Goal: Task Accomplishment & Management: Manage account settings

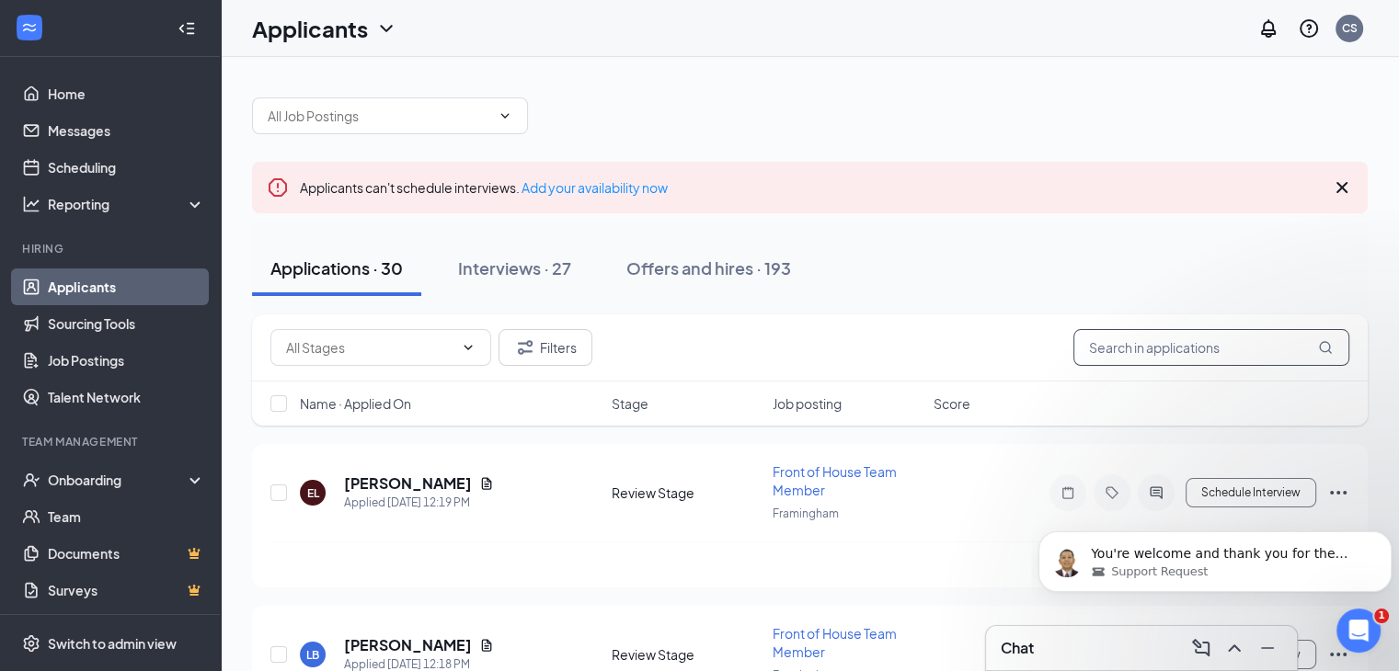
click at [1185, 346] on input "text" at bounding box center [1211, 347] width 276 height 37
type input "colon"
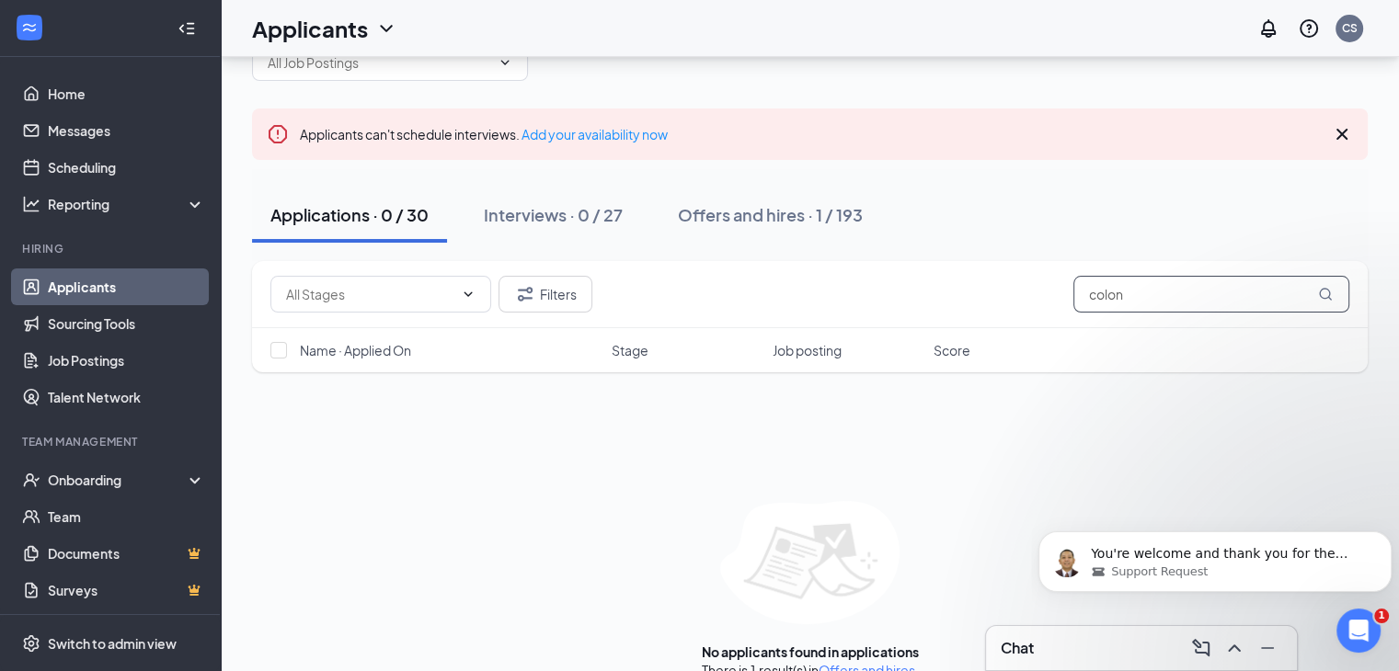
scroll to position [83, 0]
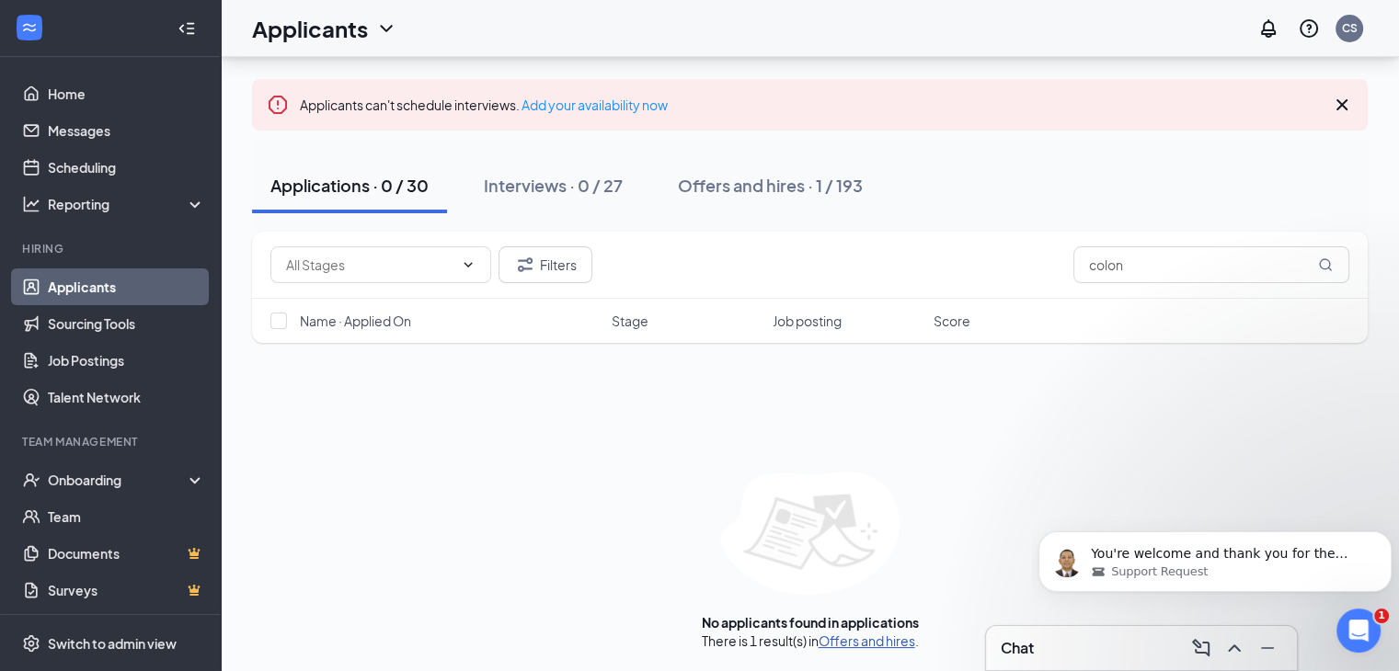
click at [876, 639] on link "Offers and hires" at bounding box center [867, 641] width 97 height 17
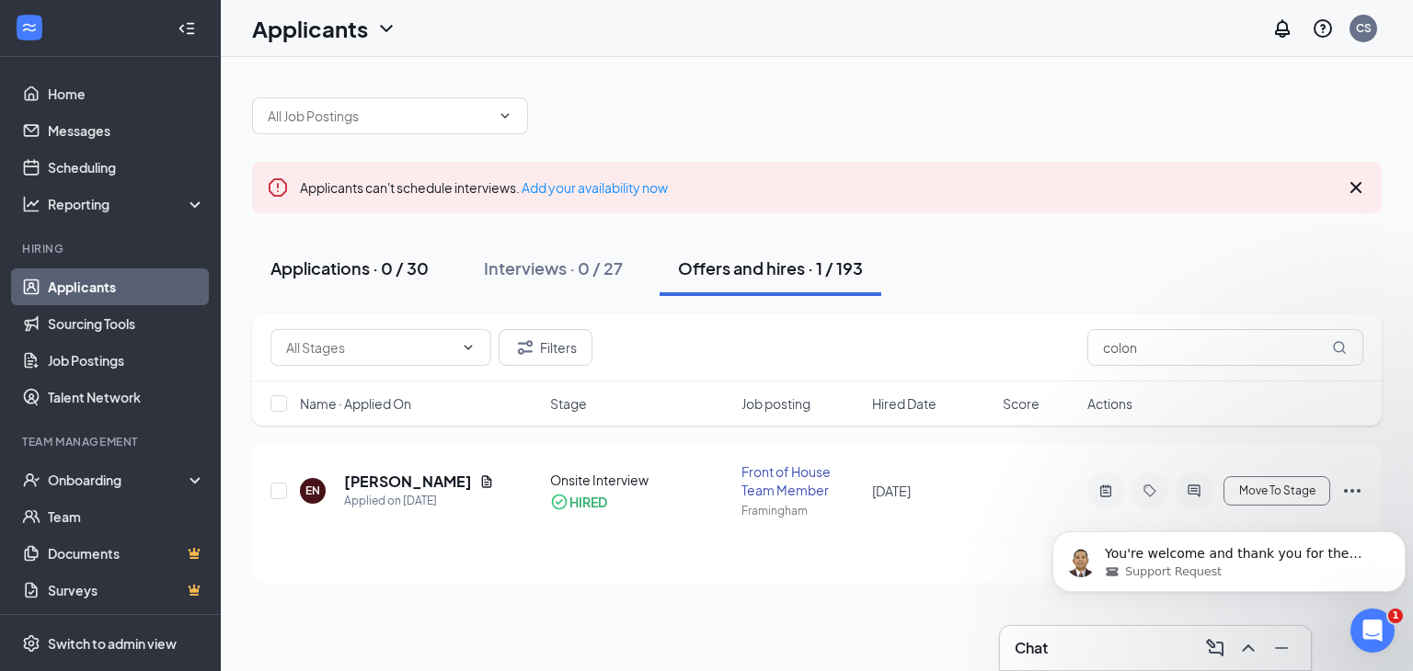
click at [323, 273] on div "Applications · 0 / 30" at bounding box center [349, 268] width 158 height 23
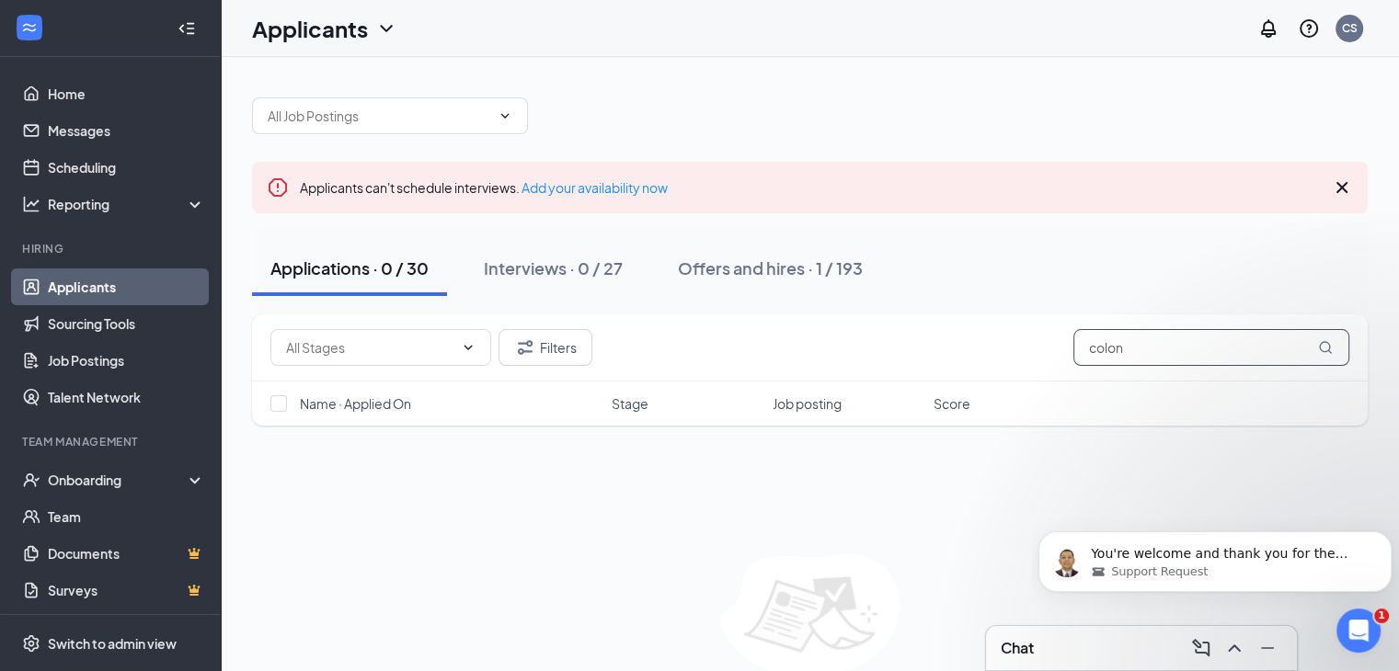
drag, startPoint x: 1151, startPoint y: 349, endPoint x: 937, endPoint y: 349, distance: 213.4
click at [937, 349] on div "Filters colon" at bounding box center [809, 347] width 1079 height 37
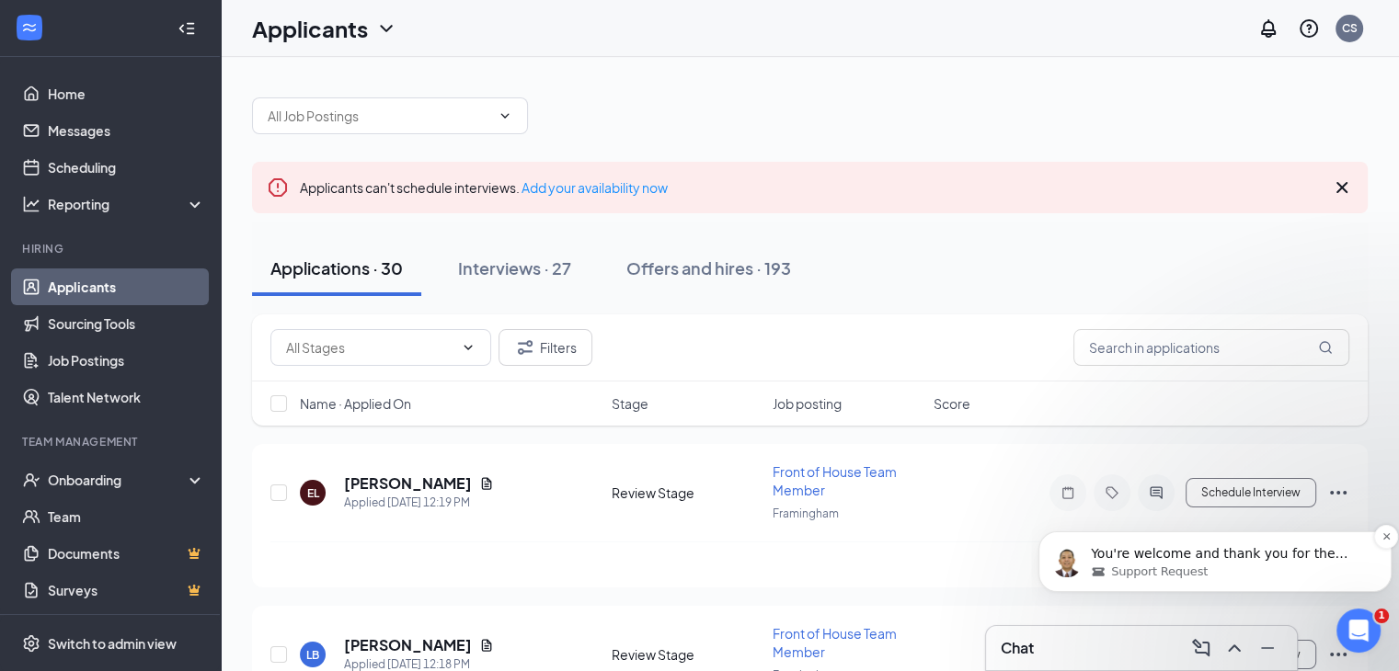
click at [1313, 569] on div "Support Request" at bounding box center [1230, 572] width 278 height 17
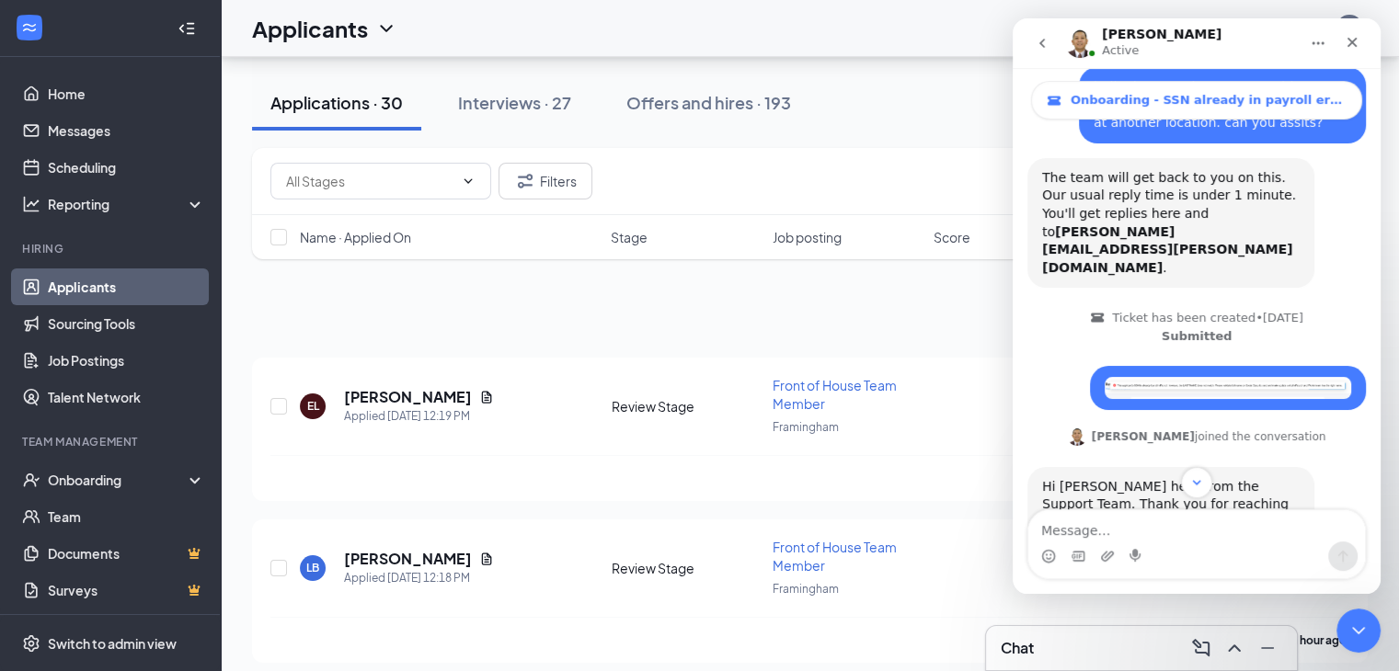
scroll to position [276, 0]
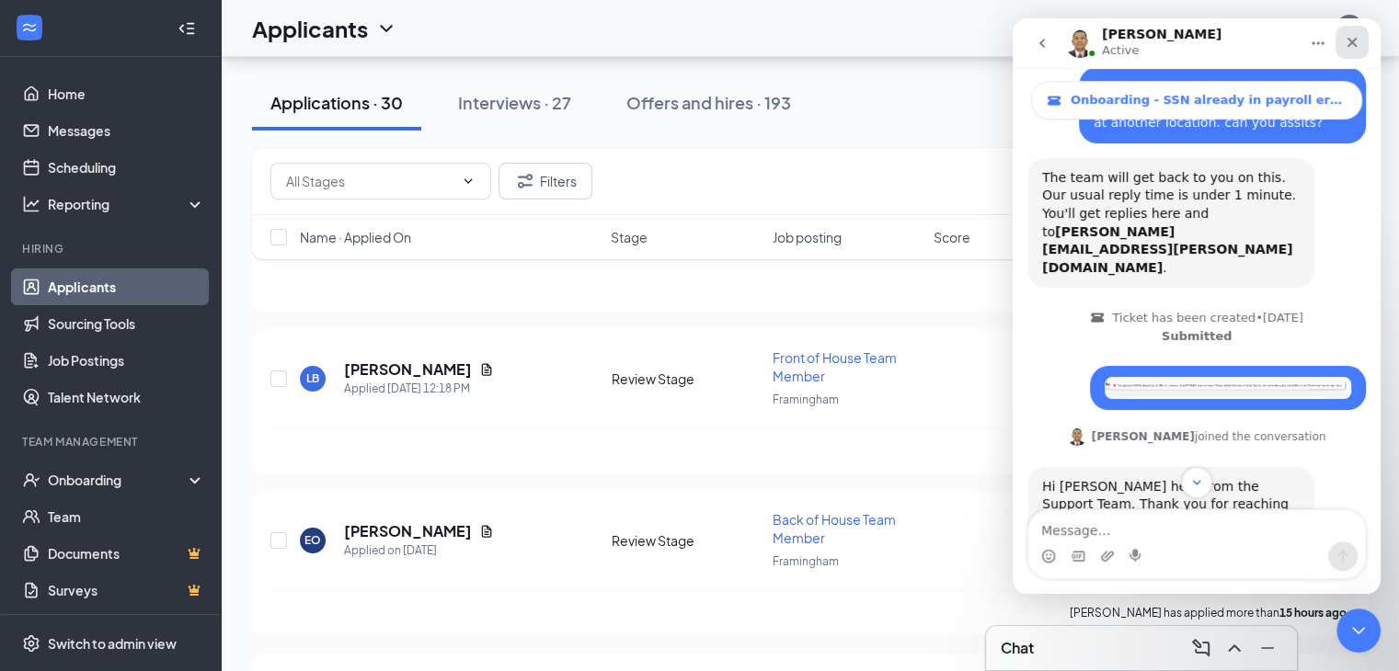
click at [1358, 41] on icon "Close" at bounding box center [1352, 42] width 15 height 15
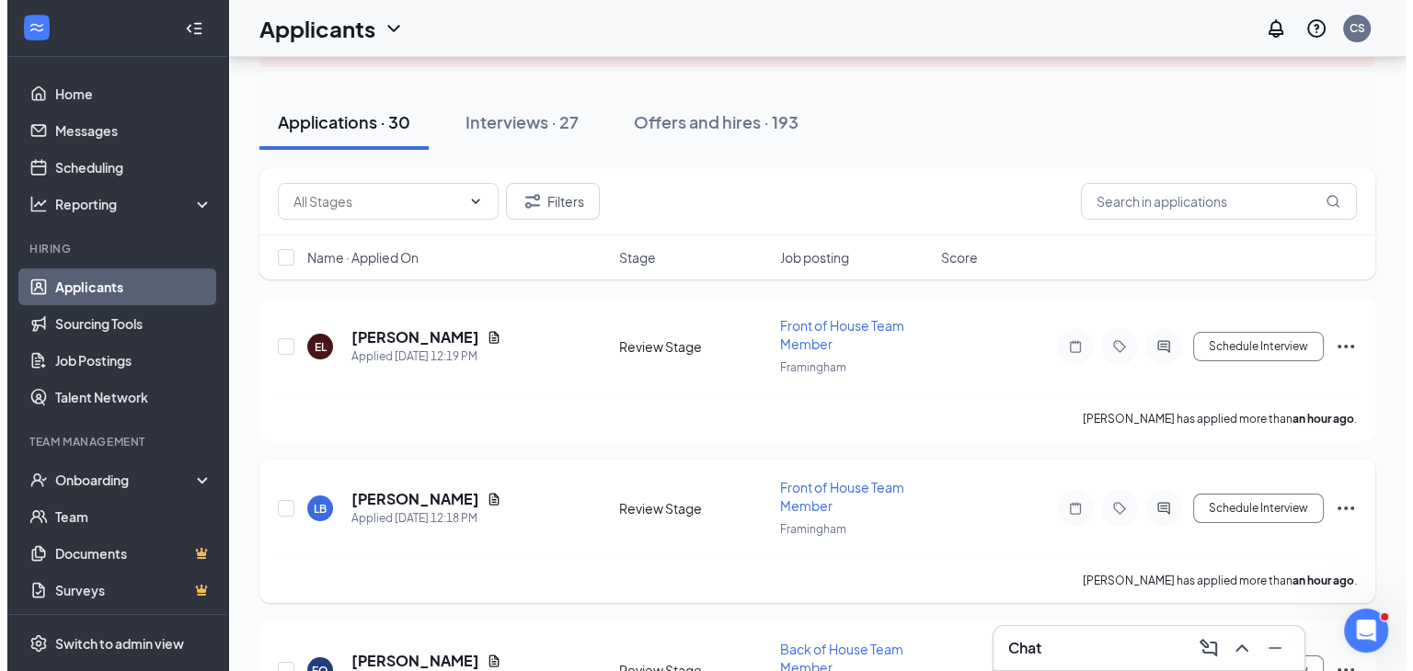
scroll to position [0, 0]
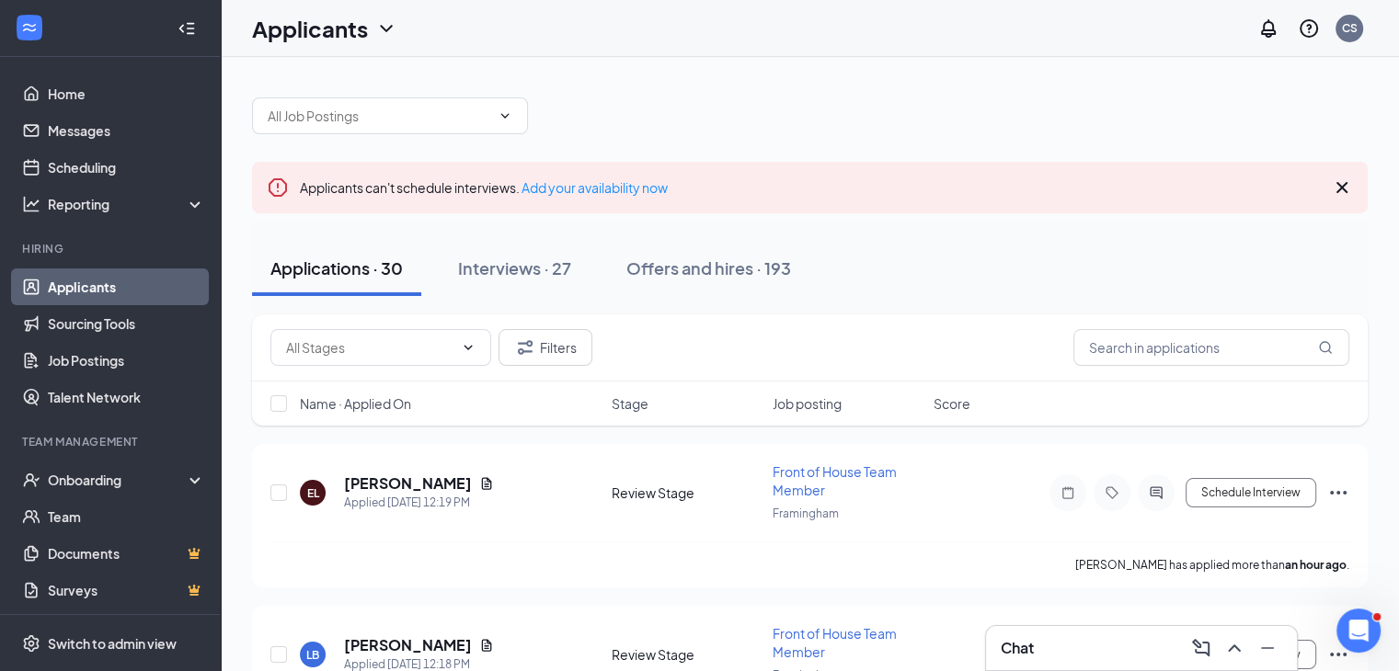
click at [1341, 185] on icon "Cross" at bounding box center [1342, 187] width 11 height 11
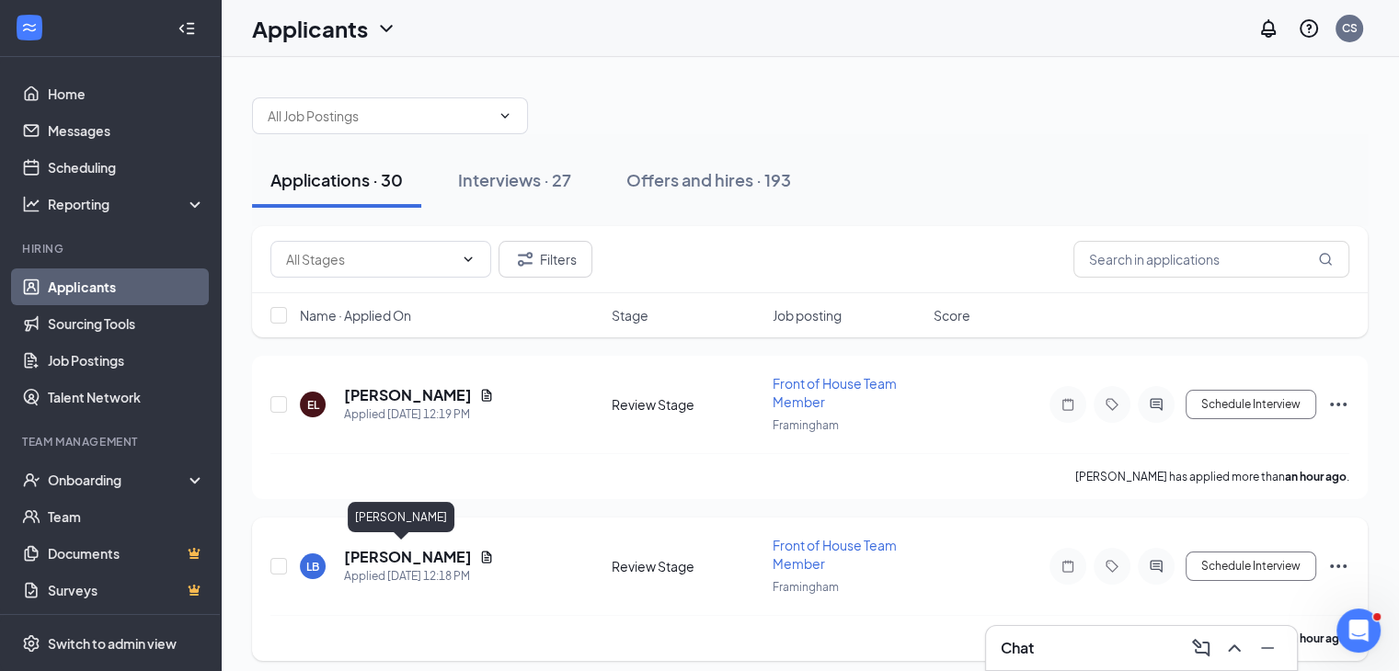
click at [380, 547] on h5 "[PERSON_NAME]" at bounding box center [408, 557] width 128 height 20
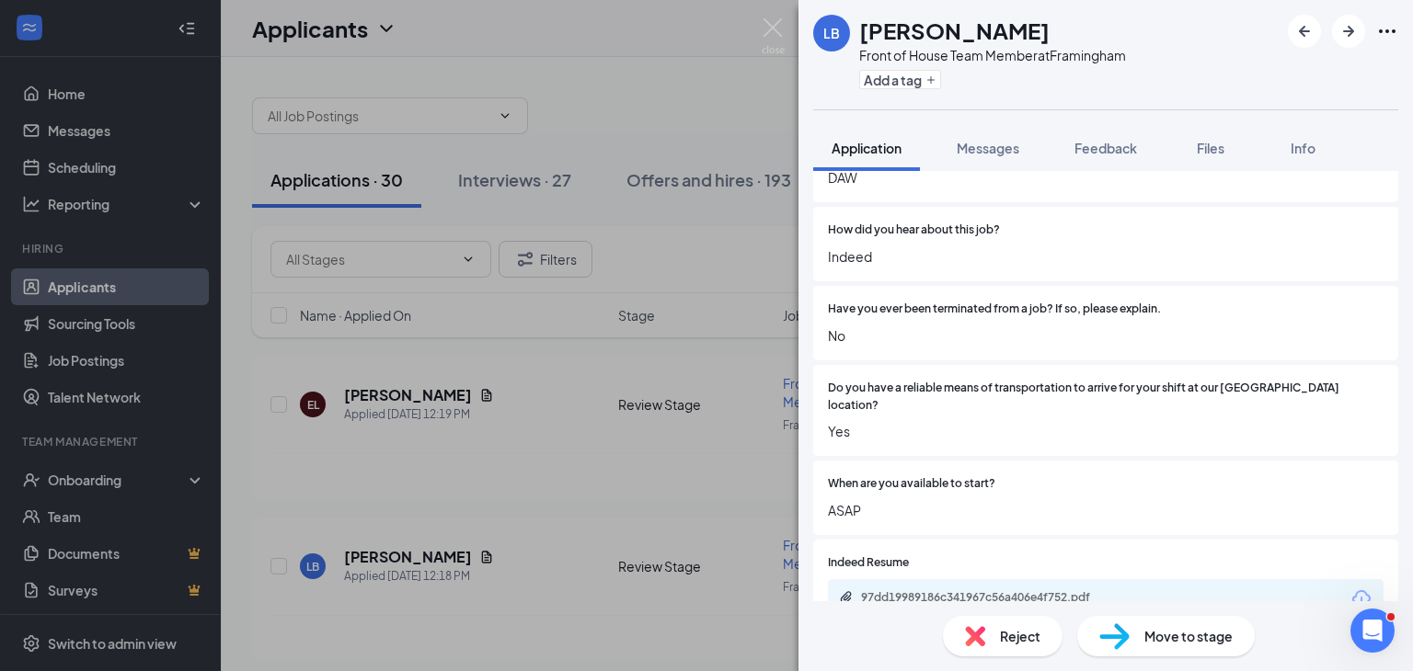
scroll to position [1196, 0]
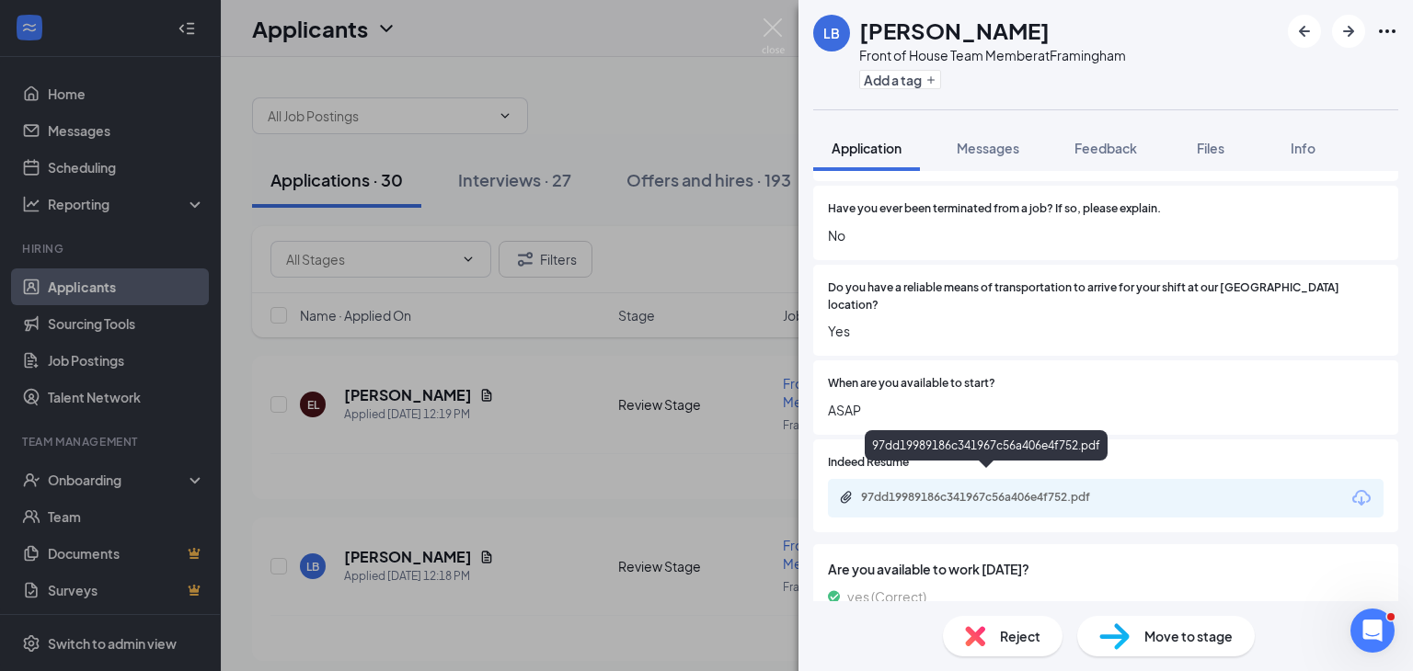
click at [994, 490] on div "97dd19989186c341967c56a406e4f752.pdf" at bounding box center [990, 497] width 258 height 15
click at [985, 147] on span "Messages" at bounding box center [988, 148] width 63 height 17
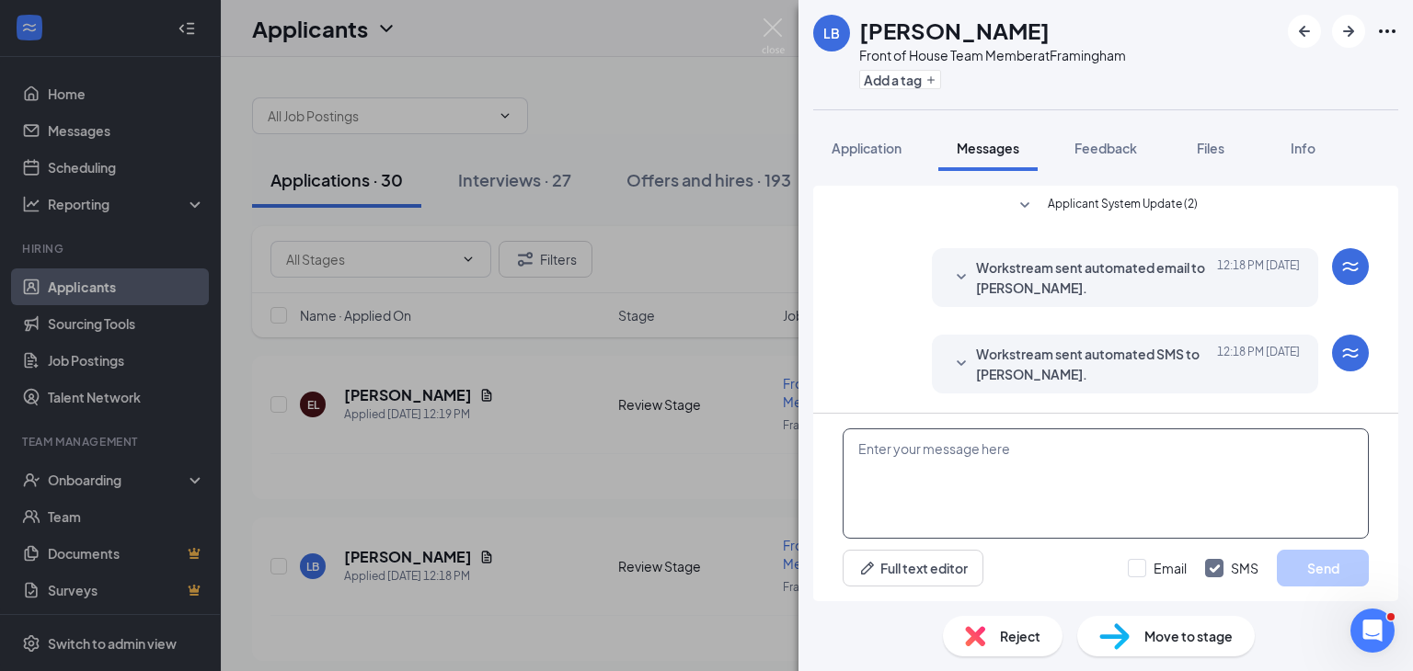
click at [962, 477] on textarea at bounding box center [1106, 484] width 526 height 110
click at [971, 465] on textarea at bounding box center [1106, 484] width 526 height 110
paste textarea "We received your application for front of house team member at Chick-fil-A in F…"
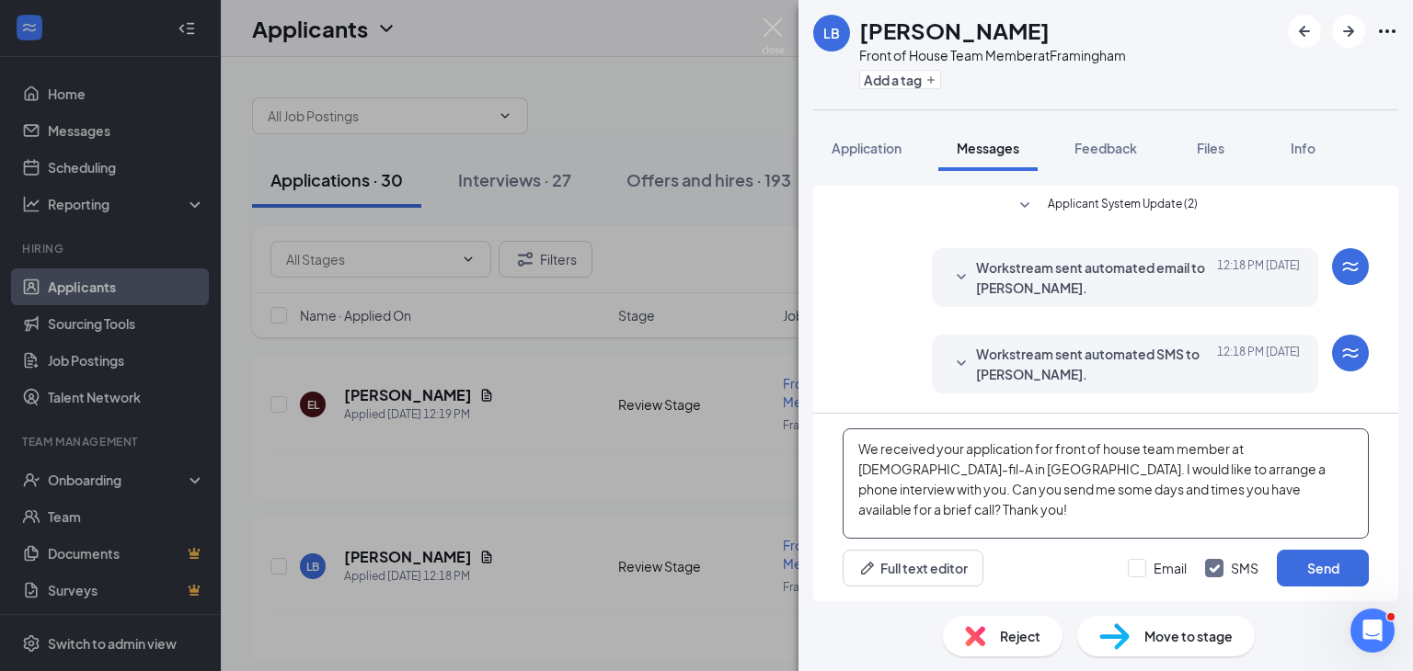
click at [855, 446] on textarea "We received your application for front of house team member at Chick-fil-A in F…" at bounding box center [1106, 484] width 526 height 110
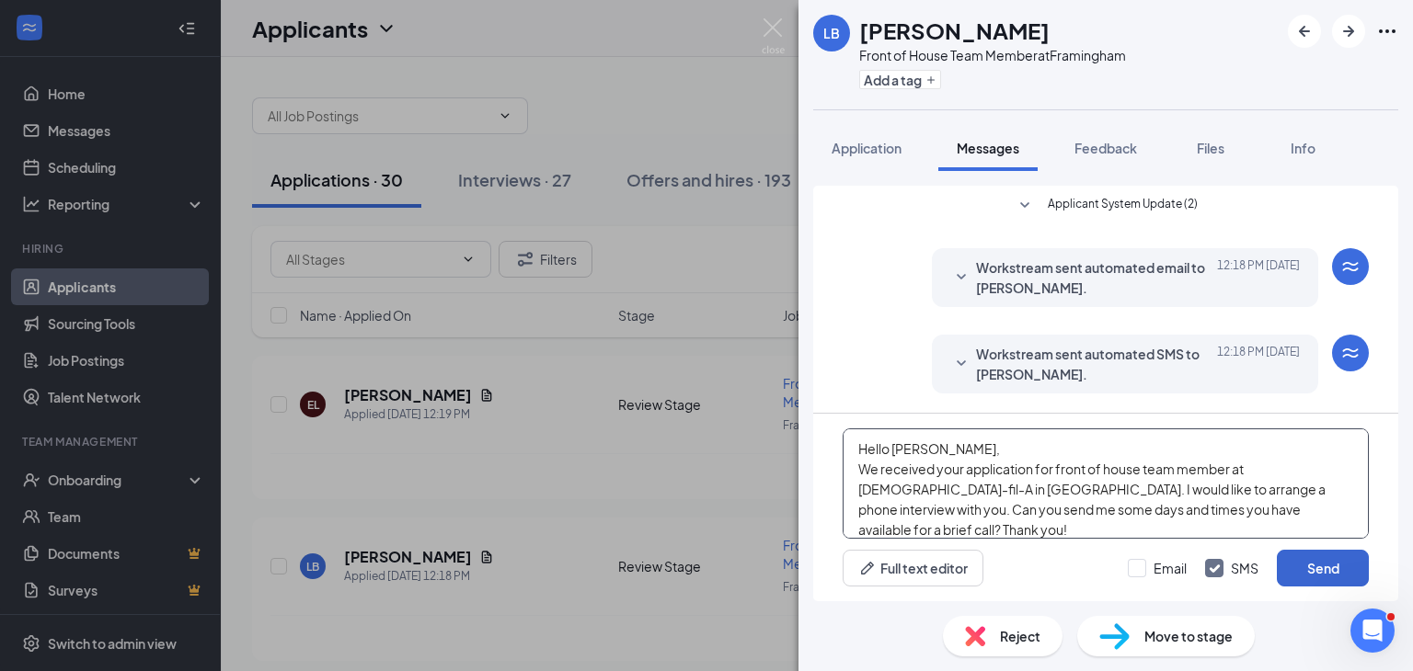
type textarea "Hello [PERSON_NAME], We received your application for front of house team membe…"
click at [1325, 575] on button "Send" at bounding box center [1323, 568] width 92 height 37
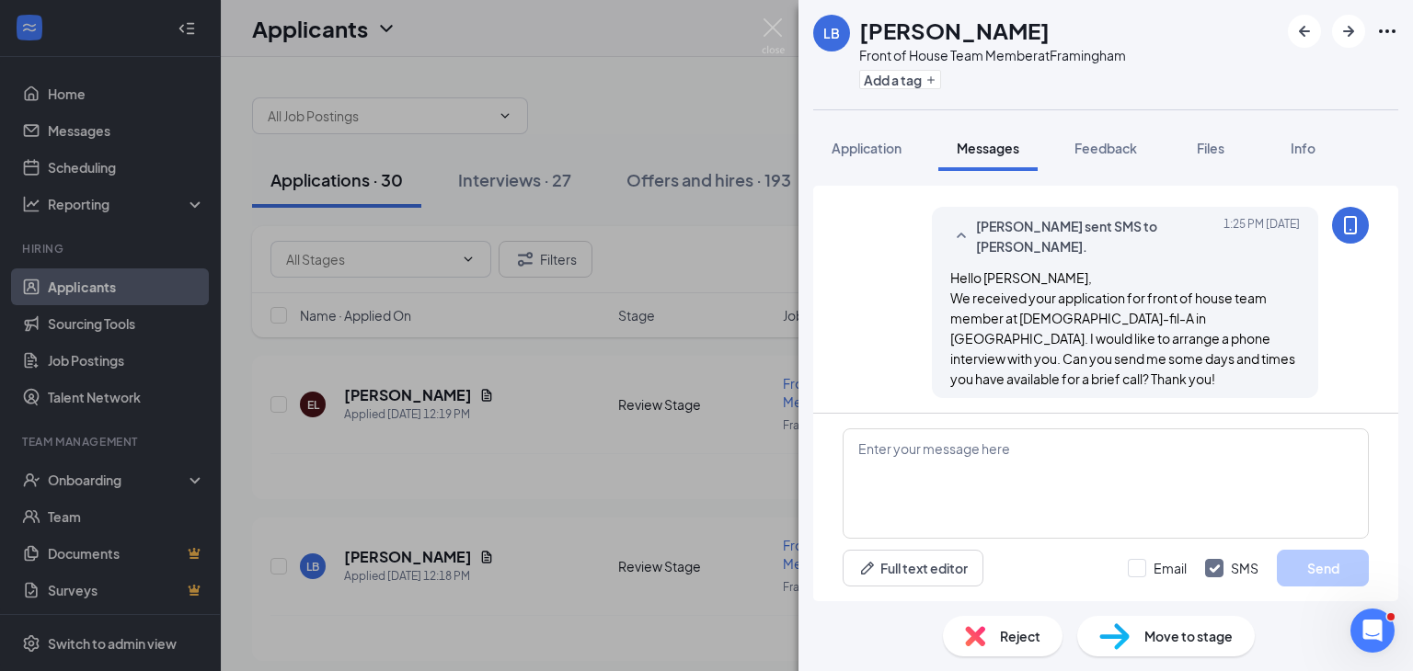
scroll to position [217, 0]
click at [903, 82] on button "Add a tag" at bounding box center [900, 79] width 82 height 19
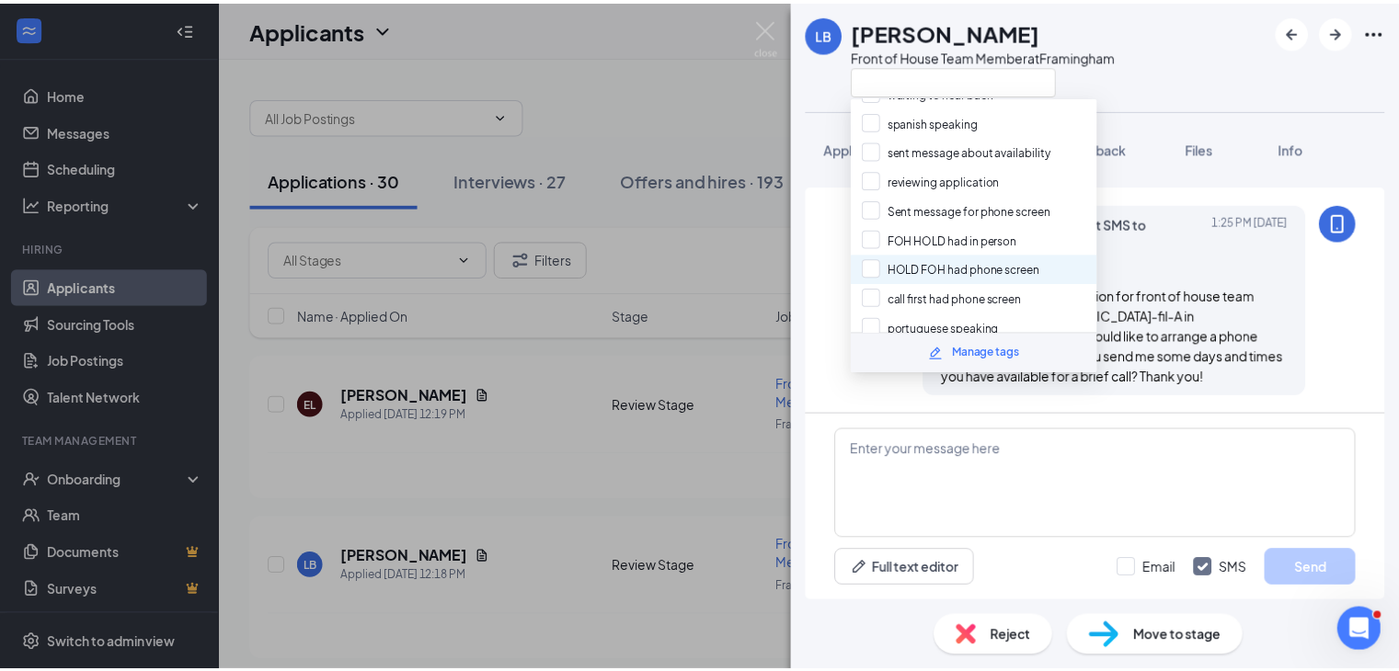
scroll to position [337, 0]
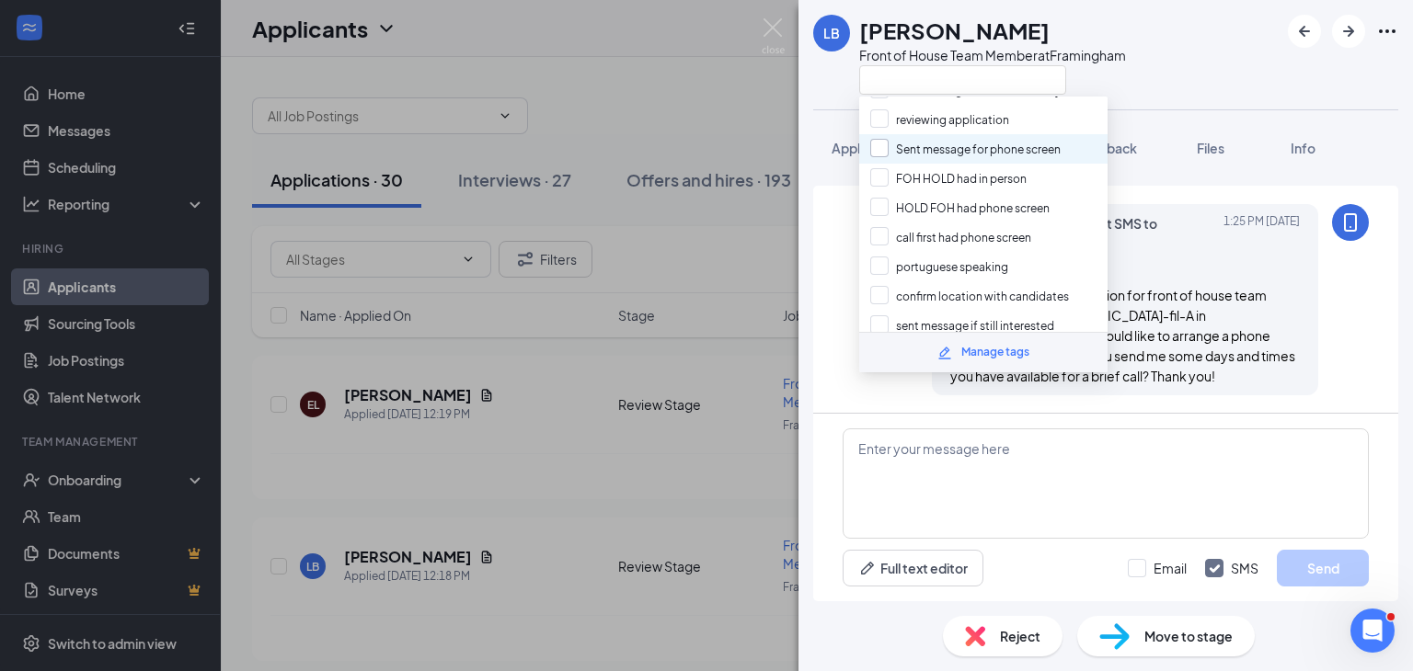
click at [874, 139] on input "Sent message for phone screen" at bounding box center [965, 149] width 190 height 20
checkbox input "true"
click at [704, 42] on div "LB Lisa Berger Front of House Team Member at Framingham Application Messages Fe…" at bounding box center [706, 335] width 1413 height 671
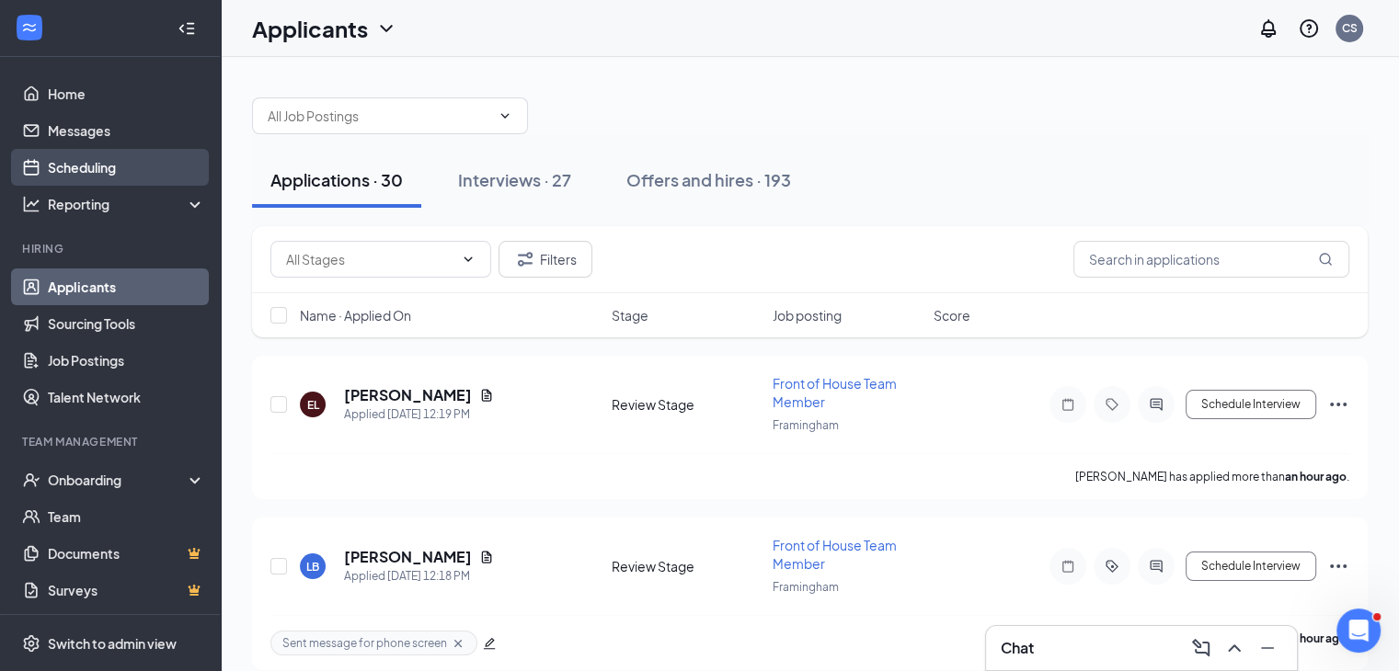
click at [88, 162] on link "Scheduling" at bounding box center [126, 167] width 157 height 37
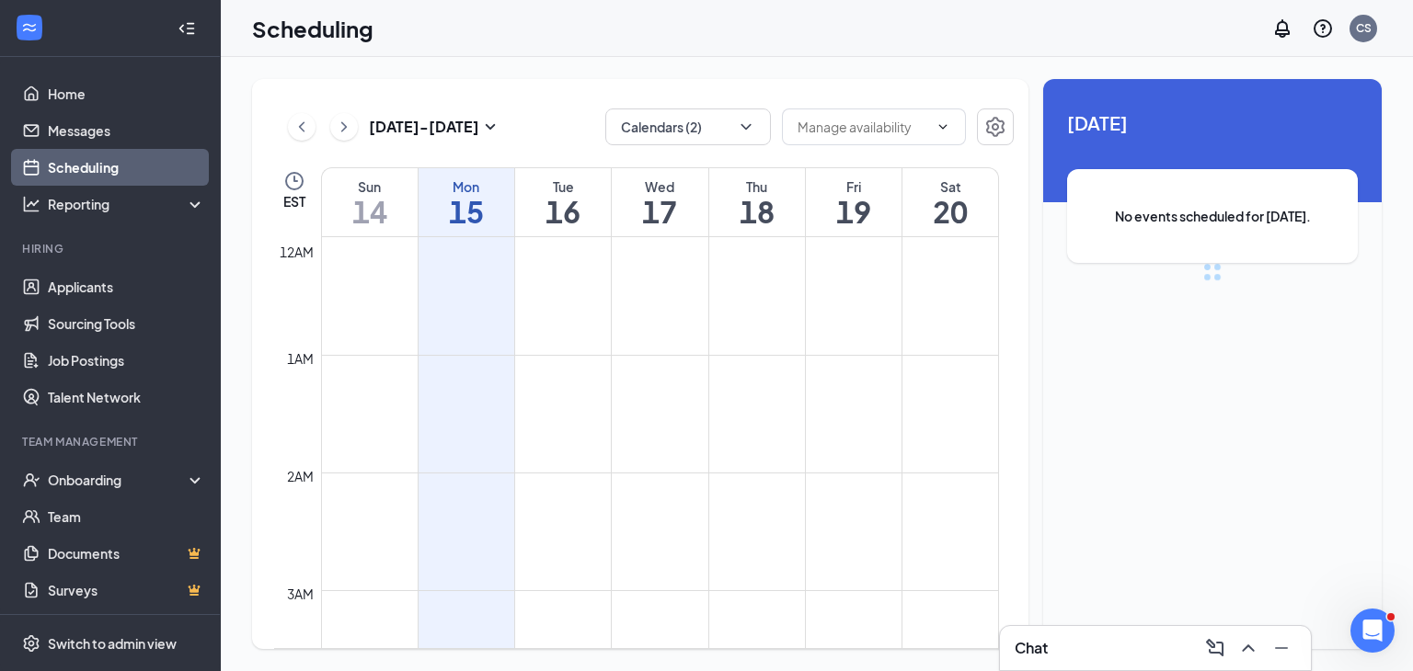
scroll to position [904, 0]
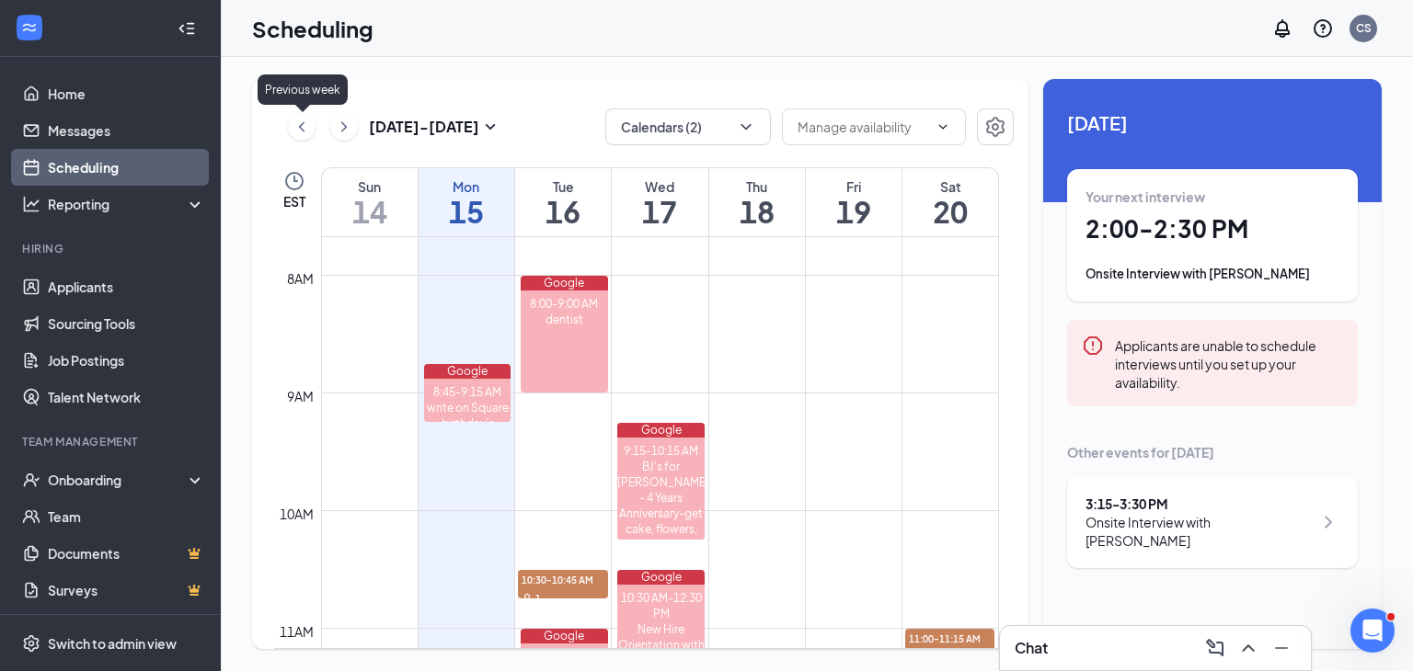
click at [304, 129] on icon "ChevronLeft" at bounding box center [302, 127] width 18 height 22
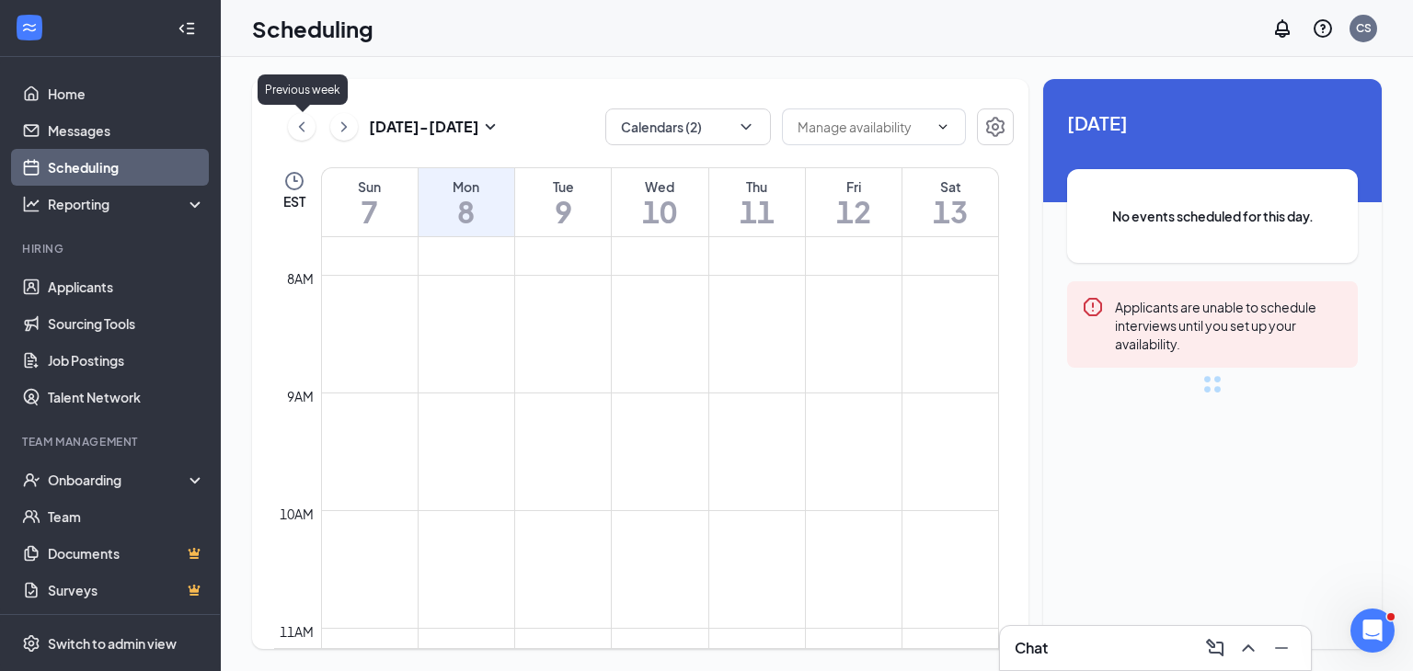
click at [304, 129] on icon "ChevronLeft" at bounding box center [302, 127] width 18 height 22
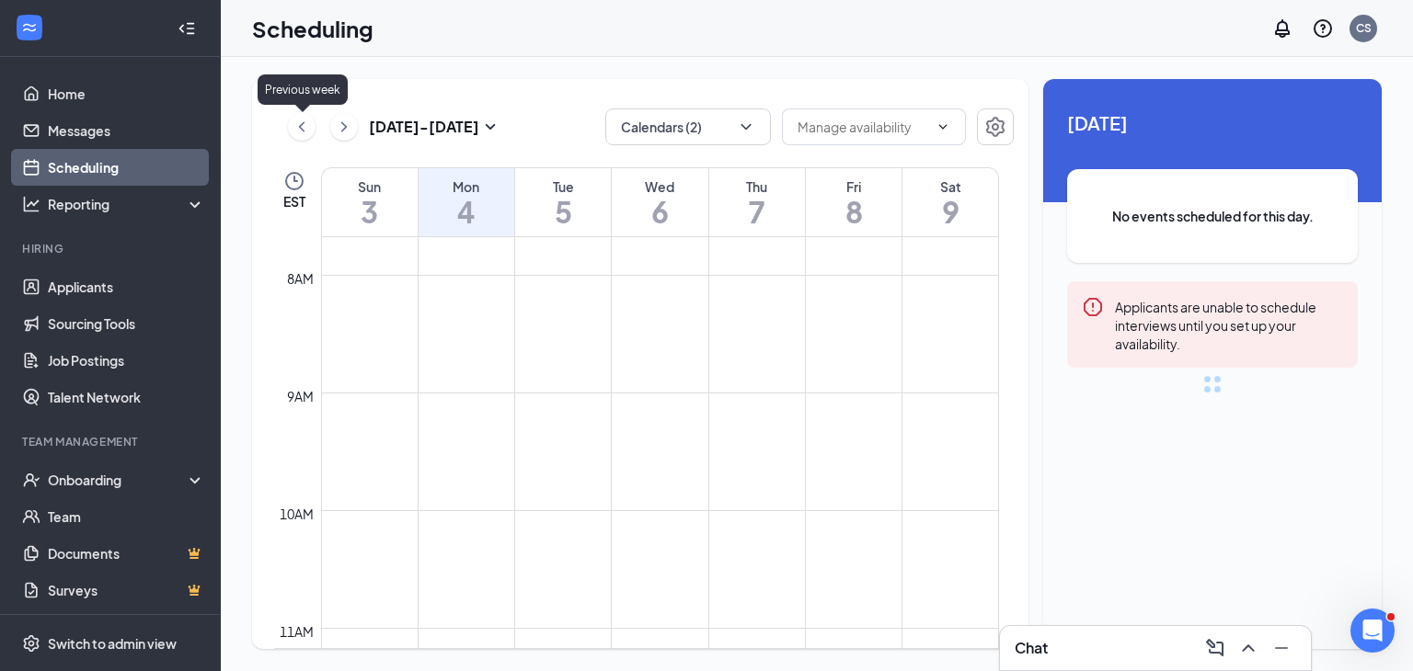
click at [303, 129] on icon "ChevronLeft" at bounding box center [302, 127] width 18 height 22
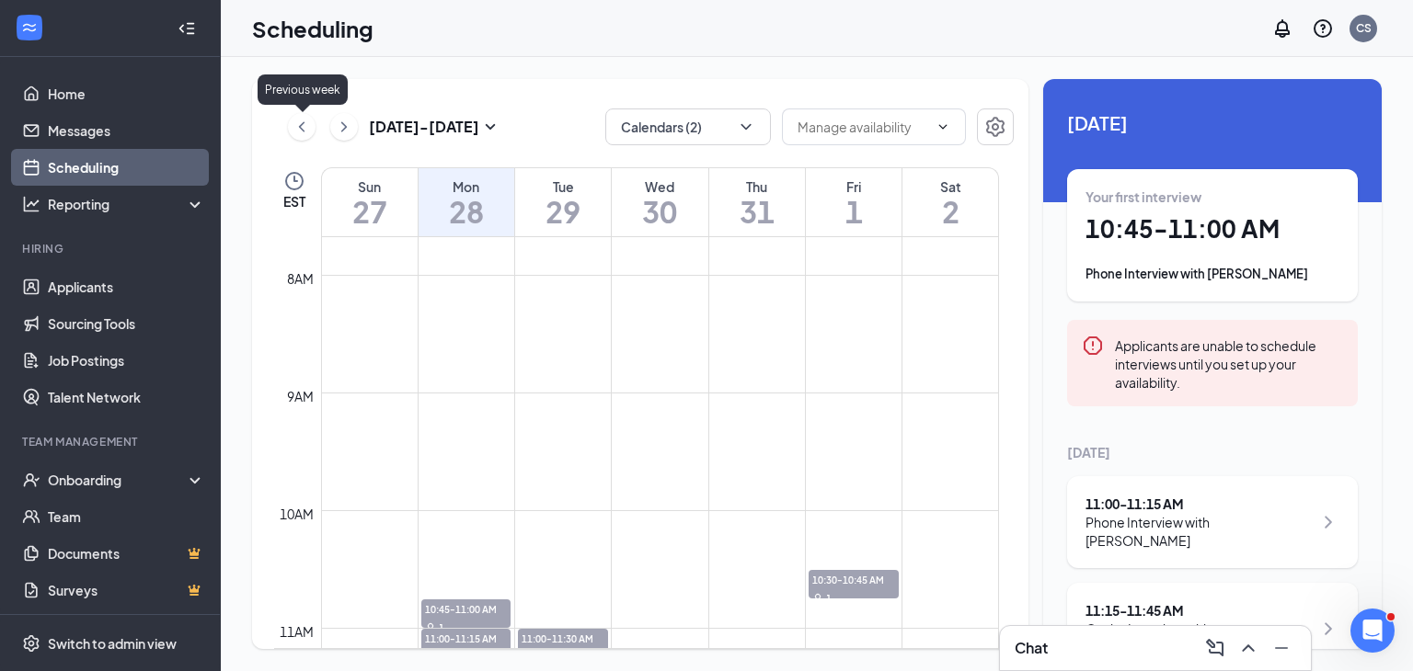
click at [303, 129] on icon "ChevronLeft" at bounding box center [302, 127] width 18 height 22
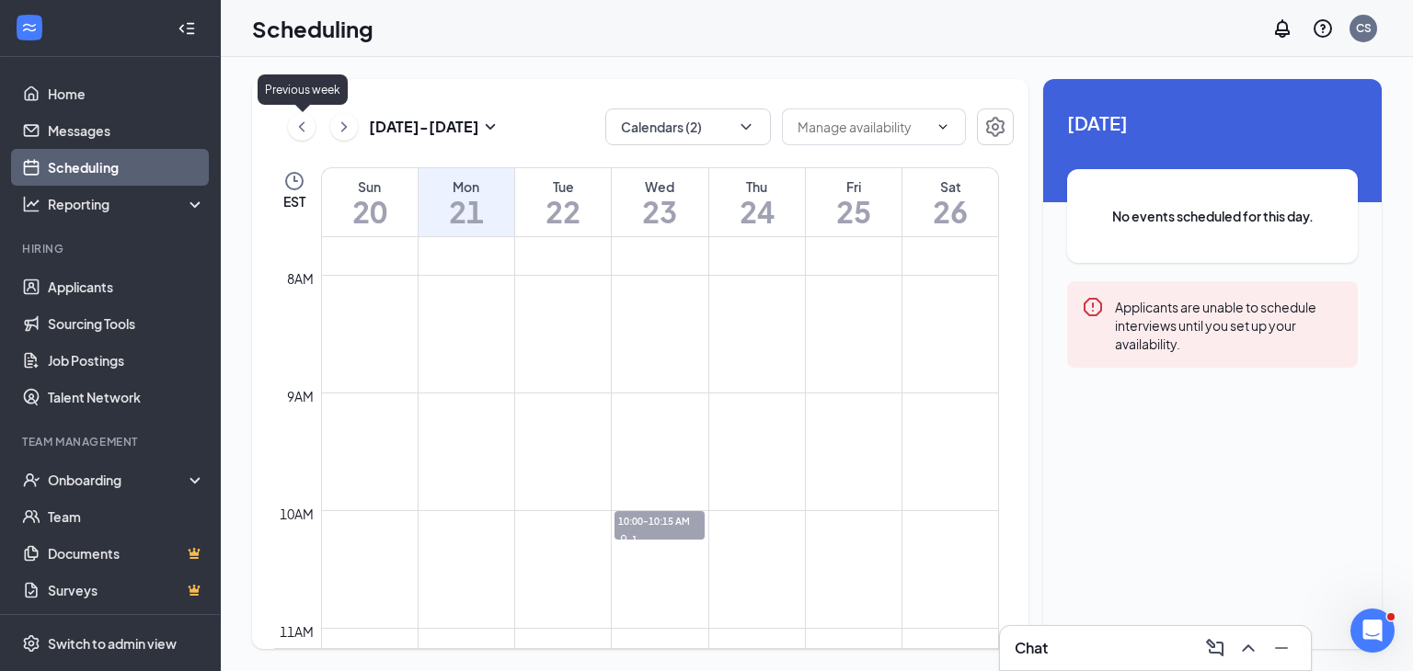
click at [303, 129] on icon "ChevronLeft" at bounding box center [302, 127] width 18 height 22
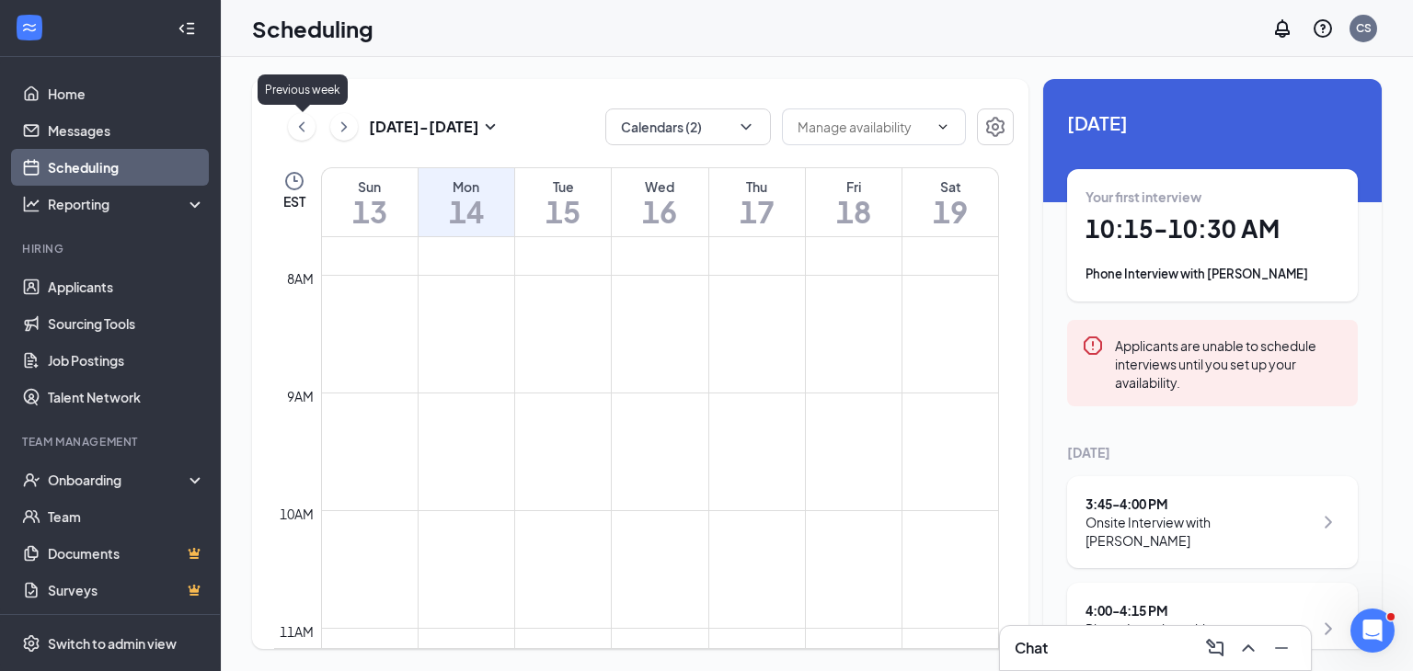
click at [303, 129] on icon "ChevronLeft" at bounding box center [302, 127] width 18 height 22
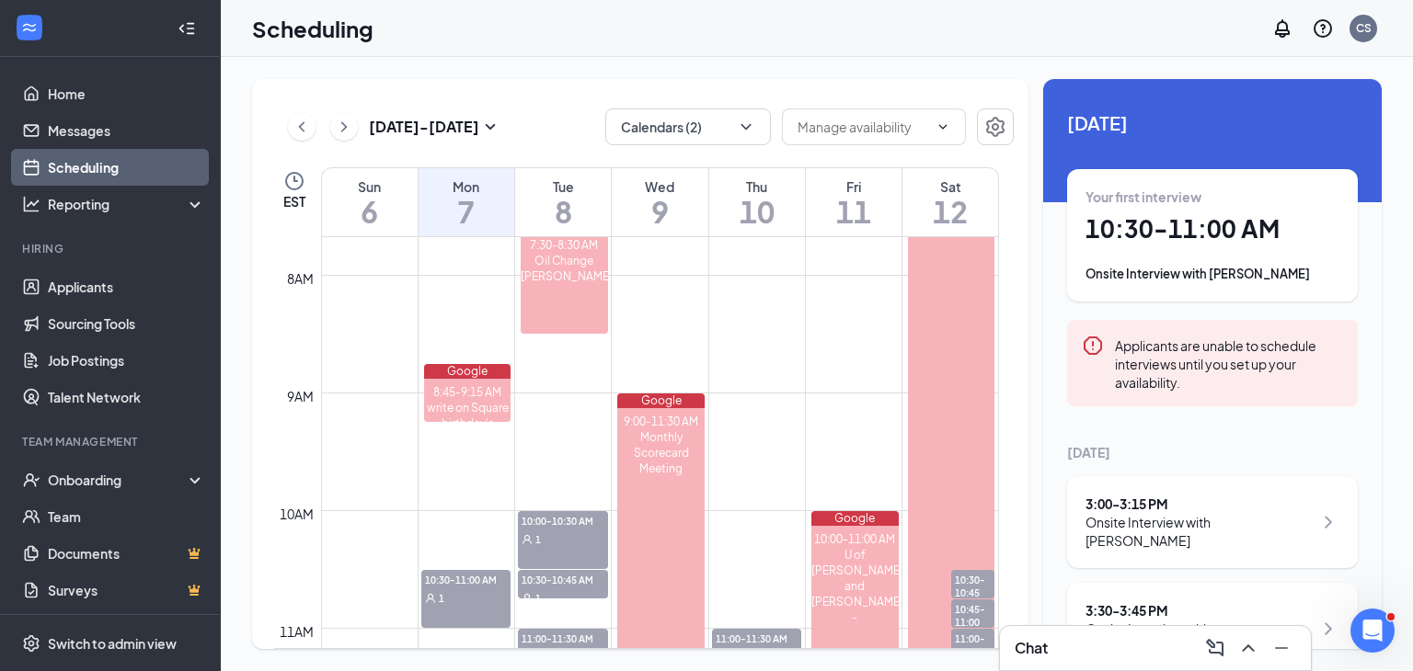
click at [1162, 498] on div "3:00 - 3:15 PM" at bounding box center [1198, 504] width 227 height 18
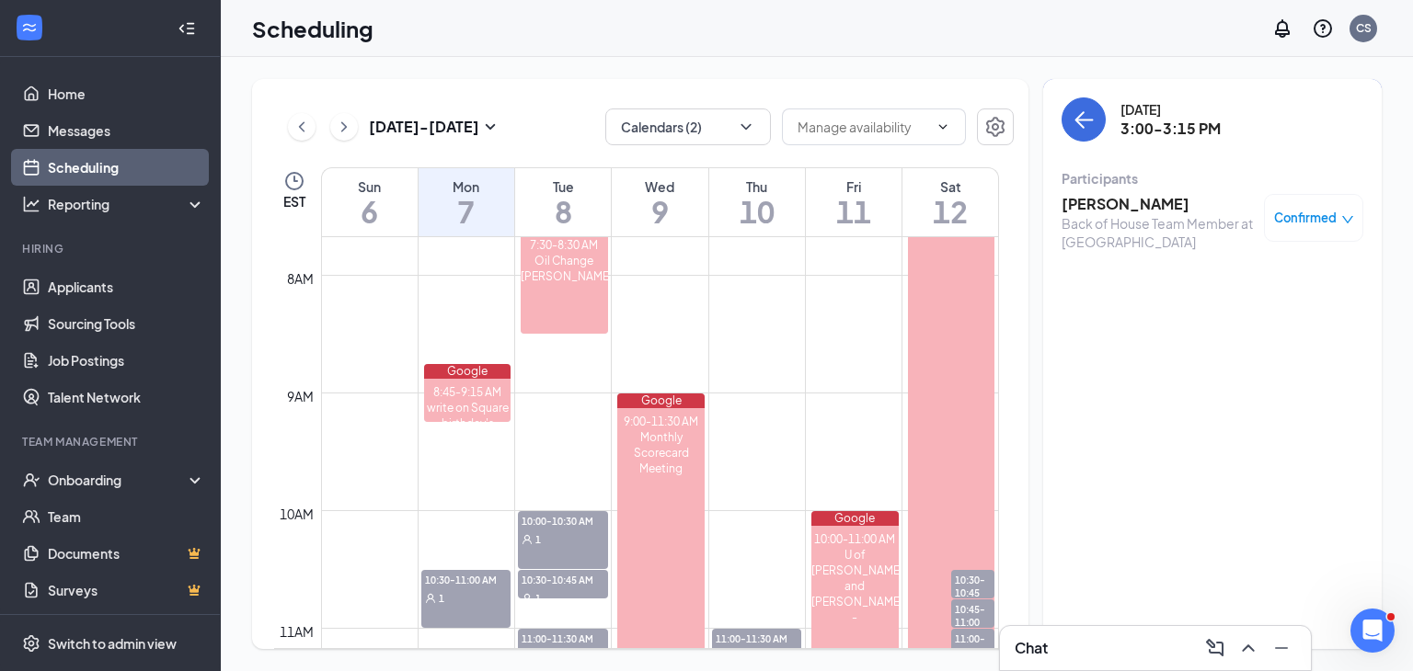
click at [1105, 202] on h3 "Heidy Bautista" at bounding box center [1158, 204] width 193 height 20
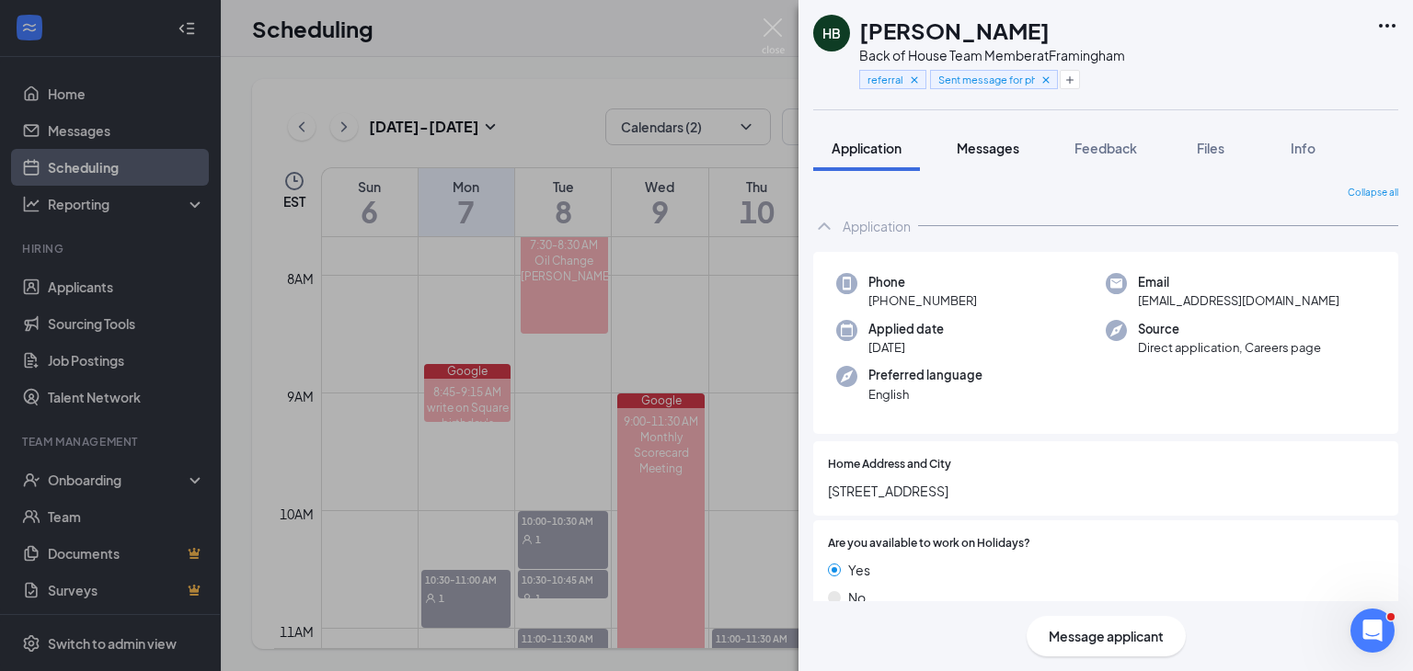
click at [973, 141] on span "Messages" at bounding box center [988, 148] width 63 height 17
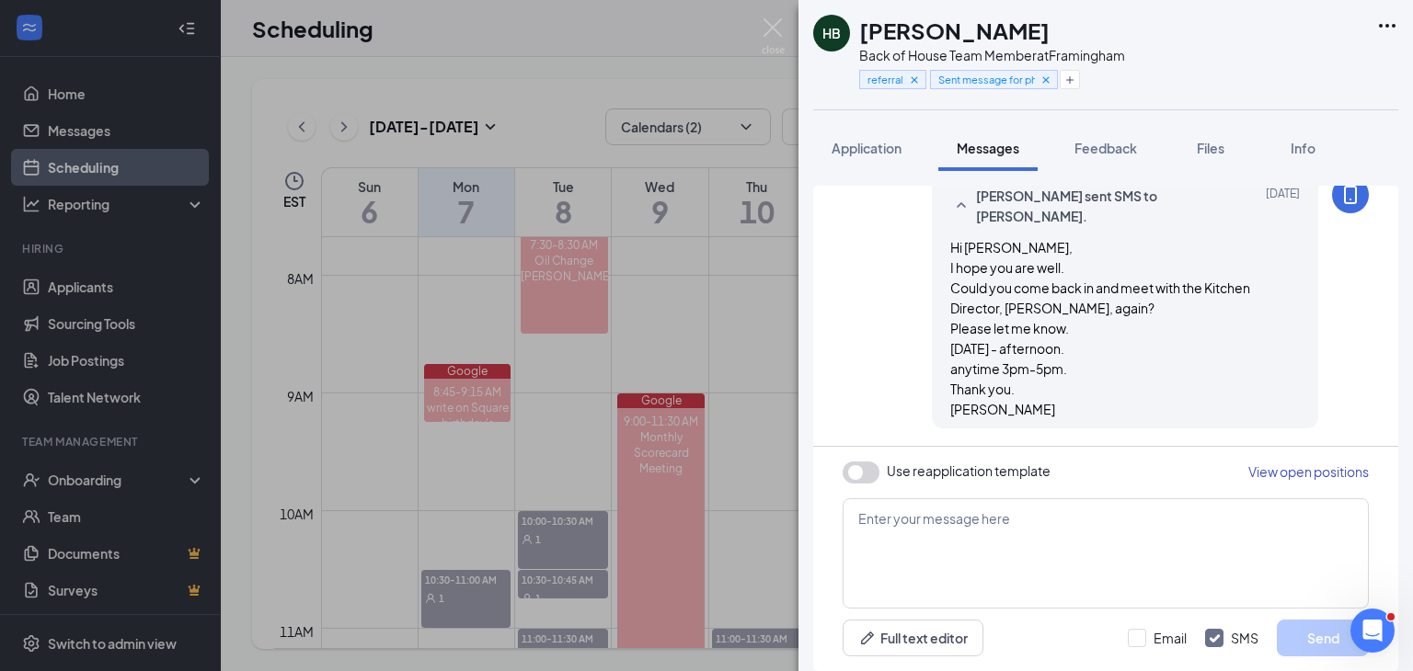
scroll to position [1129, 0]
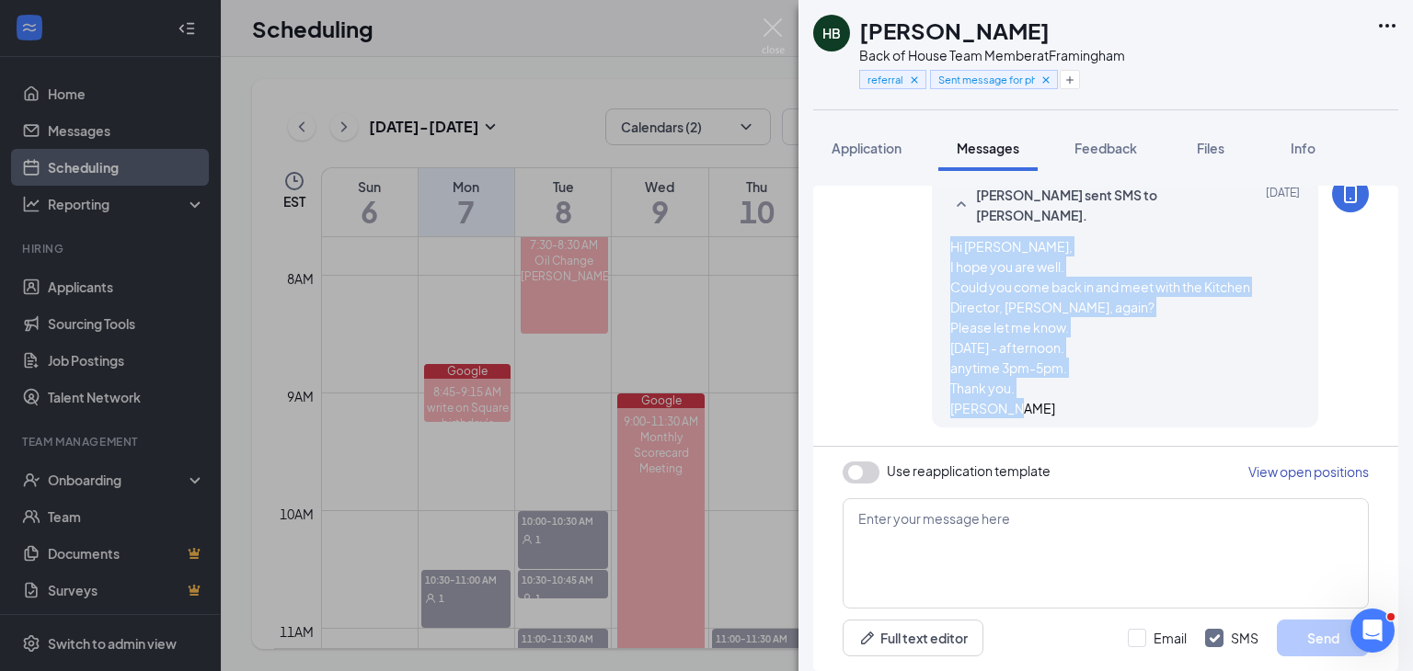
drag, startPoint x: 937, startPoint y: 247, endPoint x: 1199, endPoint y: 417, distance: 312.0
click at [1199, 417] on div "Hi Heidy, I hope you are well. Could you come back in and meet with the Kitchen…" at bounding box center [1125, 327] width 350 height 182
copy span "Hi Heidy, I hope you are well. Could you come back in and meet with the Kitchen…"
click at [1199, 417] on div "Hi Heidy, I hope you are well. Could you come back in and meet with the Kitchen…" at bounding box center [1125, 327] width 350 height 182
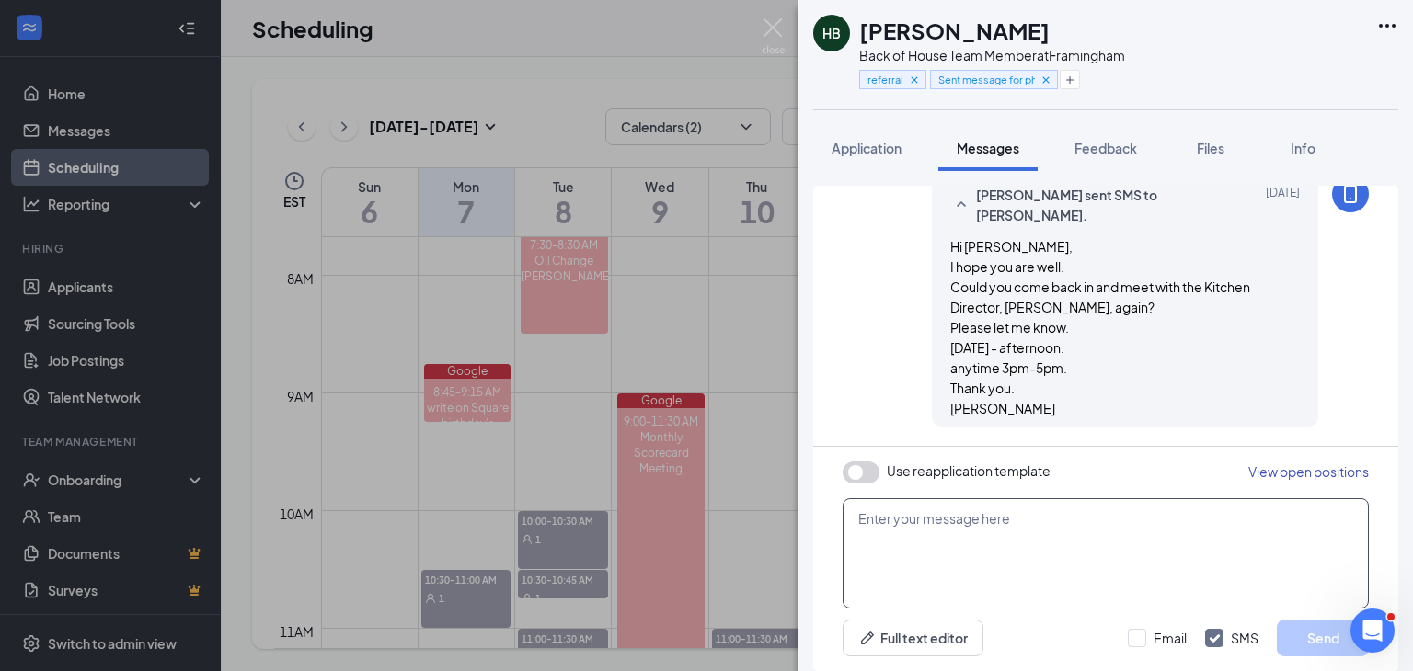
click at [1050, 549] on textarea at bounding box center [1106, 554] width 526 height 110
paste textarea "Hi Heidy, I hope you are well. Could you come back in and meet with the Kitchen…"
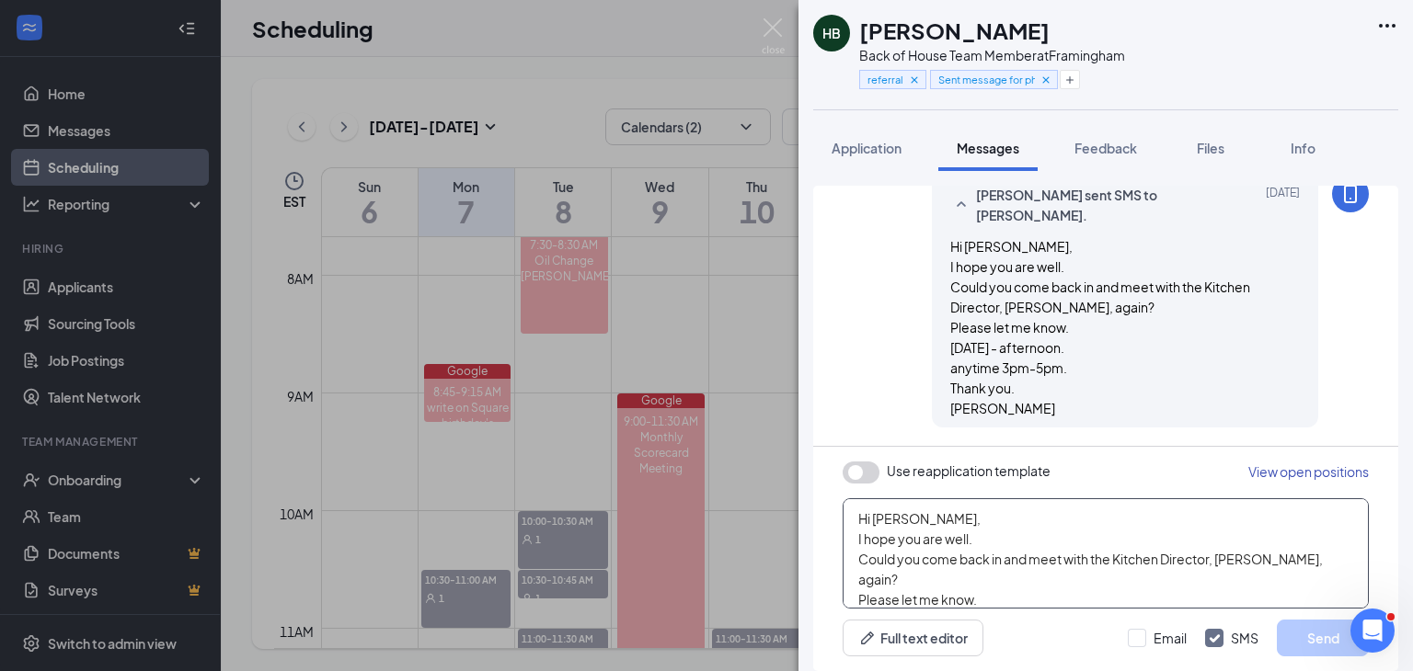
scroll to position [59, 0]
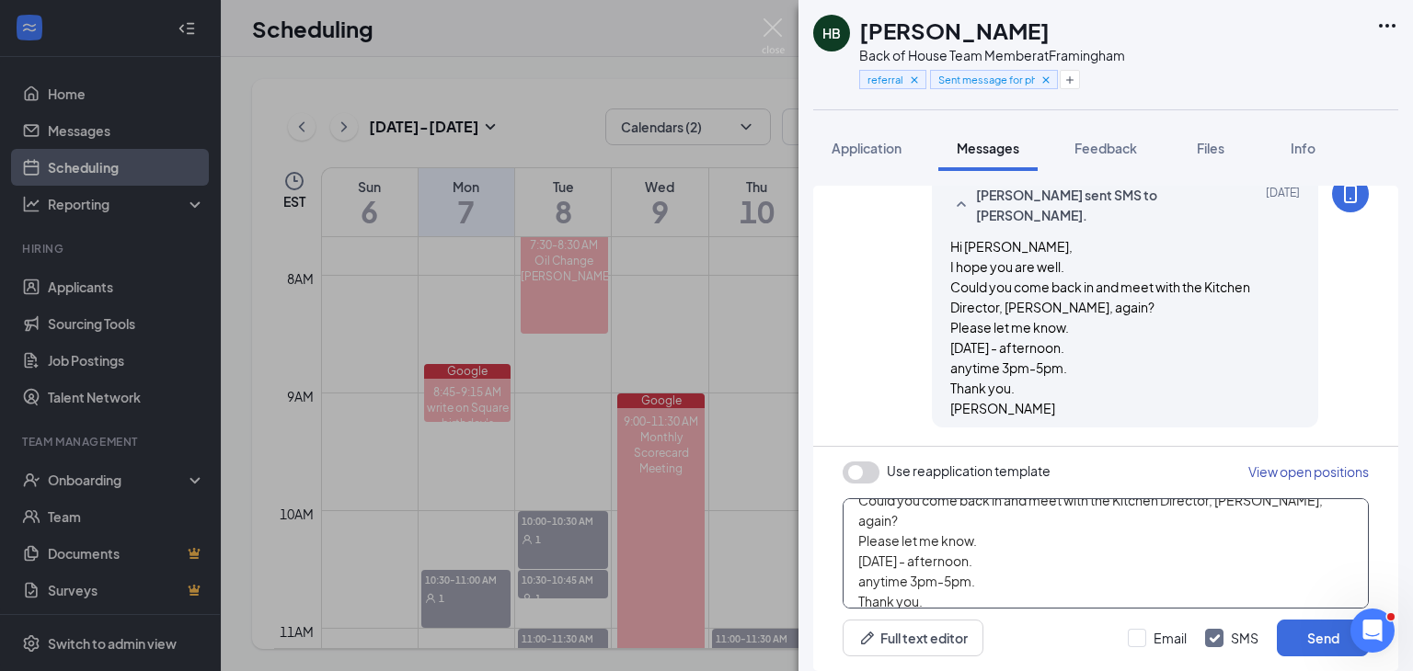
drag, startPoint x: 1130, startPoint y: 540, endPoint x: 839, endPoint y: 542, distance: 291.6
click at [839, 542] on div "Use reapplication template View open positions Hi Heidy, I hope you are well. C…" at bounding box center [1105, 559] width 585 height 224
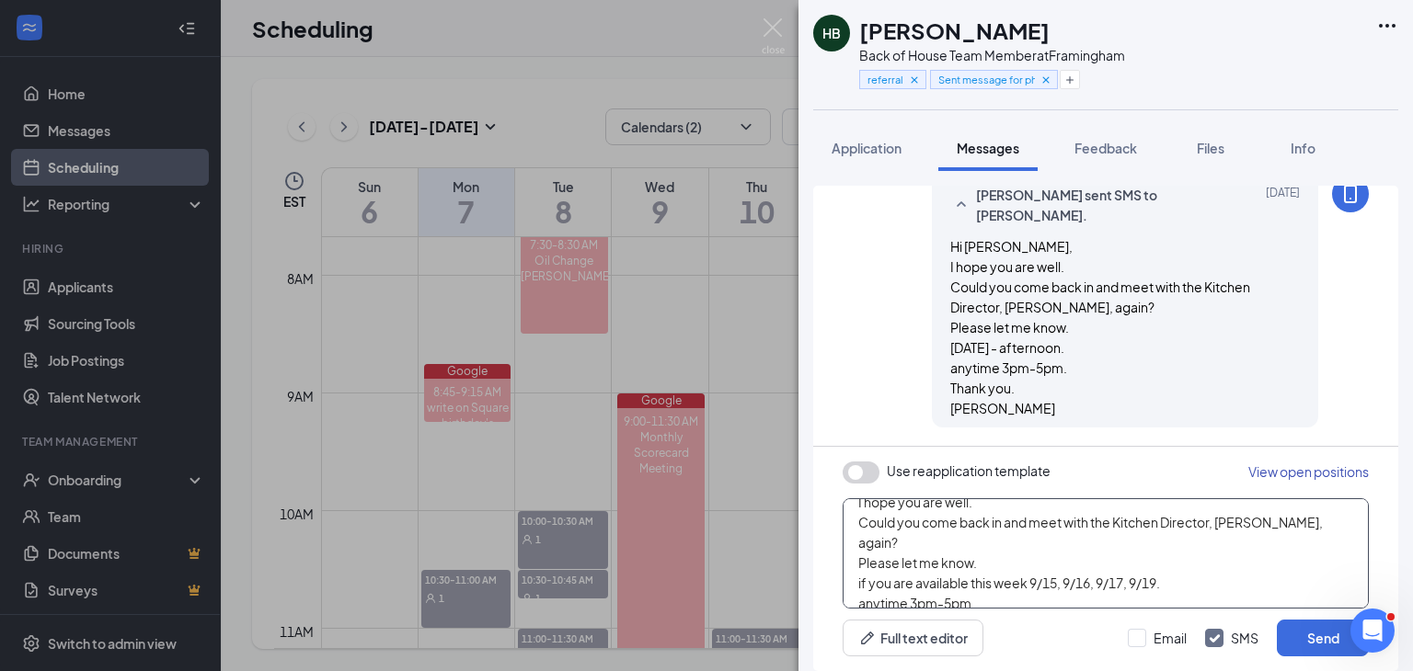
scroll to position [71, 0]
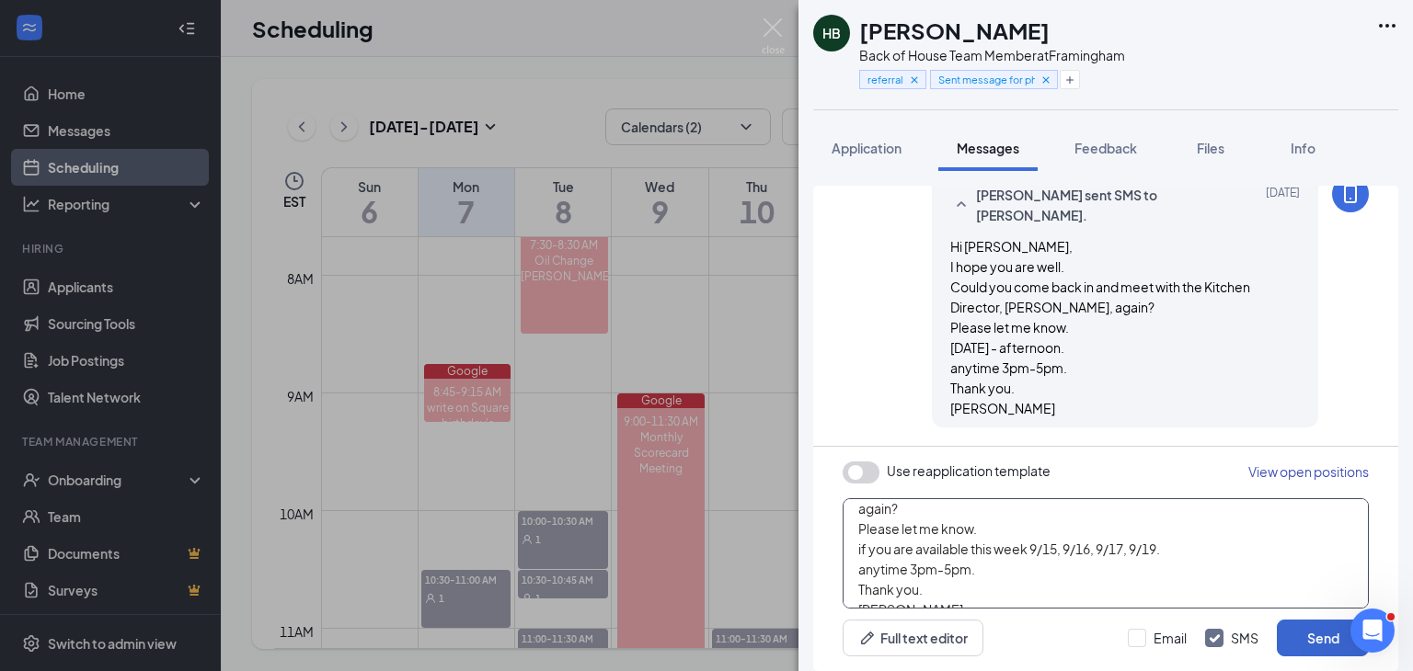
type textarea "Hi Heidy, I hope you are well. Could you come back in and meet with the Kitchen…"
click at [1326, 637] on button "Send" at bounding box center [1323, 638] width 92 height 37
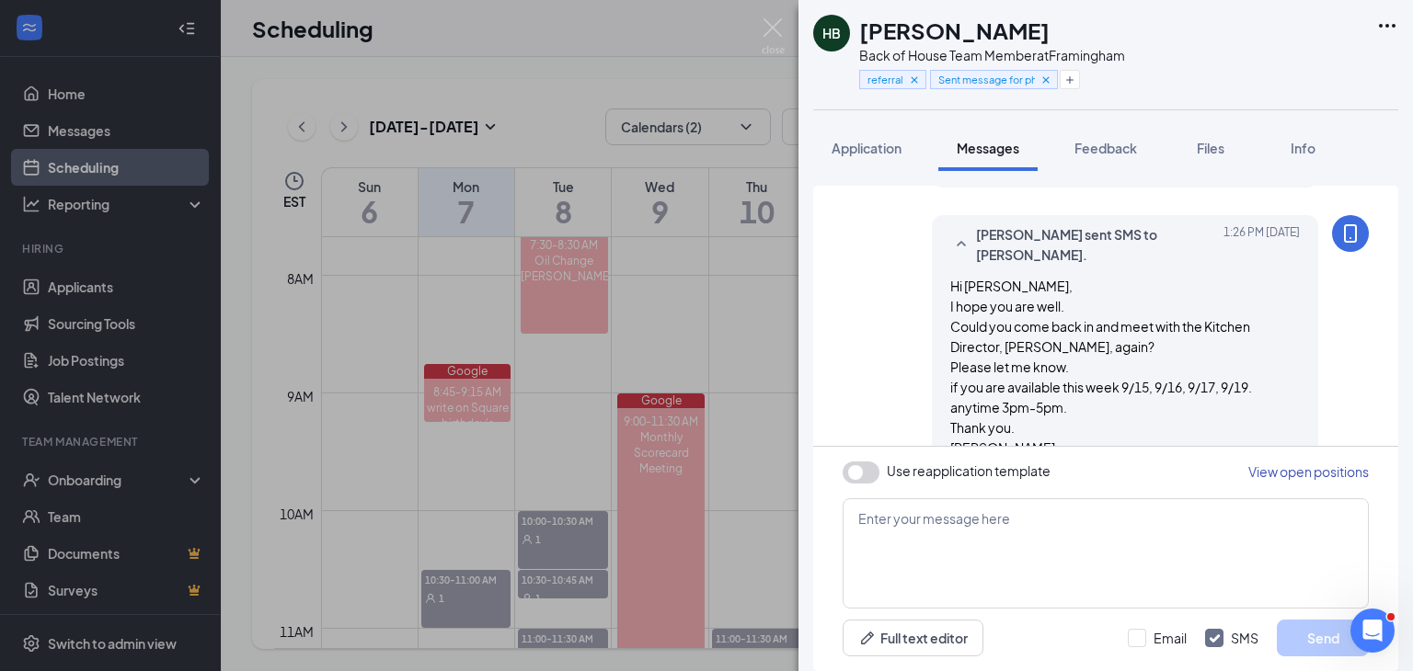
scroll to position [1408, 0]
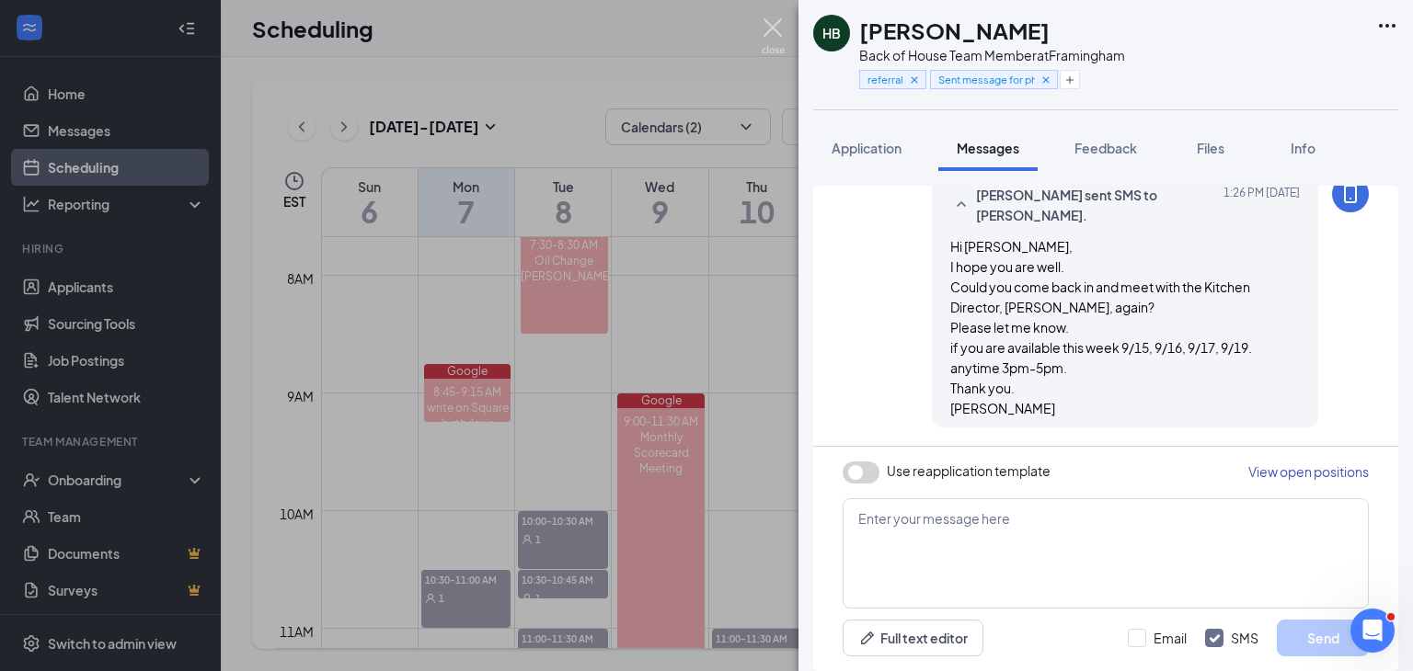
click at [774, 27] on img at bounding box center [773, 36] width 23 height 36
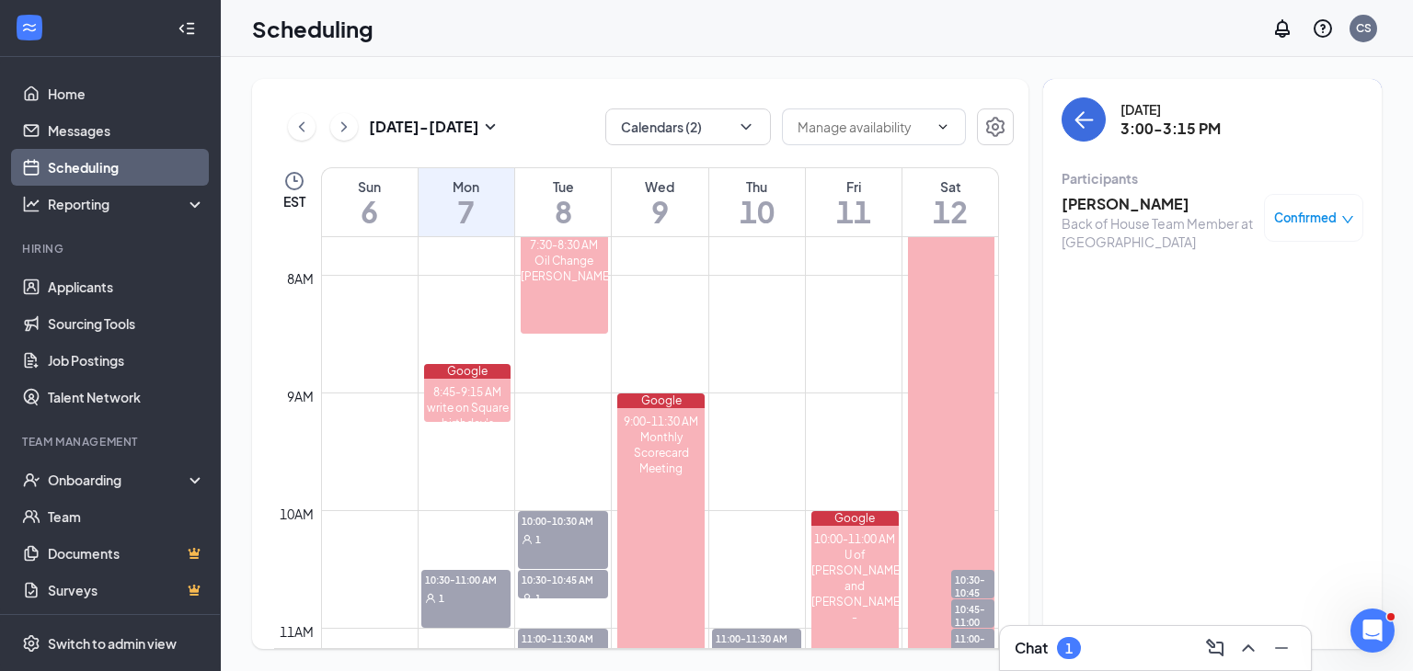
click at [1130, 653] on div "Chat 1" at bounding box center [1155, 648] width 281 height 29
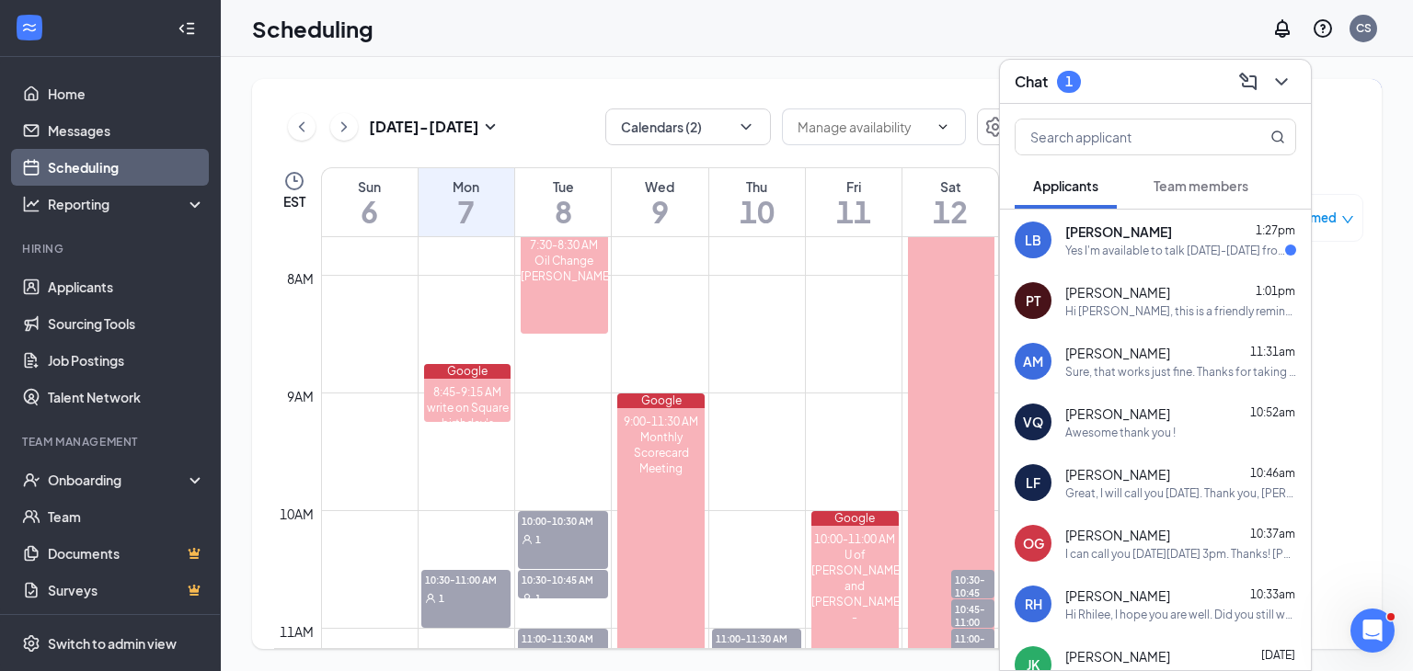
click at [1129, 226] on span "[PERSON_NAME]" at bounding box center [1118, 232] width 107 height 18
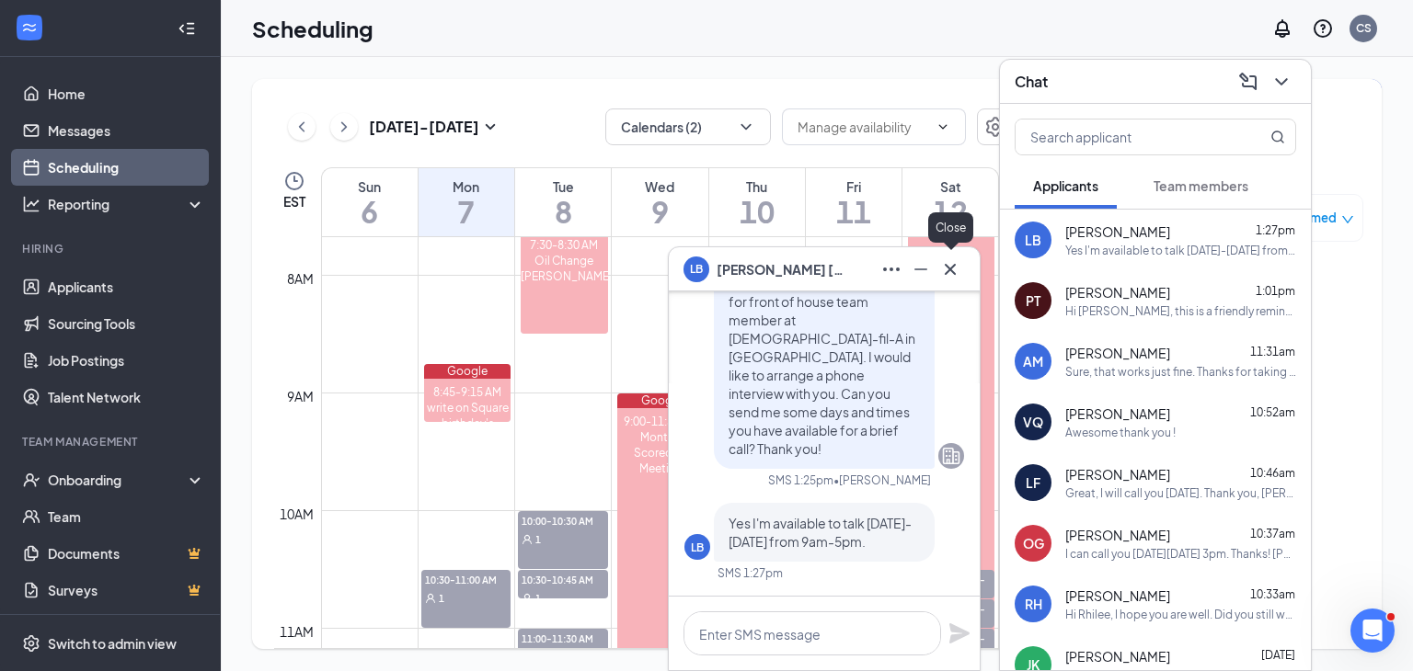
click at [940, 262] on icon "Cross" at bounding box center [950, 269] width 22 height 22
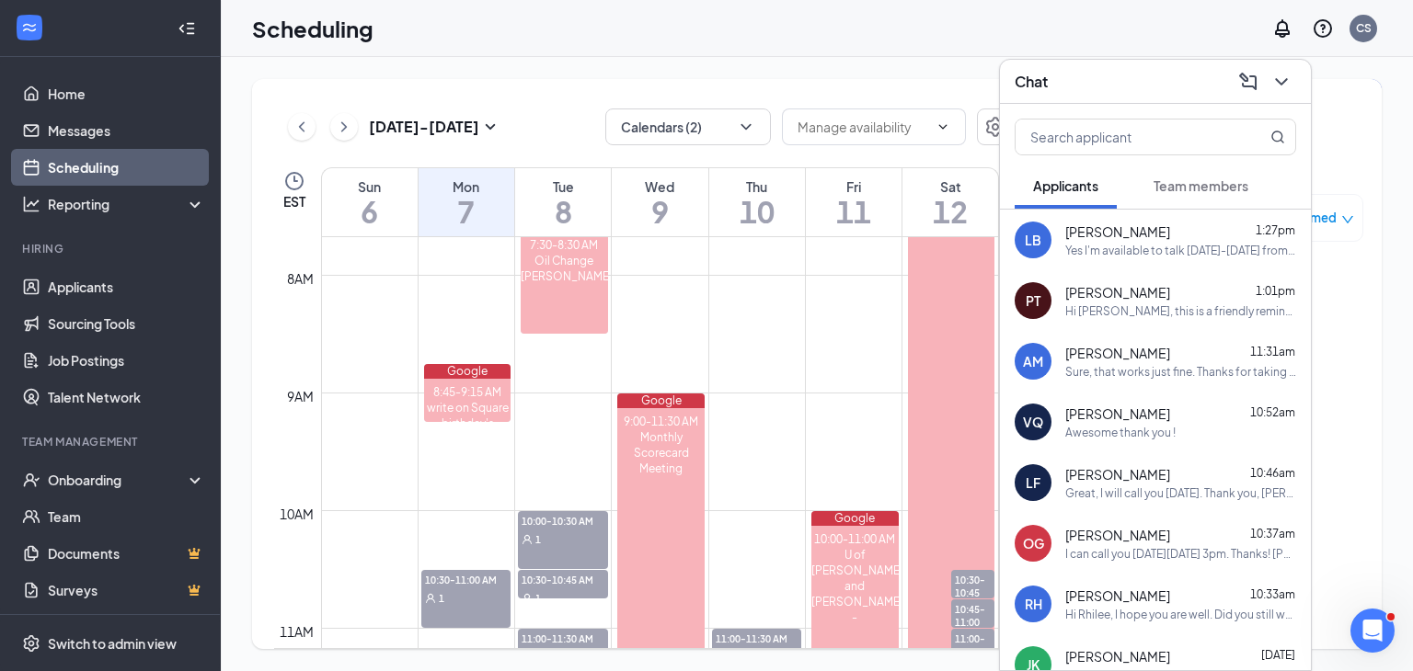
click at [1115, 423] on div "Victor Quinones 10:52am Awesome thank you !" at bounding box center [1180, 423] width 231 height 36
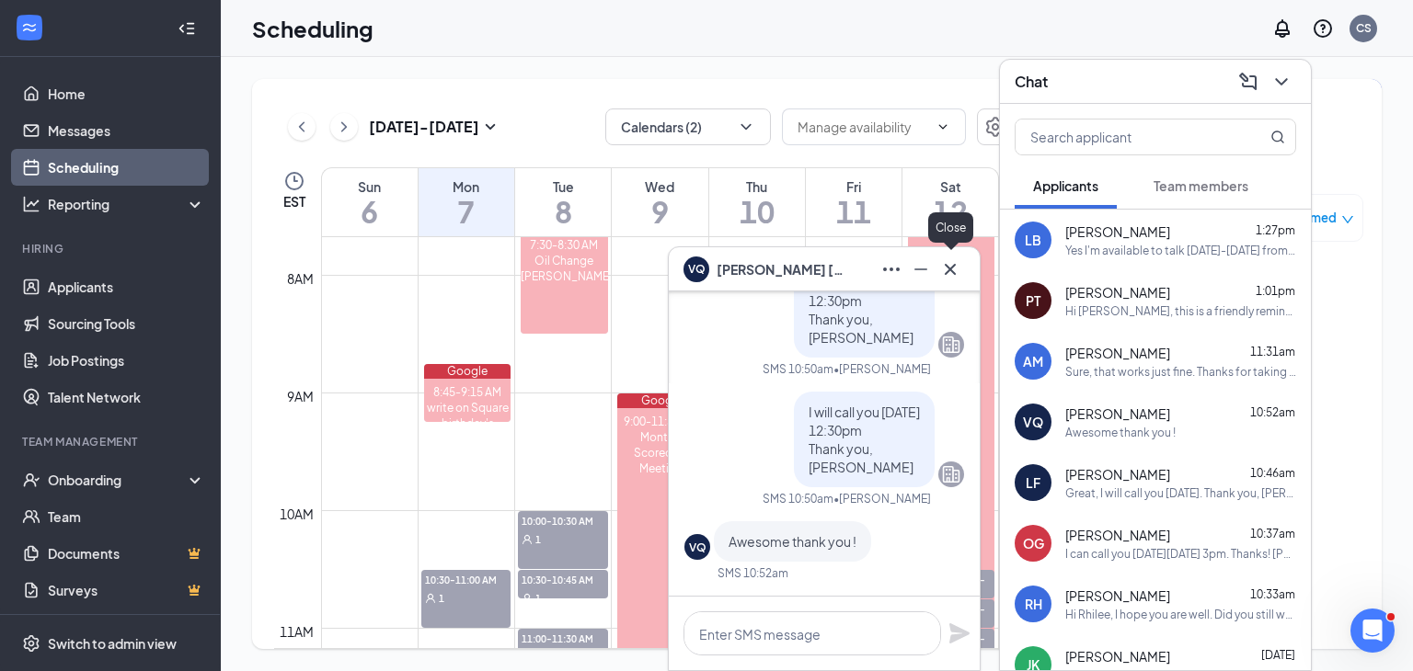
click at [948, 270] on icon "Cross" at bounding box center [950, 268] width 11 height 11
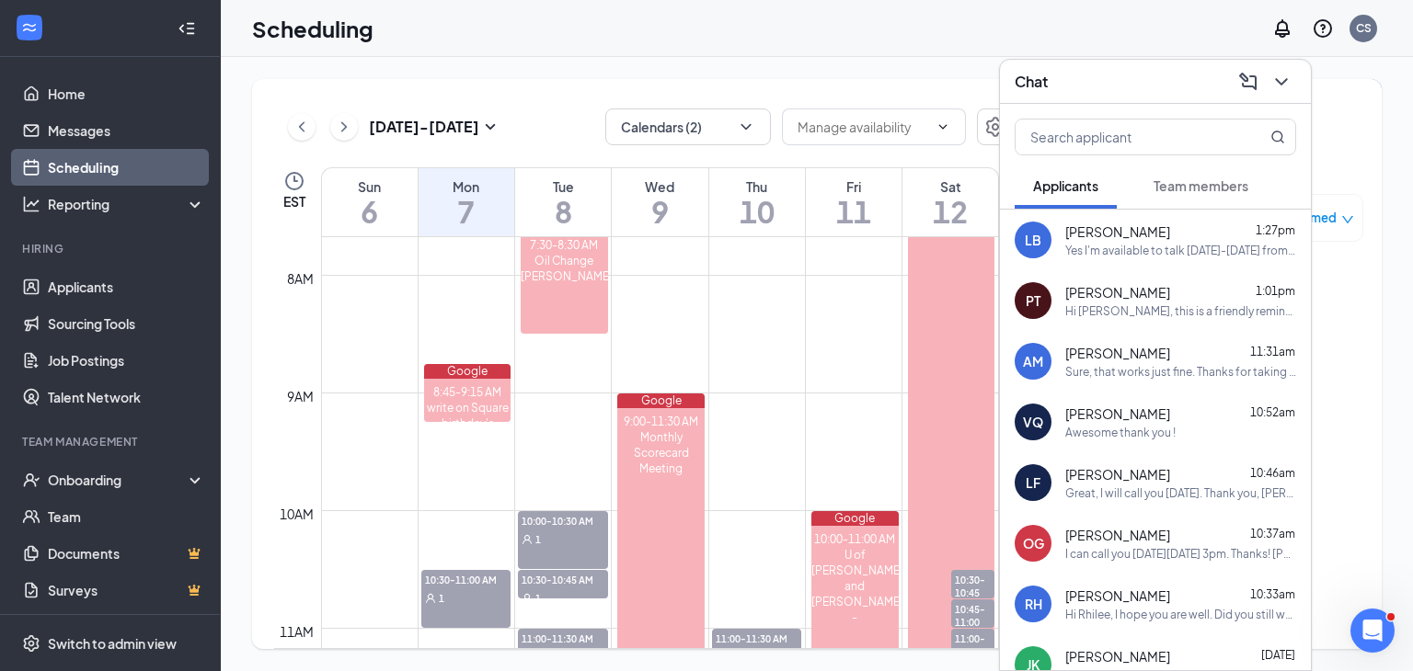
click at [1106, 350] on span "[PERSON_NAME]" at bounding box center [1117, 353] width 105 height 18
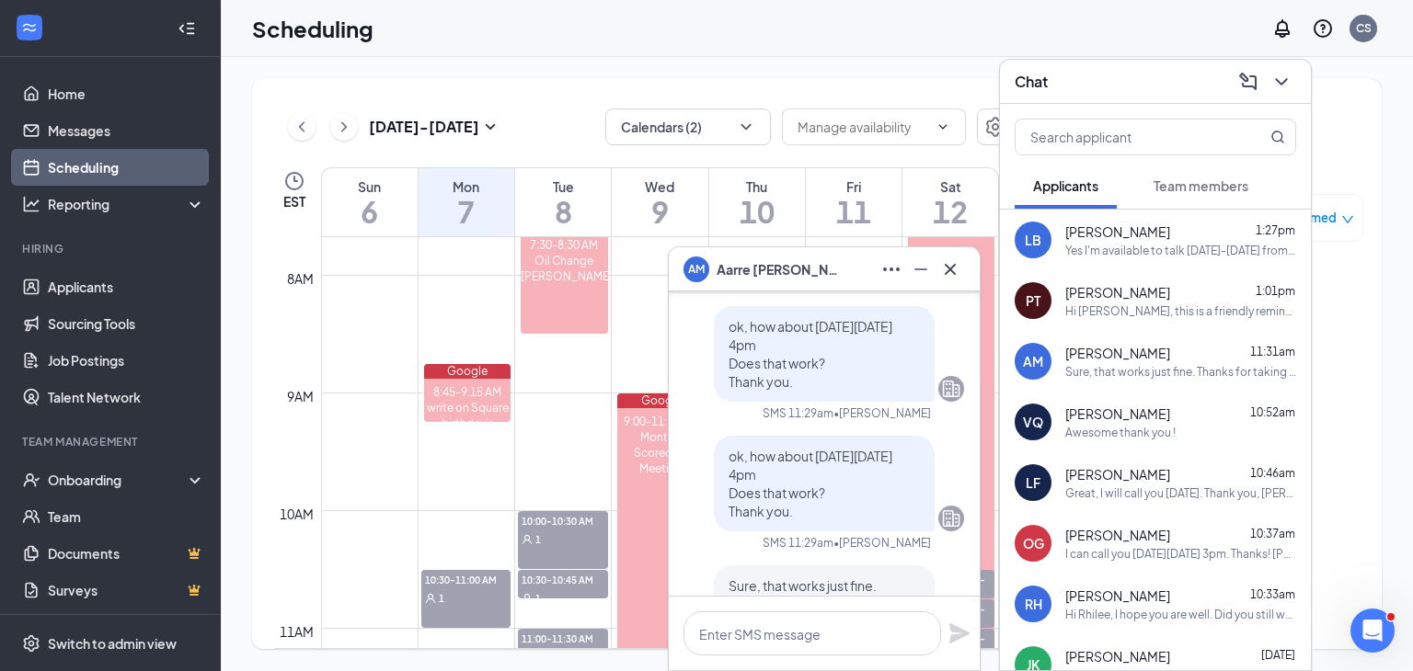
scroll to position [-92, 0]
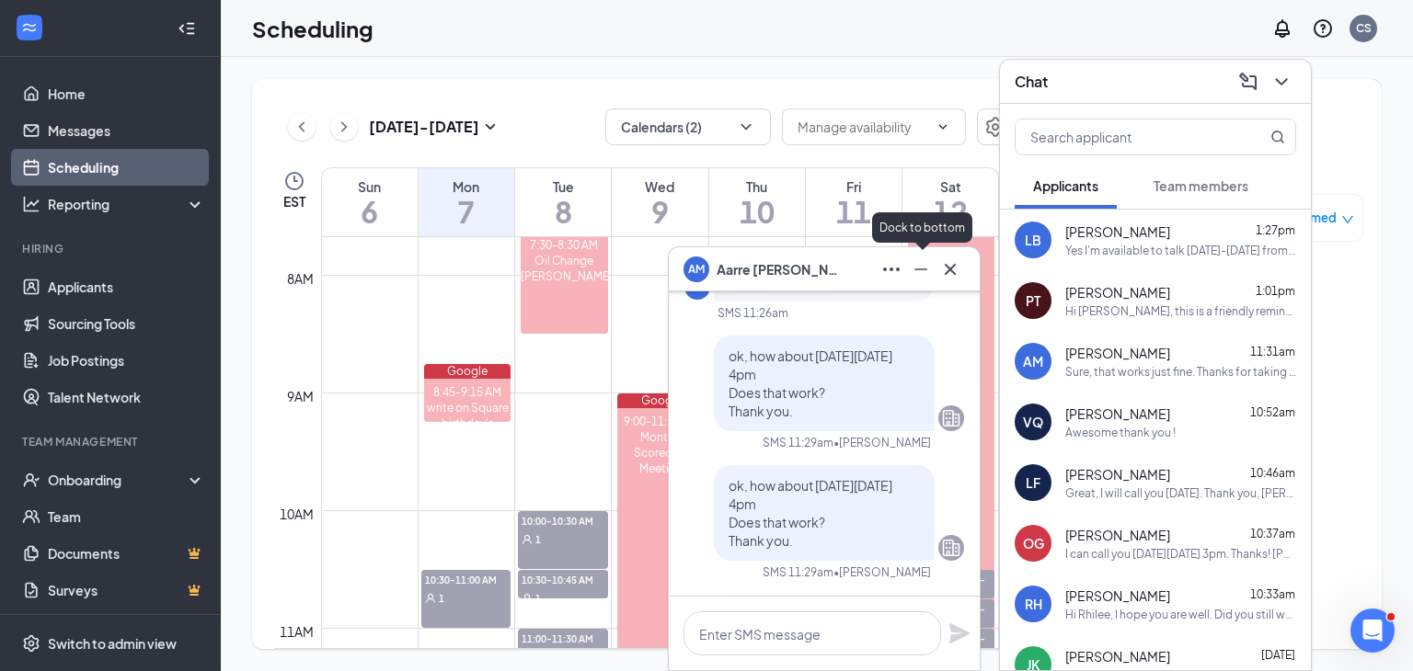
click at [915, 271] on icon "Minimize" at bounding box center [921, 269] width 22 height 22
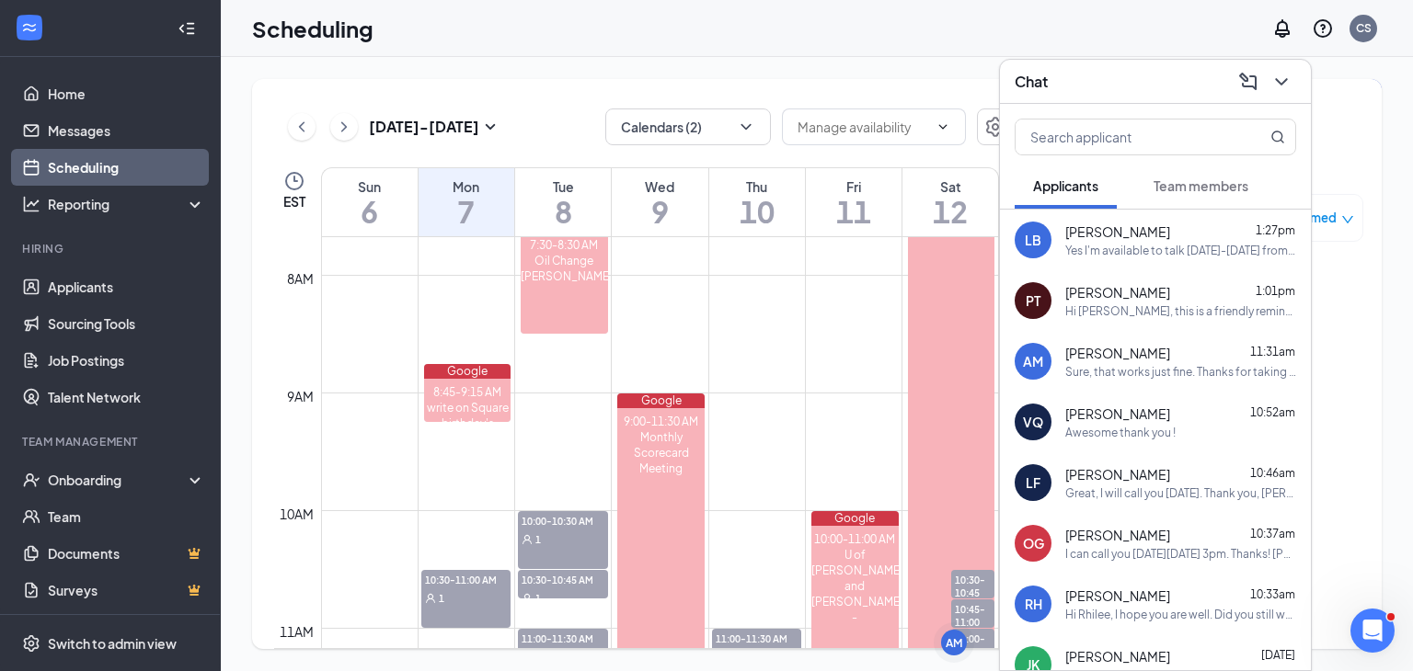
click at [1163, 83] on div "Chat" at bounding box center [1155, 81] width 281 height 29
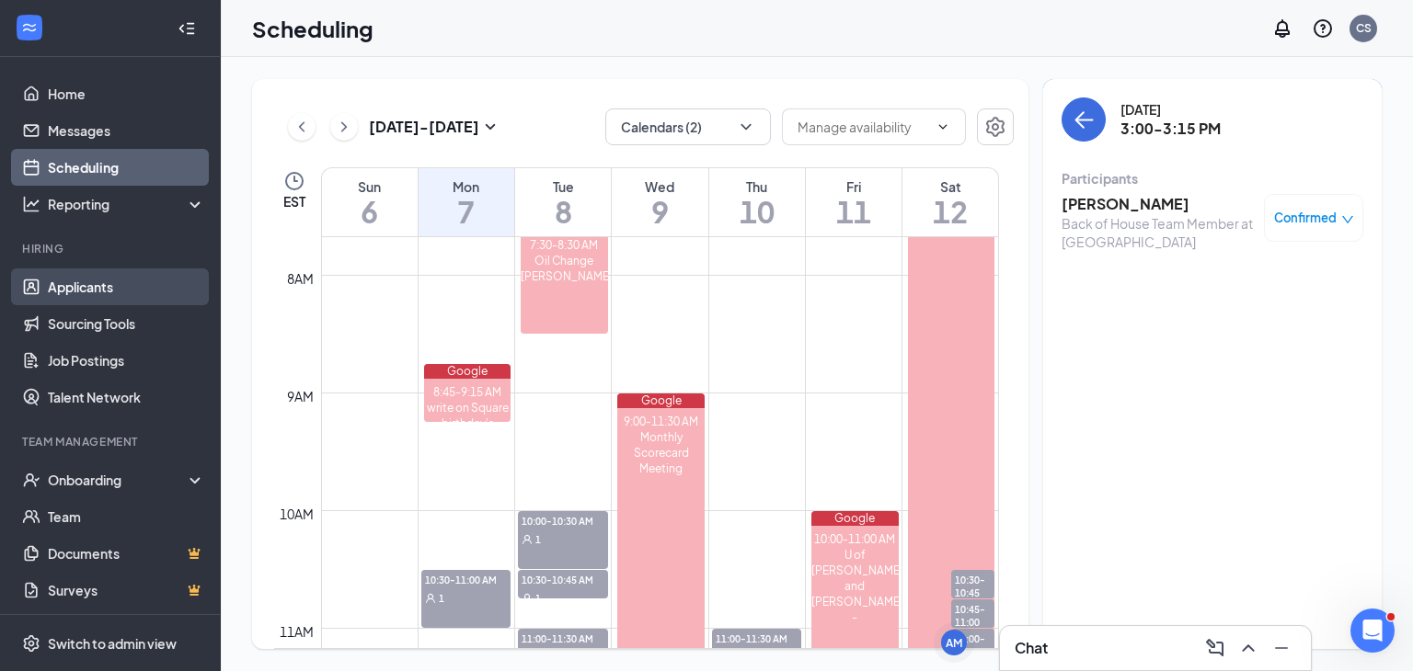
click at [98, 281] on link "Applicants" at bounding box center [126, 287] width 157 height 37
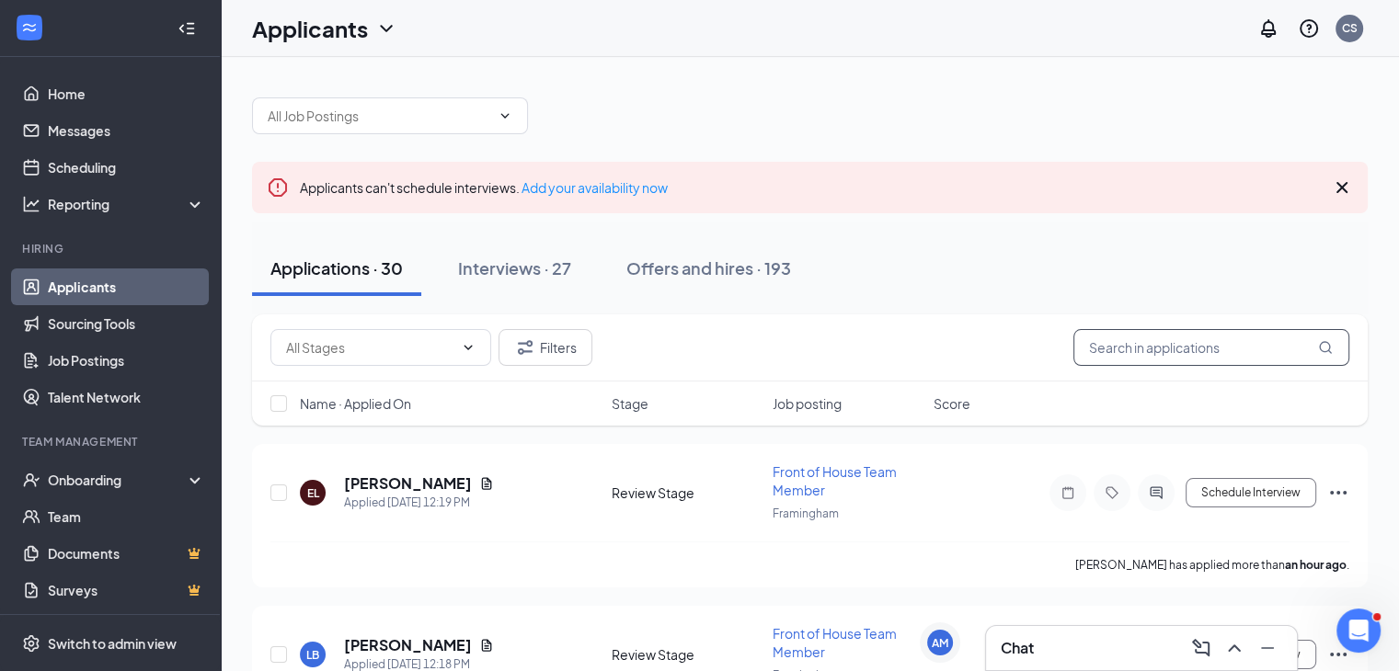
click at [1147, 342] on input "text" at bounding box center [1211, 347] width 276 height 37
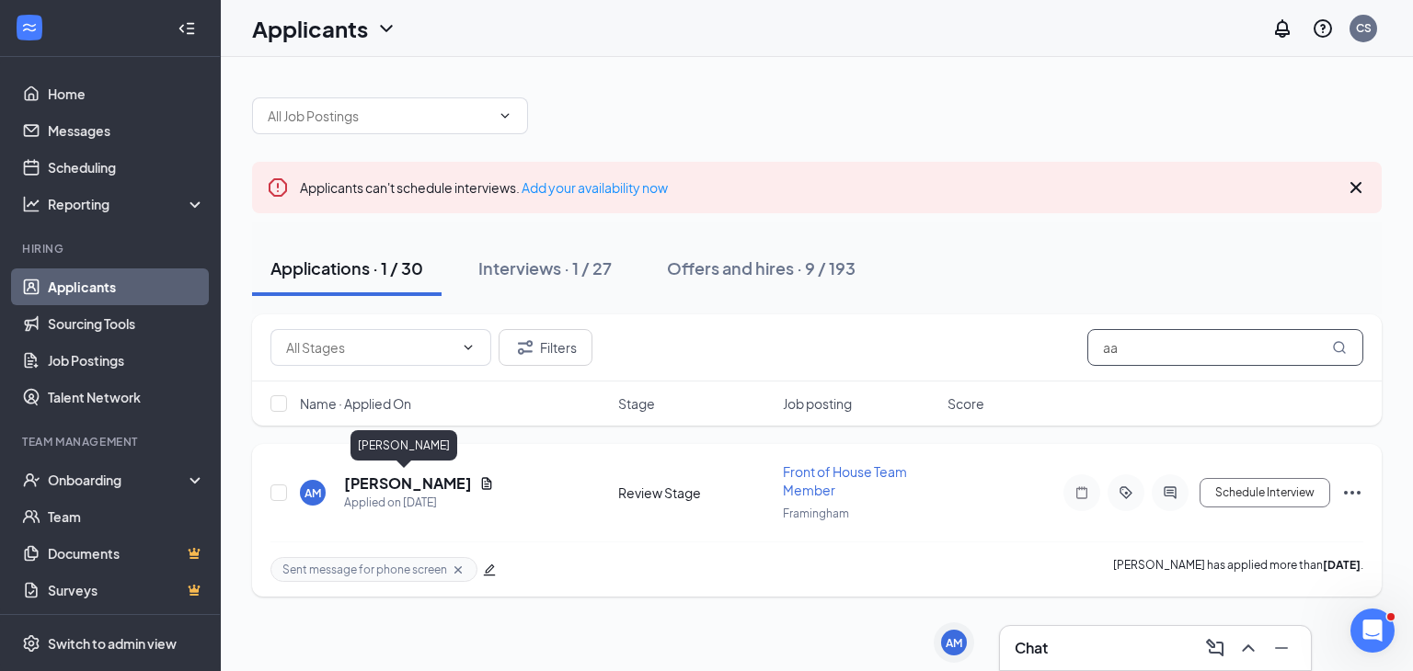
type input "aa"
click at [416, 480] on h5 "[PERSON_NAME]" at bounding box center [408, 484] width 128 height 20
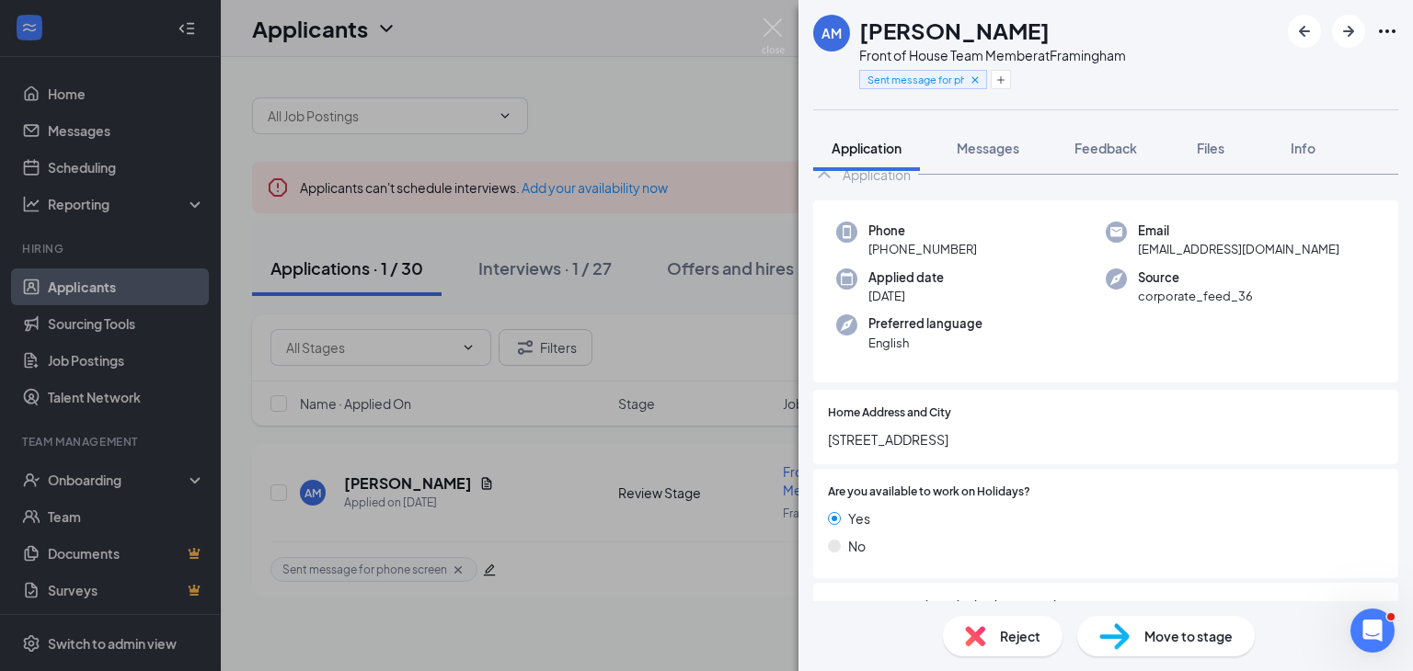
scroll to position [92, 0]
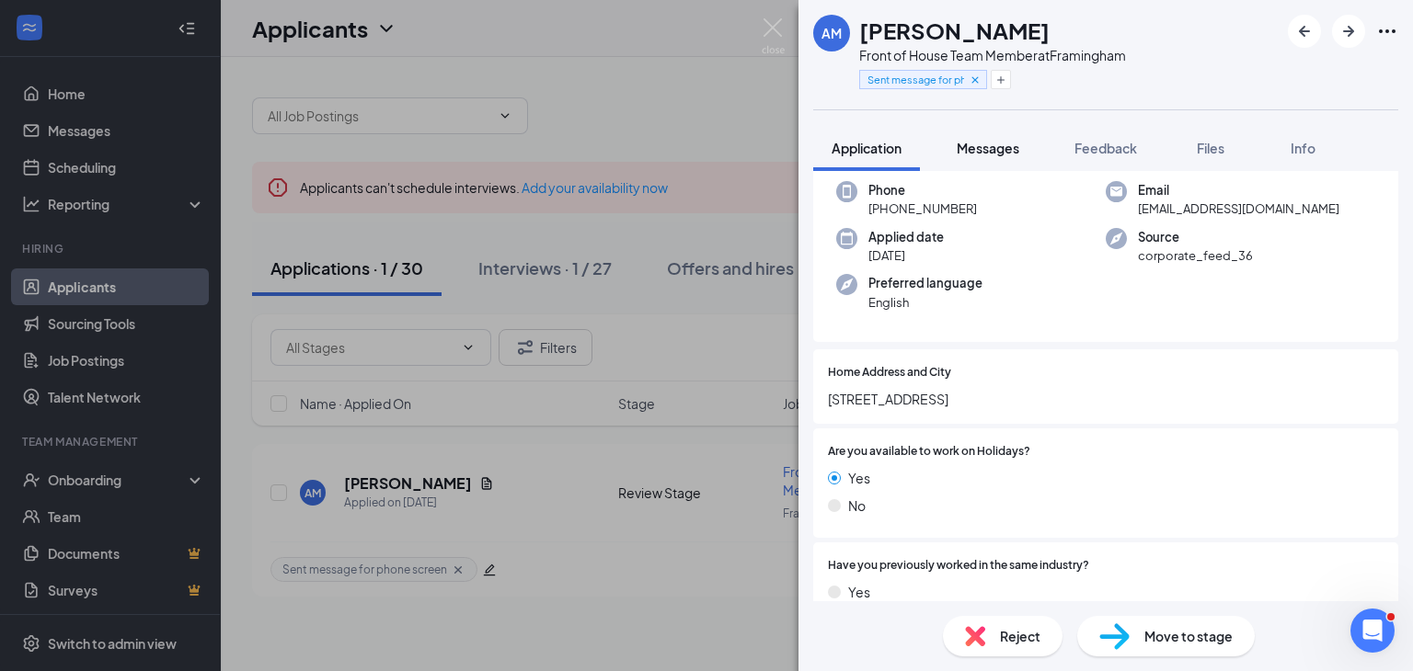
click at [984, 149] on span "Messages" at bounding box center [988, 148] width 63 height 17
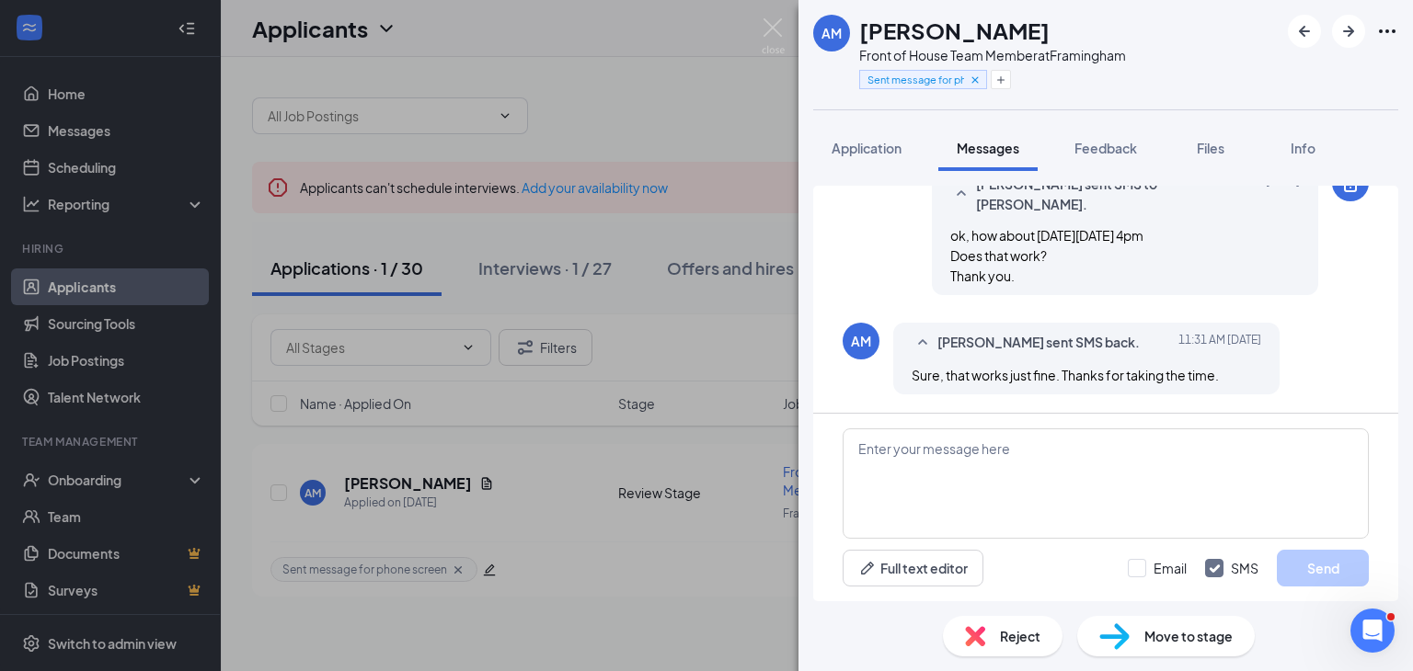
scroll to position [636, 0]
click at [1184, 640] on span "Move to stage" at bounding box center [1188, 636] width 88 height 20
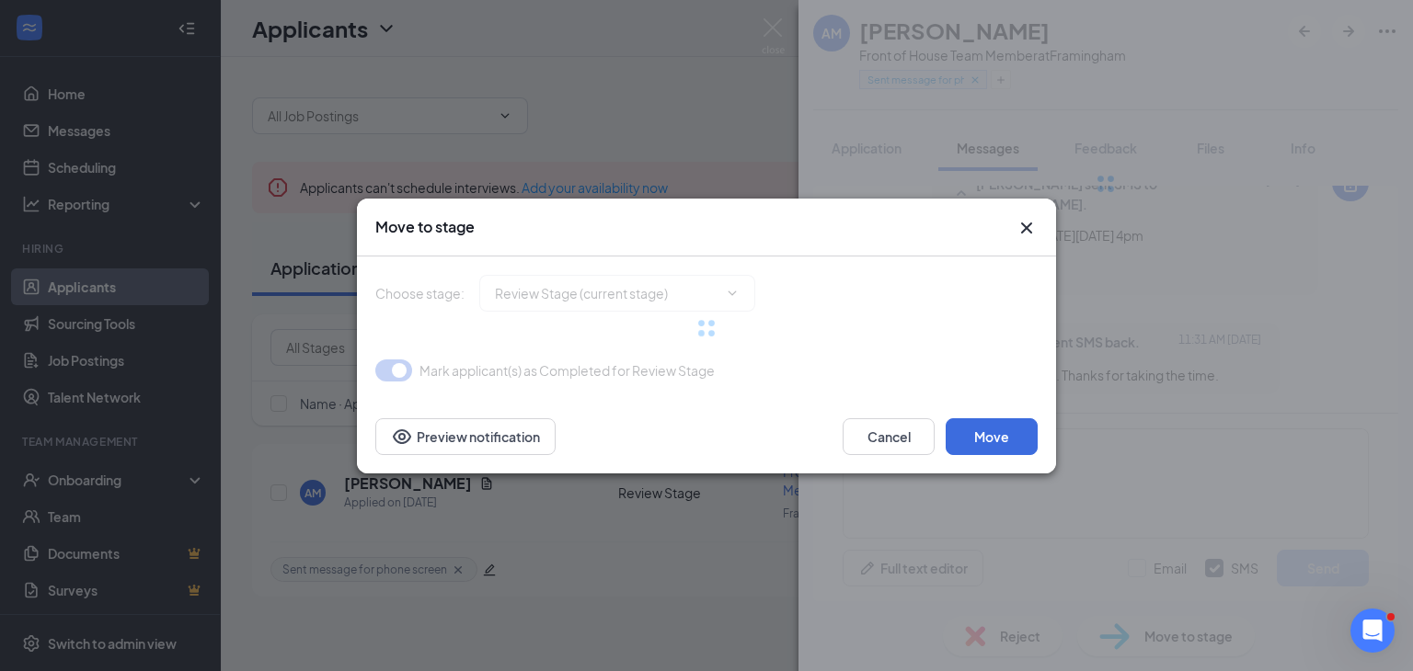
type input "Phone Interview (next stage)"
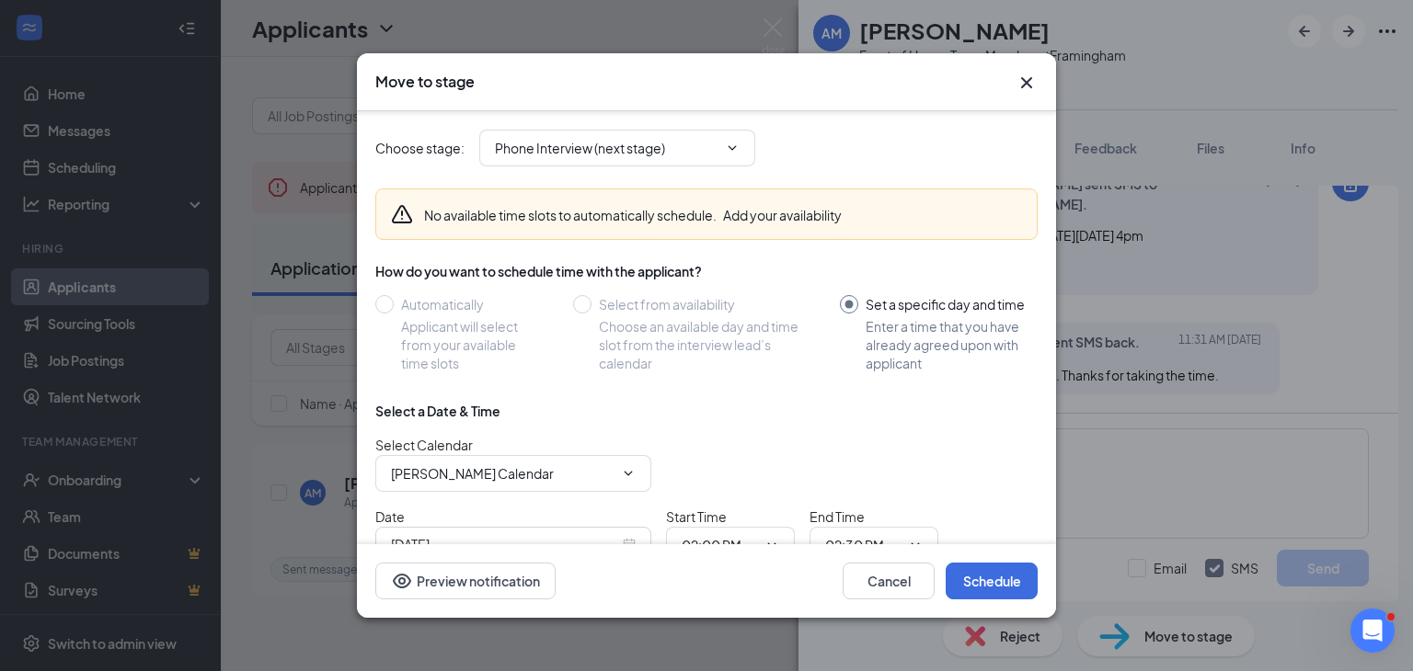
scroll to position [103, 0]
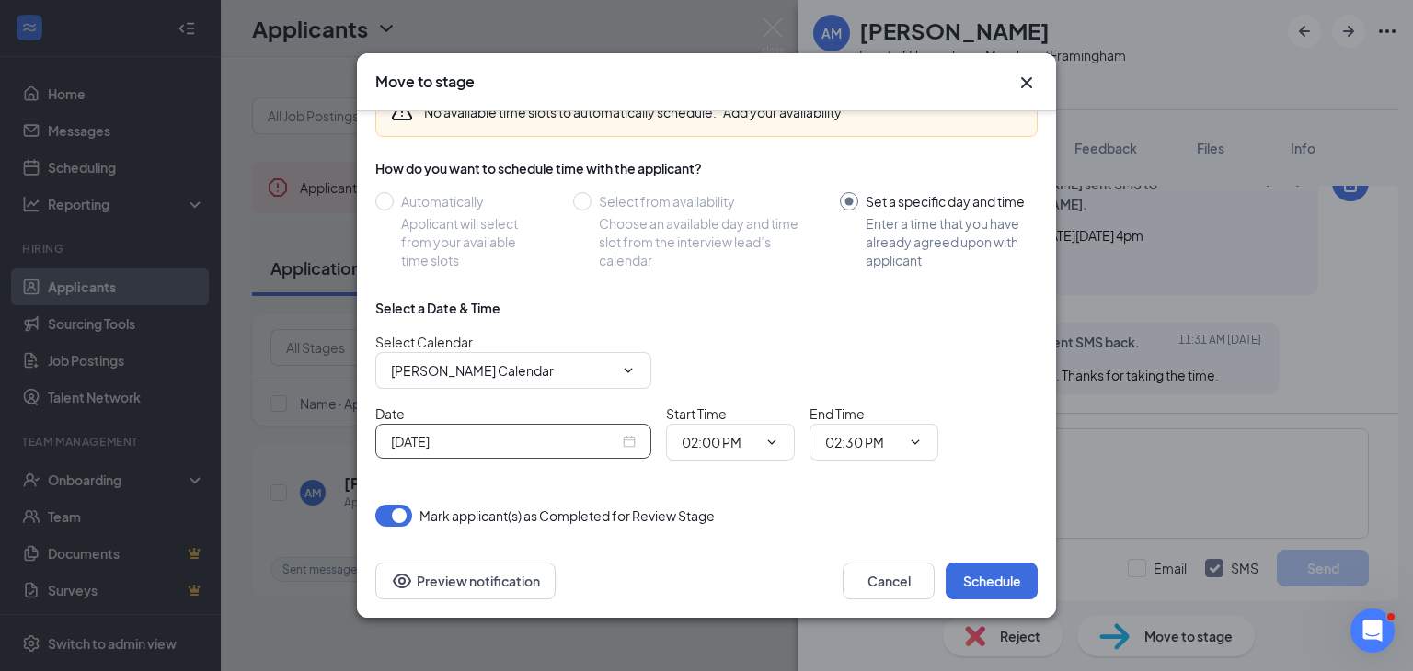
click at [586, 442] on input "[DATE]" at bounding box center [505, 441] width 228 height 20
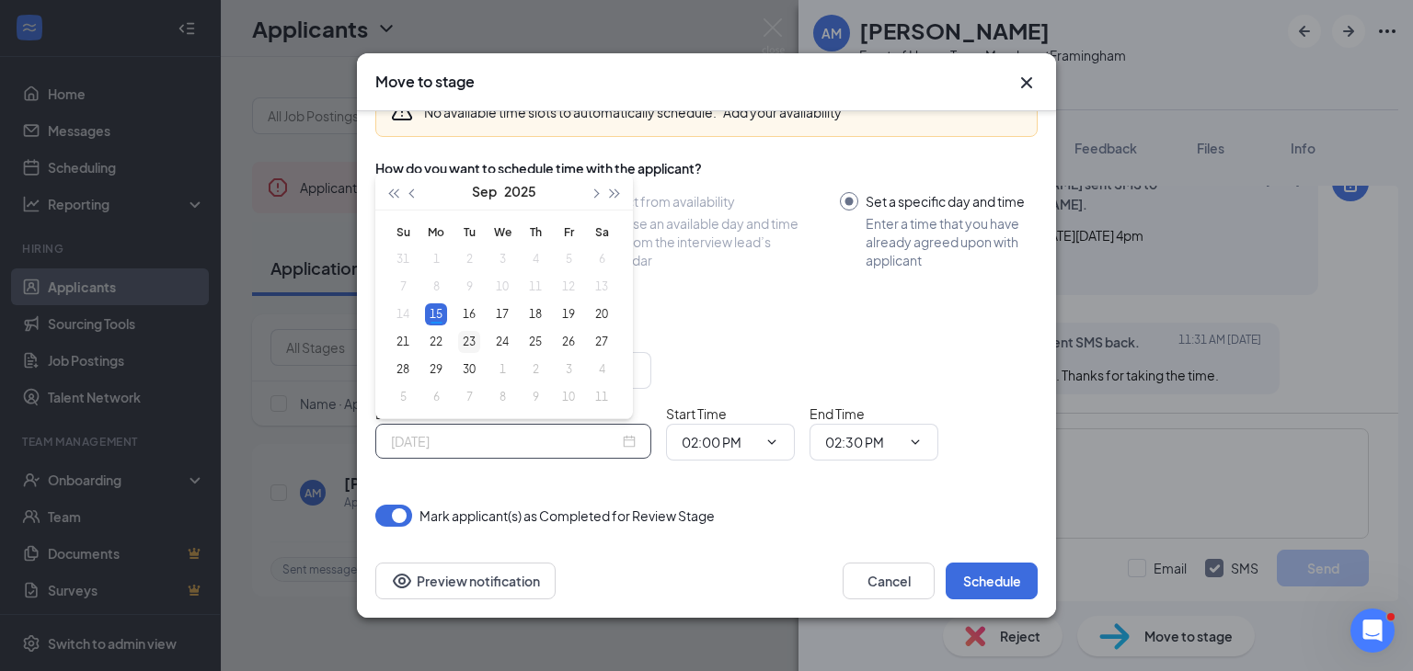
type input "[DATE]"
click at [467, 341] on div "23" at bounding box center [469, 342] width 22 height 22
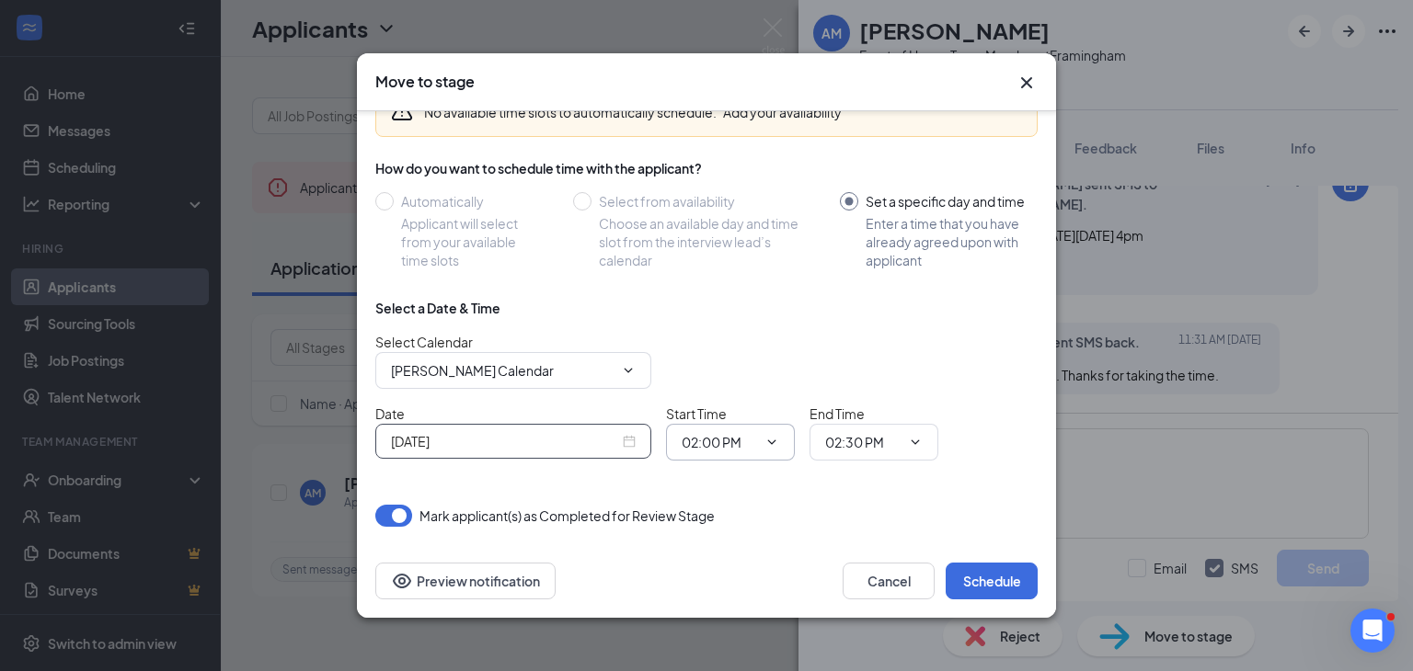
click at [707, 427] on span "02:00 PM" at bounding box center [730, 442] width 129 height 37
click at [710, 437] on input "02:00 PM" at bounding box center [719, 442] width 75 height 20
click at [706, 392] on div "04:00 PM" at bounding box center [722, 398] width 54 height 20
type input "04:00 PM"
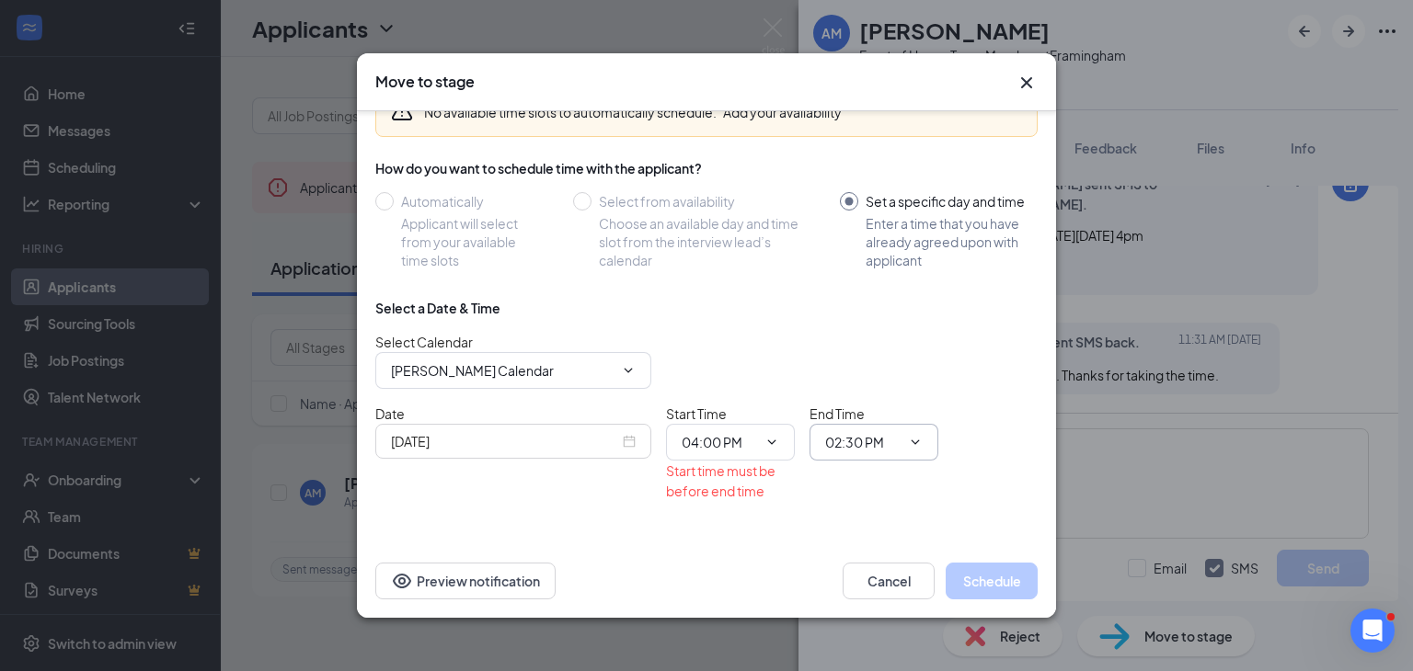
click at [846, 441] on input "02:30 PM" at bounding box center [862, 442] width 75 height 20
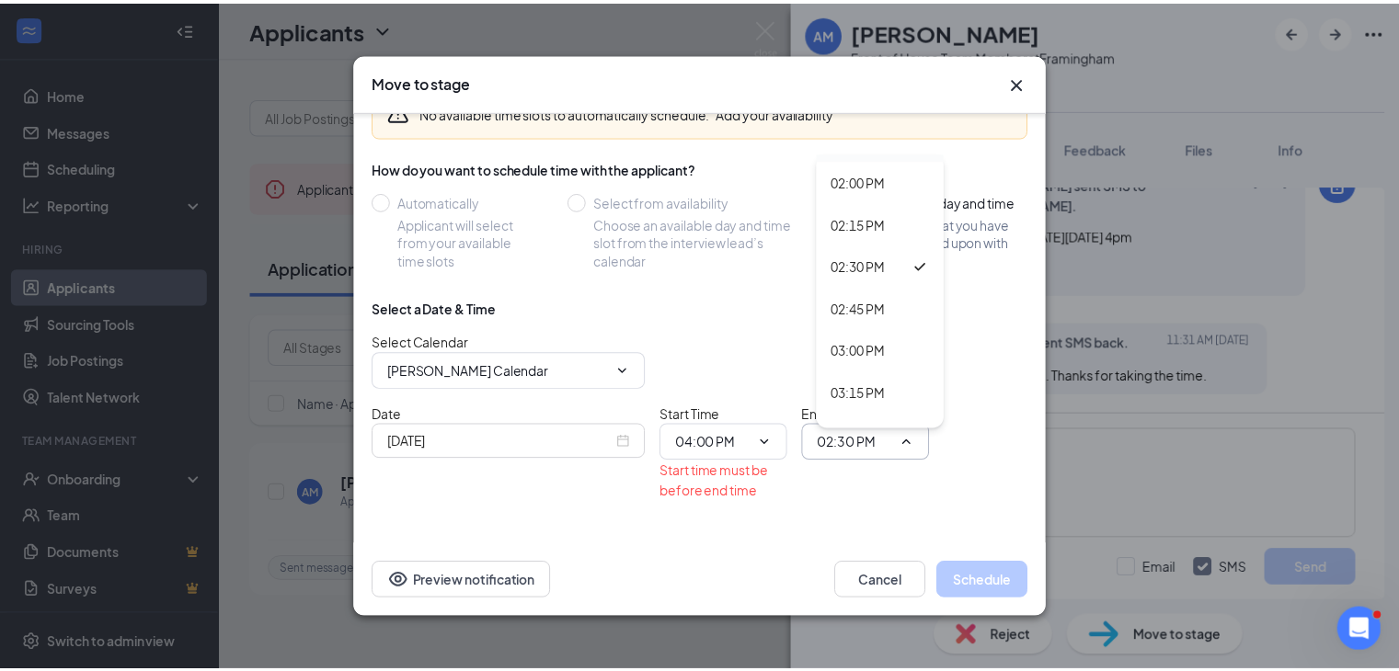
scroll to position [2576, 0]
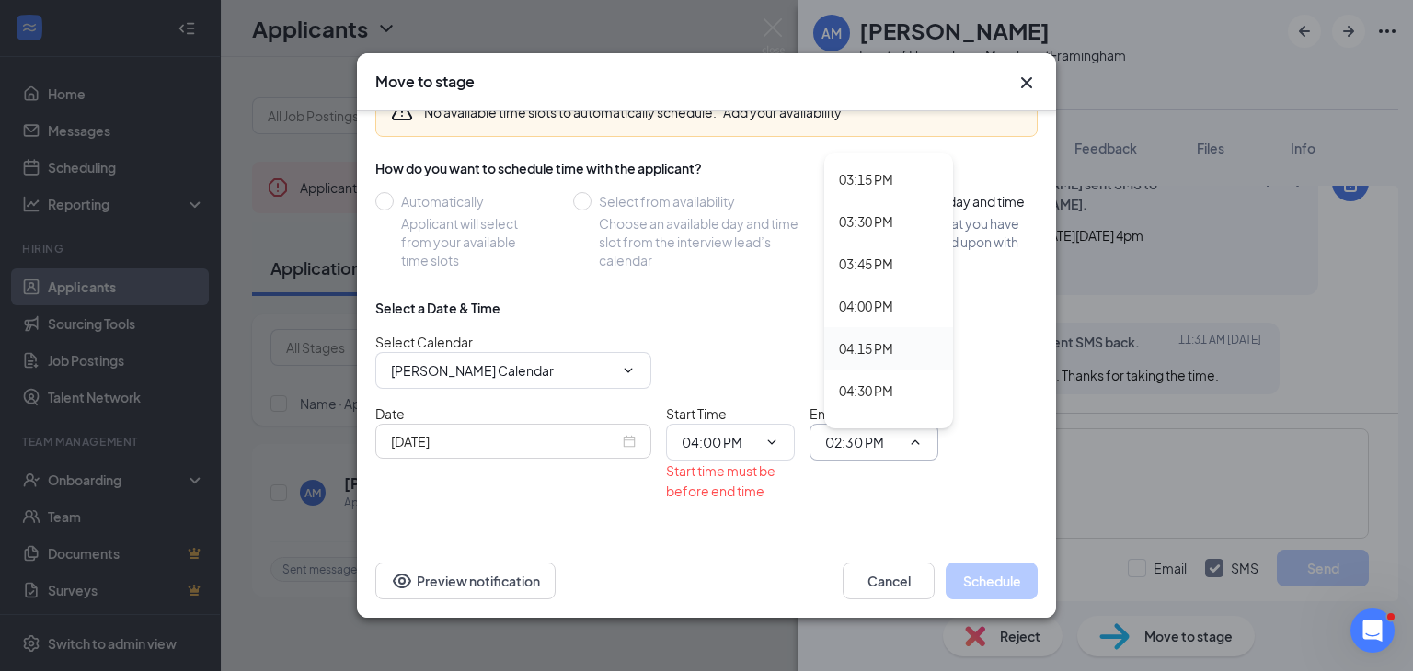
click at [865, 352] on div "04:15 PM" at bounding box center [866, 349] width 54 height 20
type input "04:15 PM"
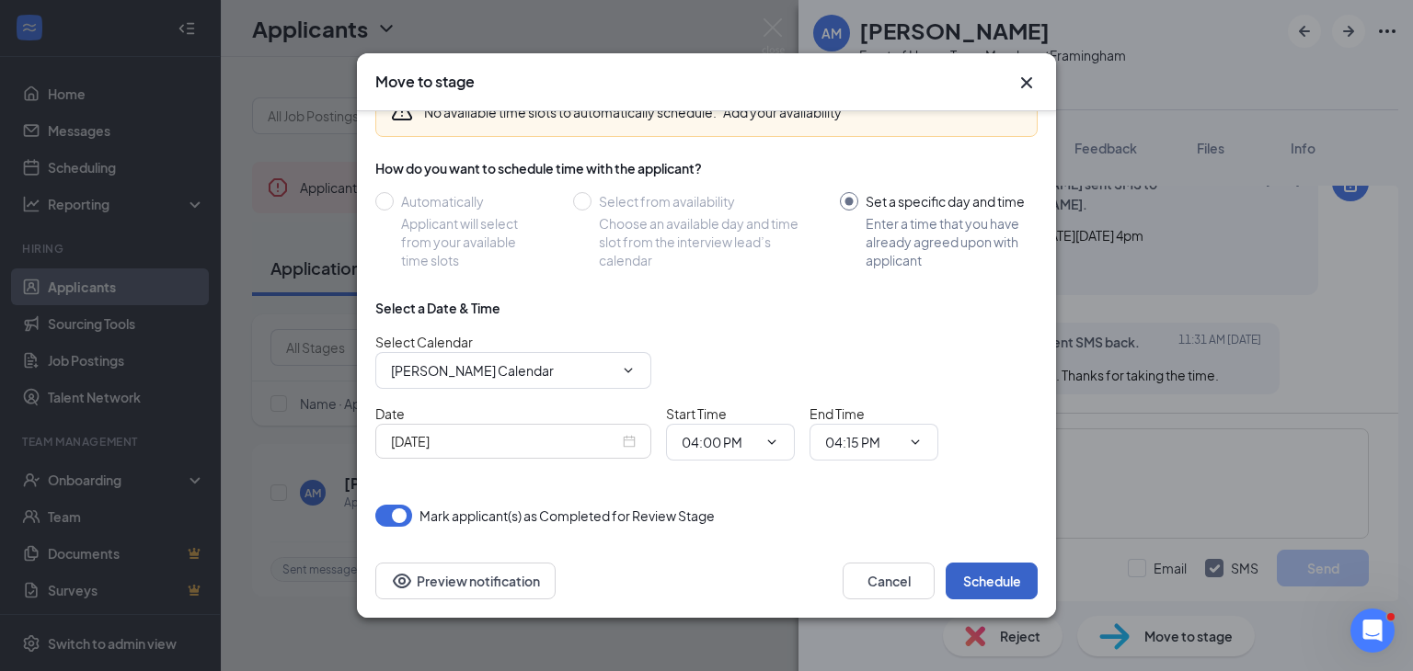
click at [996, 581] on button "Schedule" at bounding box center [992, 581] width 92 height 37
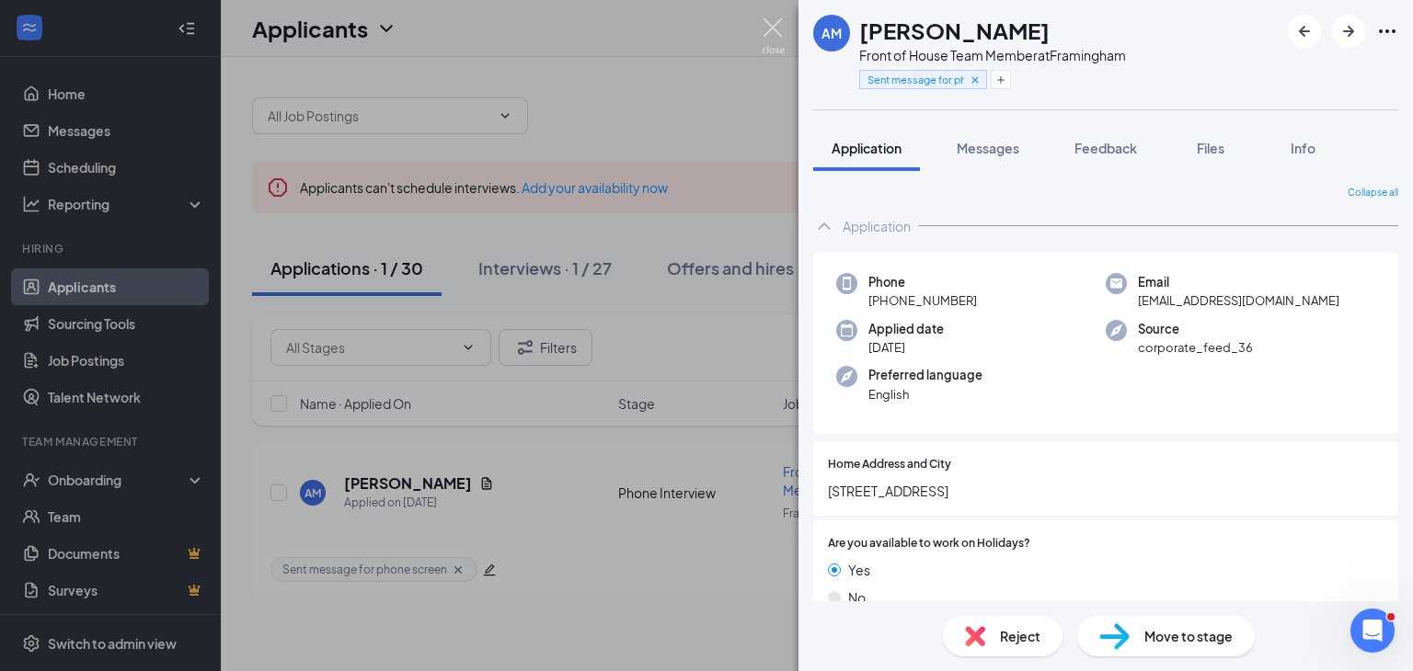
click at [771, 30] on img at bounding box center [773, 36] width 23 height 36
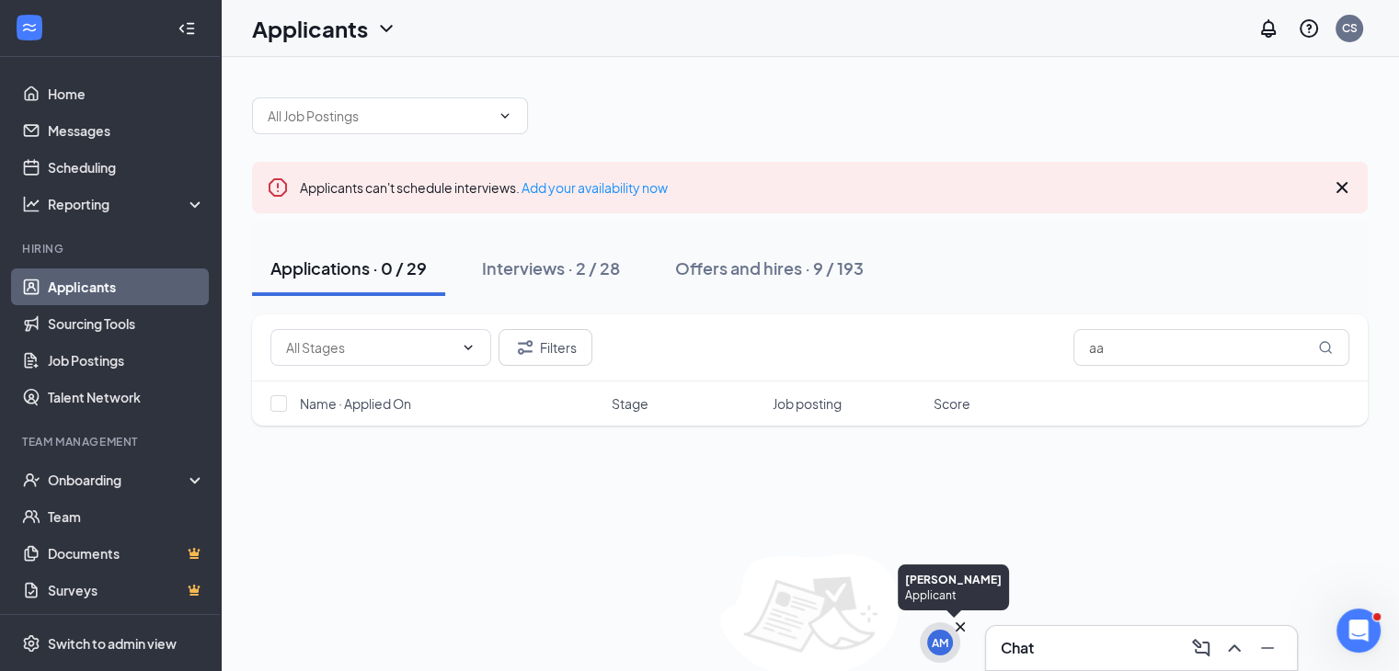
click at [926, 641] on div "AM" at bounding box center [940, 643] width 40 height 40
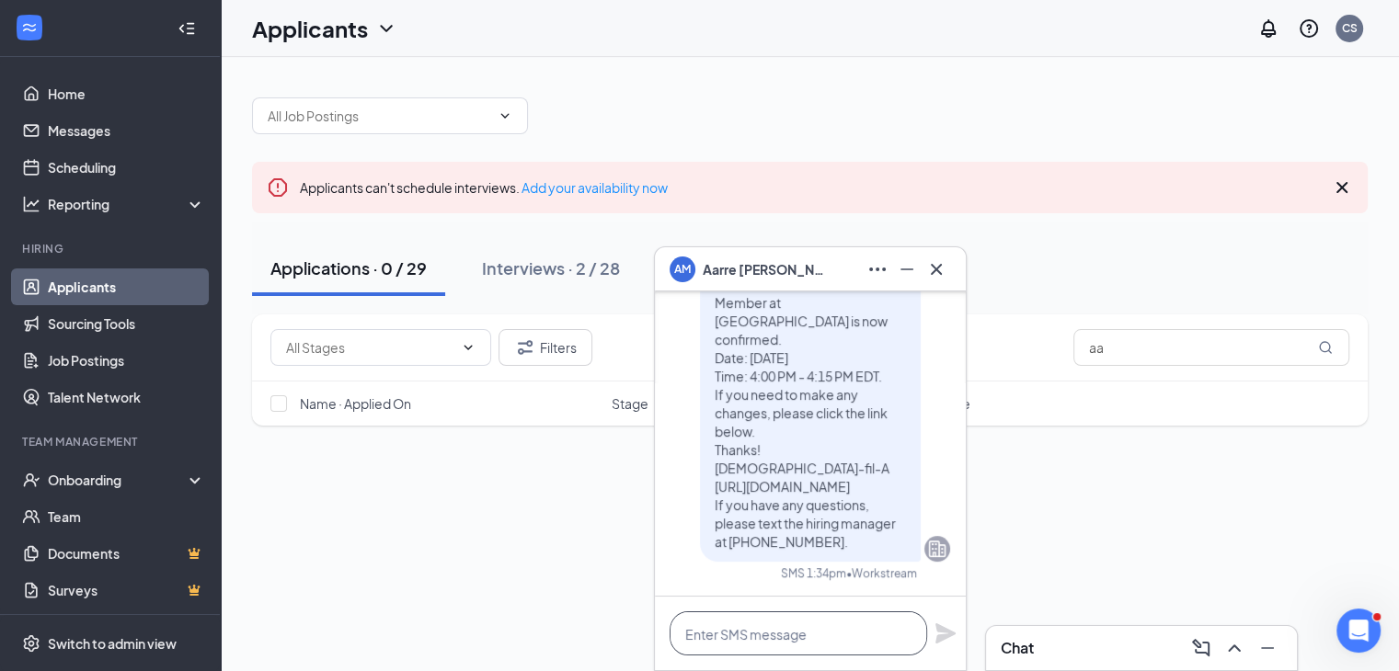
drag, startPoint x: 800, startPoint y: 625, endPoint x: 800, endPoint y: 613, distance: 12.9
click at [800, 623] on textarea at bounding box center [799, 634] width 258 height 44
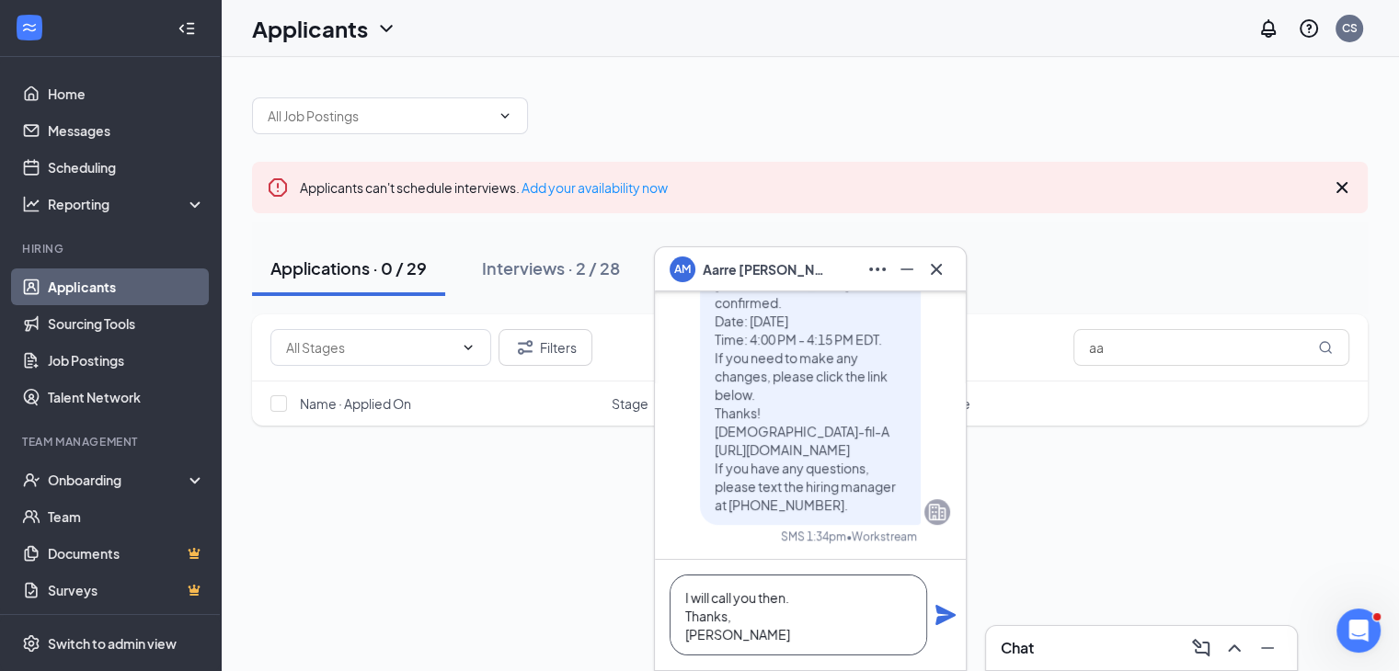
type textarea "I will call you then. Thanks, [PERSON_NAME]"
click at [944, 612] on icon "Plane" at bounding box center [945, 615] width 20 height 20
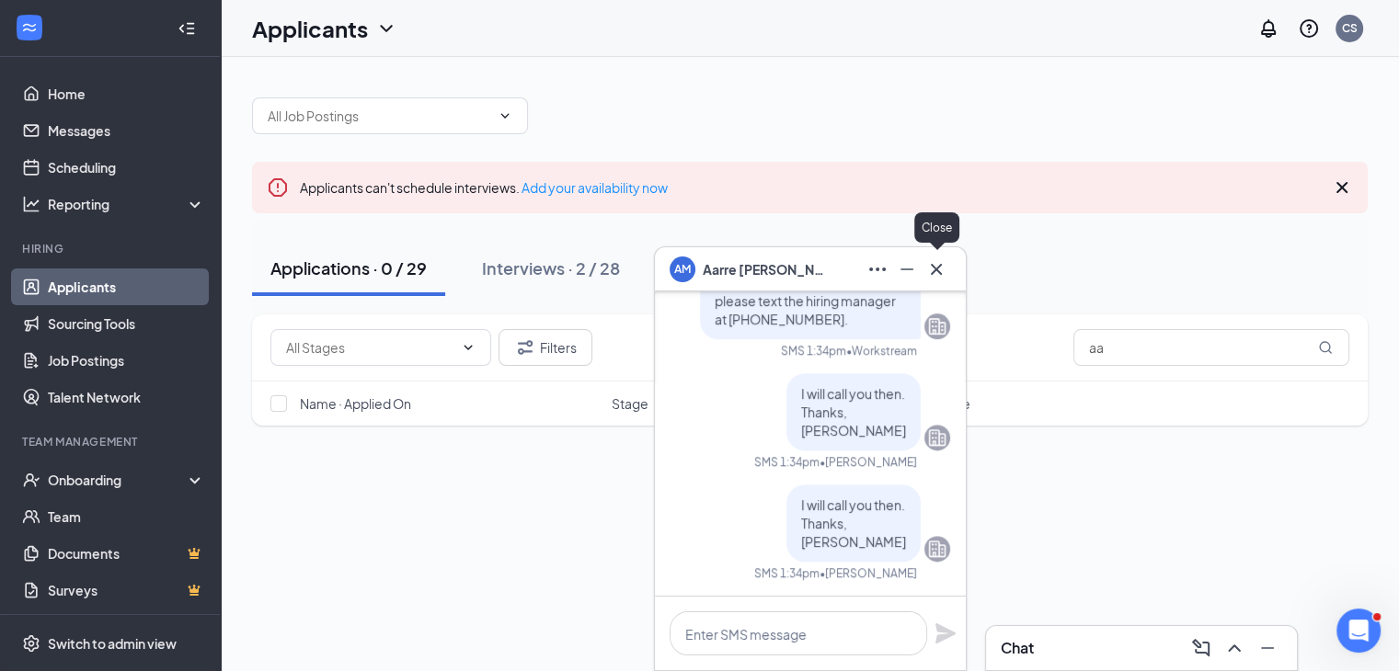
click at [940, 266] on icon "Cross" at bounding box center [936, 269] width 22 height 22
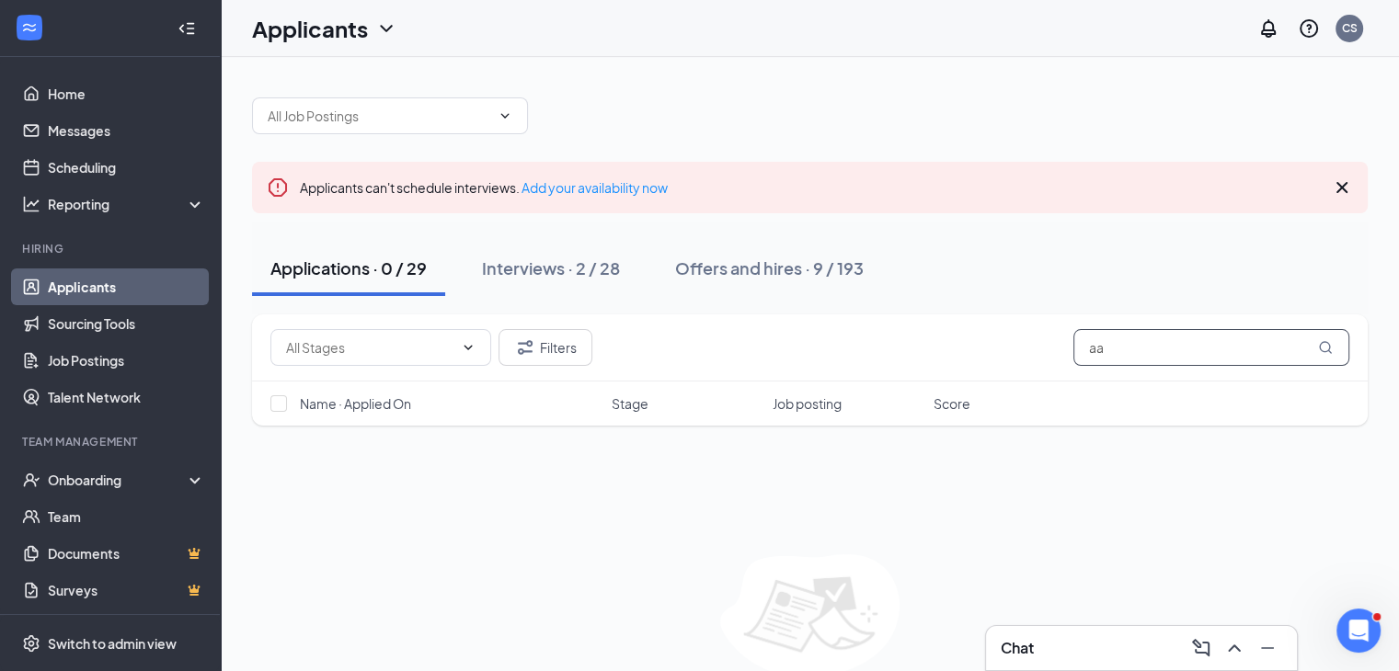
drag, startPoint x: 1144, startPoint y: 358, endPoint x: 934, endPoint y: 356, distance: 210.7
click at [934, 354] on div "Filters aa" at bounding box center [809, 347] width 1079 height 37
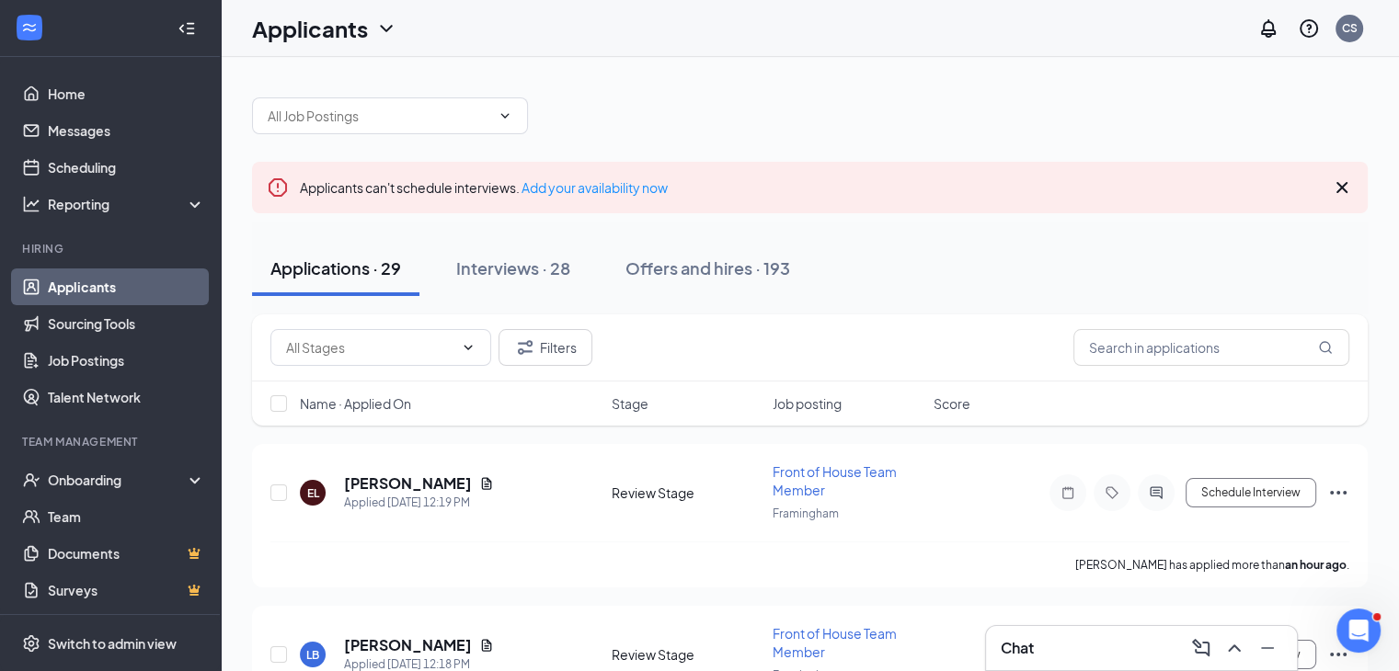
click at [1145, 644] on div "Chat" at bounding box center [1141, 648] width 281 height 29
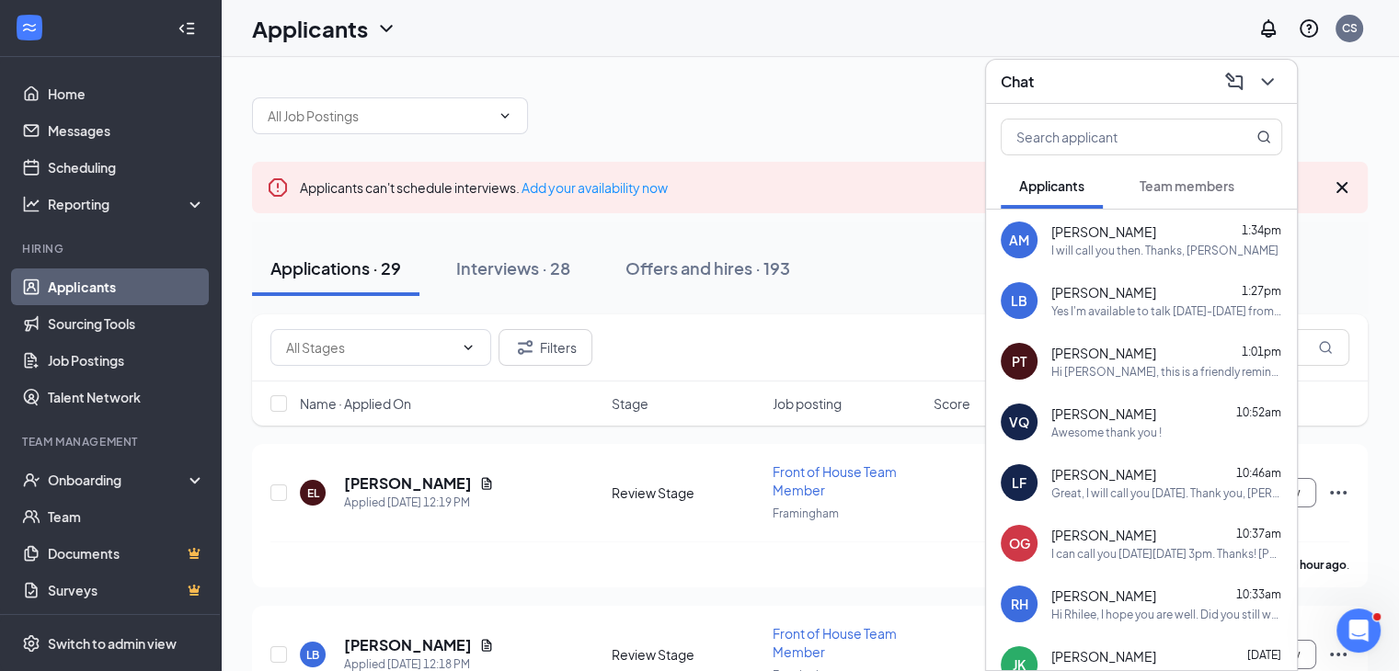
click at [1096, 291] on span "[PERSON_NAME]" at bounding box center [1103, 292] width 105 height 18
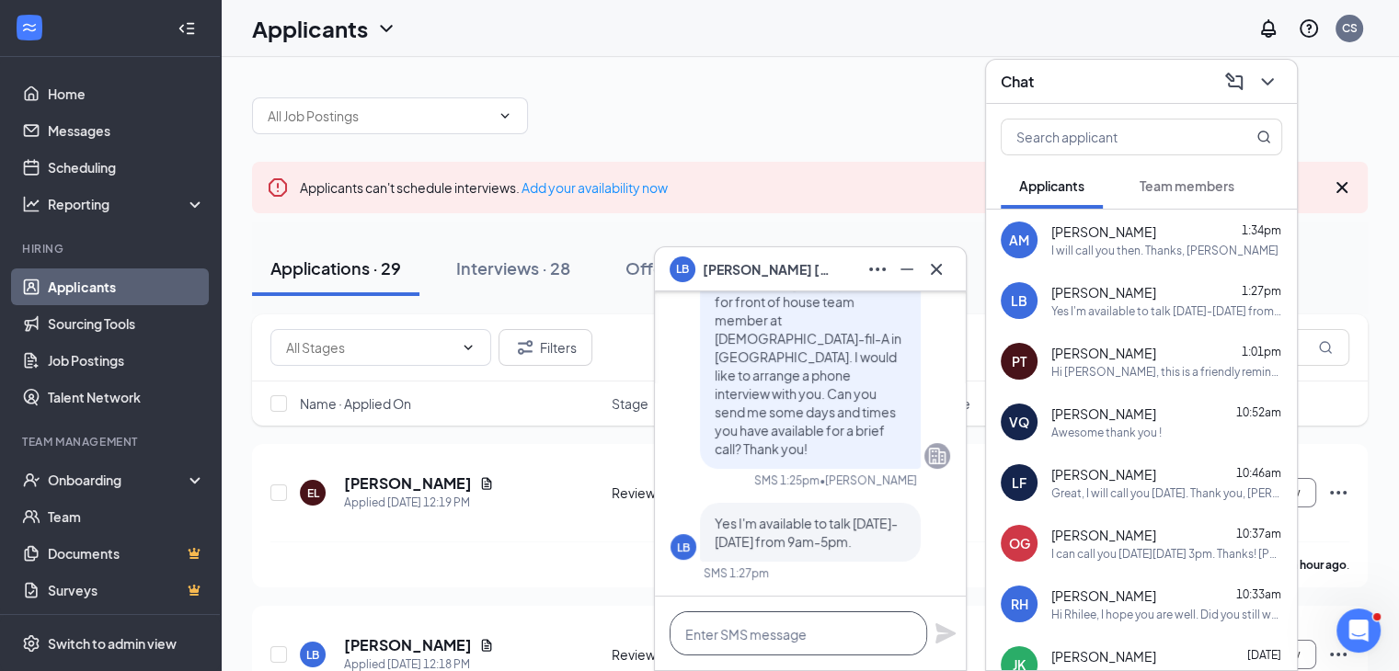
click at [819, 640] on textarea at bounding box center [799, 634] width 258 height 44
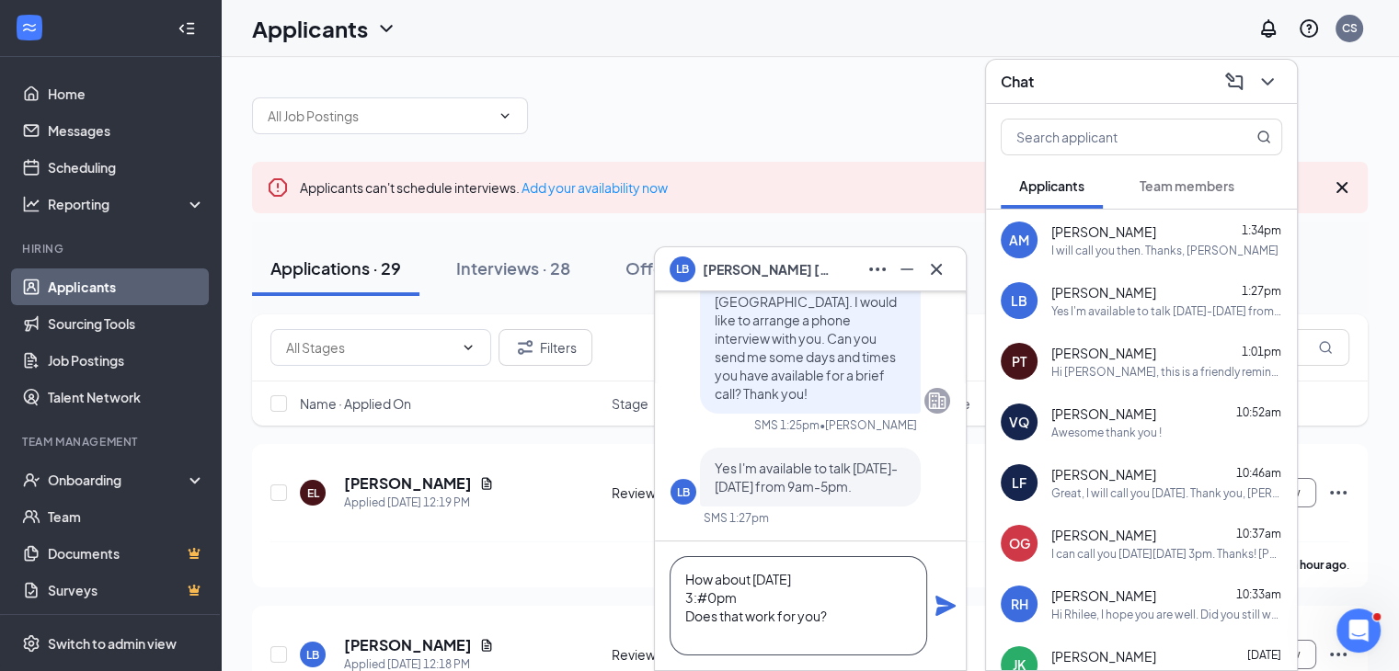
click at [707, 611] on textarea "How about Tuesday 9/23 3:#0pm Does that work for you?" at bounding box center [799, 606] width 258 height 99
type textarea "How about [DATE] 3:30pm Does that work for you?"
click at [938, 608] on icon "Plane" at bounding box center [945, 606] width 20 height 20
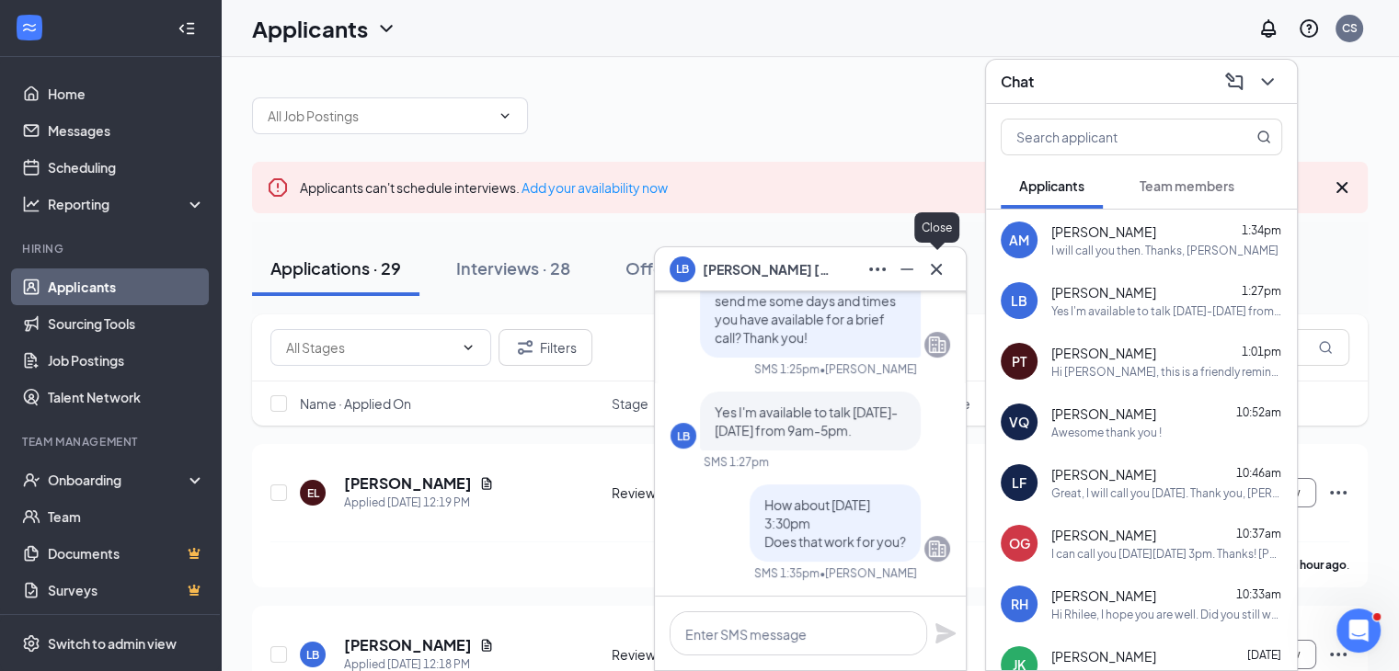
click at [934, 266] on icon "Cross" at bounding box center [936, 269] width 22 height 22
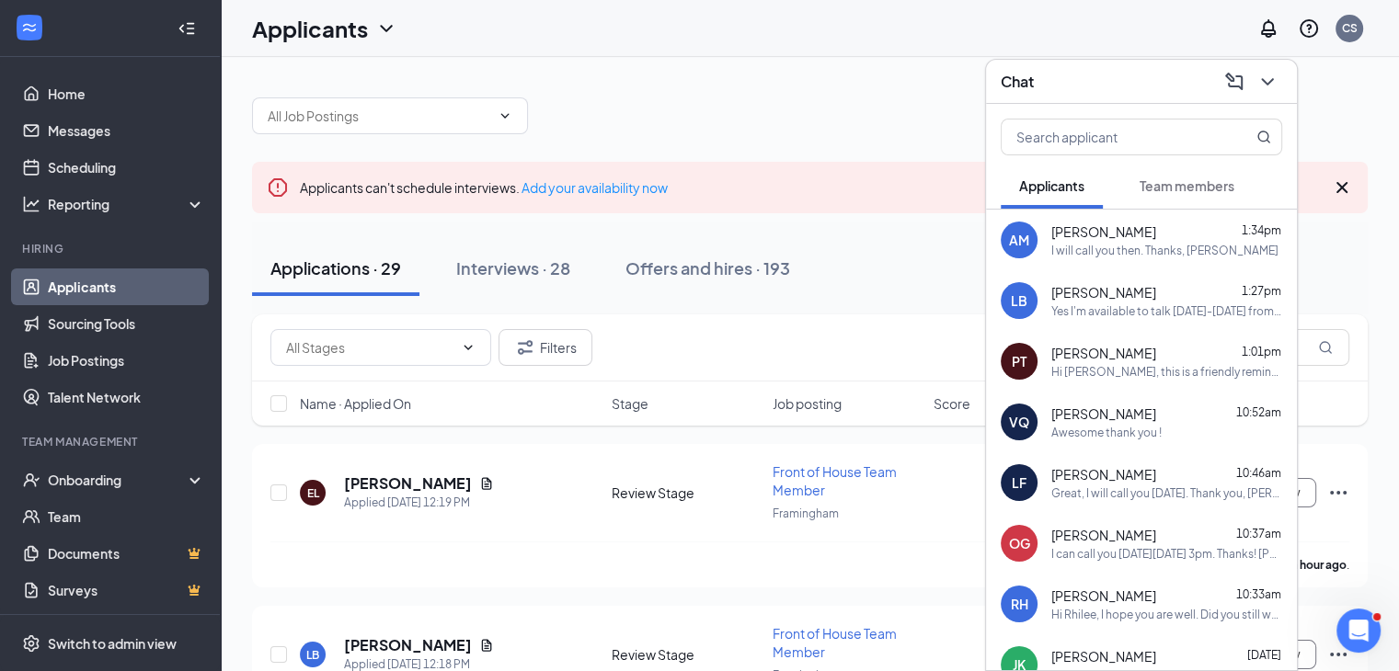
click at [1172, 190] on span "Team members" at bounding box center [1187, 186] width 95 height 17
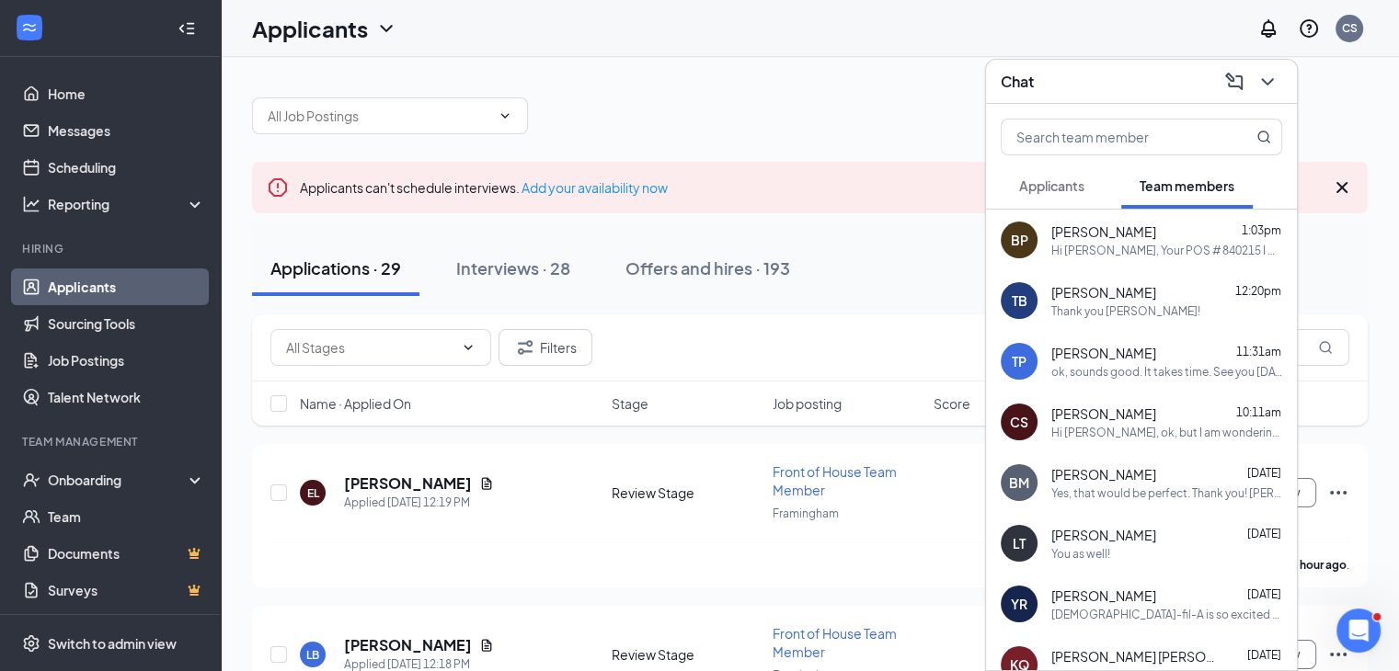
click at [1133, 243] on div "Hi Bradley, Your POS # 840215 I will send you the Hot Schedules welcome email s…" at bounding box center [1166, 251] width 231 height 16
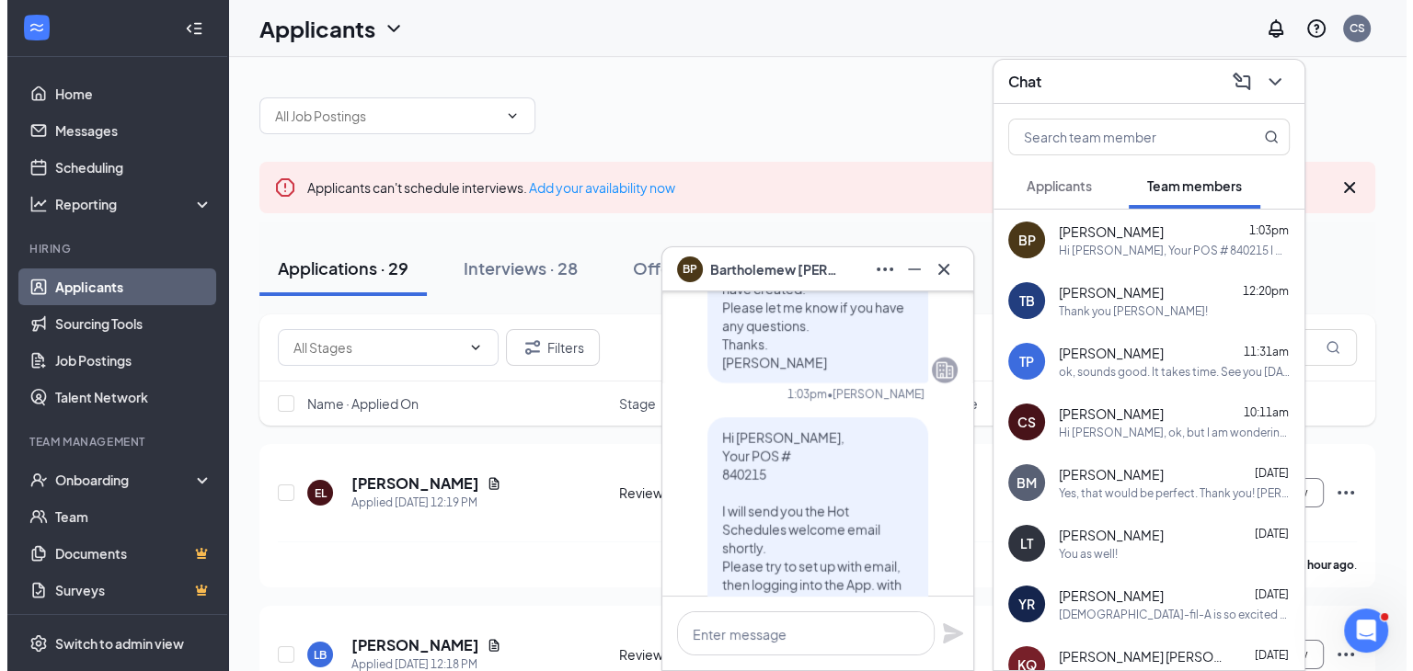
scroll to position [-184, 0]
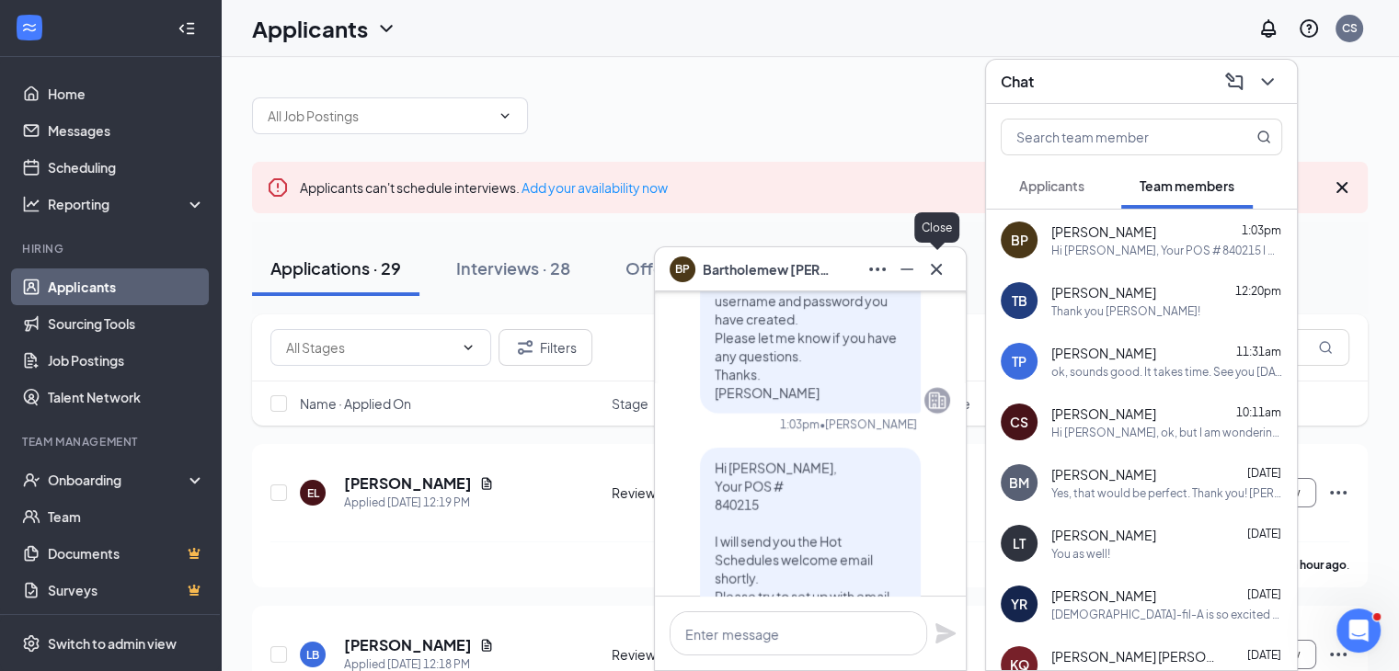
click at [937, 270] on icon "Cross" at bounding box center [936, 268] width 11 height 11
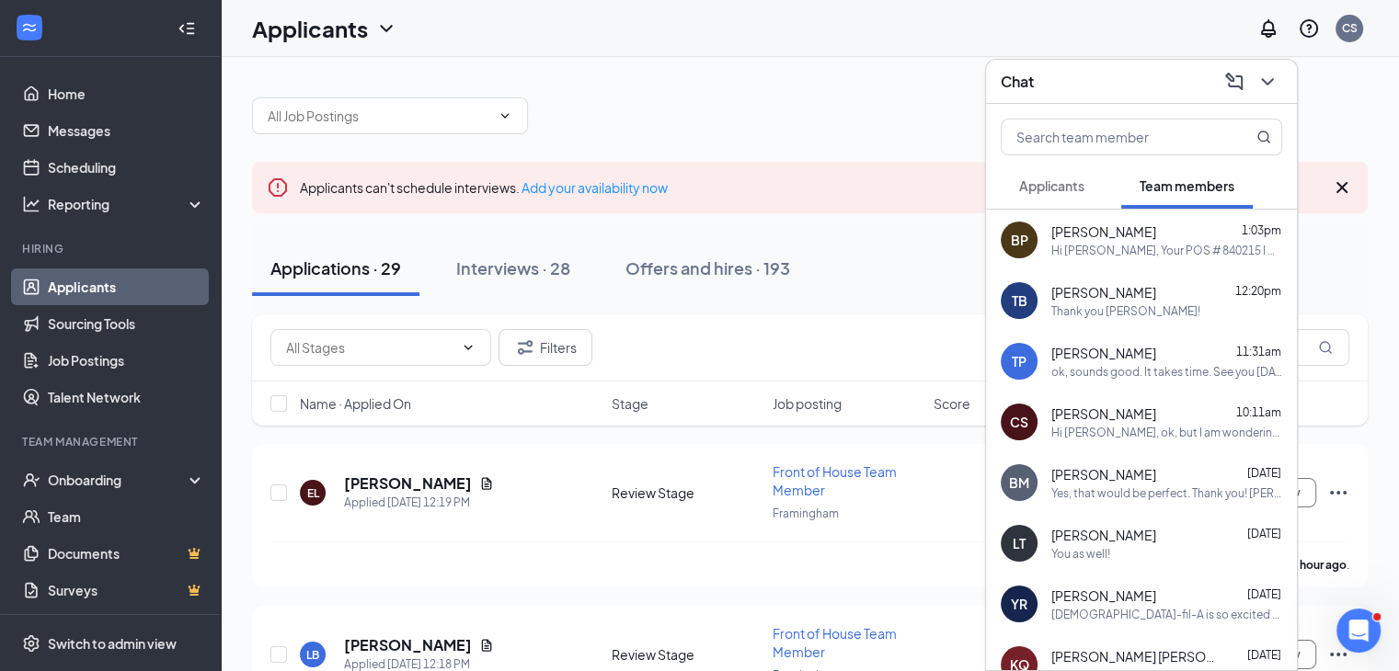
click at [1051, 177] on button "Applicants" at bounding box center [1052, 186] width 102 height 46
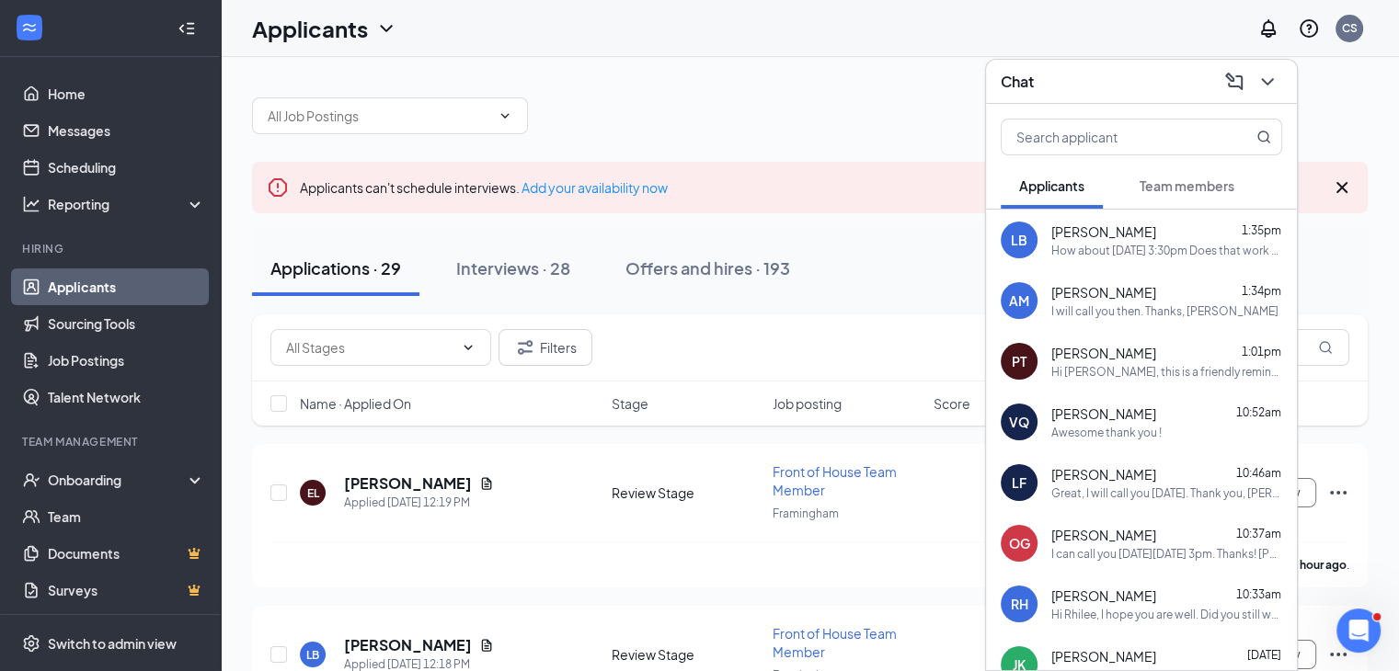
click at [1096, 86] on div "Chat" at bounding box center [1141, 81] width 281 height 29
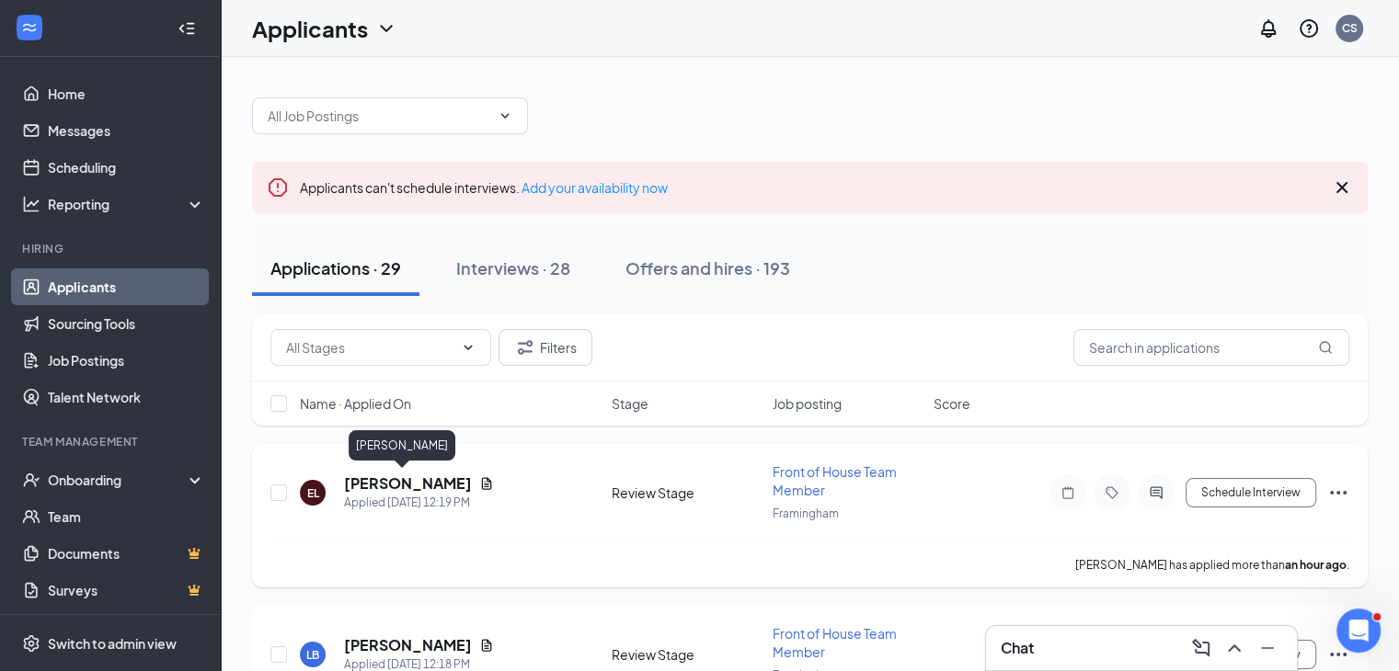
click at [396, 482] on h5 "[PERSON_NAME]" at bounding box center [408, 484] width 128 height 20
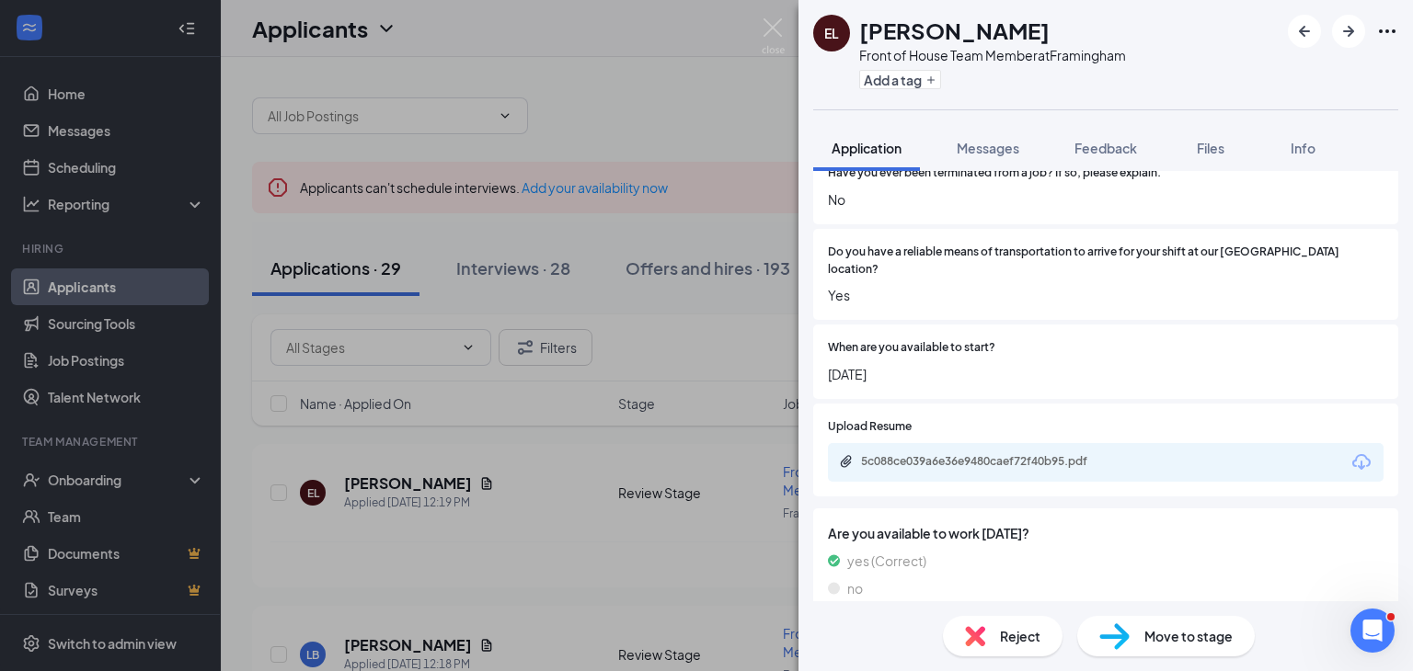
scroll to position [1196, 0]
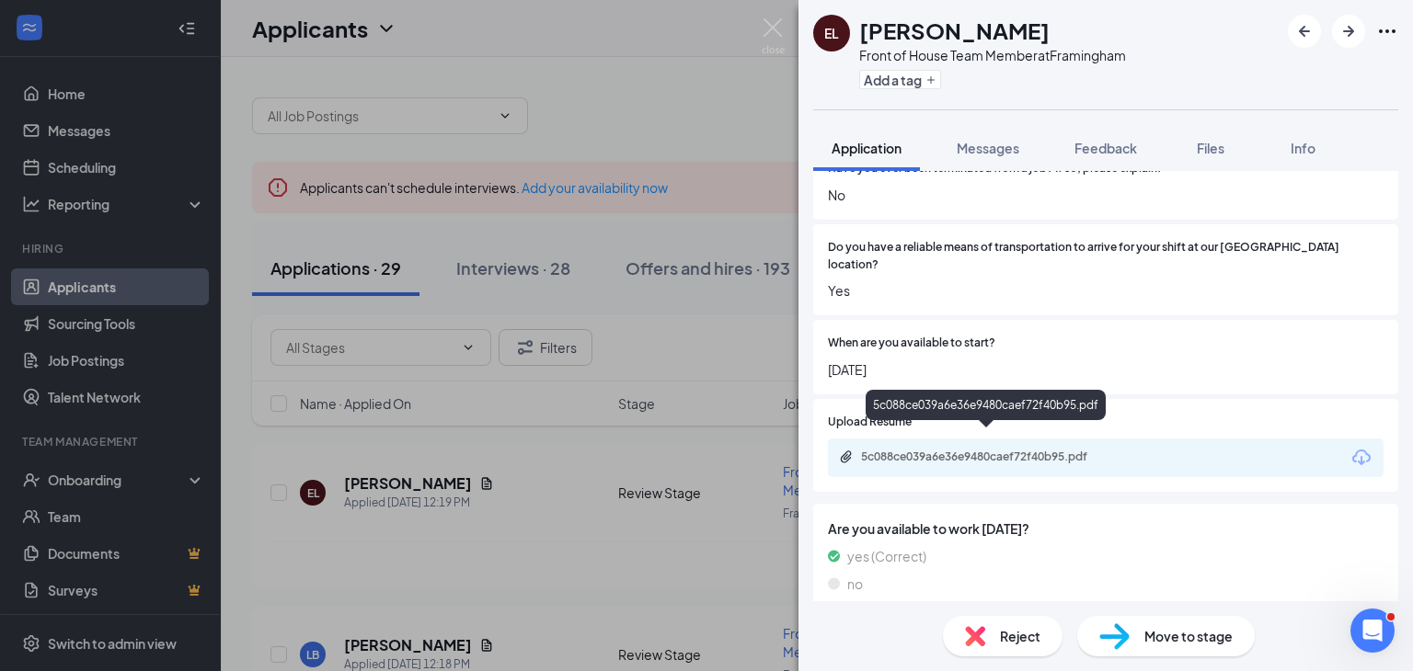
click at [989, 450] on div "5c088ce039a6e36e9480caef72f40b95.pdf" at bounding box center [990, 457] width 258 height 15
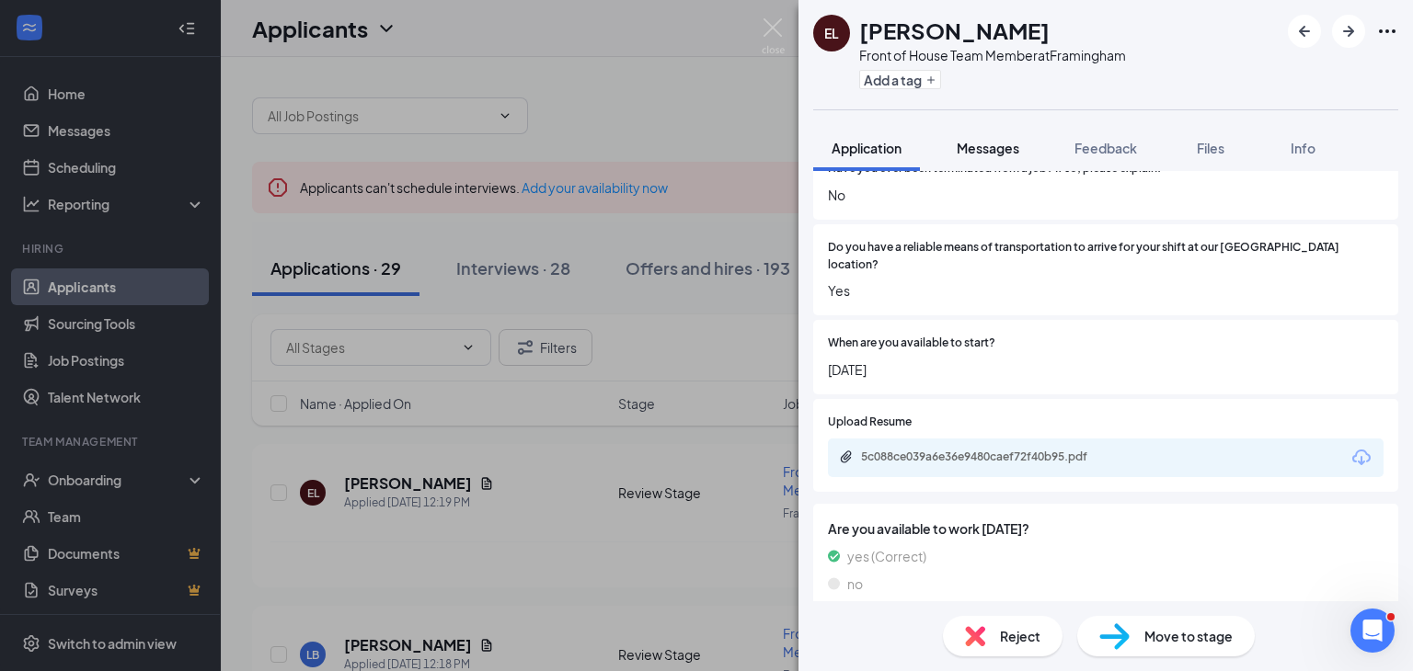
click at [970, 156] on div "Messages" at bounding box center [988, 148] width 63 height 18
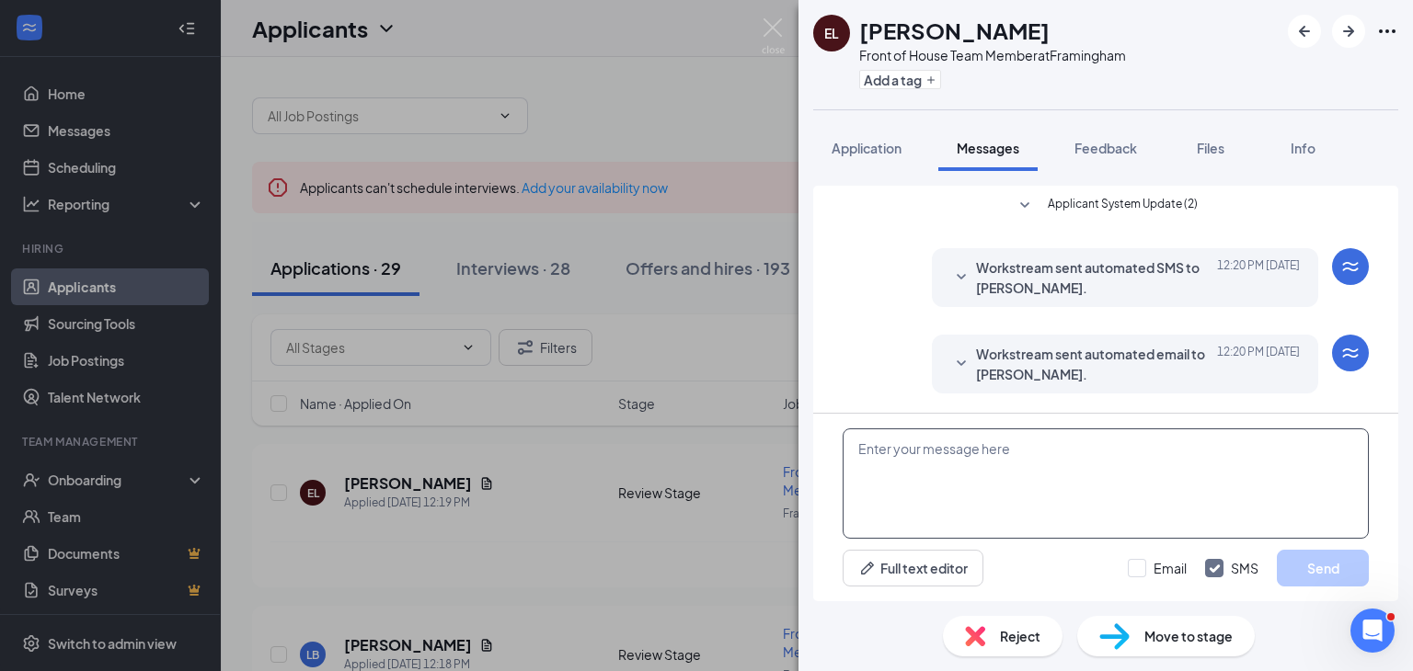
click at [924, 455] on textarea at bounding box center [1106, 484] width 526 height 110
click at [927, 468] on textarea "Hello Esban, Thank you fro your application for" at bounding box center [1106, 484] width 526 height 110
click at [1096, 457] on textarea "Hello Esban, Thank you for your application for" at bounding box center [1106, 484] width 526 height 110
click at [1086, 465] on textarea "Hello Esban, Thank you for your application for" at bounding box center [1106, 484] width 526 height 110
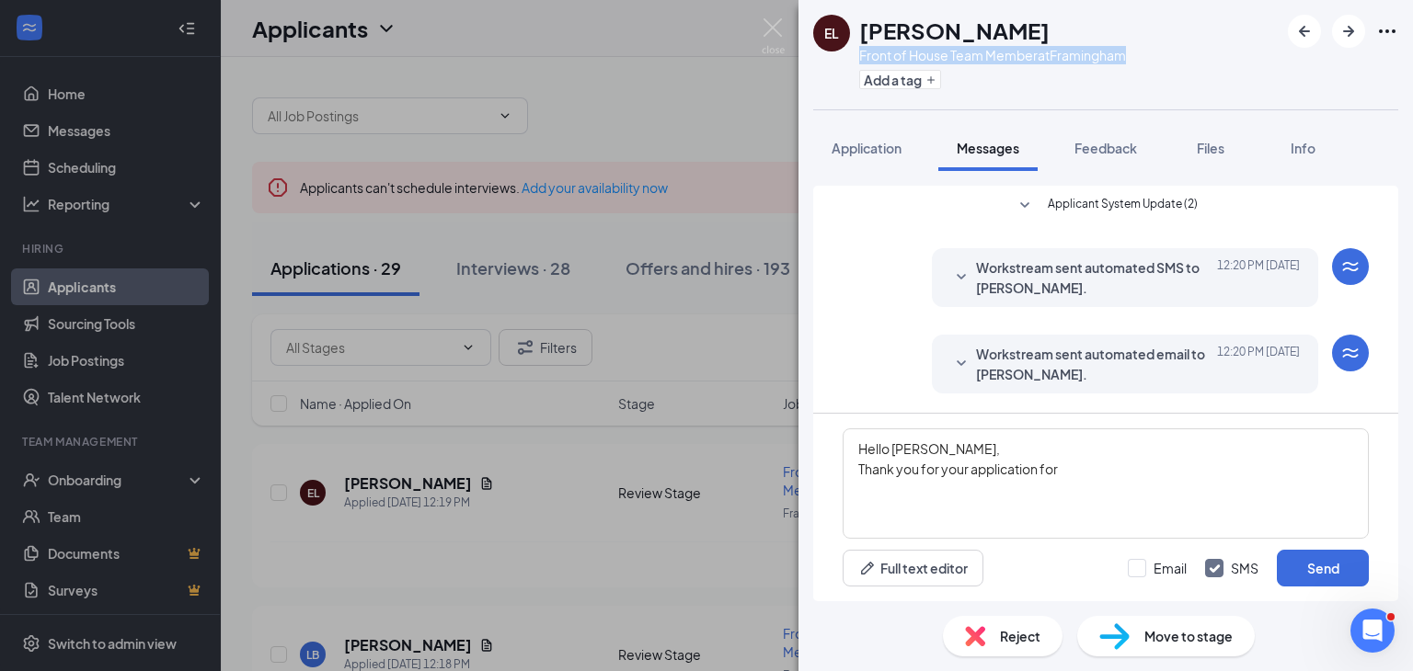
drag, startPoint x: 1137, startPoint y: 52, endPoint x: 853, endPoint y: 60, distance: 284.3
click at [853, 60] on div "EL Esban Lobos Front of House Team Member at Framingham Add a tag" at bounding box center [1105, 54] width 614 height 109
copy div "Front of House Team Member at Framingham"
click at [1091, 479] on textarea "Hello Esban, Thank you for your application for" at bounding box center [1106, 484] width 526 height 110
paste textarea "Front of House Team Member at Framingham"
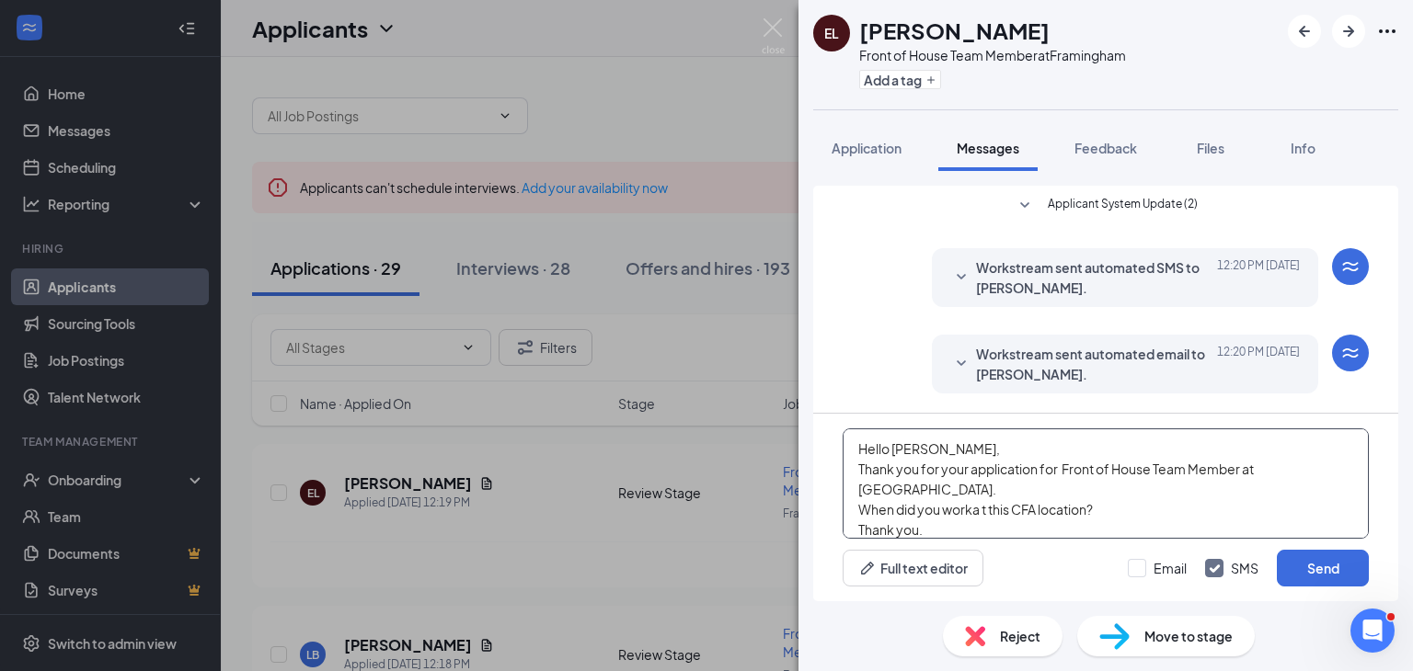
click at [970, 493] on textarea "Hello Esban, Thank you for your application for Front of House Team Member at F…" at bounding box center [1106, 484] width 526 height 110
click at [981, 493] on textarea "Hello Esban, Thank you for your application for Front of House Team Member at F…" at bounding box center [1106, 484] width 526 height 110
type textarea "Hello [PERSON_NAME], Thank you for your application for Front of House Team Mem…"
click at [1315, 569] on button "Send" at bounding box center [1323, 568] width 92 height 37
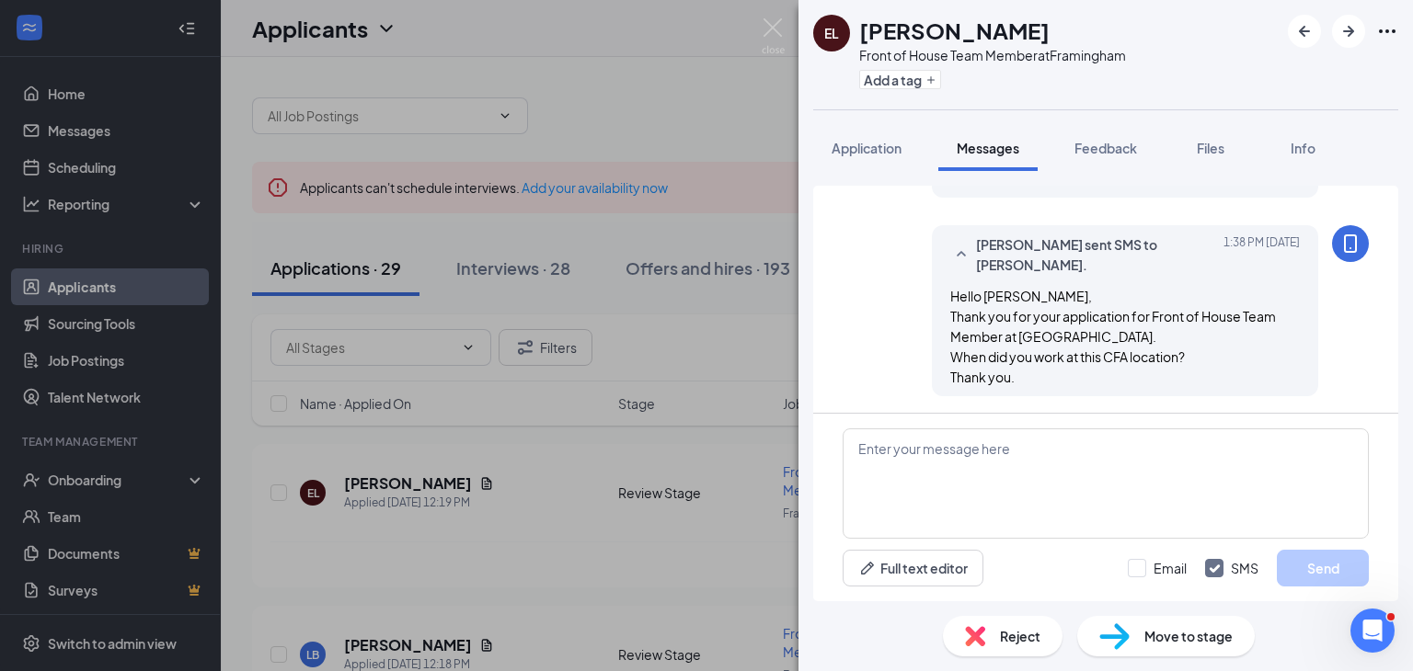
scroll to position [198, 0]
click at [889, 151] on span "Application" at bounding box center [867, 148] width 70 height 17
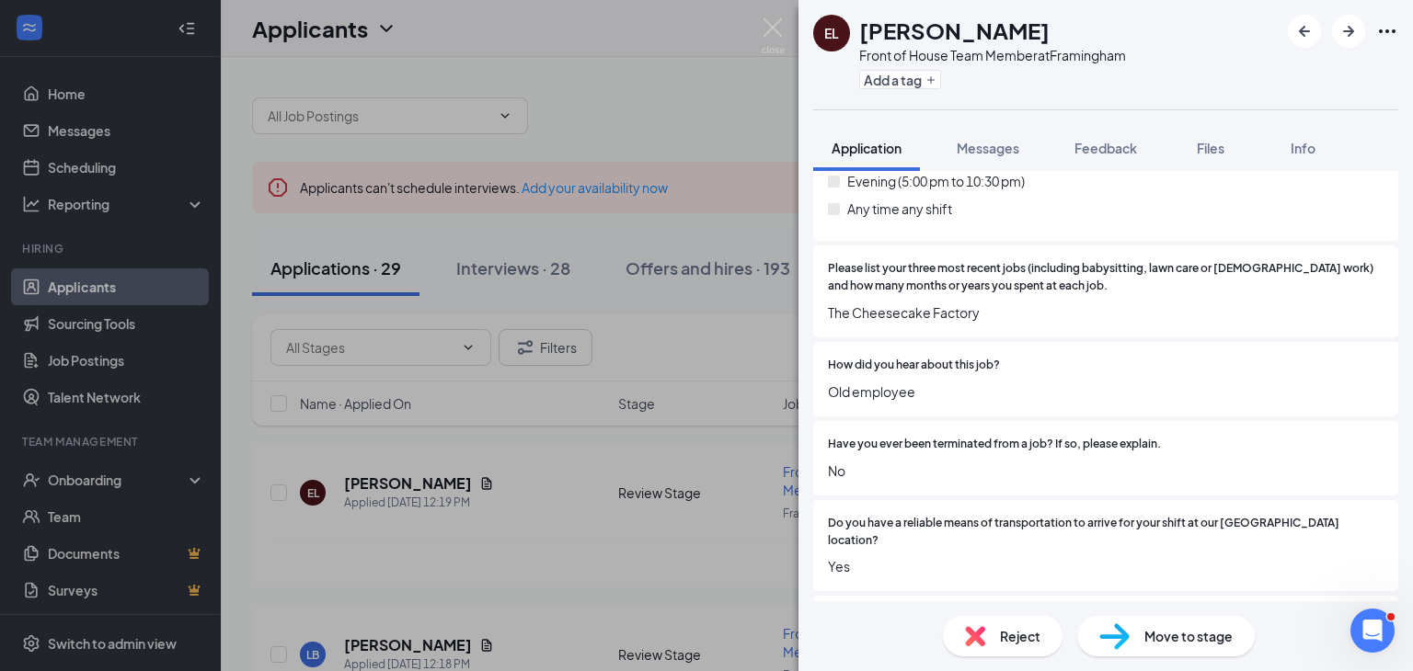
scroll to position [1104, 0]
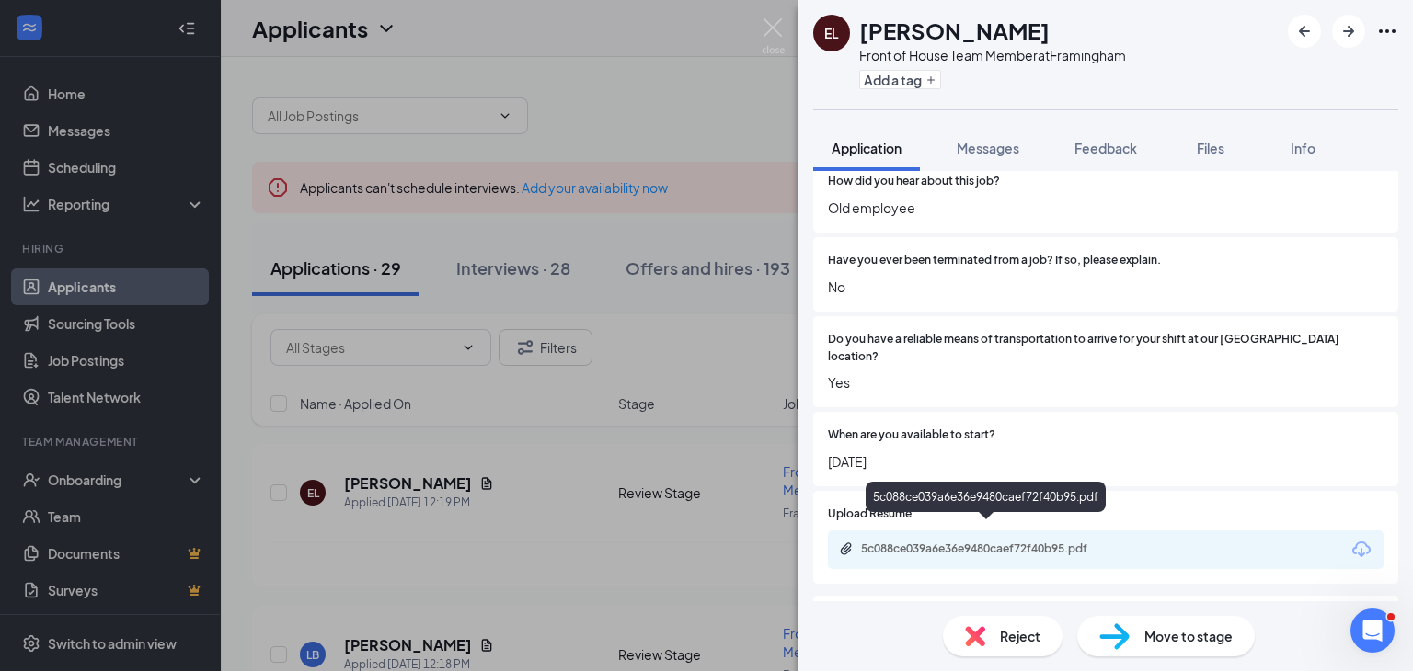
click at [1056, 542] on div "5c088ce039a6e36e9480caef72f40b95.pdf" at bounding box center [990, 549] width 258 height 15
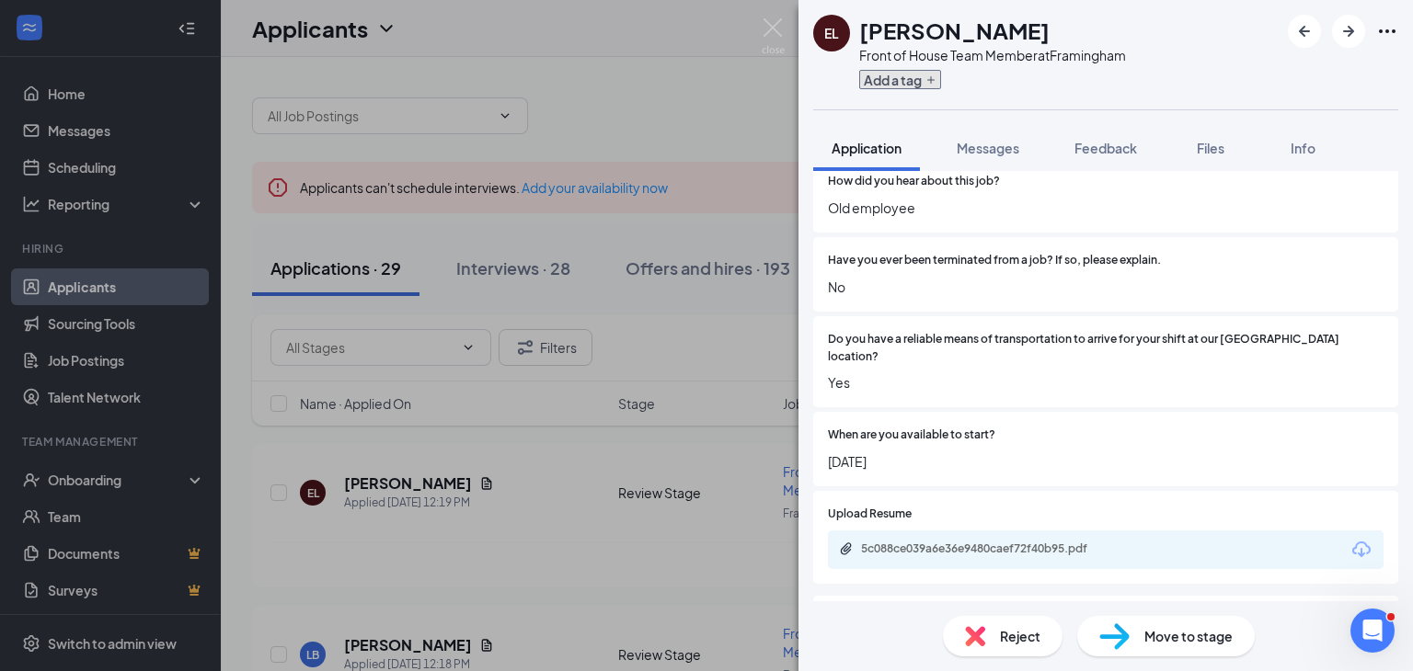
click at [909, 77] on button "Add a tag" at bounding box center [900, 79] width 82 height 19
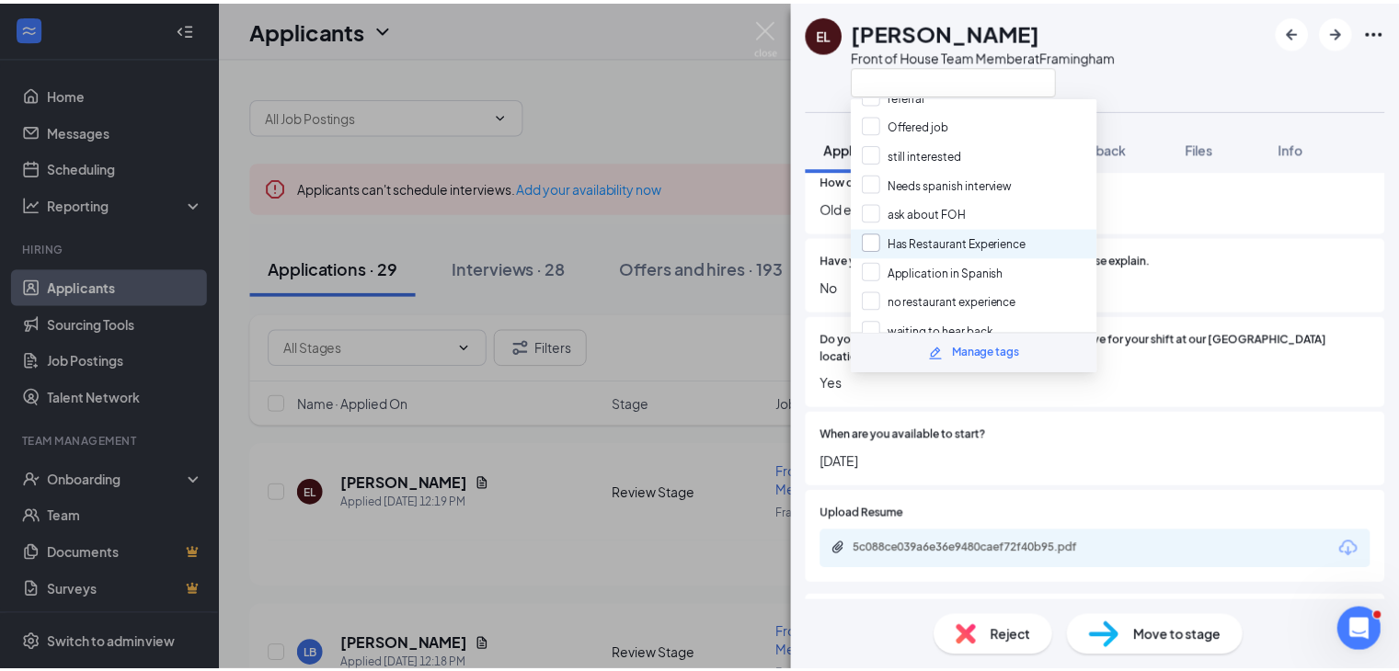
scroll to position [92, 0]
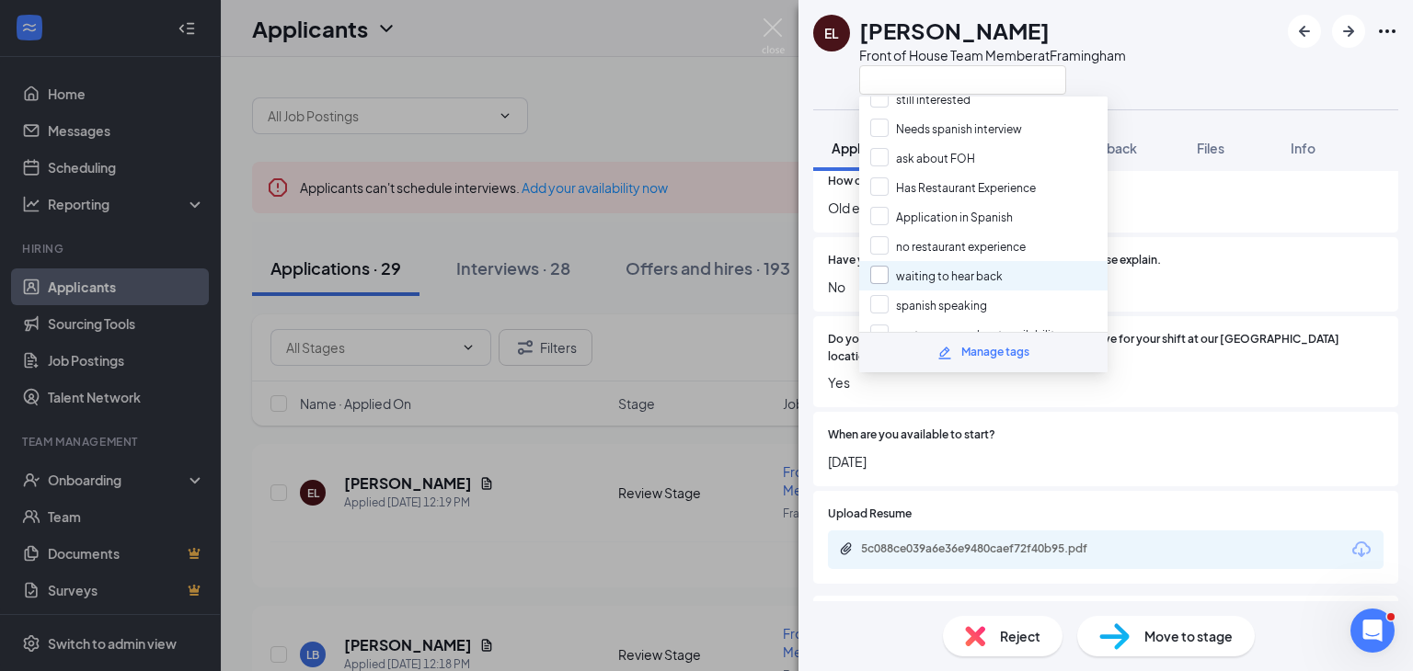
click at [886, 266] on input "waiting to hear back" at bounding box center [936, 276] width 132 height 20
checkbox input "true"
click at [717, 88] on div "EL Esban Lobos Front of House Team Member at Framingham Application Messages Fe…" at bounding box center [706, 335] width 1413 height 671
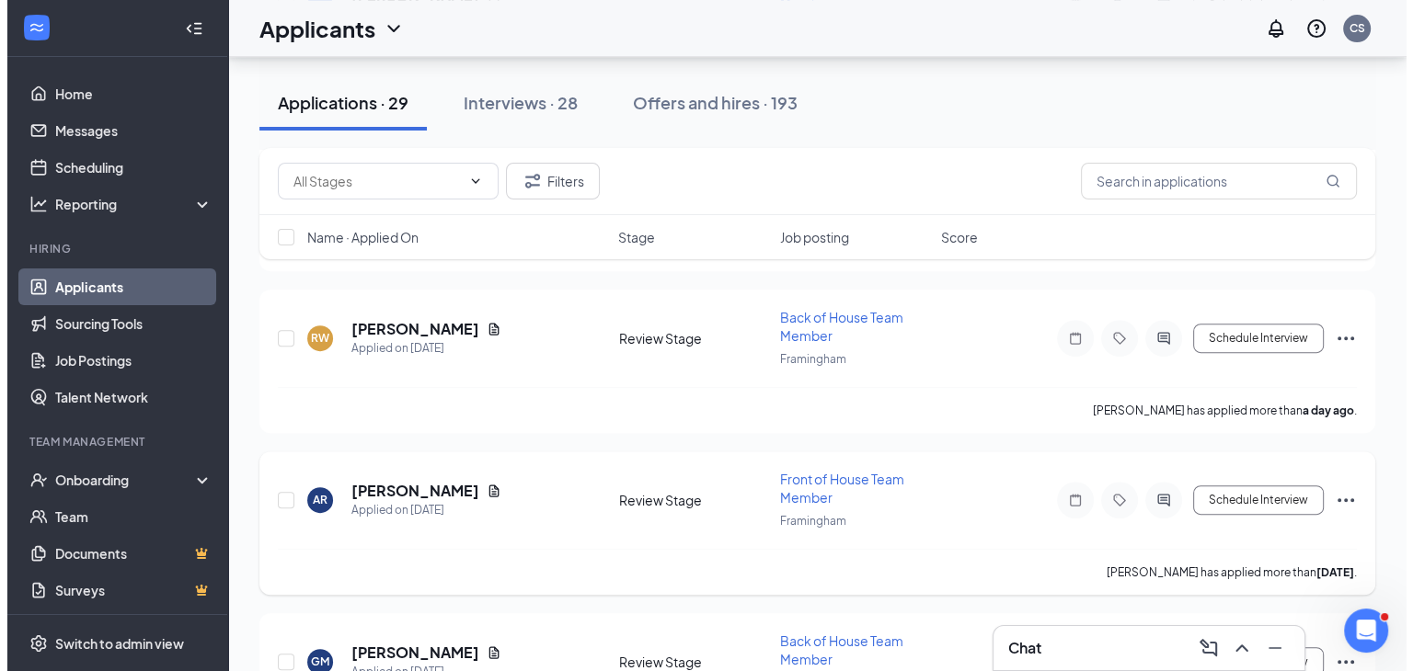
scroll to position [828, 0]
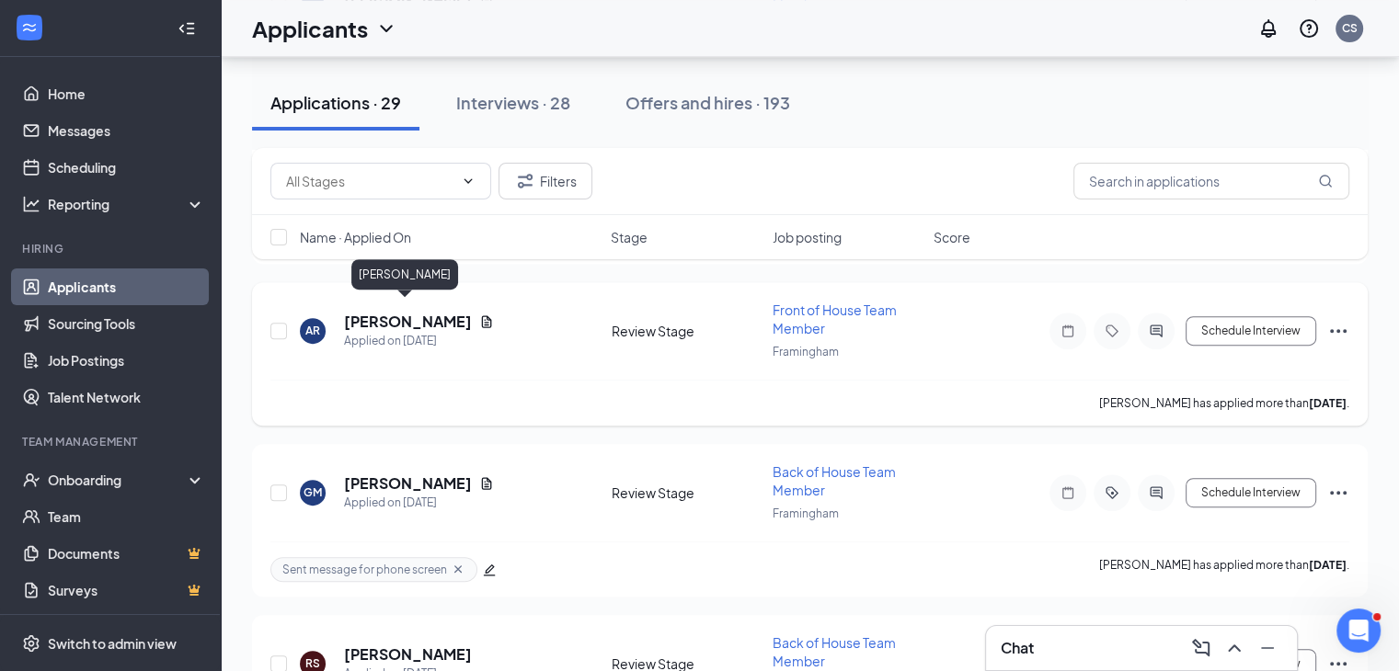
click at [422, 312] on h5 "[PERSON_NAME]" at bounding box center [408, 322] width 128 height 20
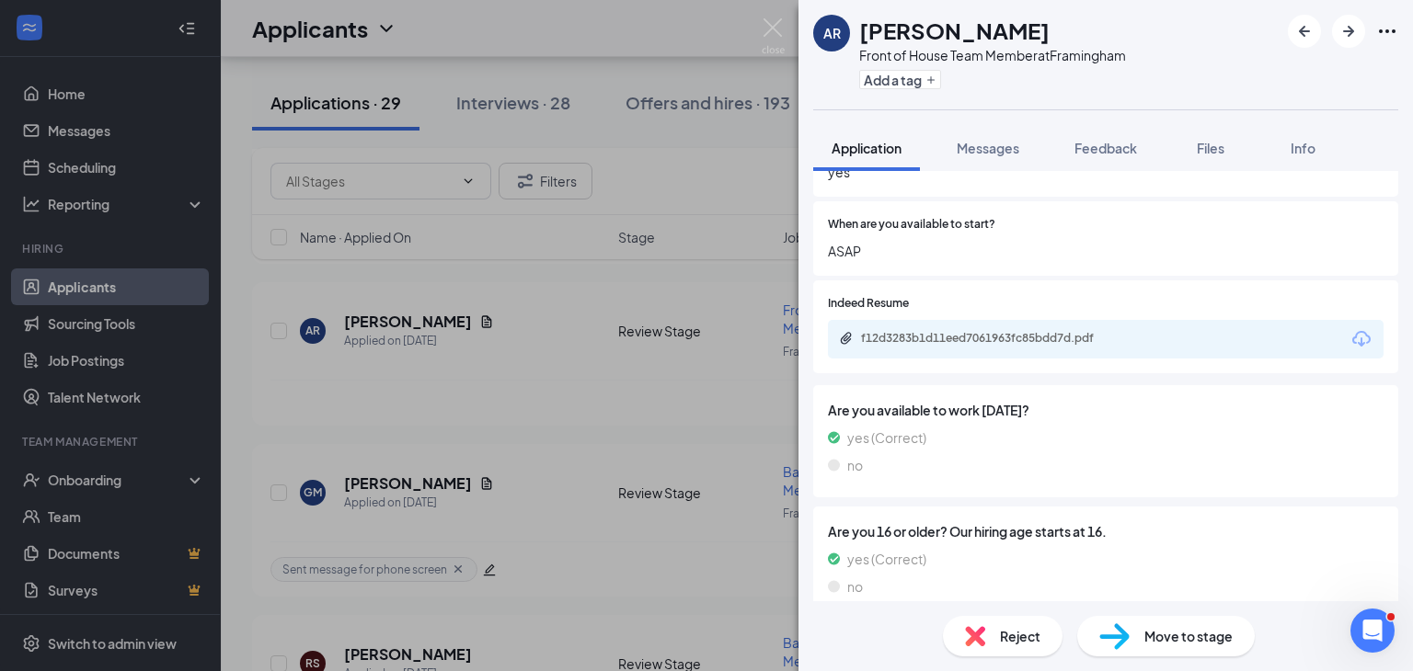
scroll to position [1319, 0]
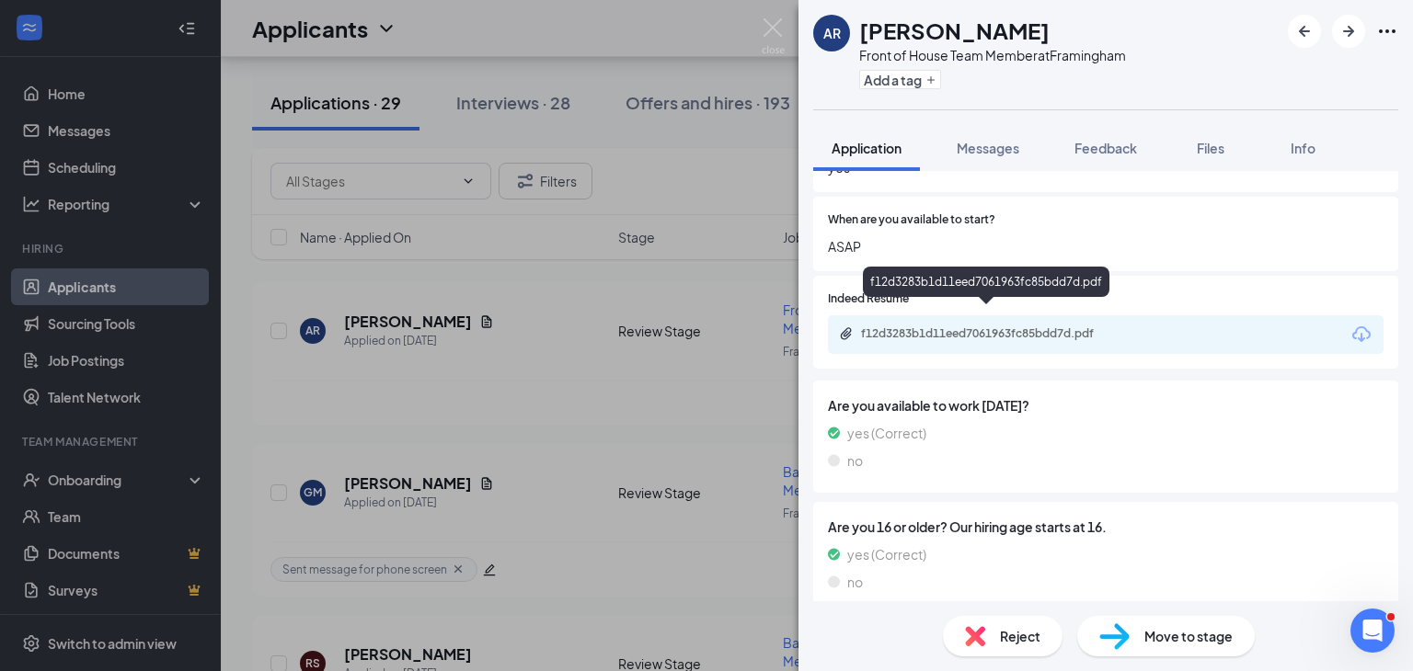
click at [945, 327] on div "f12d3283b1d11eed7061963fc85bdd7d.pdf" at bounding box center [990, 334] width 258 height 15
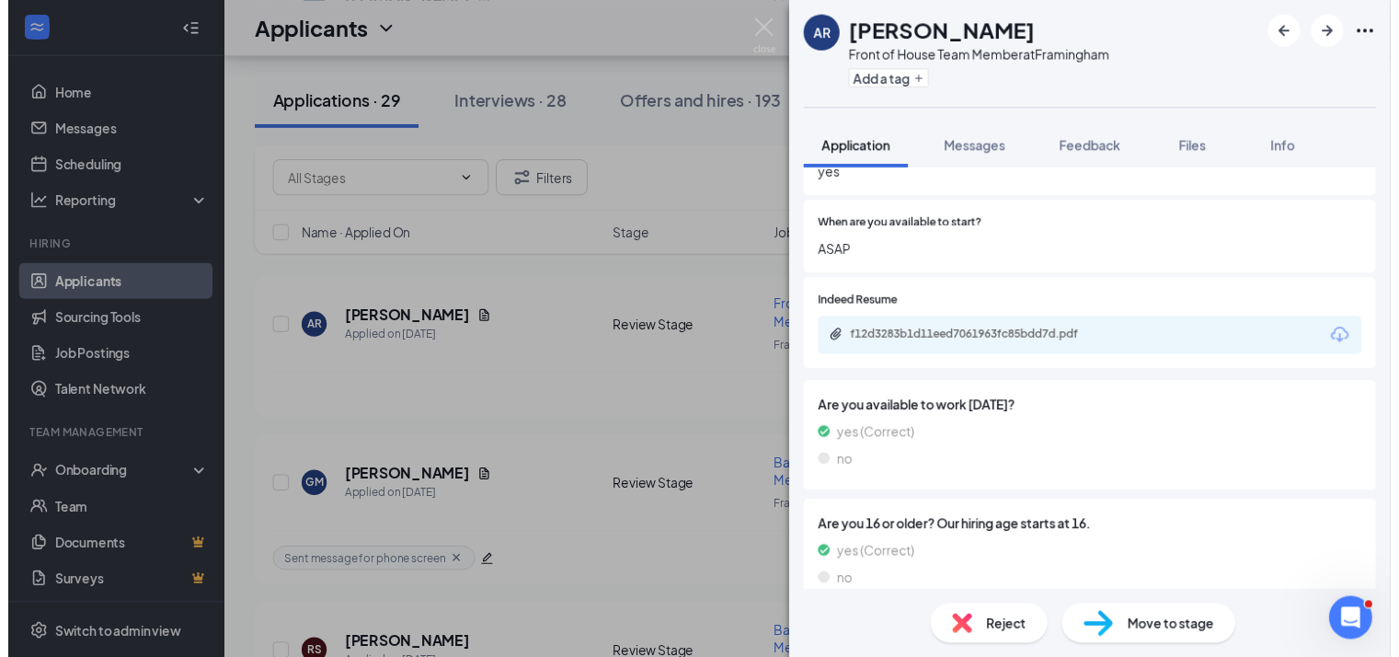
scroll to position [1743, 0]
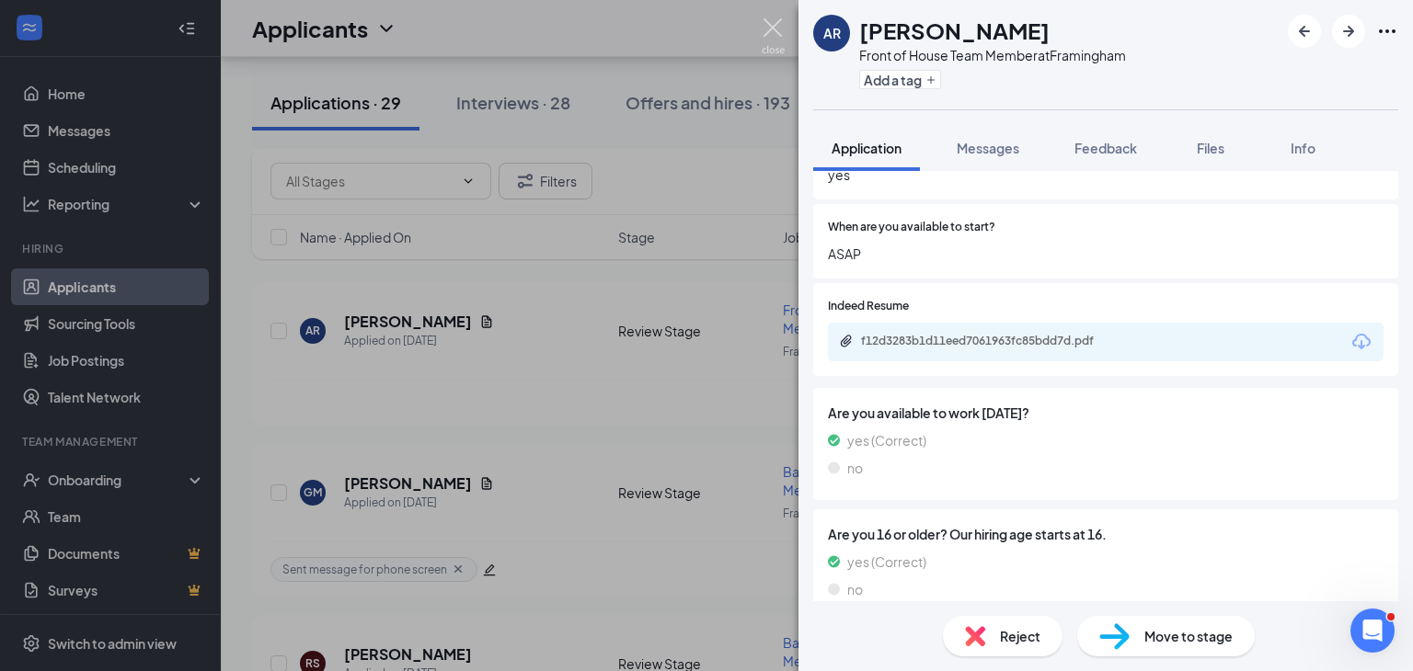
click at [777, 29] on img at bounding box center [773, 36] width 23 height 36
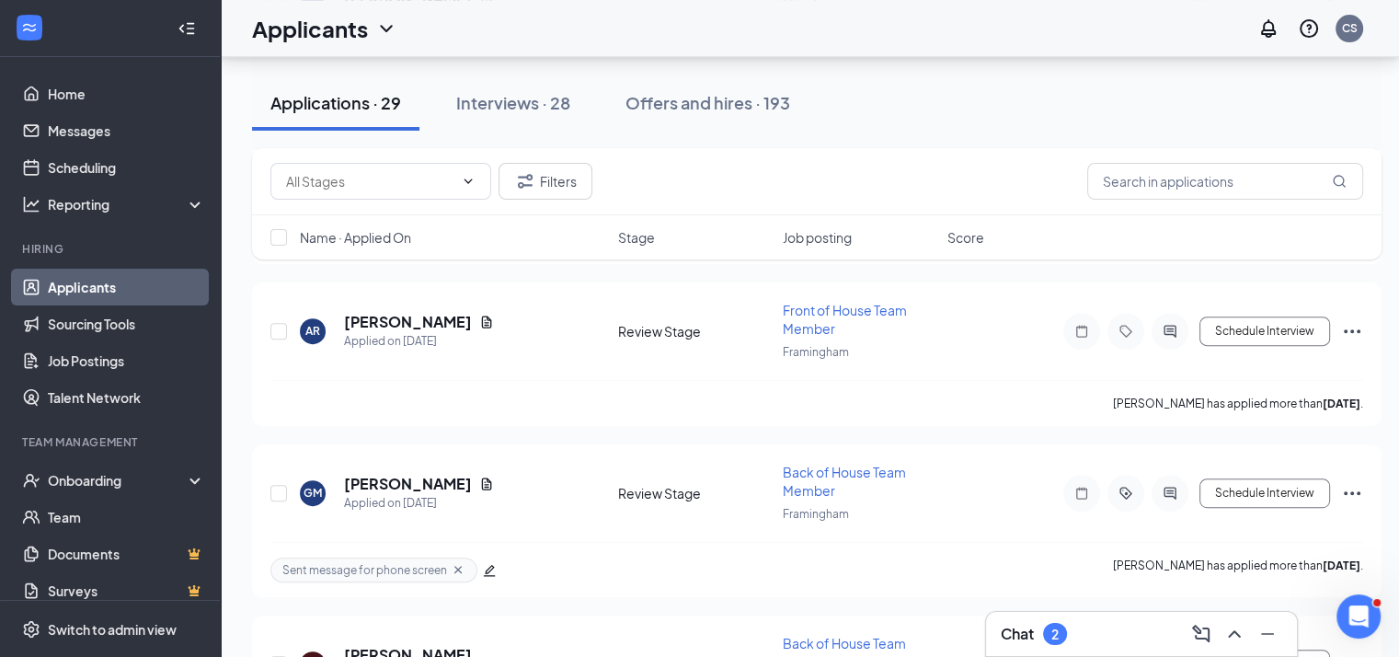
scroll to position [1757, 0]
click at [1107, 638] on div "Chat 2" at bounding box center [1141, 633] width 281 height 29
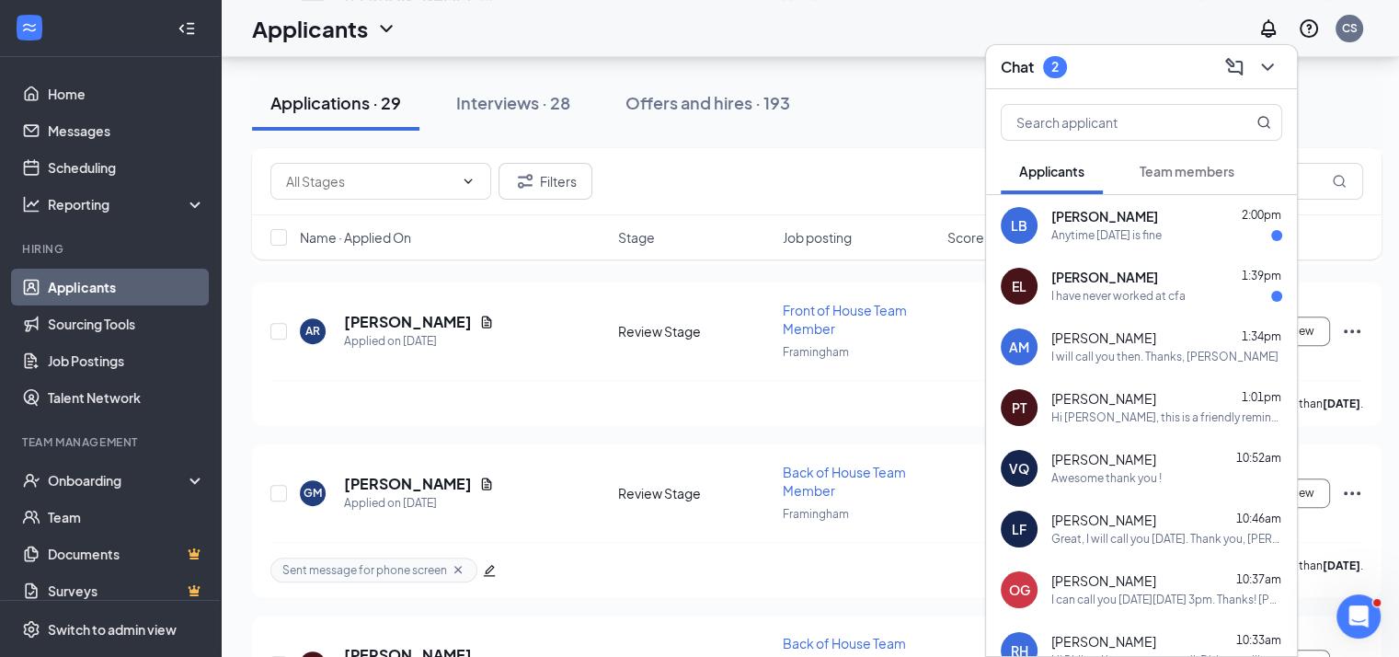
click at [1095, 289] on div "I have never worked at cfa" at bounding box center [1118, 297] width 134 height 16
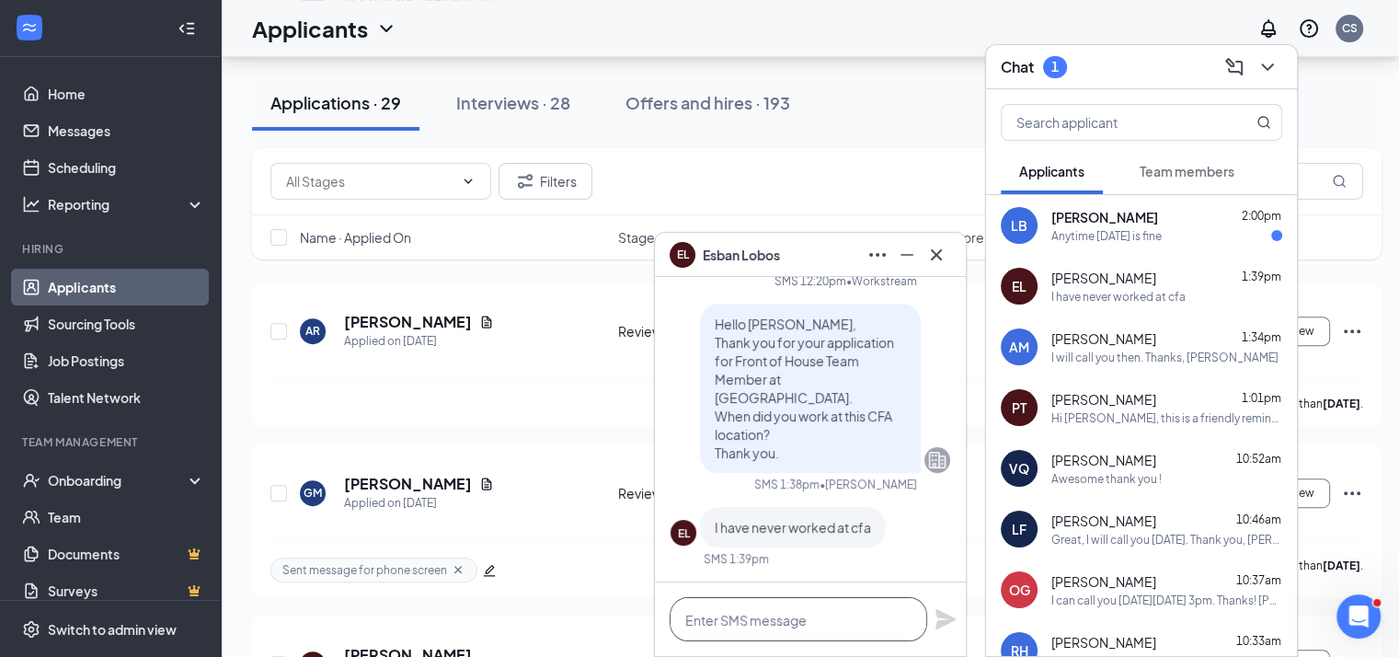
click at [821, 628] on textarea at bounding box center [799, 619] width 258 height 44
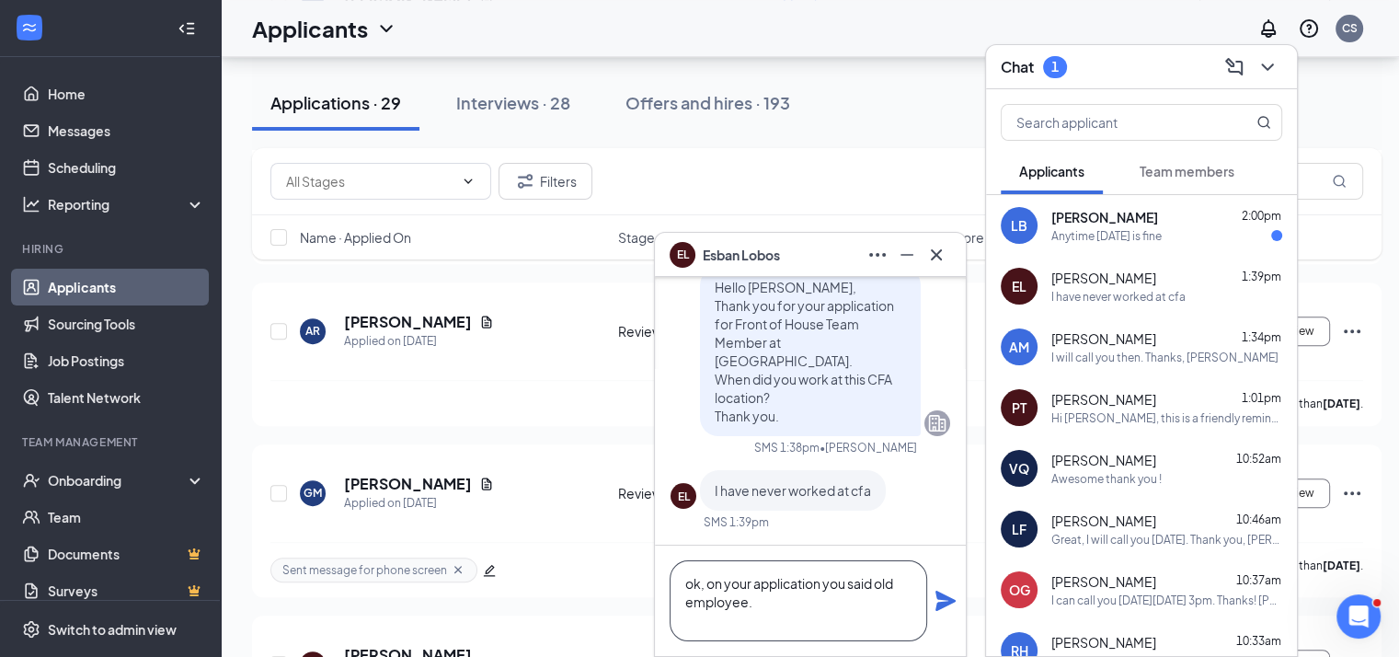
click at [735, 623] on textarea "ok, on your application you said old employee." at bounding box center [799, 600] width 258 height 81
paste textarea "I would like to arrange a phone interview with you. Can you send me some days a…"
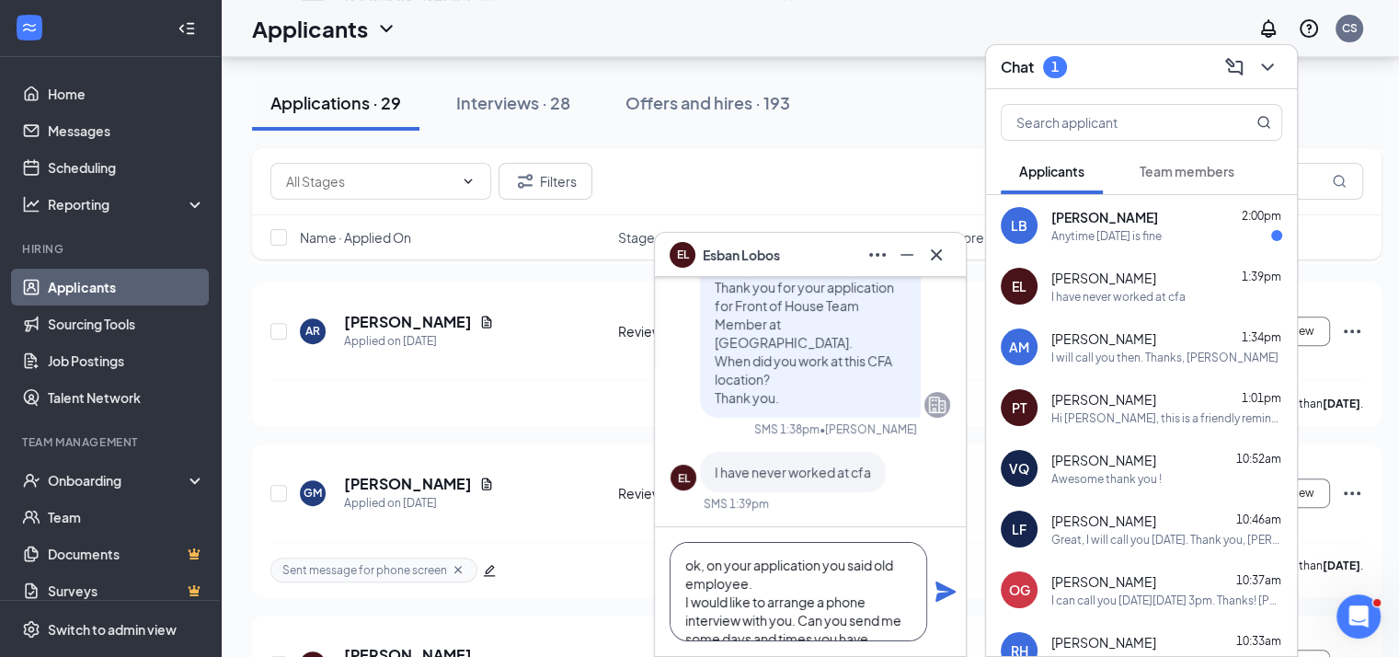
type textarea "ok, on your application you said old employee. I would like to arrange a phone …"
click at [950, 587] on icon "Plane" at bounding box center [946, 591] width 22 height 22
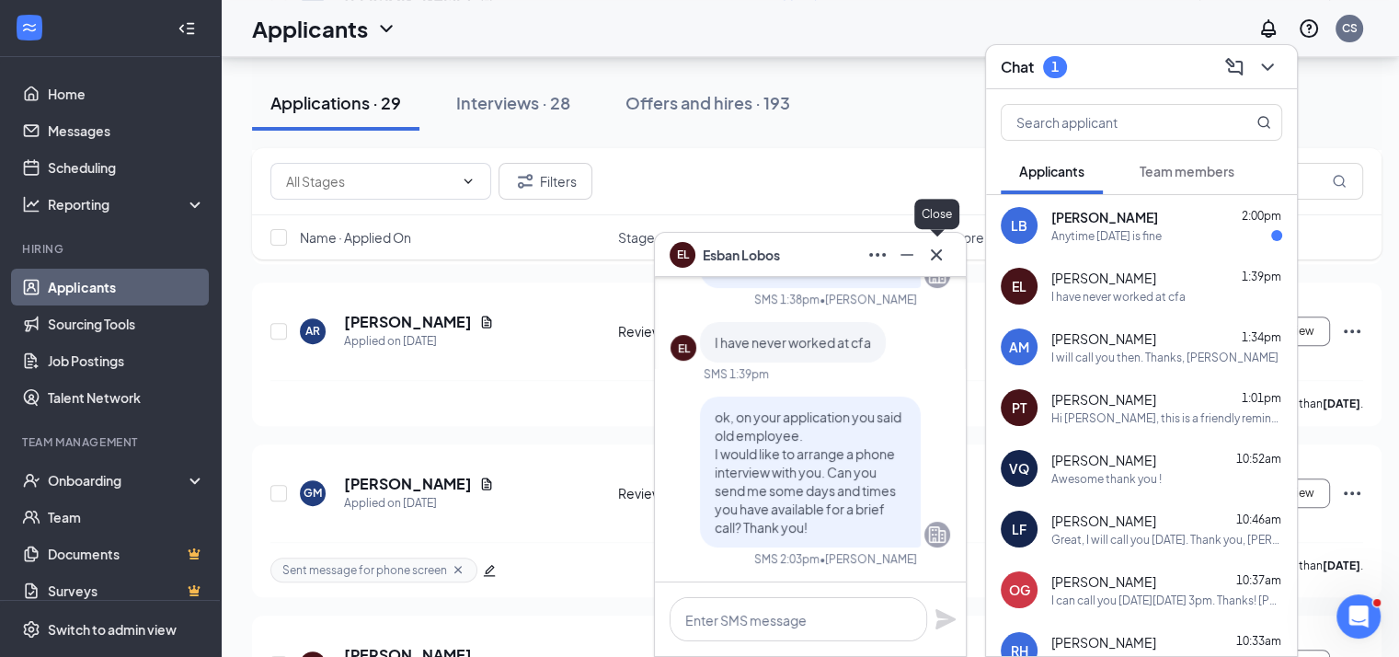
click at [927, 253] on icon "Cross" at bounding box center [936, 255] width 22 height 22
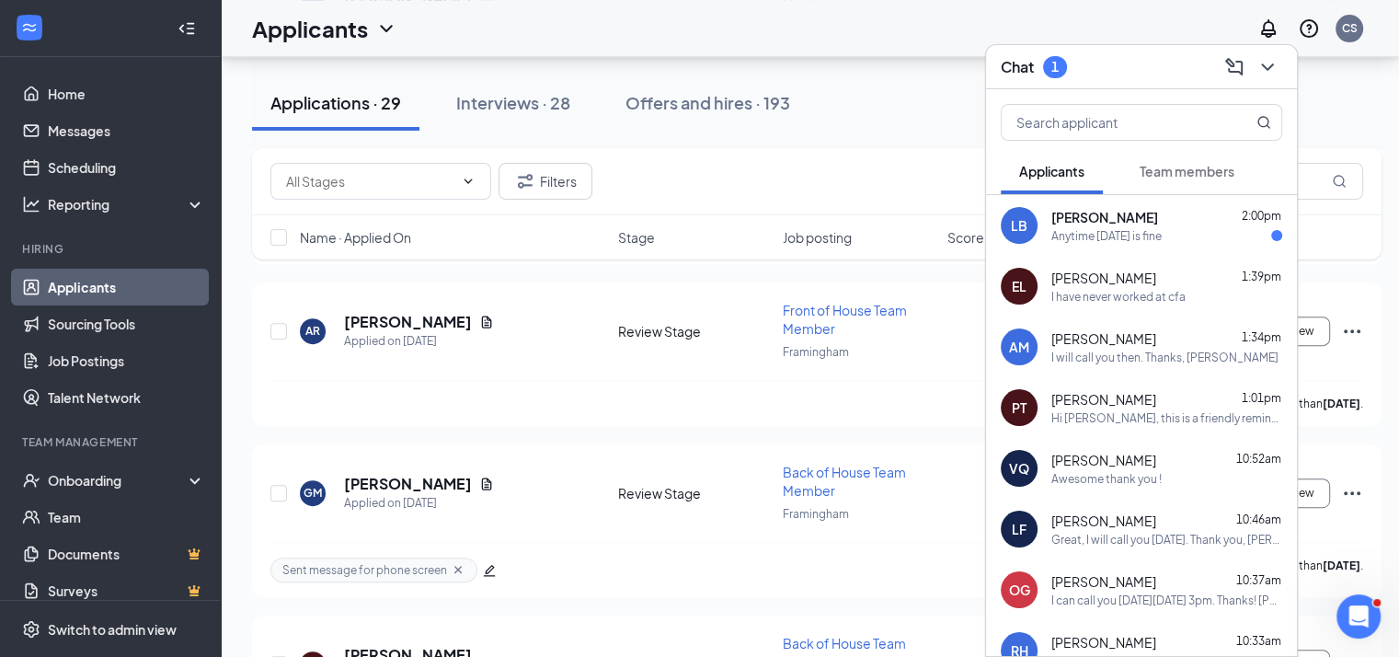
click at [1161, 224] on div "[PERSON_NAME] 2:00pm" at bounding box center [1166, 217] width 231 height 18
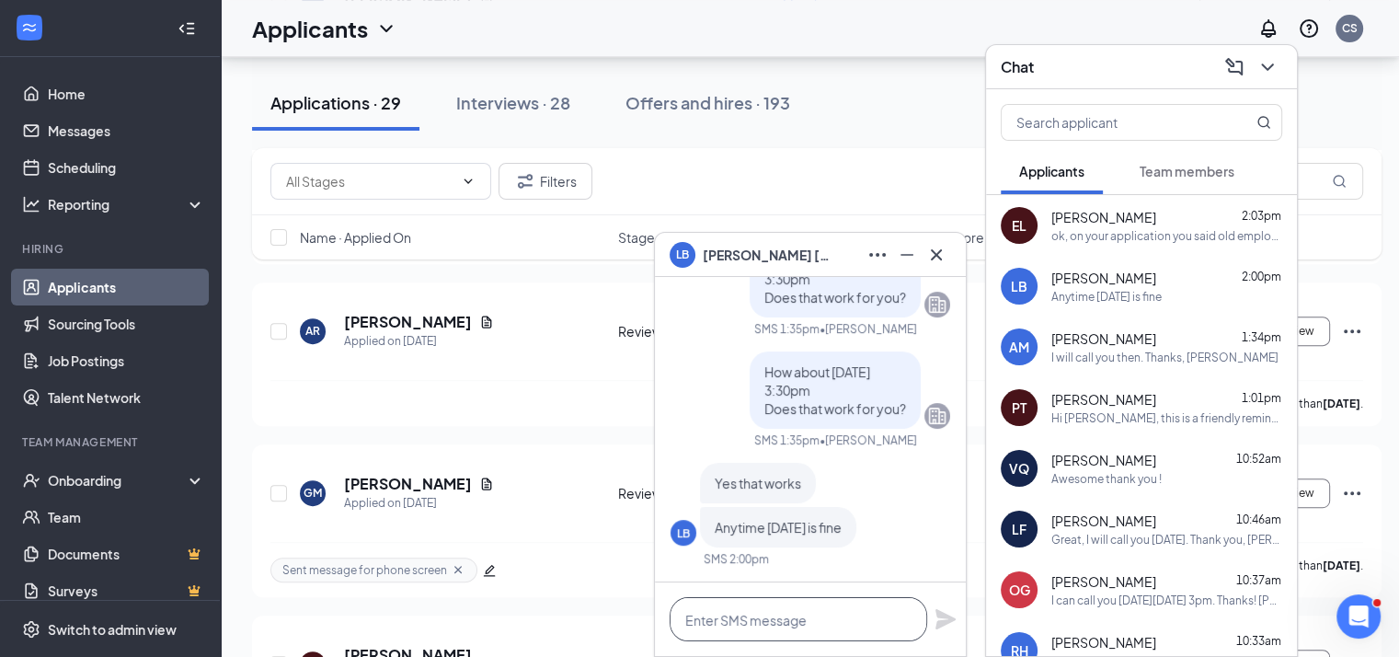
click at [831, 623] on textarea at bounding box center [799, 619] width 258 height 44
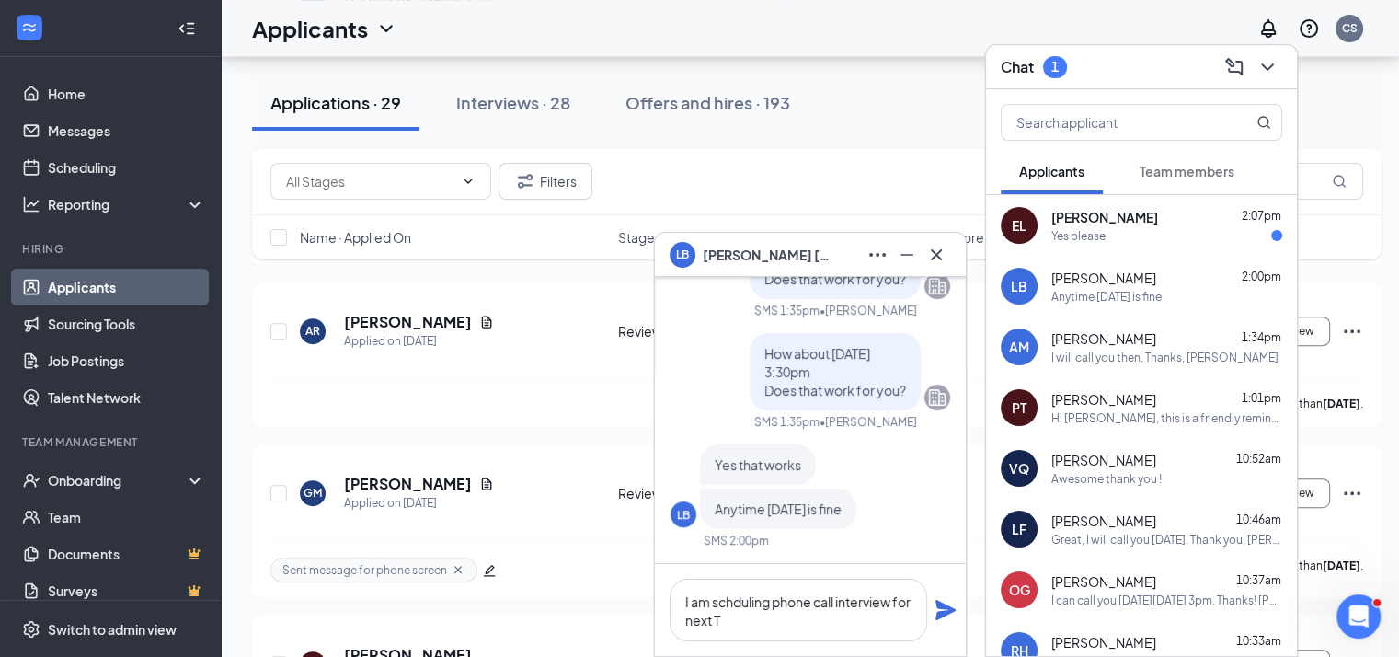
scroll to position [1757, 0]
click at [1116, 221] on span "[PERSON_NAME]" at bounding box center [1104, 217] width 107 height 18
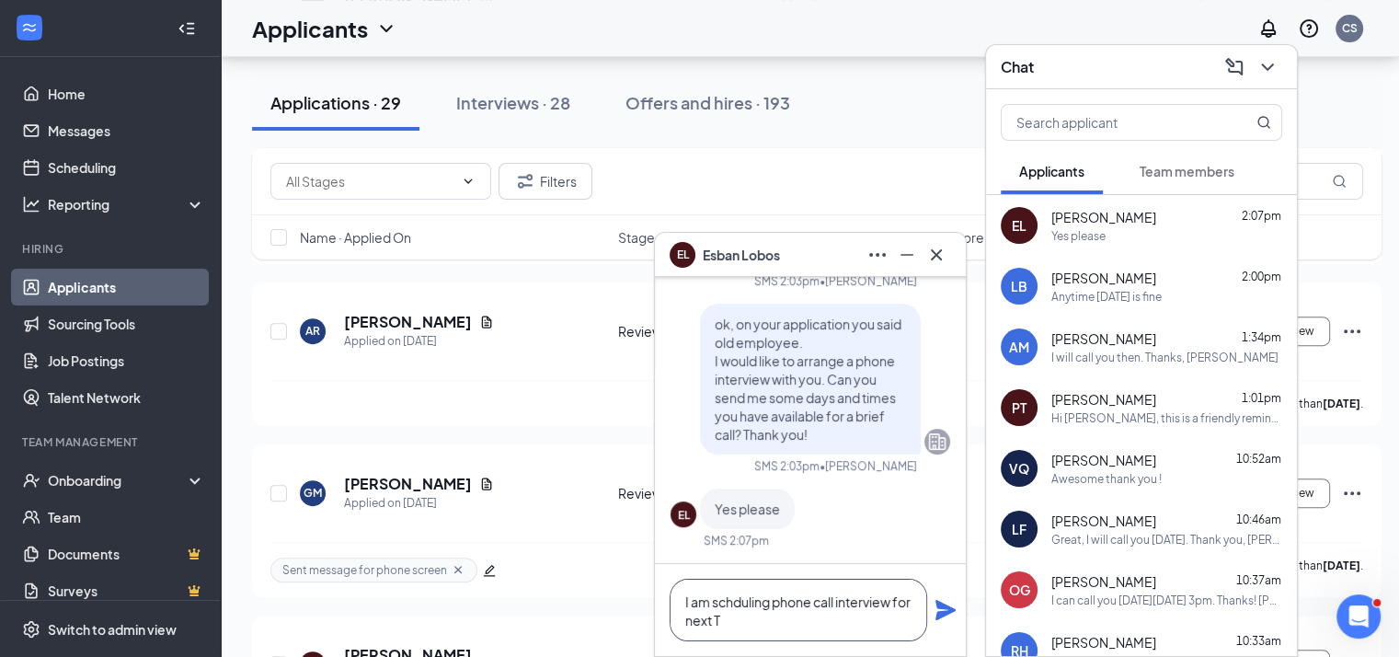
click at [754, 603] on textarea "I am schduling phone call interview for next T" at bounding box center [799, 610] width 258 height 63
click at [807, 622] on textarea "I am scheduling phone call interview for next T" at bounding box center [799, 610] width 258 height 63
type textarea "I am scheduling phone call interview for [DATE]-[DATE]."
click at [942, 614] on icon "Plane" at bounding box center [945, 610] width 20 height 20
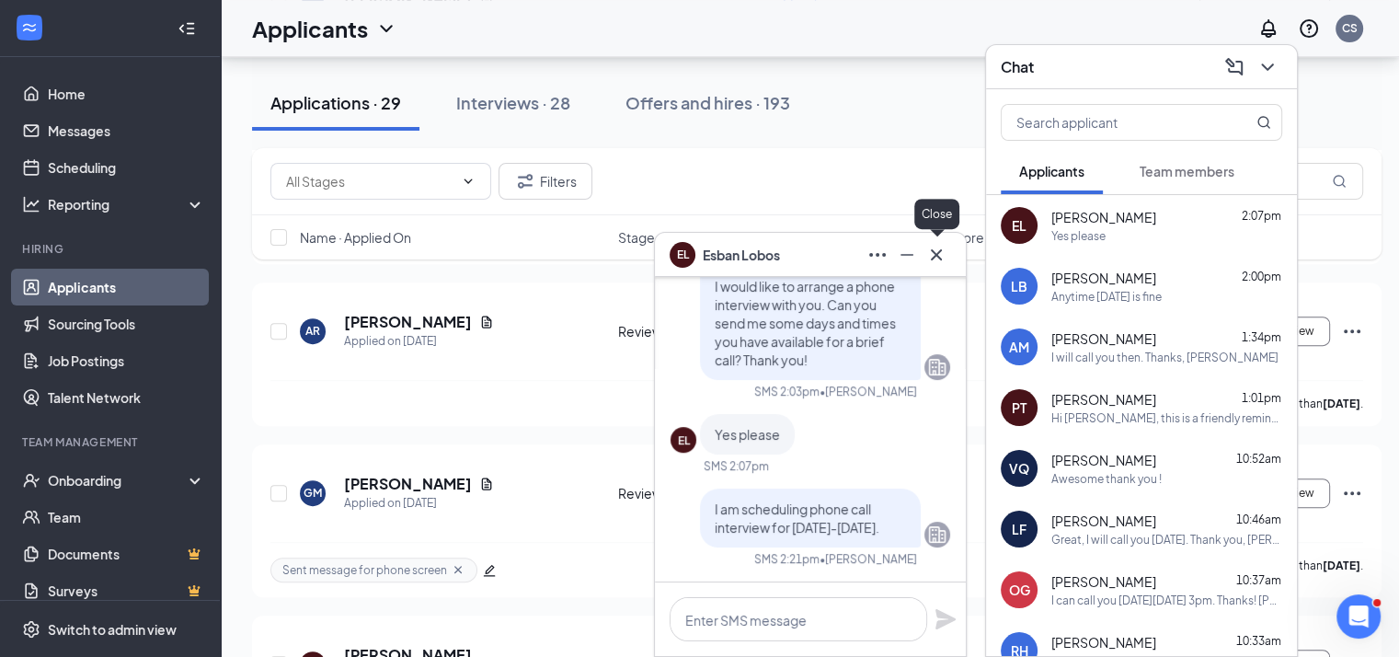
drag, startPoint x: 941, startPoint y: 258, endPoint x: 989, endPoint y: 214, distance: 64.5
click at [939, 258] on icon "Cross" at bounding box center [936, 255] width 22 height 22
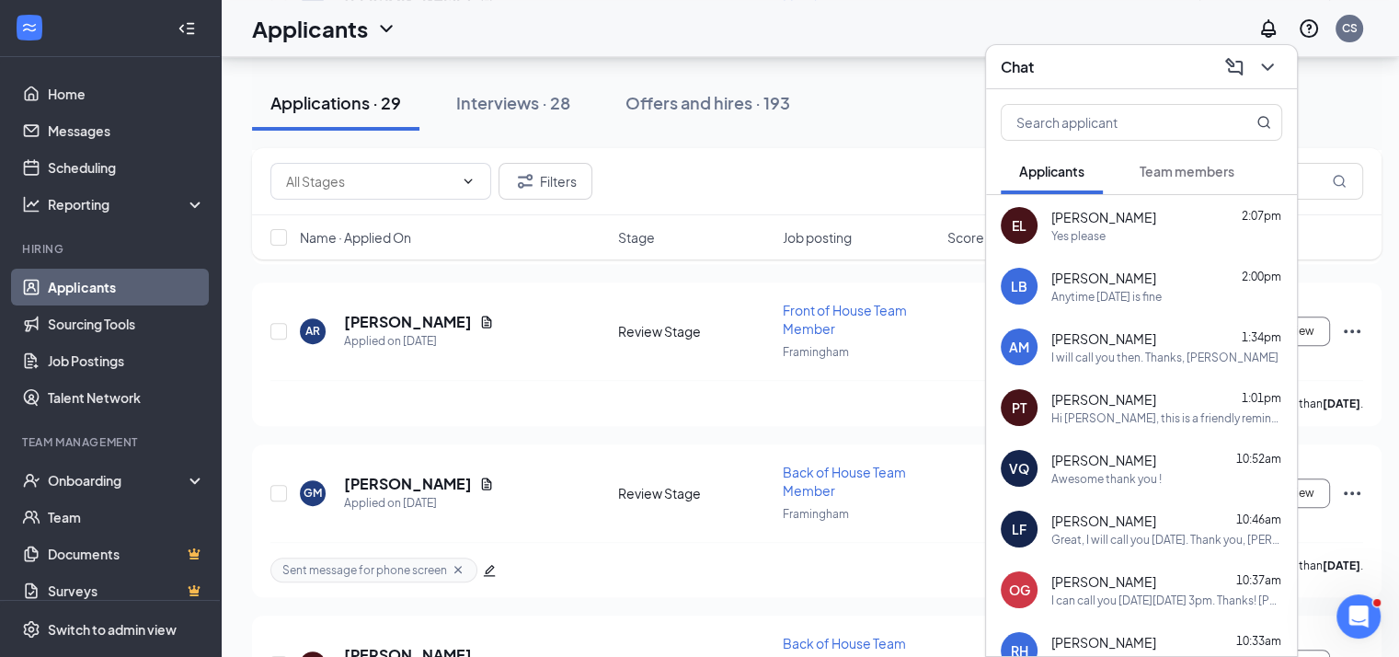
click at [1125, 204] on div "EL Esban Lobos 2:07pm Yes please" at bounding box center [1141, 225] width 311 height 61
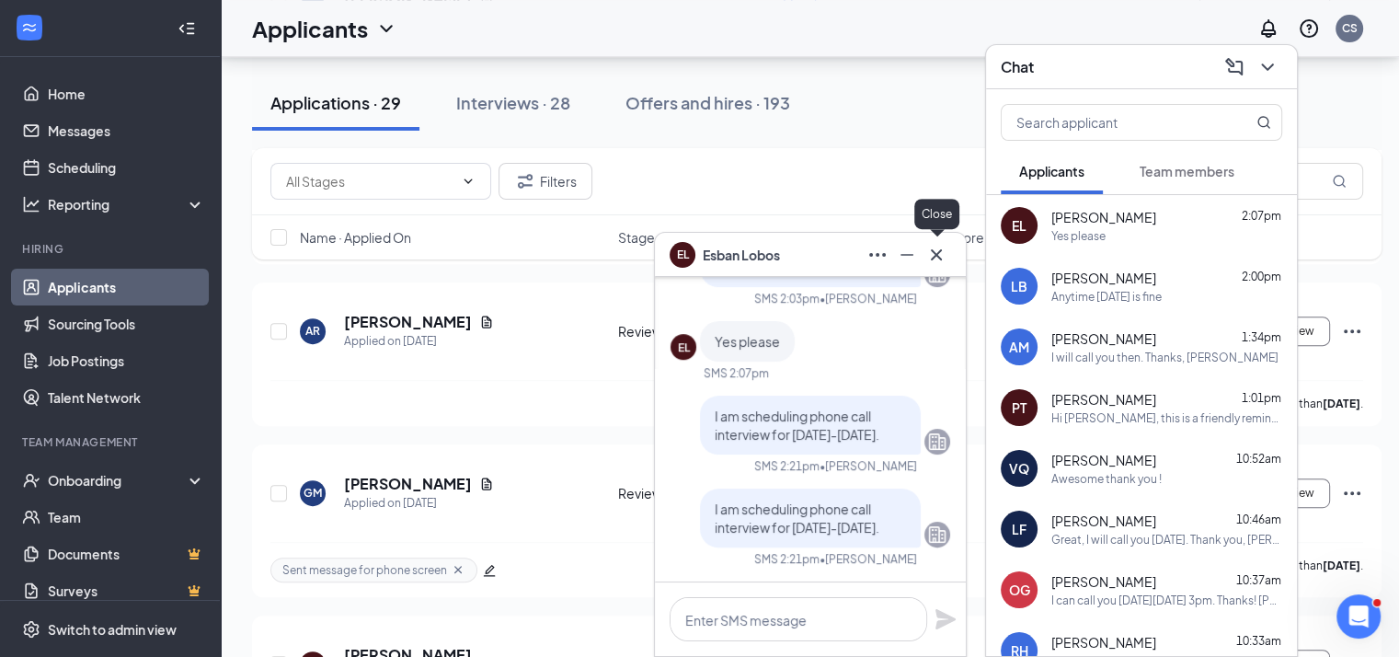
click at [945, 253] on icon "Cross" at bounding box center [936, 255] width 22 height 22
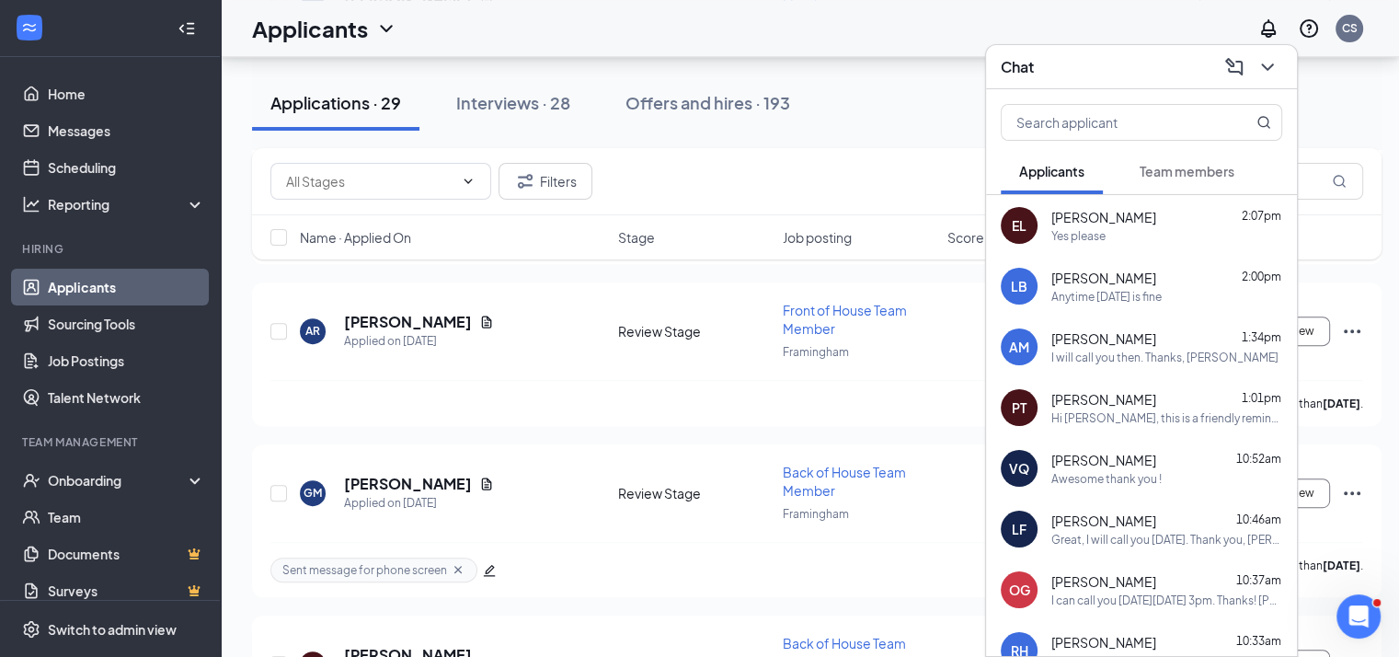
click at [1155, 283] on div "[PERSON_NAME] 2:00pm" at bounding box center [1166, 278] width 231 height 18
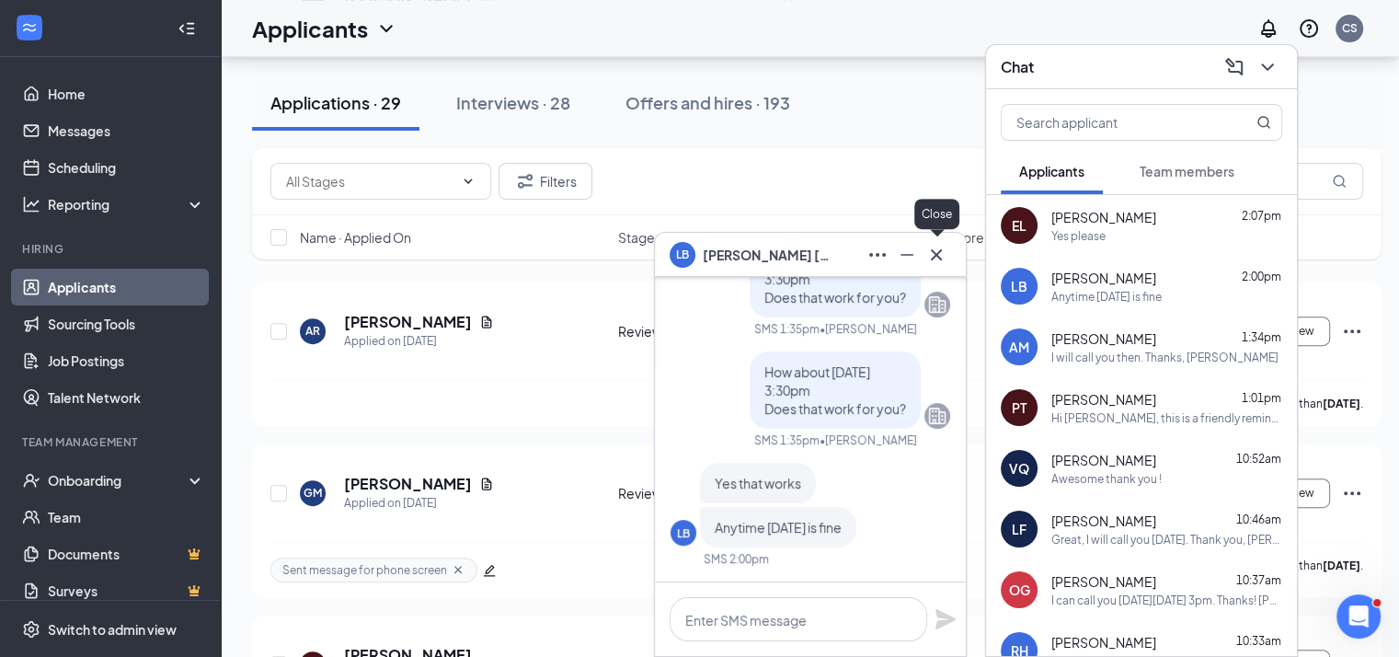
drag, startPoint x: 938, startPoint y: 258, endPoint x: 953, endPoint y: 251, distance: 16.5
click at [938, 258] on icon "Cross" at bounding box center [936, 255] width 22 height 22
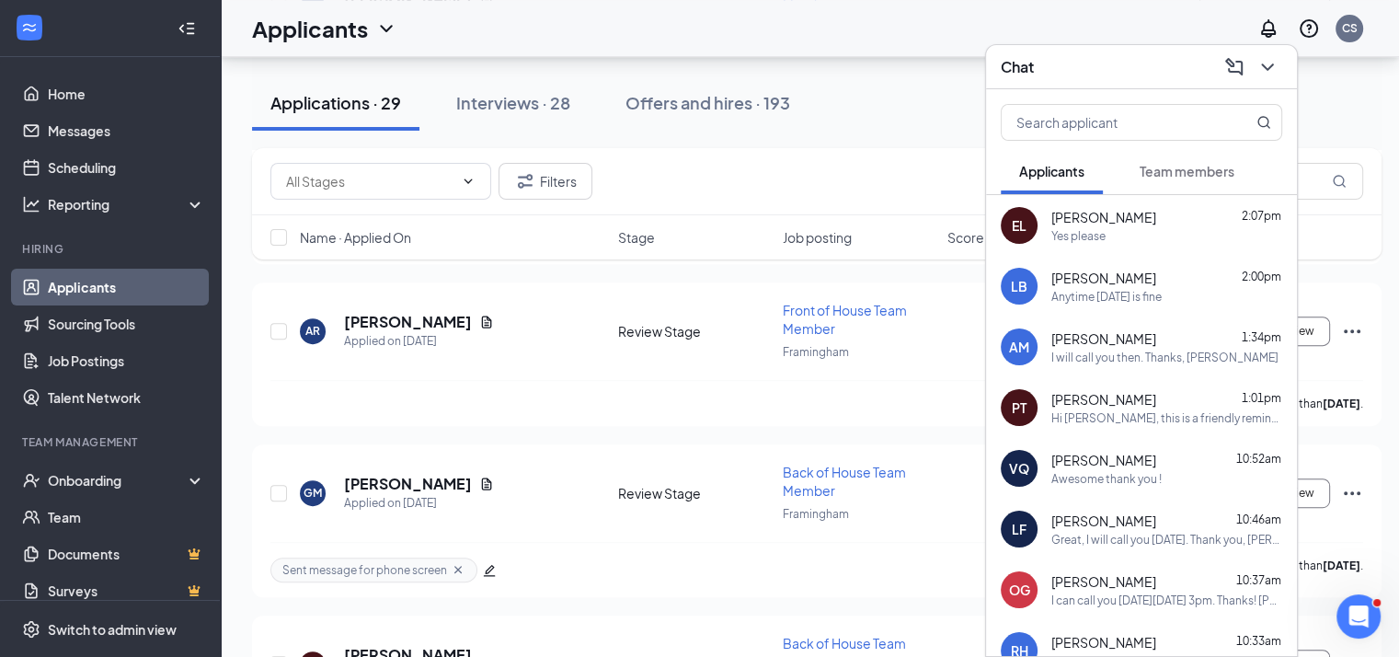
click at [1144, 223] on div "[PERSON_NAME] 2:07pm" at bounding box center [1166, 217] width 231 height 18
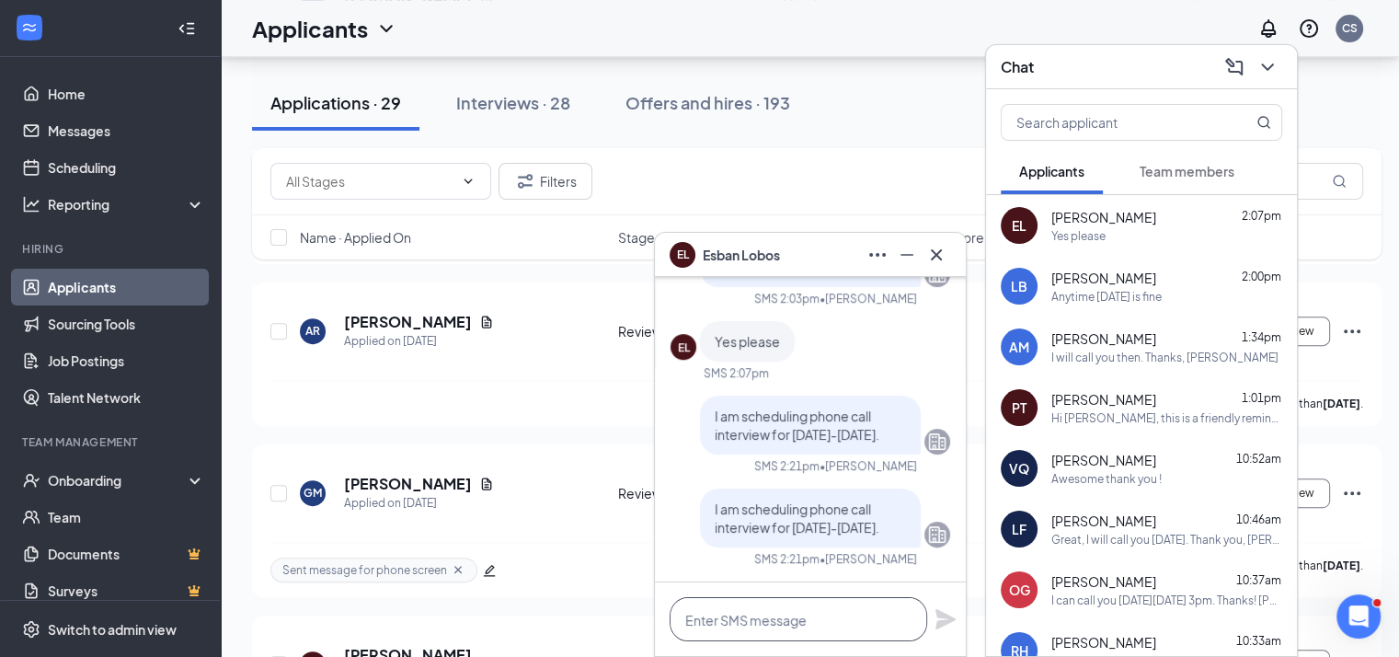
click at [839, 611] on textarea at bounding box center [799, 619] width 258 height 44
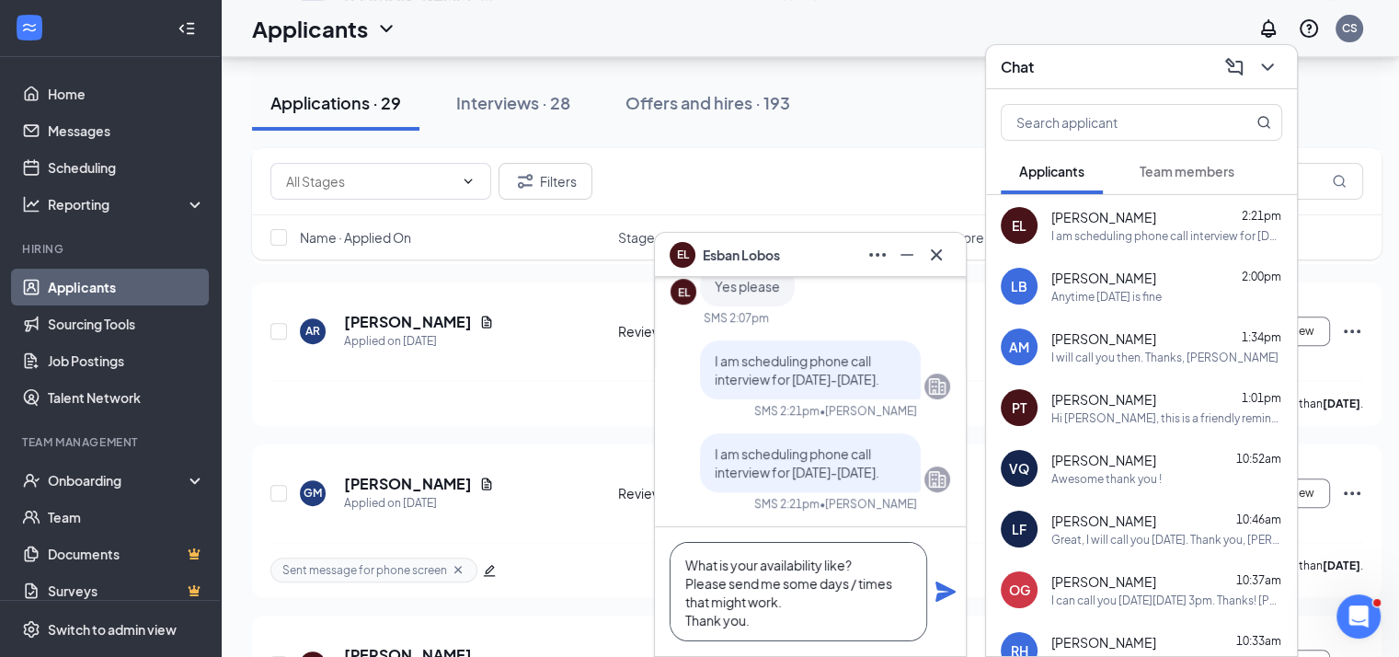
type textarea "What is your availability like? Please send me some days / times that might wor…"
click at [937, 586] on icon "Plane" at bounding box center [945, 591] width 20 height 20
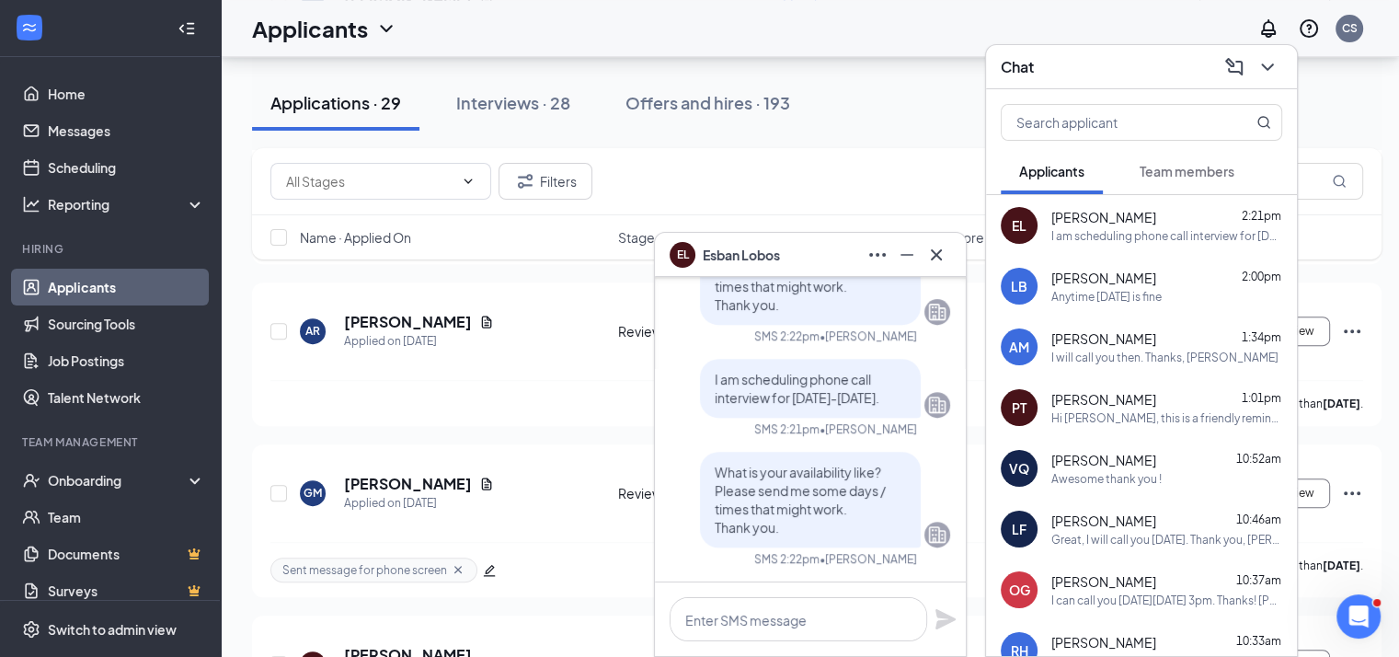
drag, startPoint x: 758, startPoint y: 402, endPoint x: 693, endPoint y: 358, distance: 78.8
click at [700, 359] on div "I am scheduling phone call interview for [DATE]-[DATE]." at bounding box center [810, 388] width 221 height 59
copy span "I am scheduling phone call interview for [DATE]-[DATE]."
click at [909, 259] on icon "Minimize" at bounding box center [907, 255] width 22 height 22
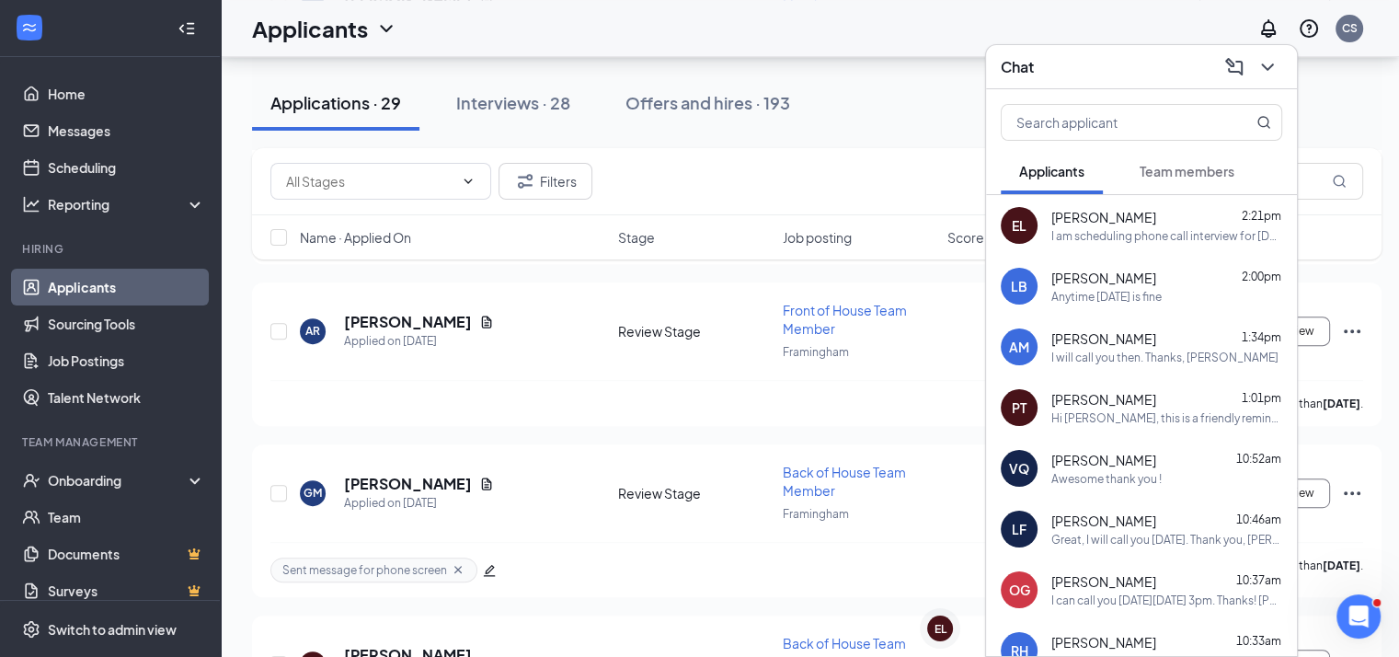
click at [1136, 292] on div "Anytime [DATE] is fine" at bounding box center [1106, 297] width 110 height 16
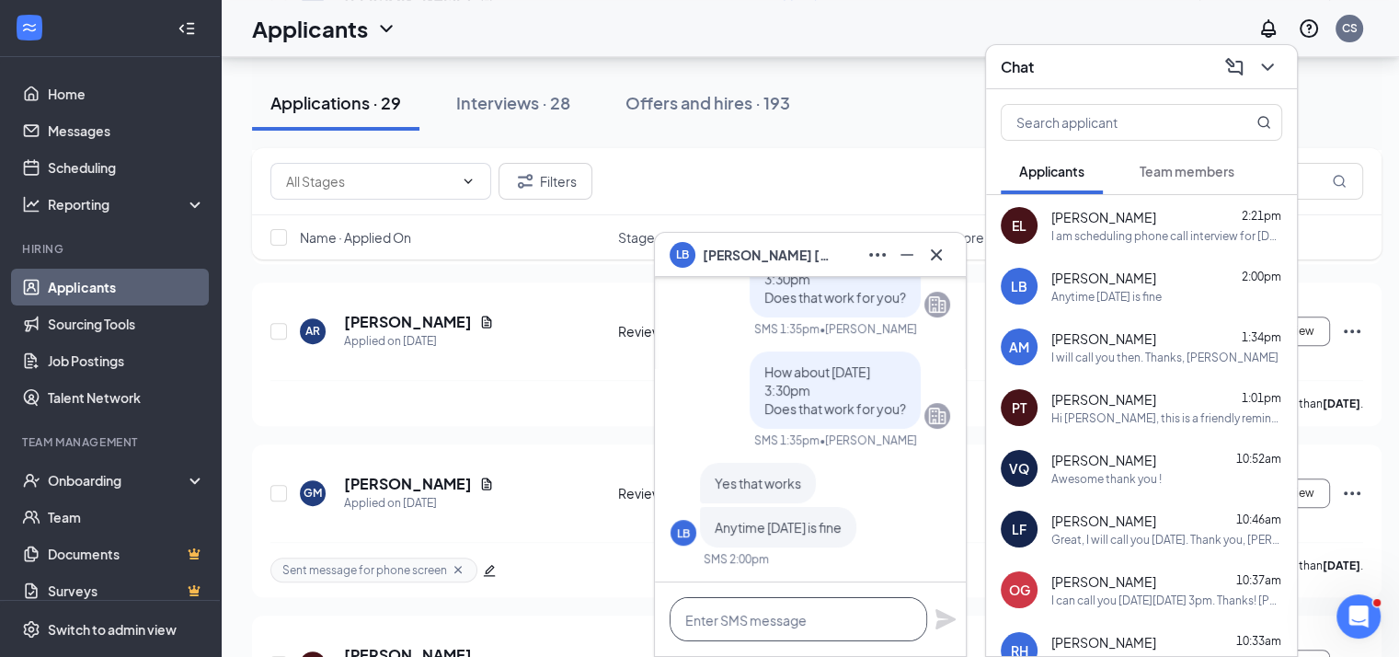
click at [817, 622] on textarea at bounding box center [799, 619] width 258 height 44
paste textarea "I am scheduling phone call interview for [DATE]-[DATE]."
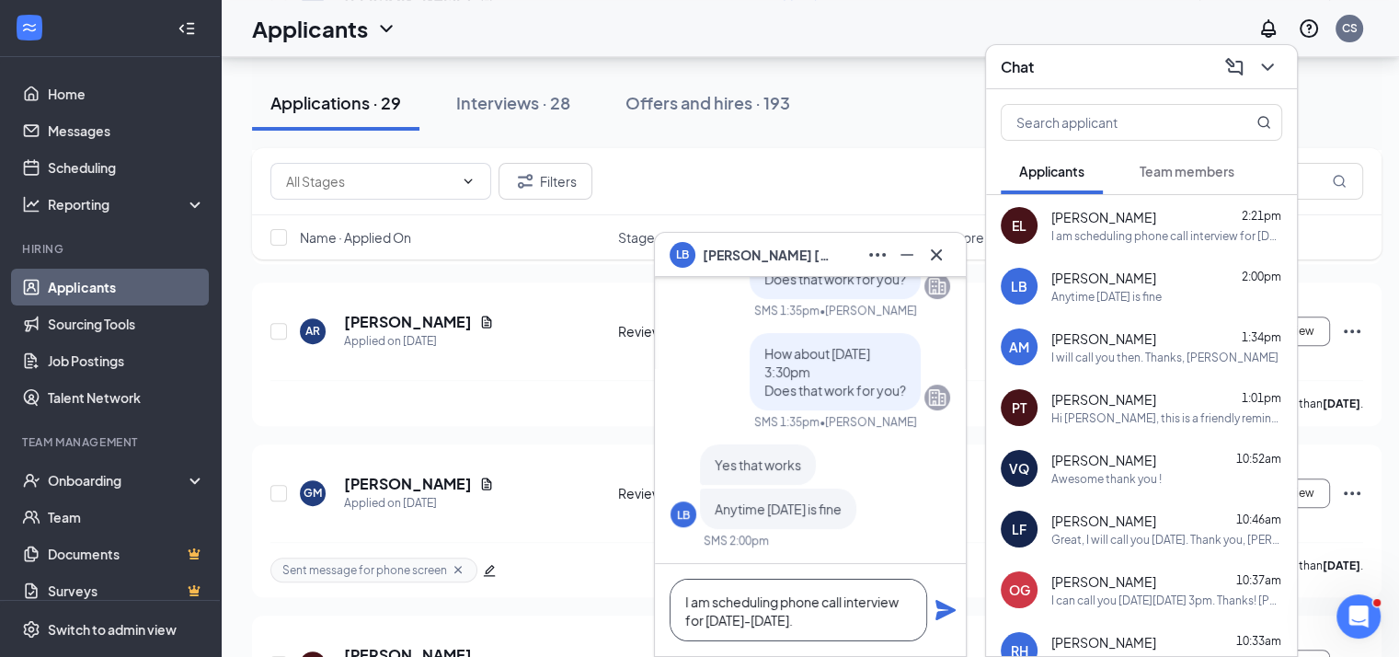
type textarea "I am scheduling phone call interview for [DATE]-[DATE]."
click at [943, 609] on icon "Plane" at bounding box center [945, 610] width 20 height 20
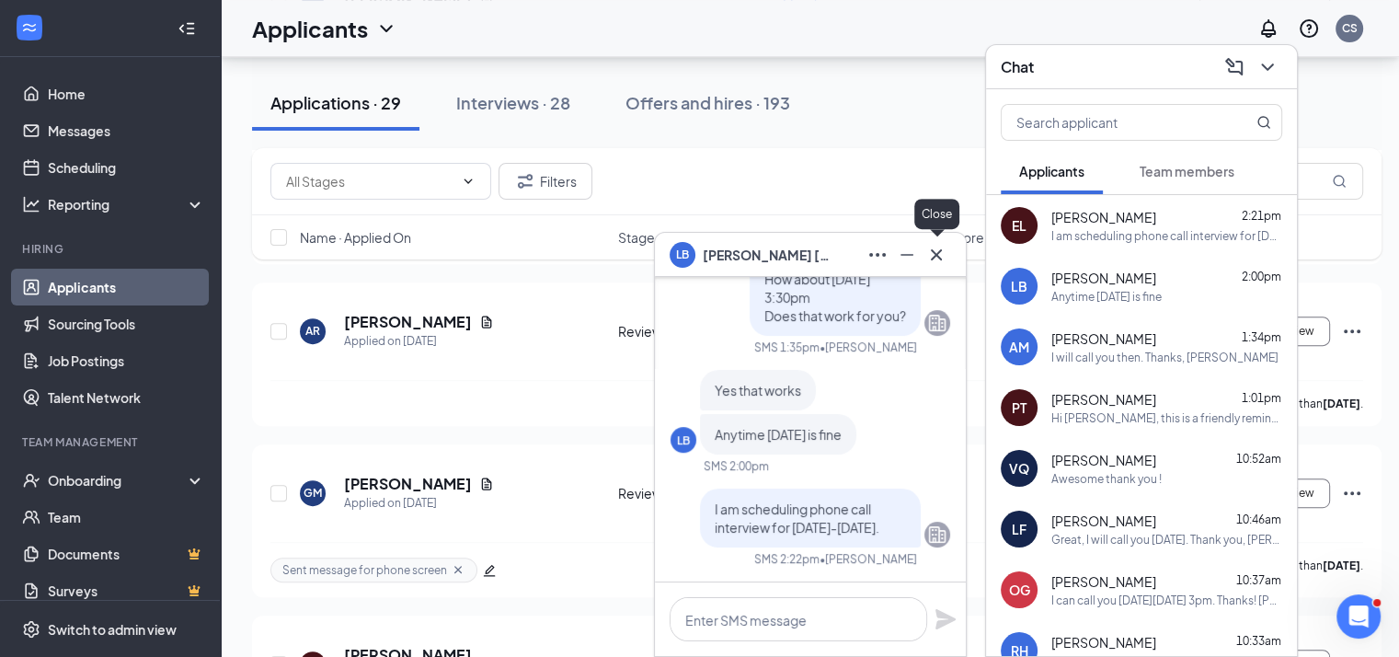
click at [939, 258] on icon "Cross" at bounding box center [936, 253] width 11 height 11
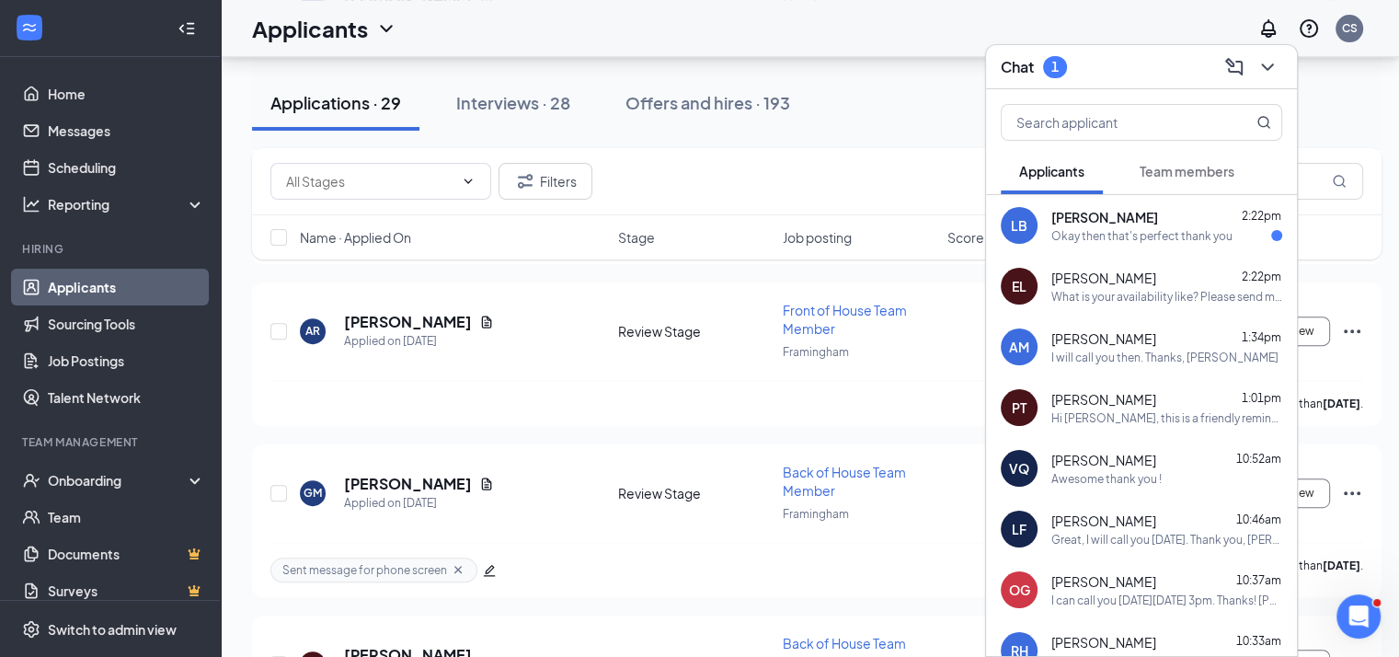
click at [1126, 225] on div "[PERSON_NAME] 2:22pm" at bounding box center [1166, 217] width 231 height 18
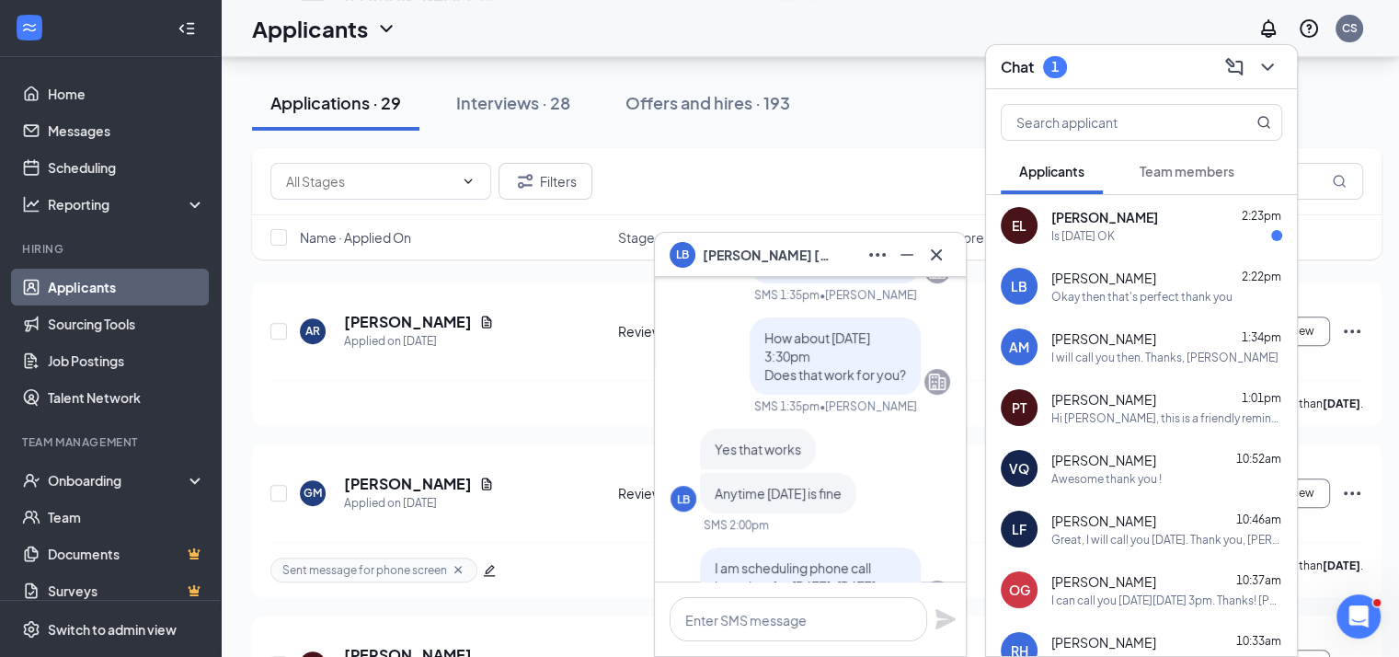
scroll to position [-276, 0]
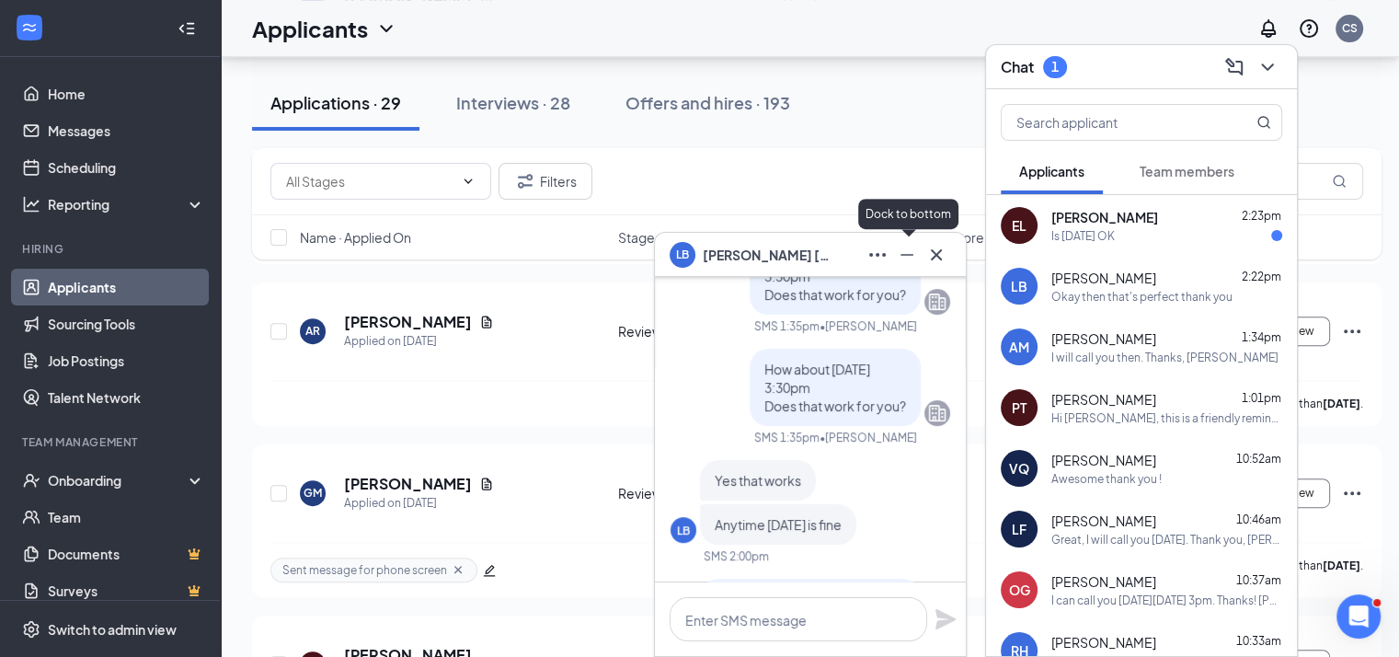
click at [909, 257] on icon "Minimize" at bounding box center [907, 255] width 22 height 22
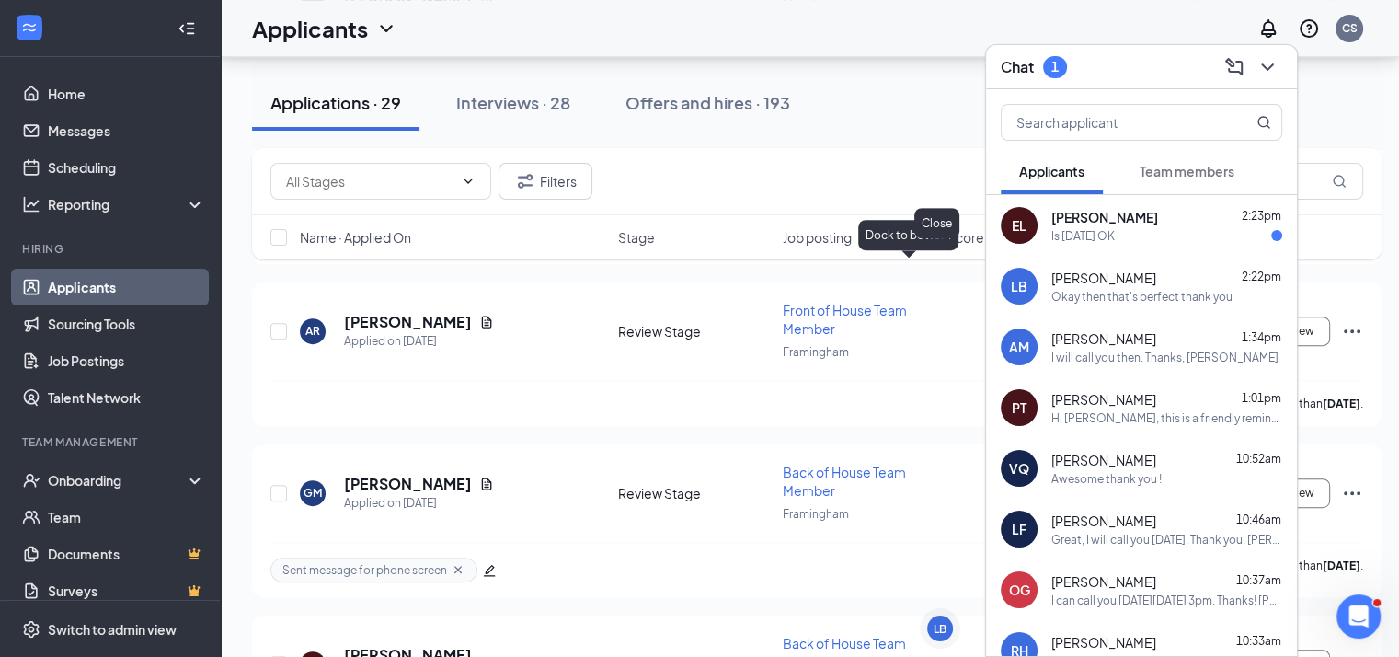
scroll to position [0, 0]
click at [1120, 75] on div "Chat 1" at bounding box center [1141, 66] width 281 height 29
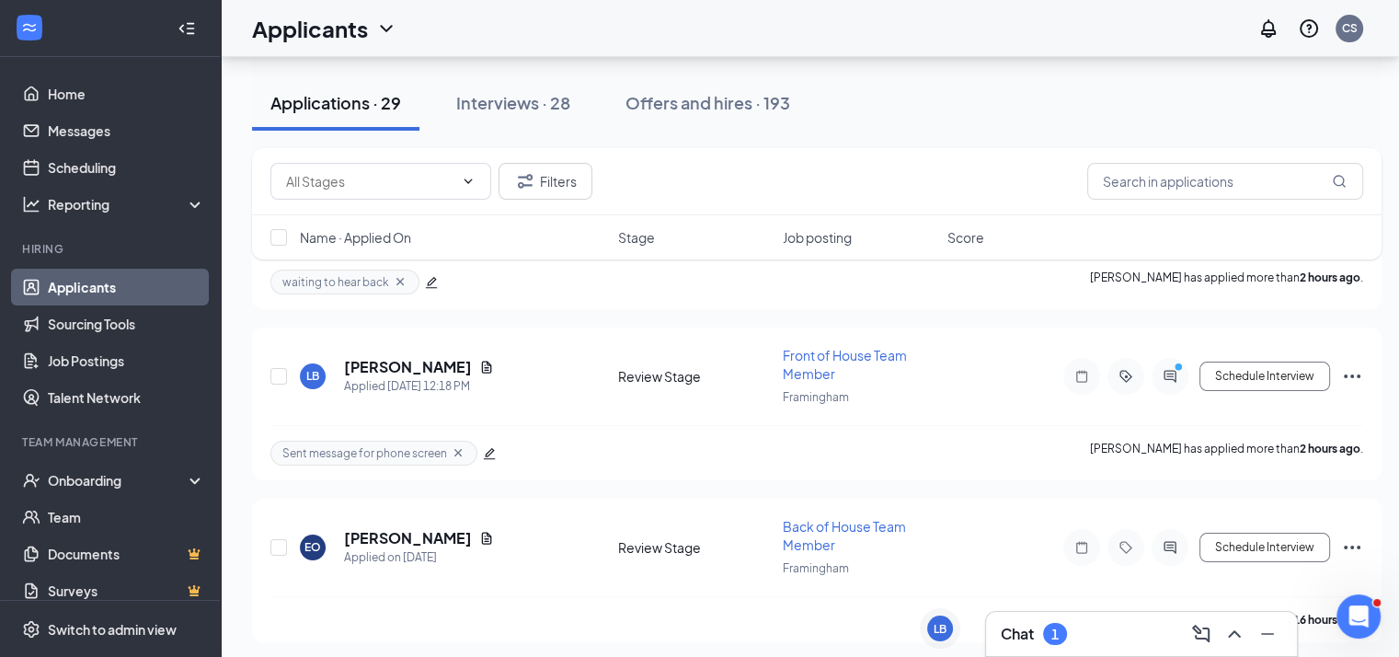
scroll to position [276, 0]
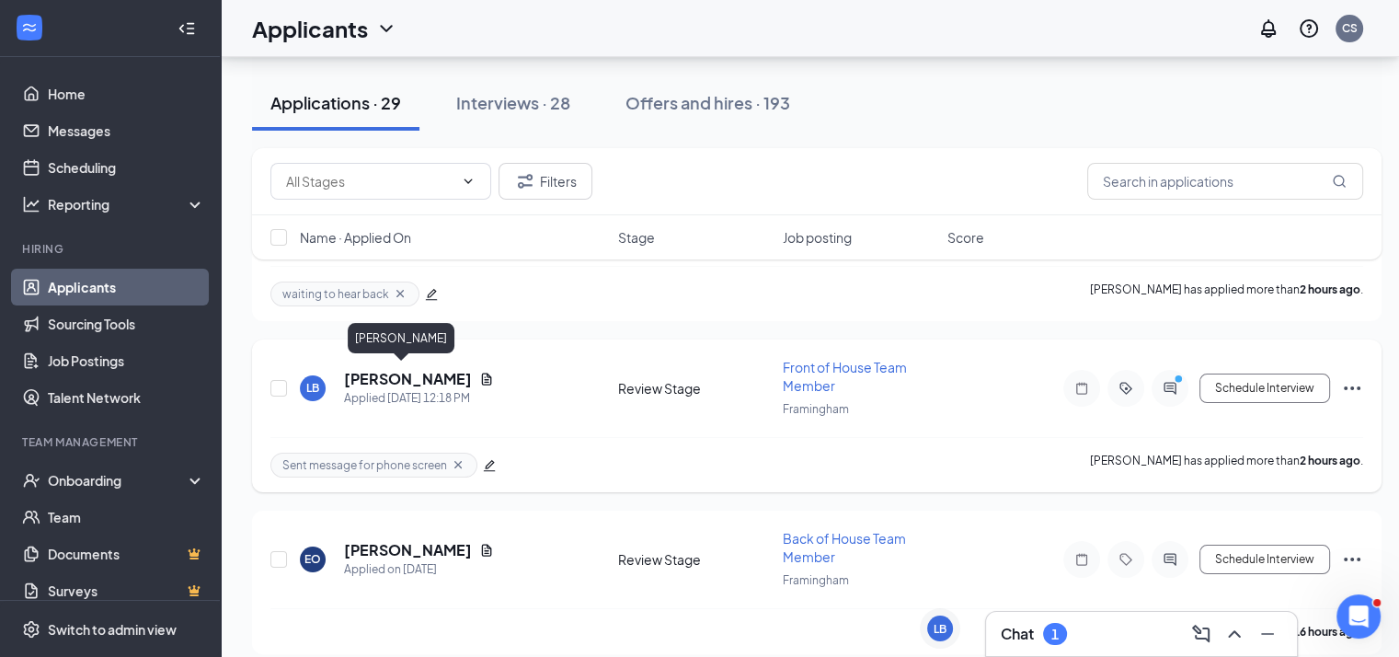
click at [395, 374] on h5 "[PERSON_NAME]" at bounding box center [408, 379] width 128 height 20
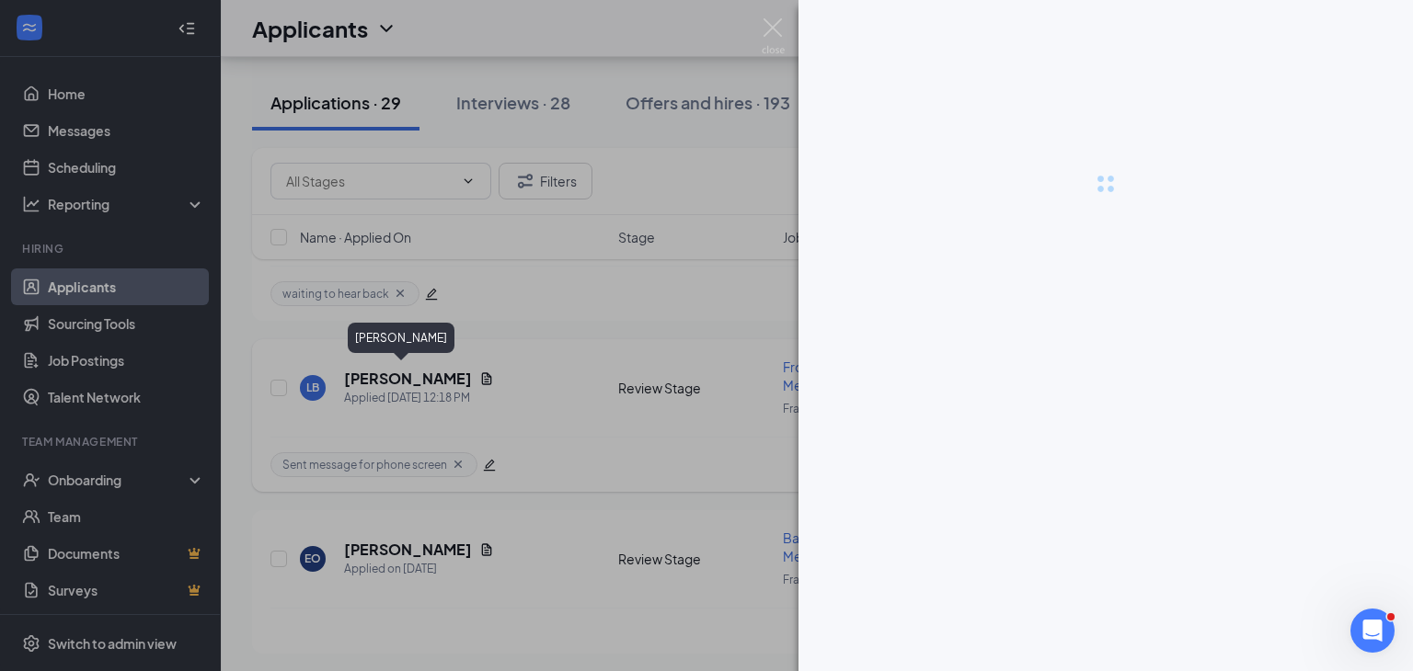
scroll to position [1743, 0]
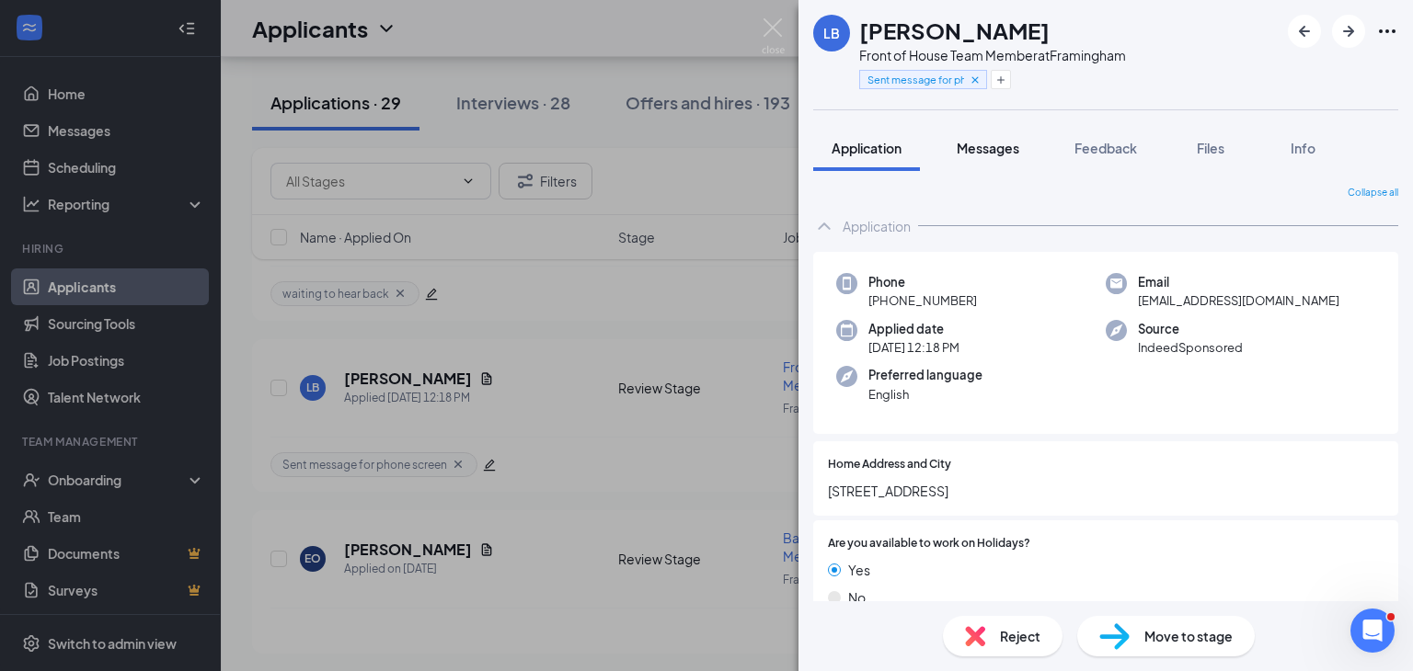
click at [966, 145] on span "Messages" at bounding box center [988, 148] width 63 height 17
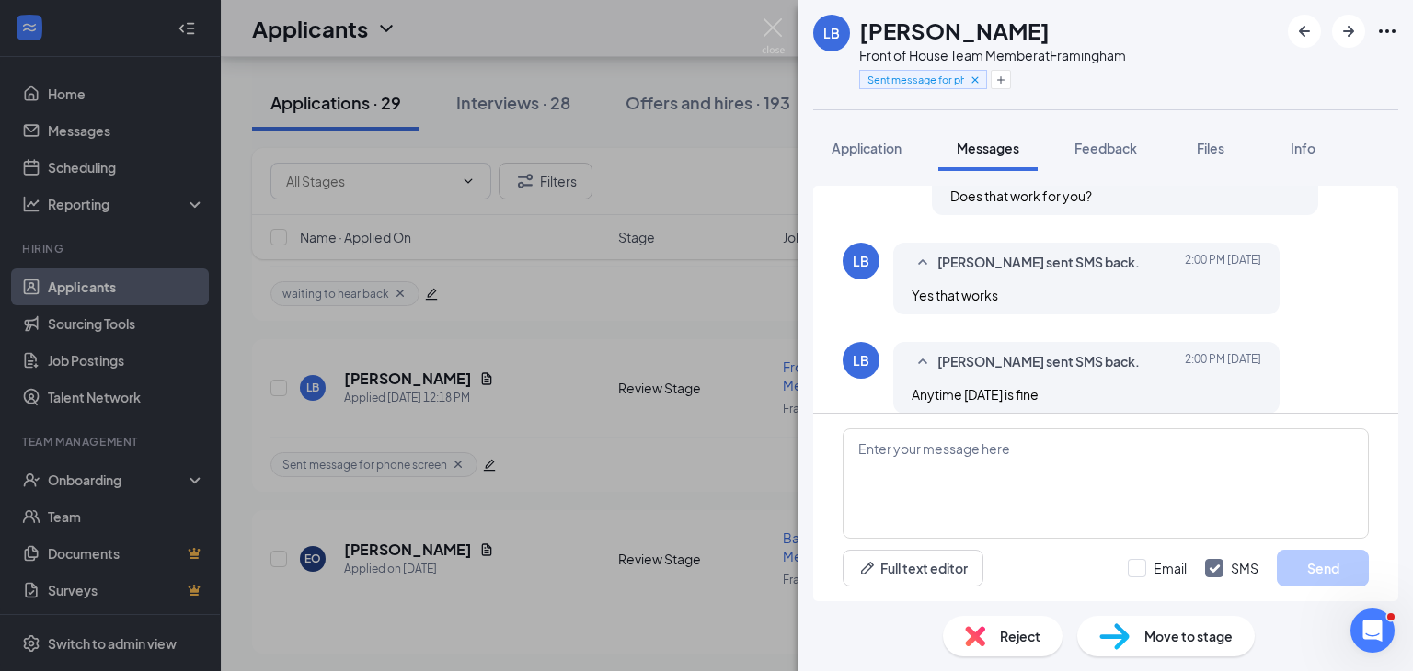
scroll to position [622, 0]
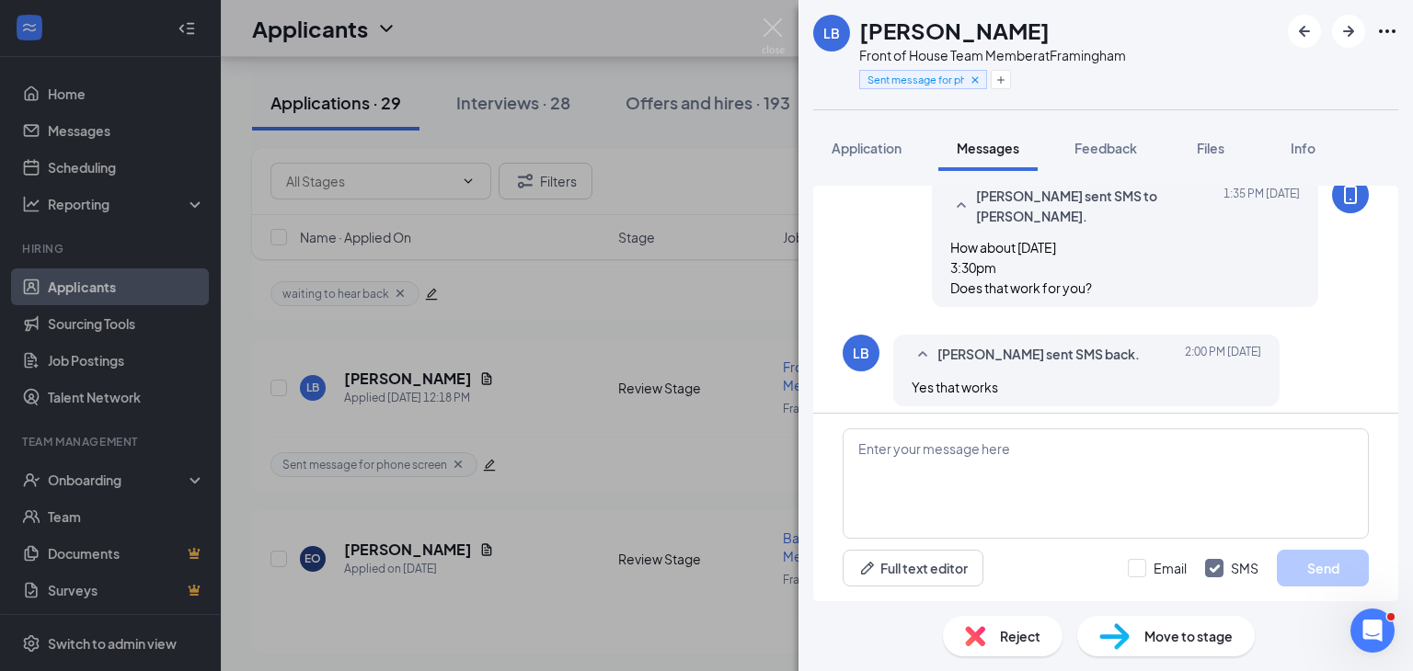
click at [1173, 637] on span "Move to stage" at bounding box center [1188, 636] width 88 height 20
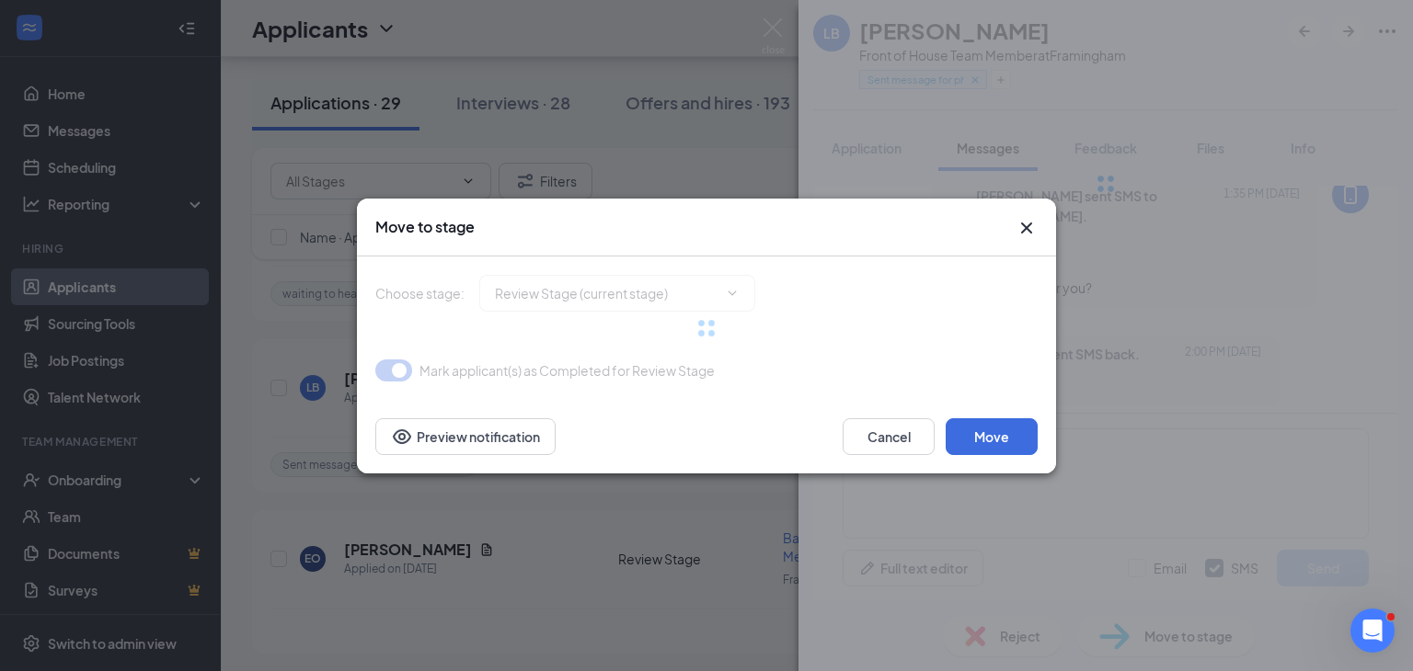
type input "Phone Interview (next stage)"
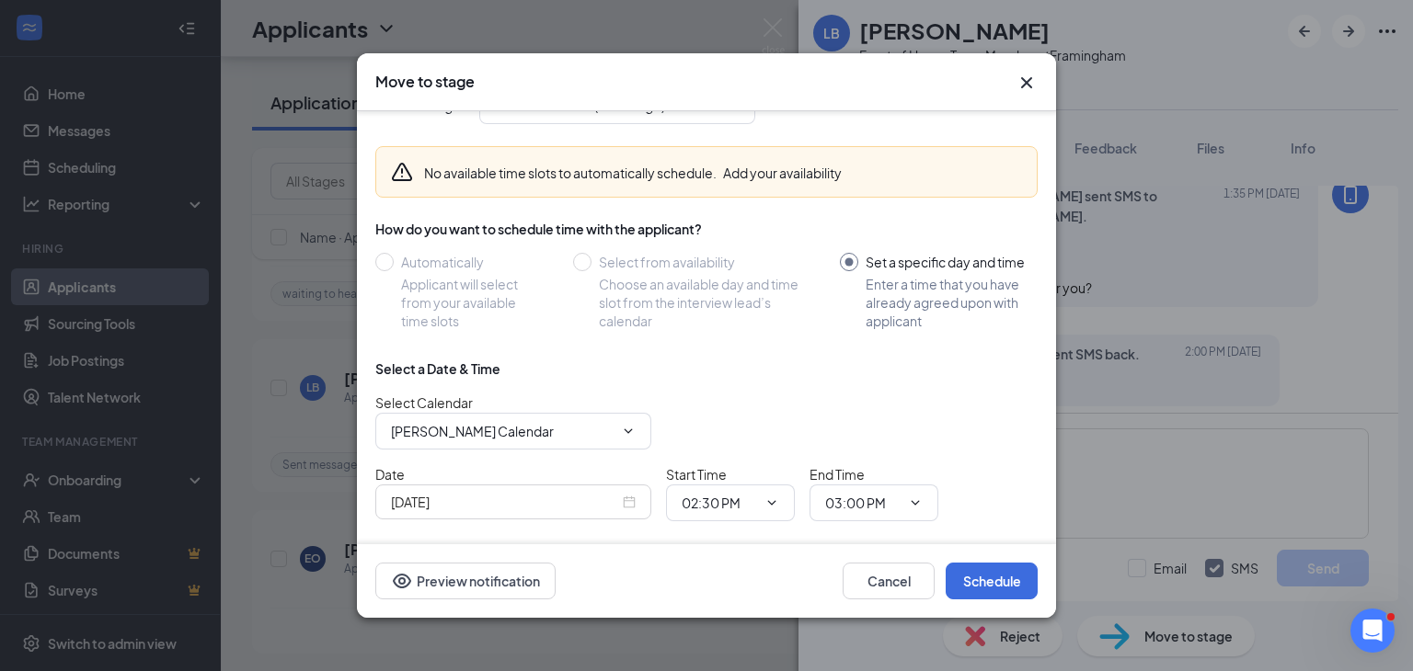
scroll to position [103, 0]
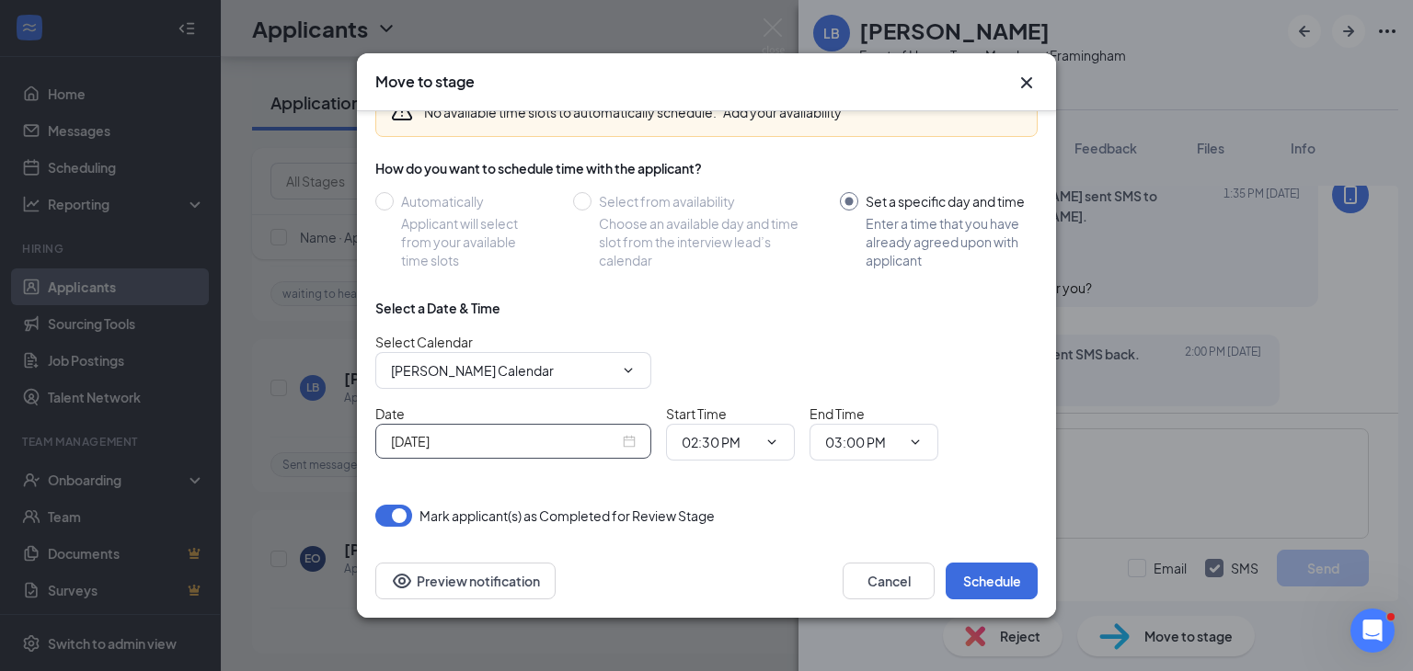
click at [430, 436] on input "[DATE]" at bounding box center [505, 441] width 228 height 20
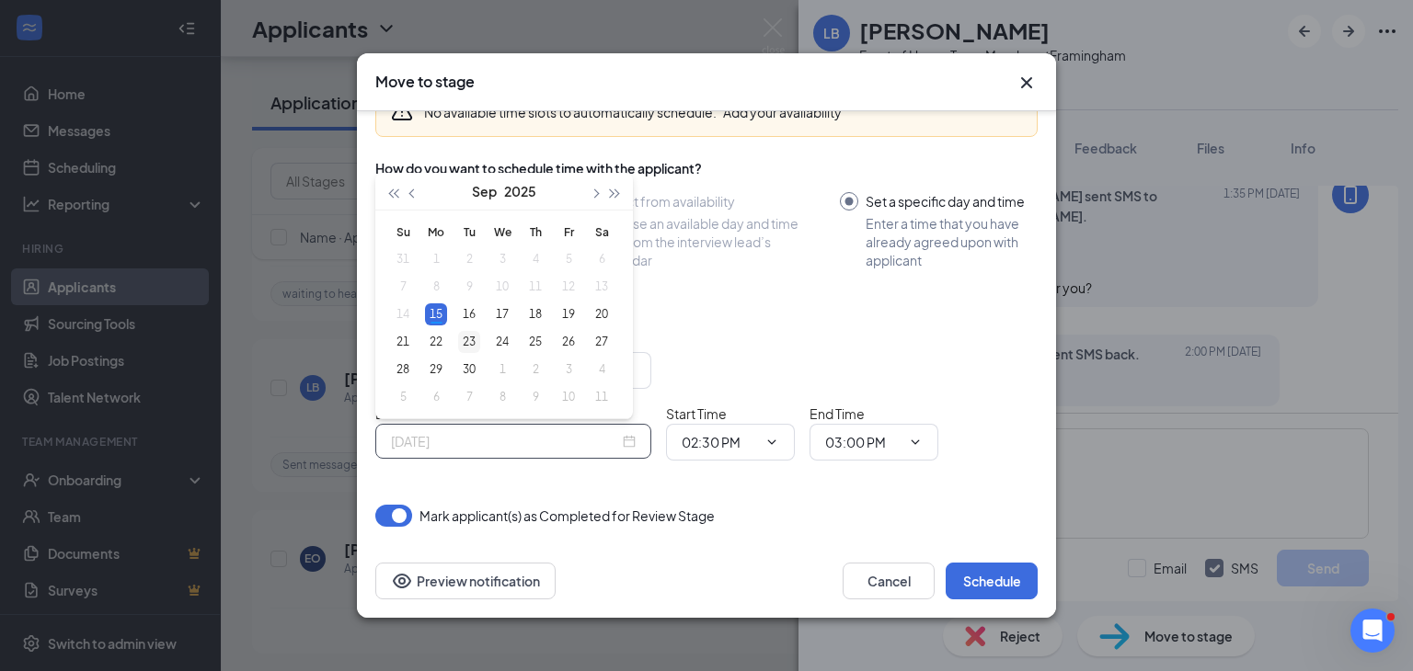
type input "[DATE]"
click at [468, 345] on div "23" at bounding box center [469, 342] width 22 height 22
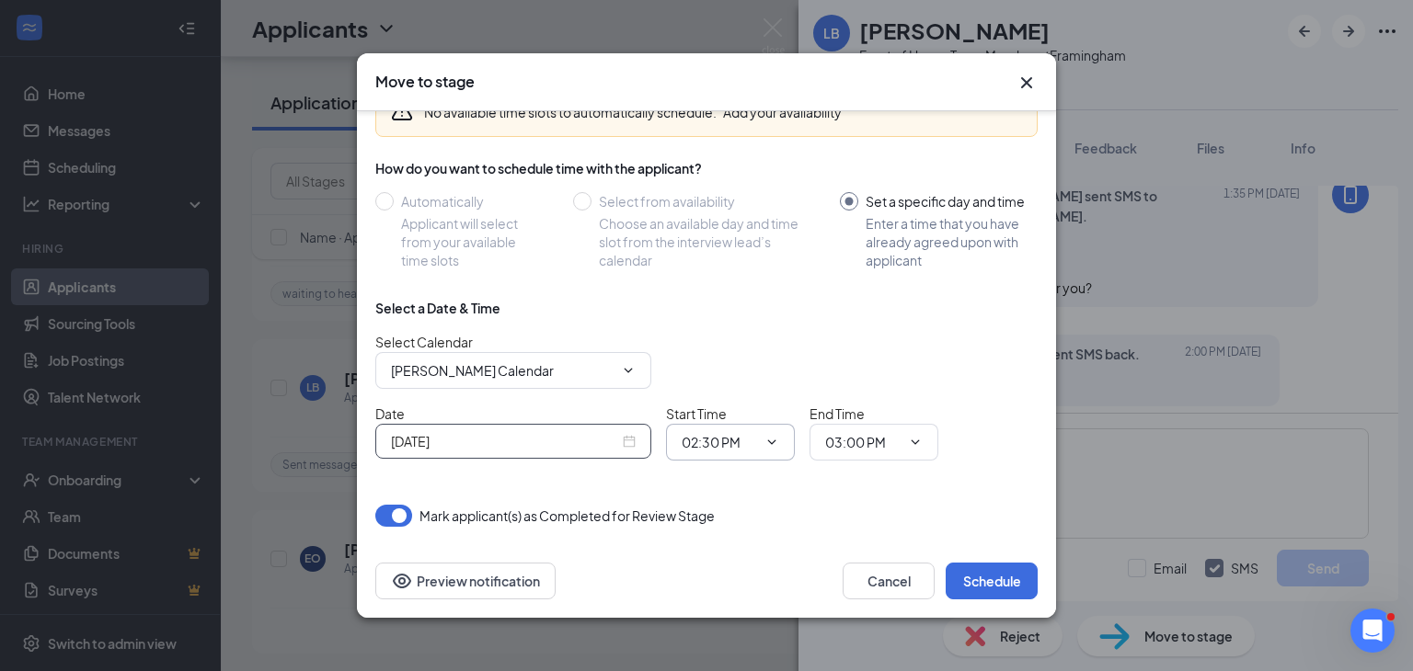
click at [723, 445] on input "02:30 PM" at bounding box center [719, 442] width 75 height 20
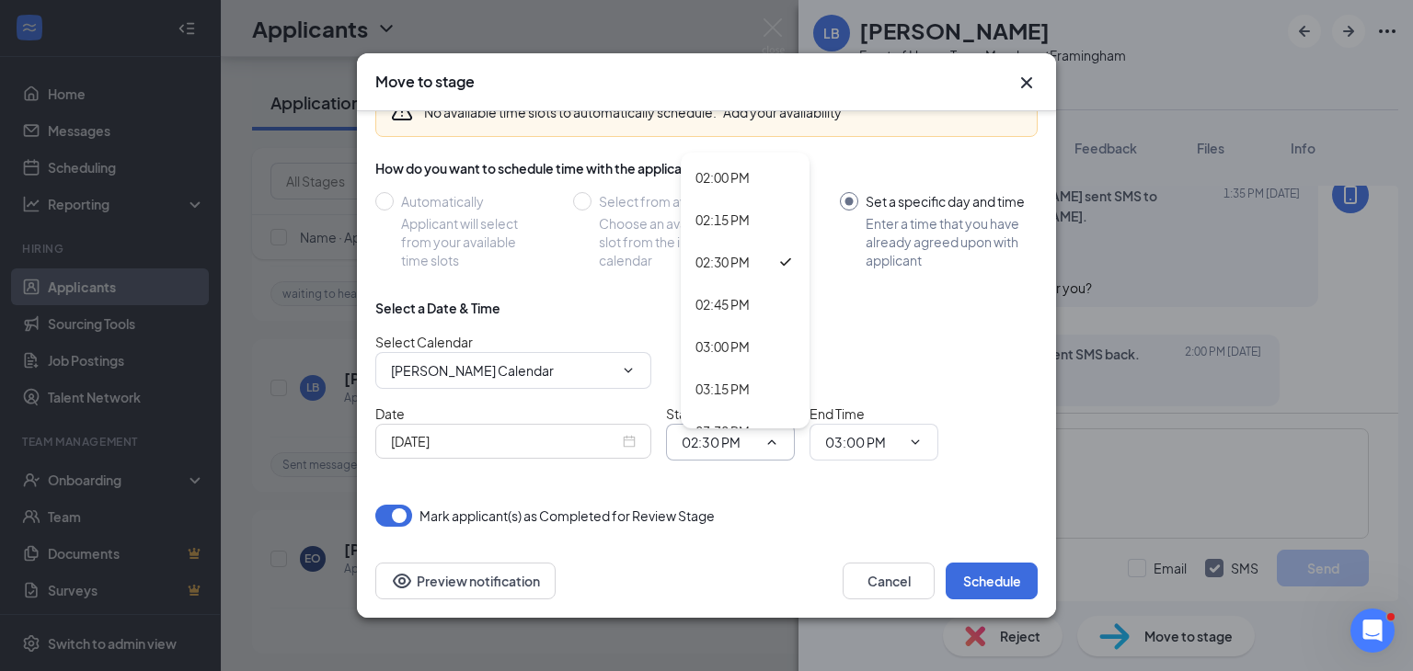
scroll to position [2403, 0]
click at [725, 388] on div "03:30 PM" at bounding box center [722, 394] width 54 height 20
type input "03:30 PM"
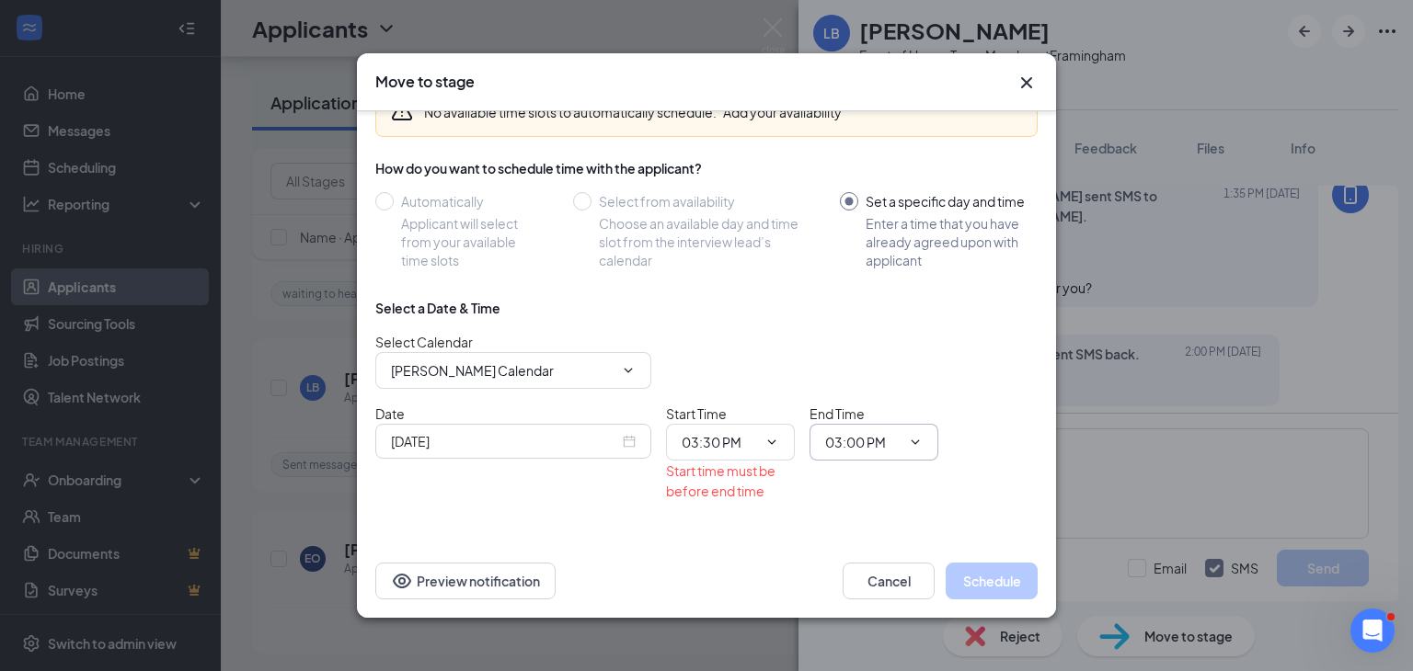
click at [825, 442] on input "03:00 PM" at bounding box center [862, 442] width 75 height 20
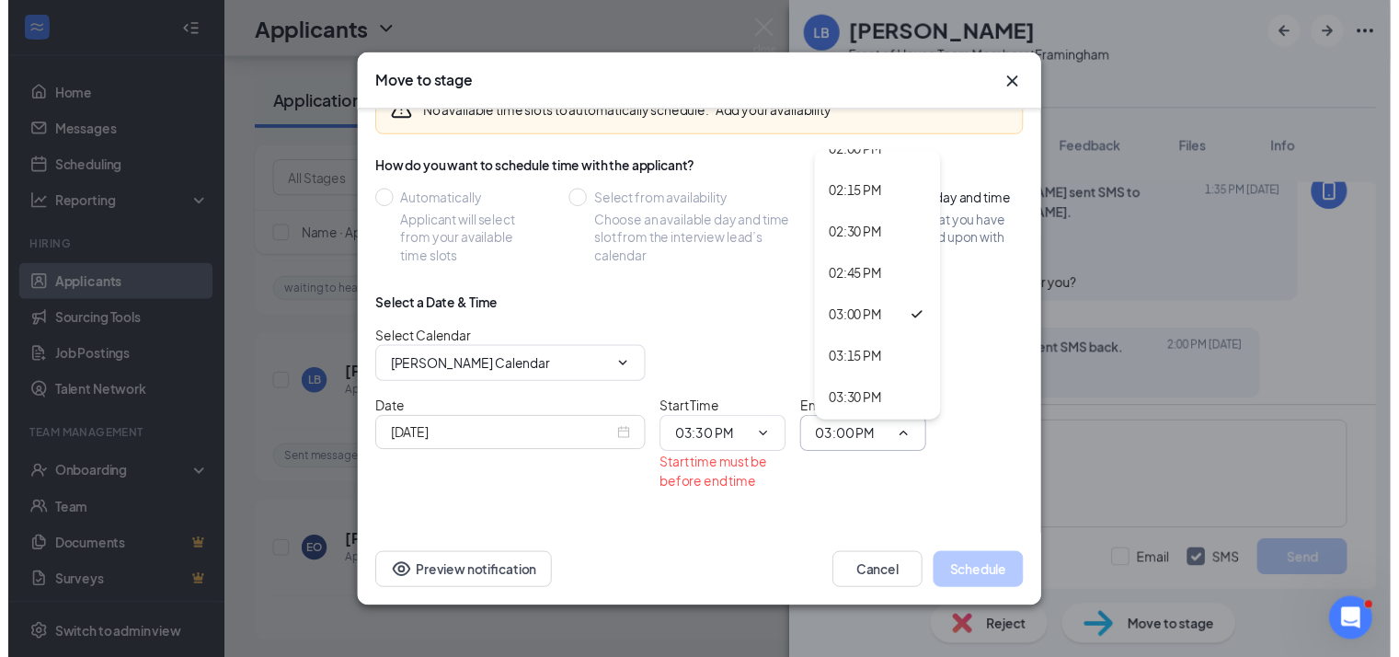
scroll to position [2484, 0]
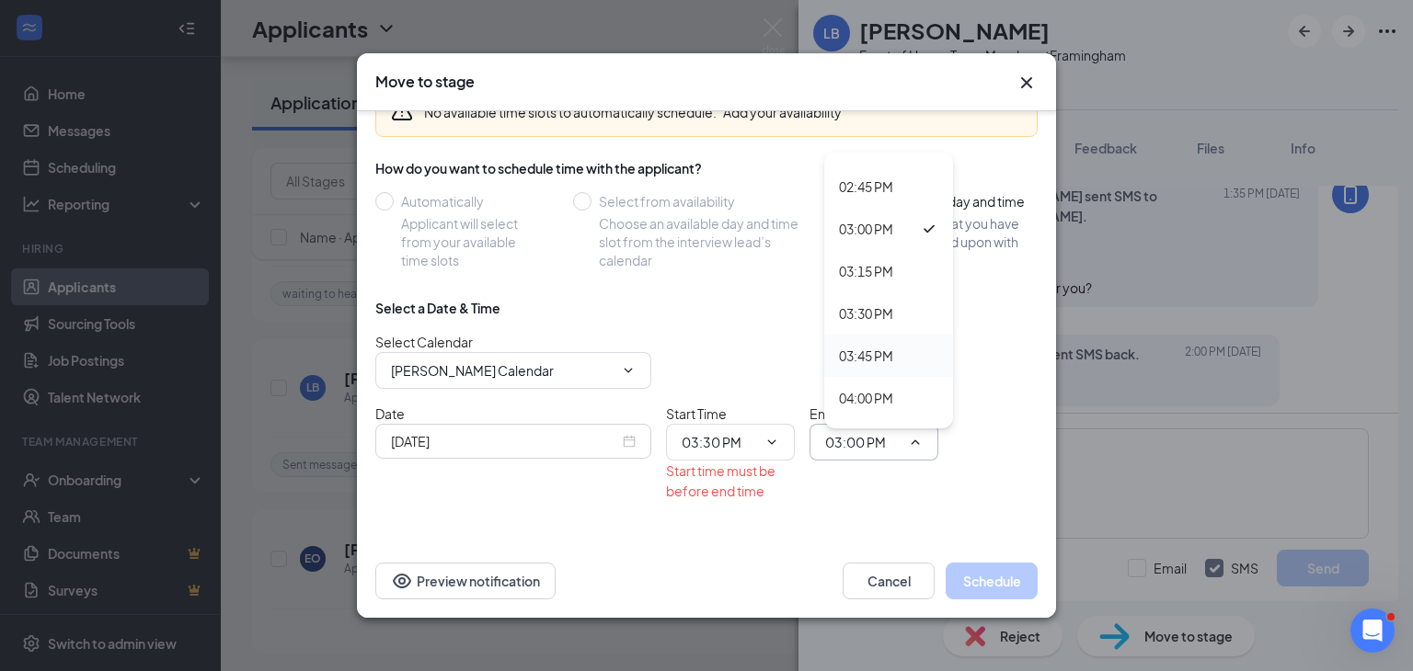
click at [855, 350] on div "03:45 PM" at bounding box center [866, 356] width 54 height 20
type input "03:45 PM"
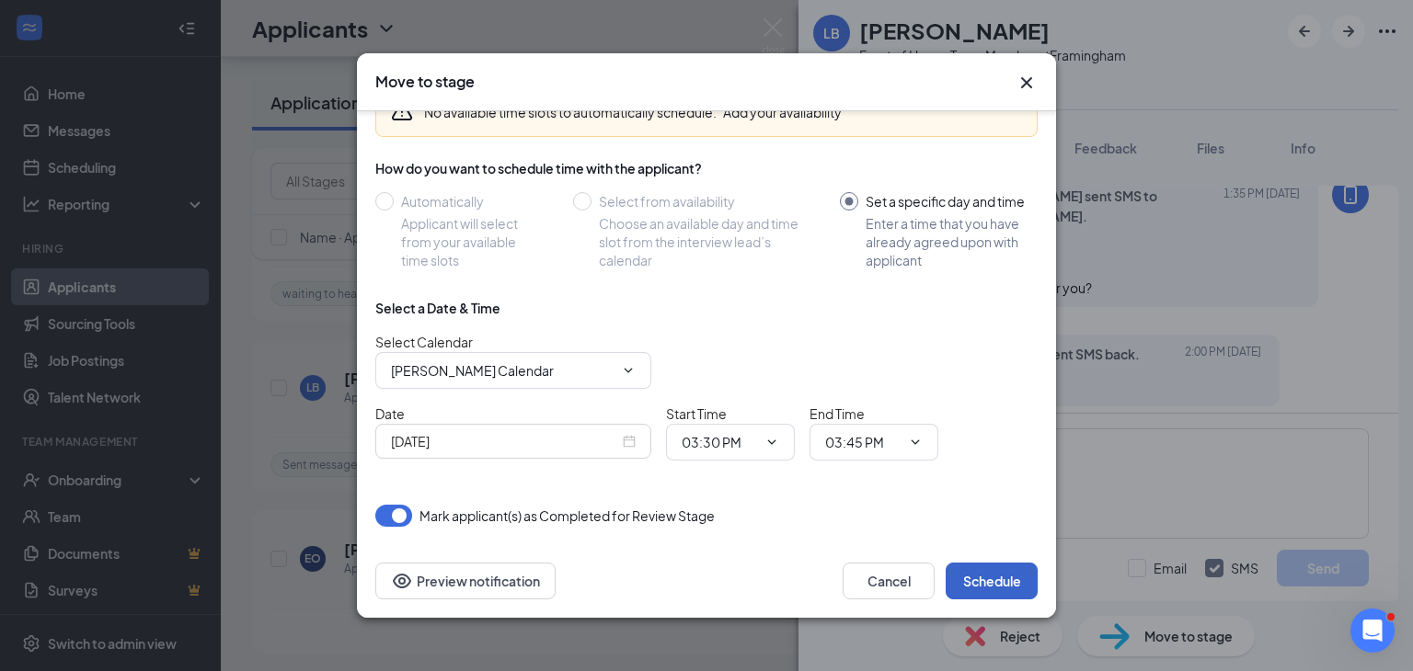
click at [960, 586] on button "Schedule" at bounding box center [992, 581] width 92 height 37
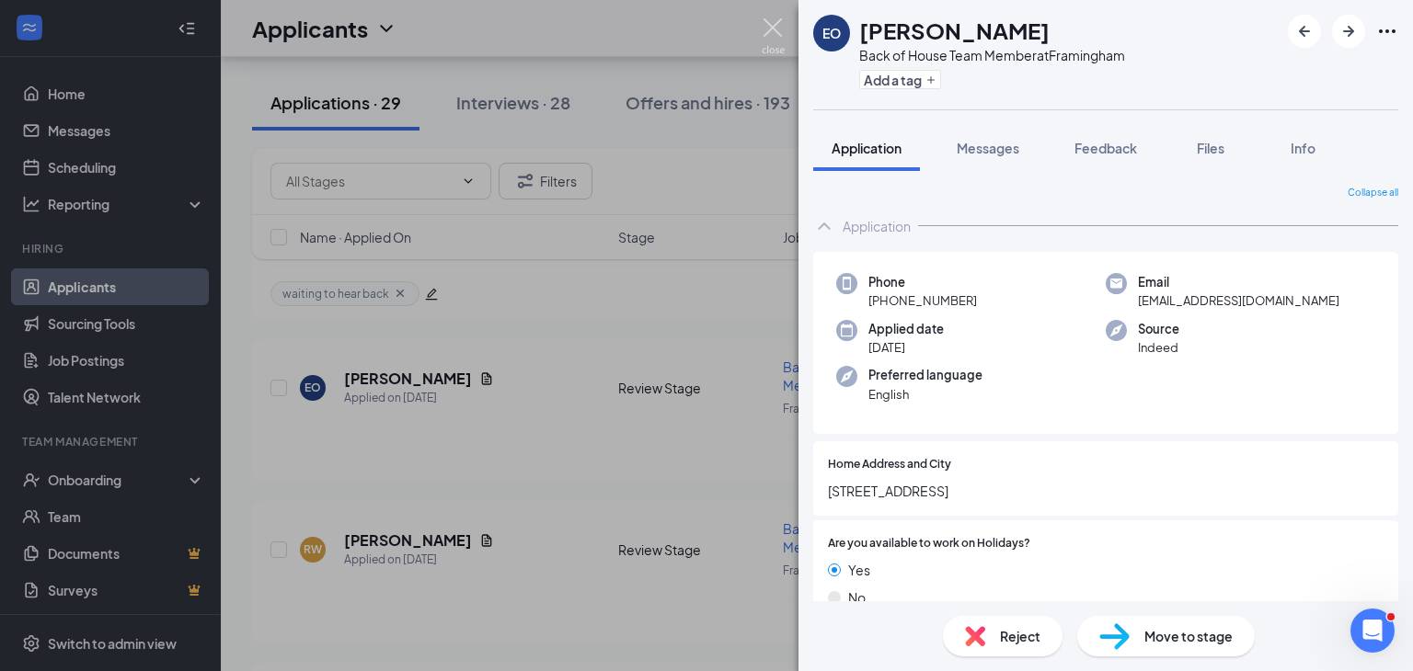
click at [772, 27] on img at bounding box center [773, 36] width 23 height 36
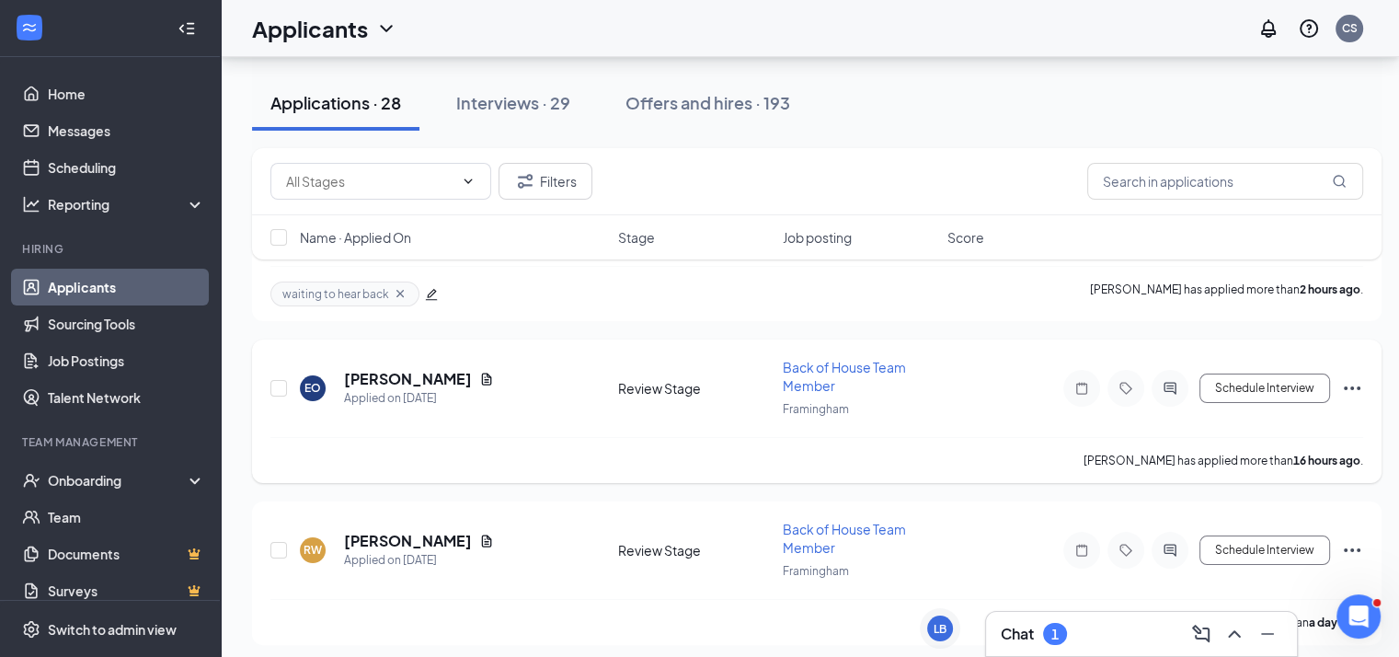
scroll to position [1757, 0]
click at [930, 630] on div "LB" at bounding box center [940, 628] width 26 height 26
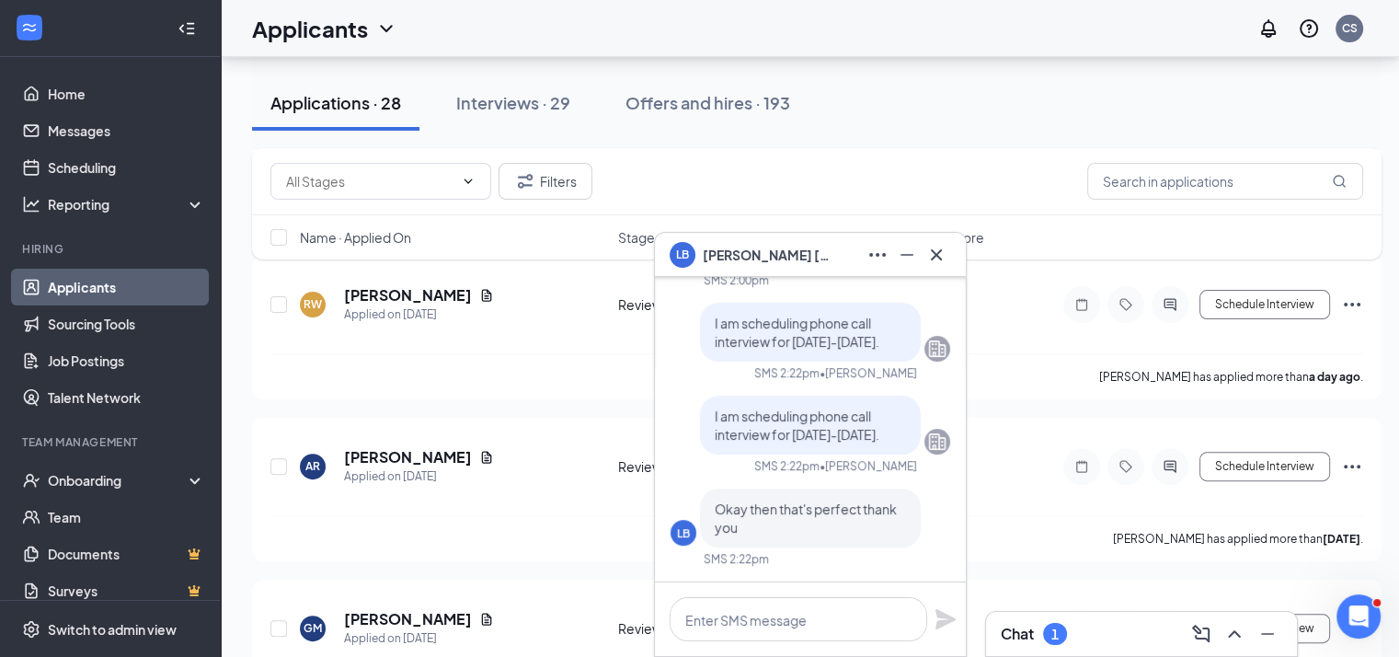
scroll to position [368, 0]
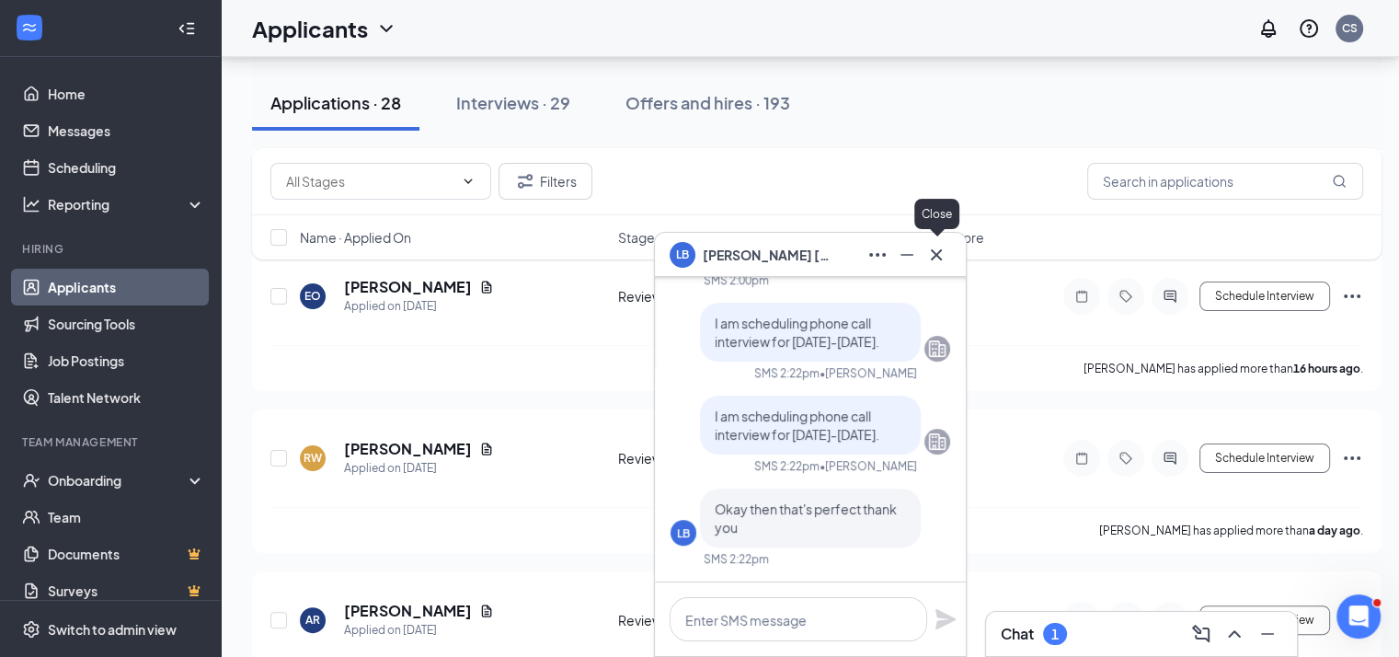
click at [934, 256] on icon "Cross" at bounding box center [936, 253] width 11 height 11
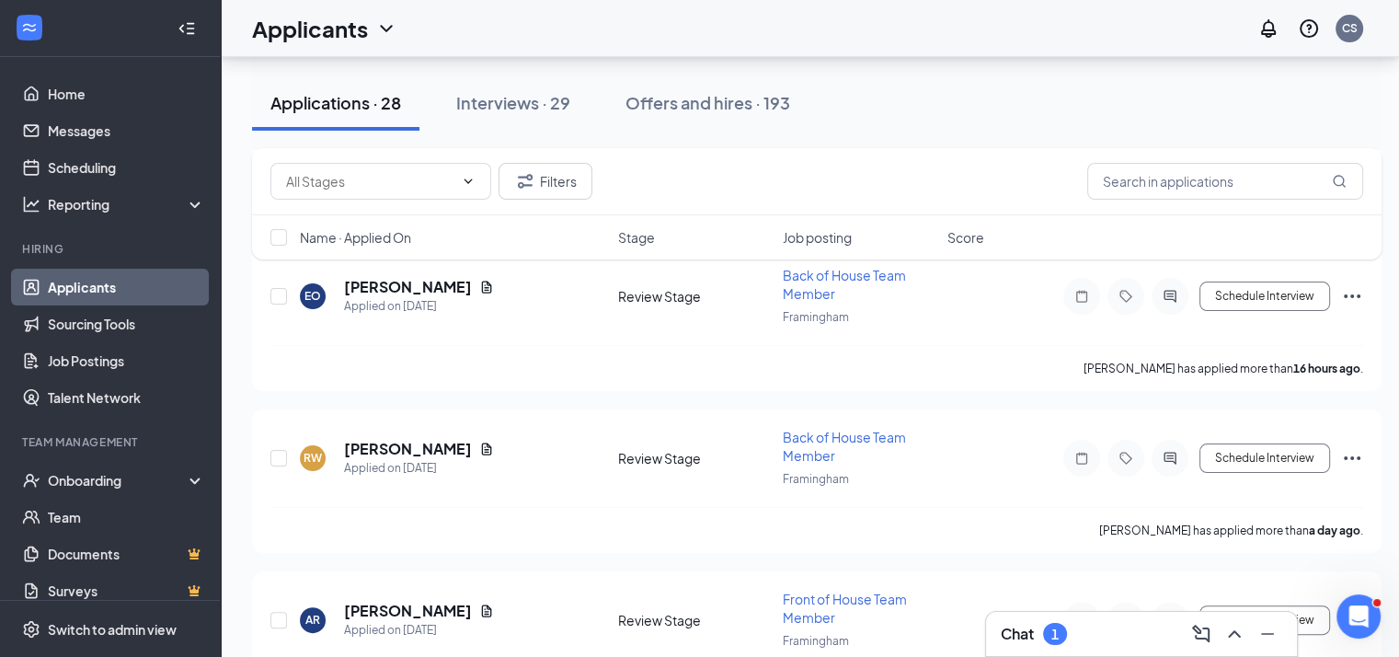
click at [1135, 643] on div "Chat 1" at bounding box center [1141, 633] width 281 height 29
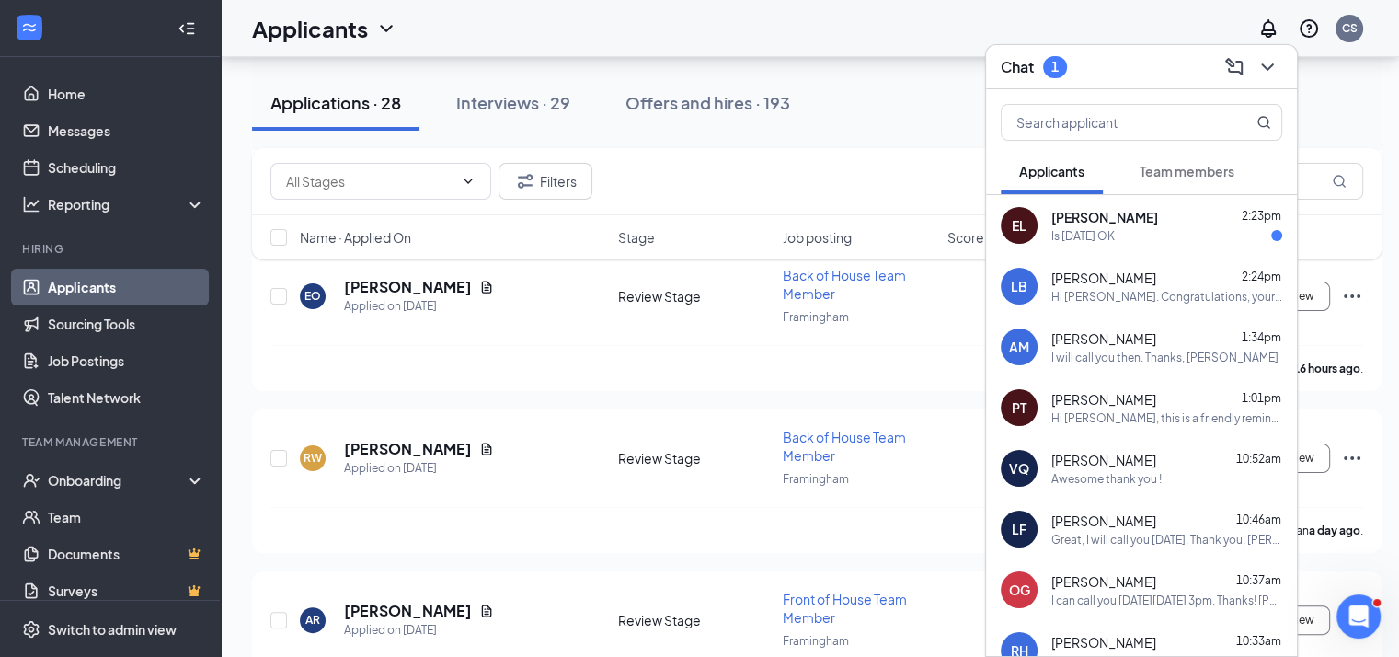
click at [1129, 290] on div "Hi [PERSON_NAME]. Congratulations, your meeting with [DEMOGRAPHIC_DATA]-fil-A f…" at bounding box center [1166, 297] width 231 height 16
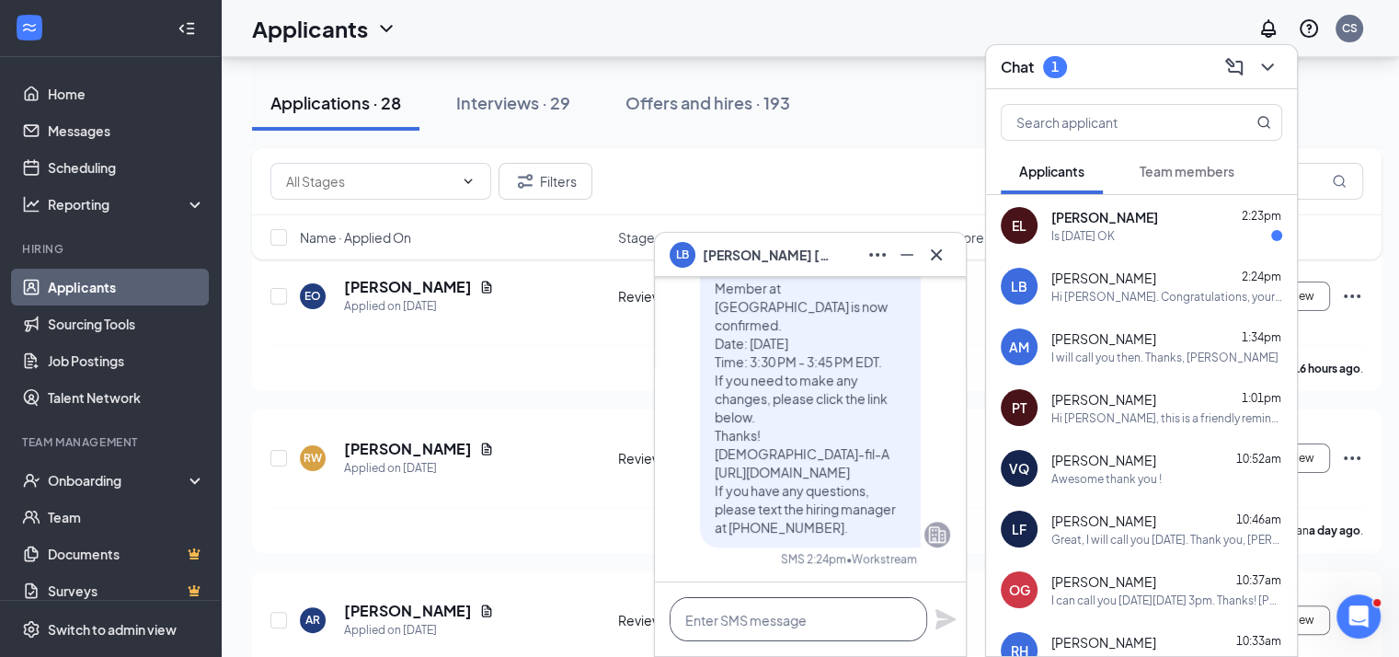
click at [773, 619] on textarea at bounding box center [799, 619] width 258 height 44
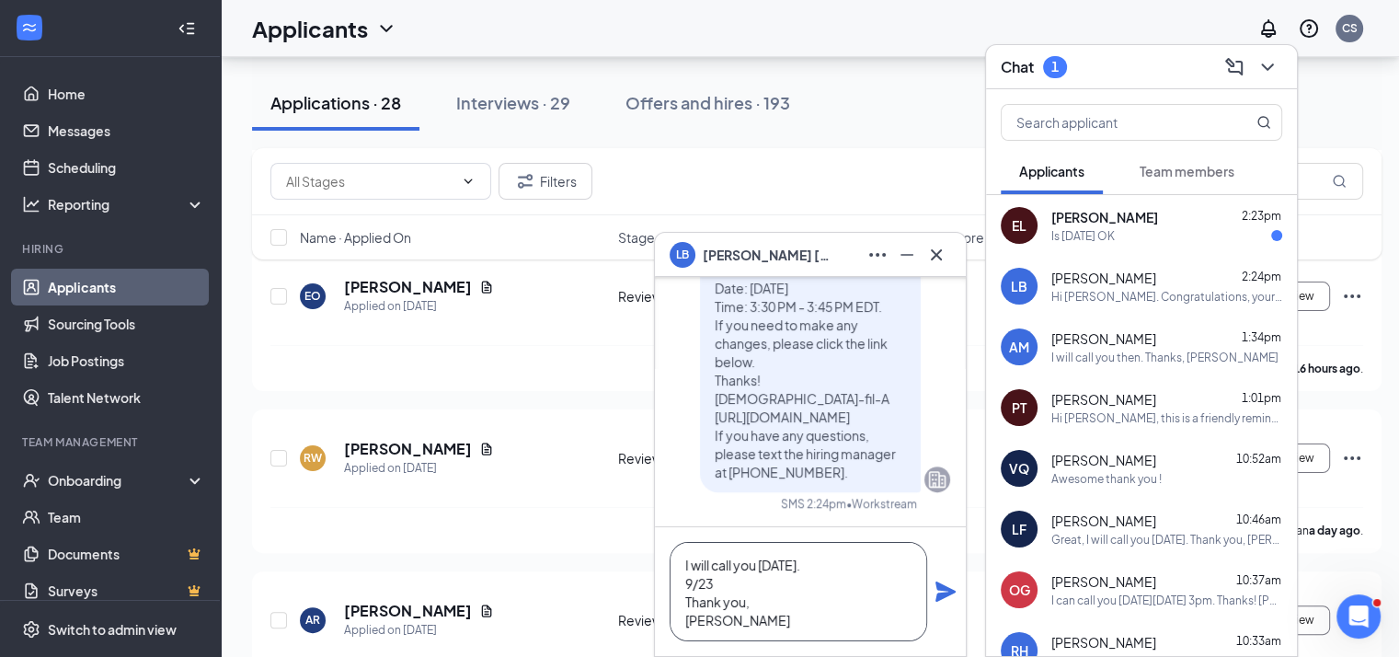
type textarea "I will call you [DATE]. 9/23 Thank you, [PERSON_NAME]"
click at [936, 585] on icon "Plane" at bounding box center [945, 591] width 20 height 20
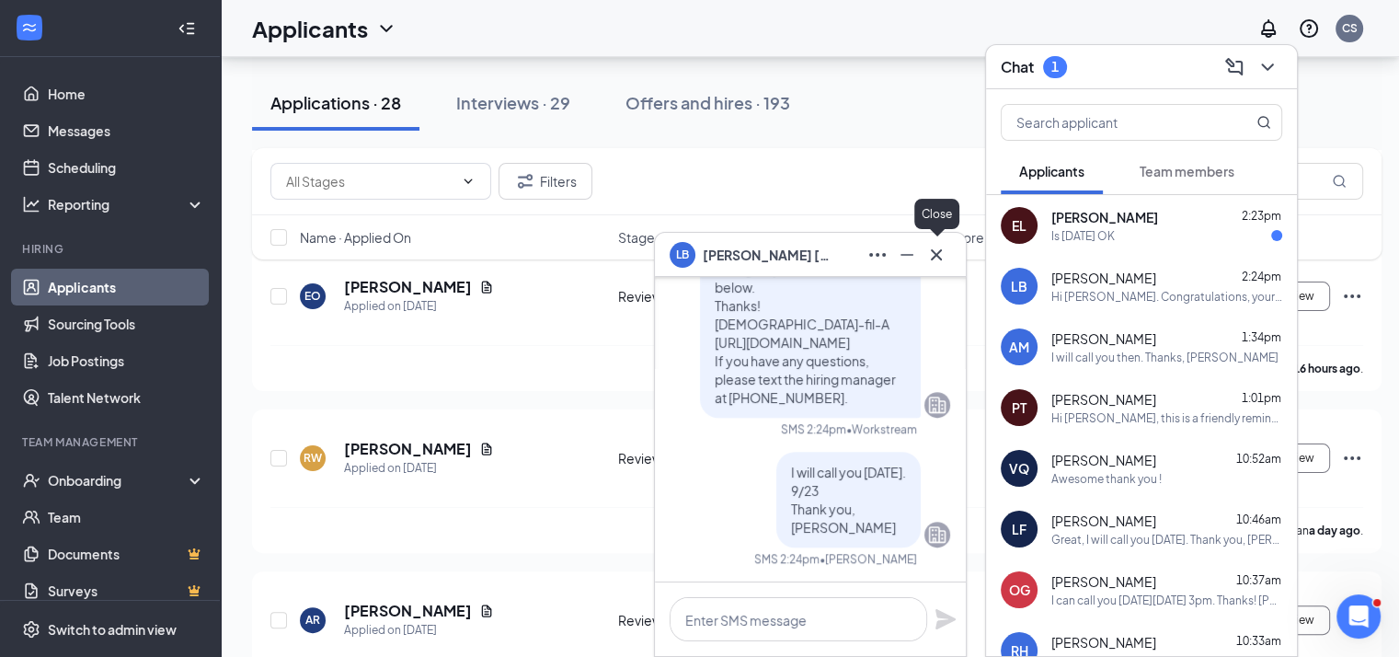
click at [946, 258] on icon "Cross" at bounding box center [936, 255] width 22 height 22
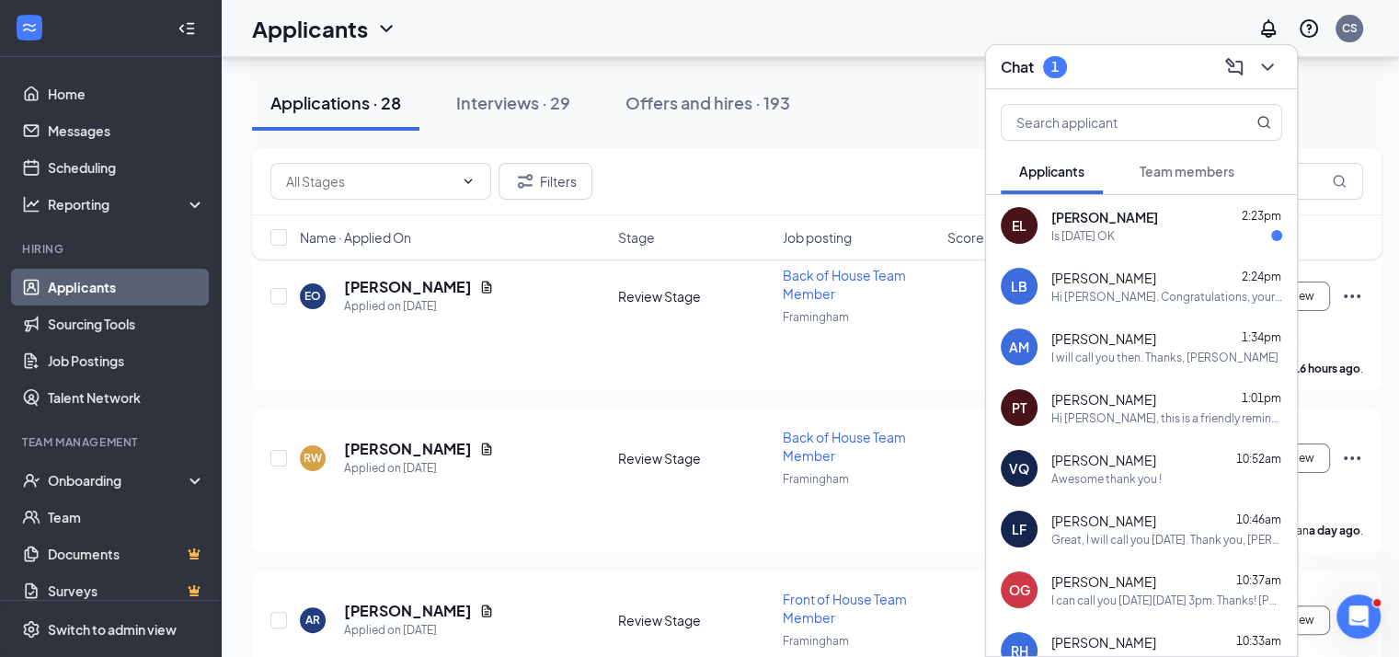
click at [1081, 226] on div "[PERSON_NAME] 2:23pm Is [DATE] OK" at bounding box center [1166, 226] width 231 height 36
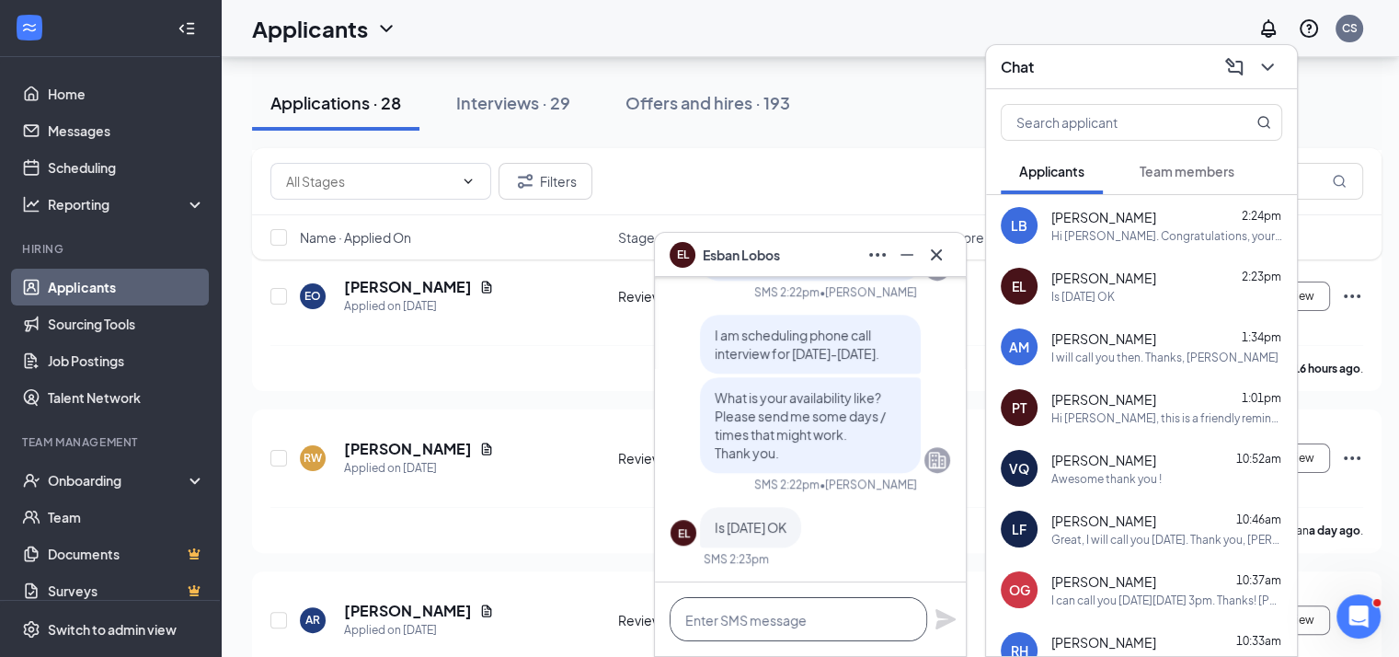
click at [817, 631] on textarea at bounding box center [799, 619] width 258 height 44
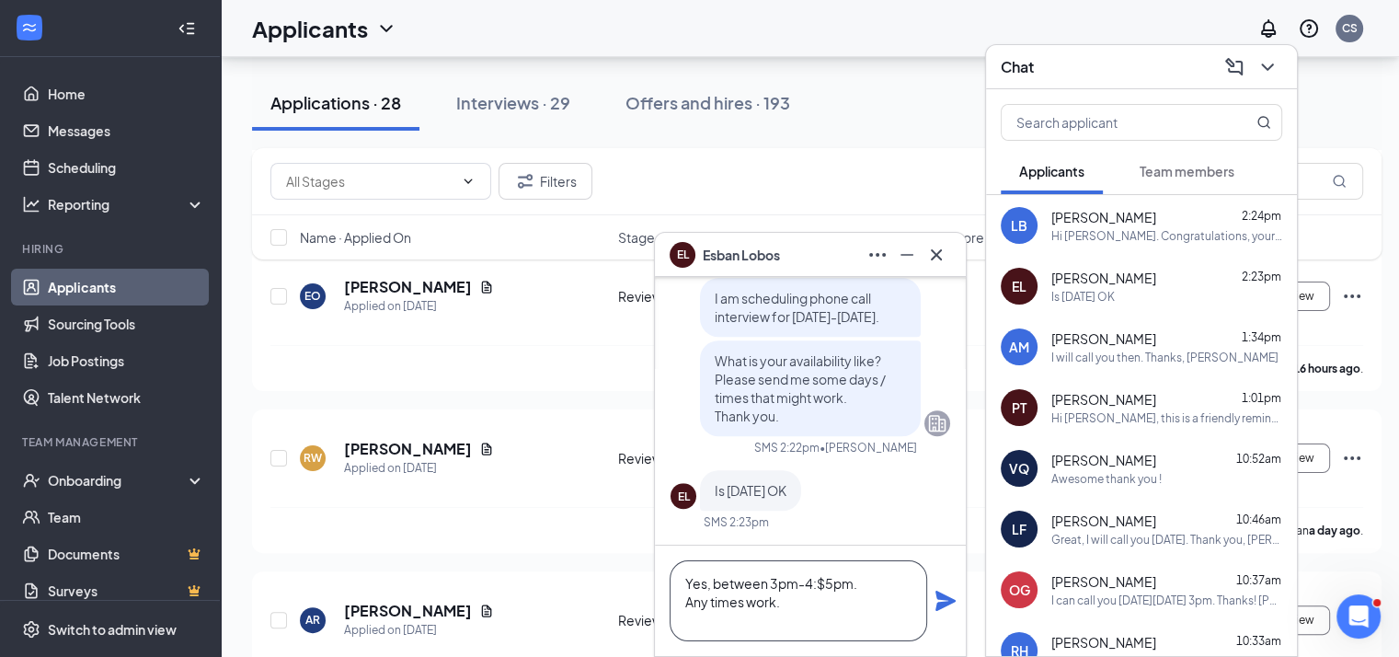
drag, startPoint x: 821, startPoint y: 580, endPoint x: 861, endPoint y: 634, distance: 67.0
click at [825, 585] on textarea "Yes, between 3pm-4:$5pm. Any times work." at bounding box center [799, 600] width 258 height 81
click at [873, 578] on textarea "Yes, between 3pm-4:45pm. Any times work." at bounding box center [799, 600] width 258 height 81
click at [837, 602] on textarea "Yes, between 3pm-4:45pm. Any times work." at bounding box center [799, 600] width 258 height 81
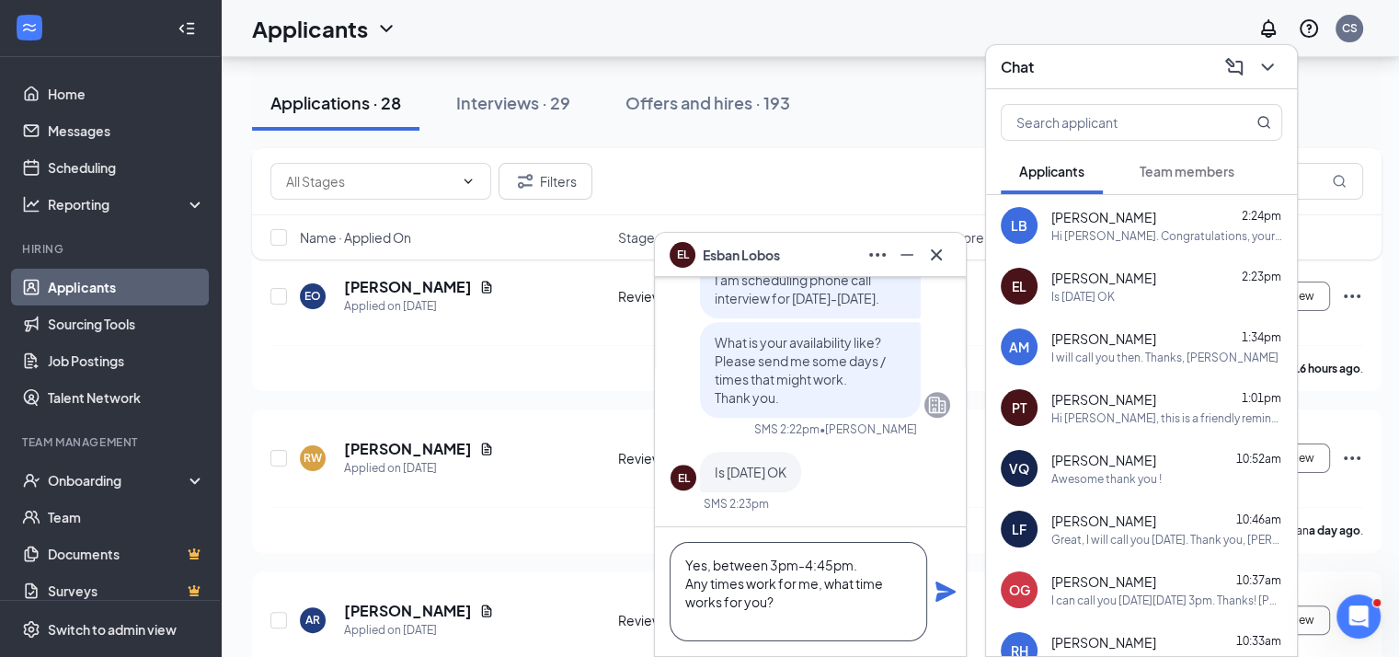
type textarea "Yes, between 3pm-4:45pm. Any times work for me, what time works for you?"
click at [949, 591] on icon "Plane" at bounding box center [945, 591] width 20 height 20
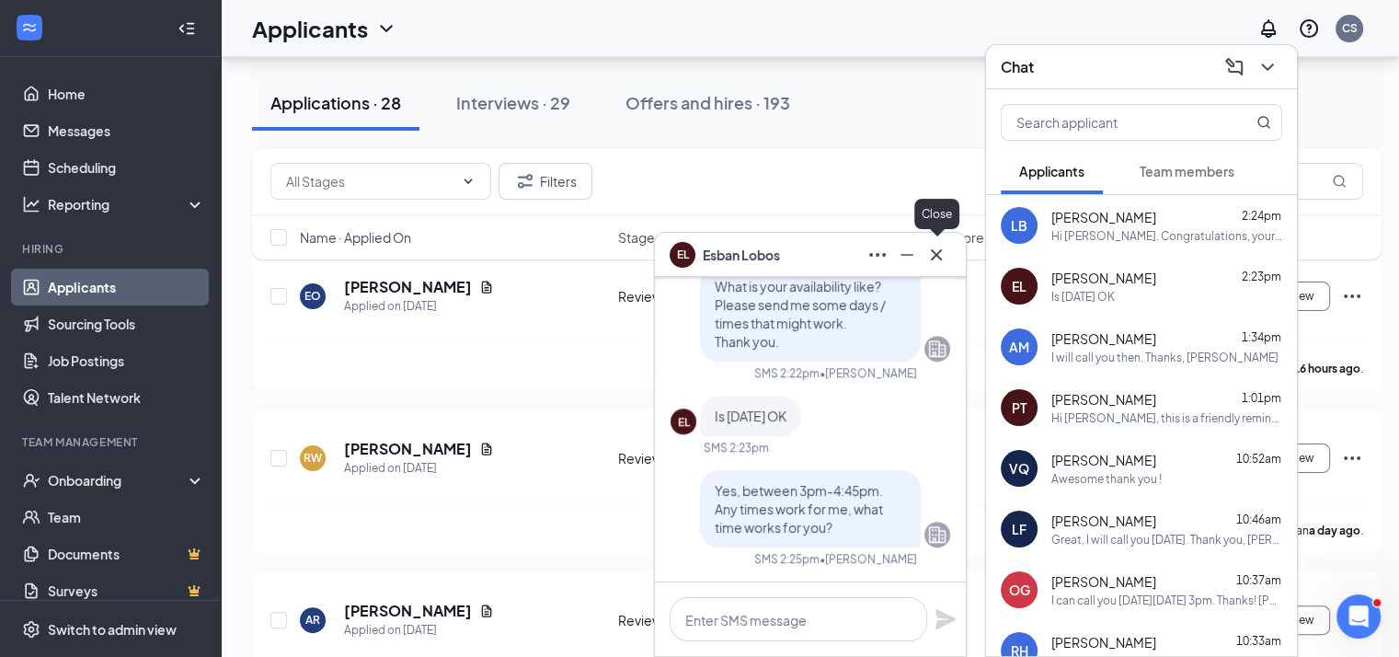
click at [943, 260] on icon "Cross" at bounding box center [936, 255] width 22 height 22
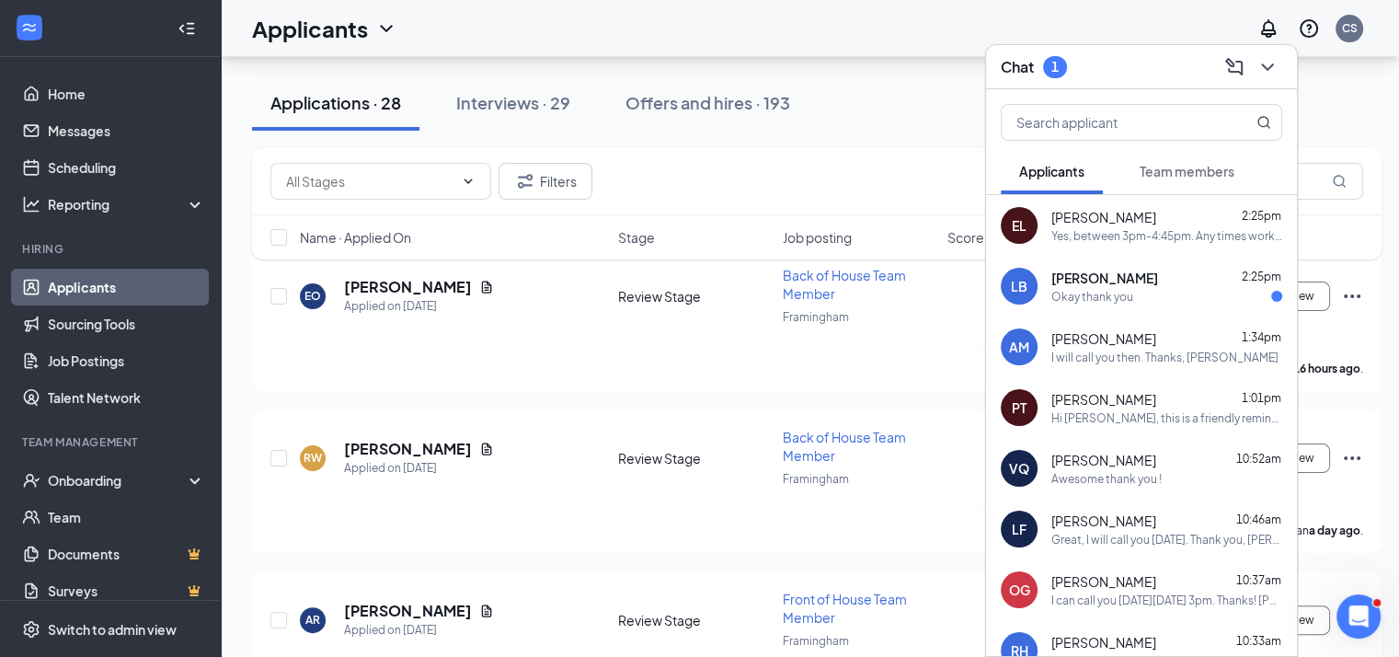
click at [1188, 281] on div "[PERSON_NAME] 2:25pm" at bounding box center [1166, 278] width 231 height 18
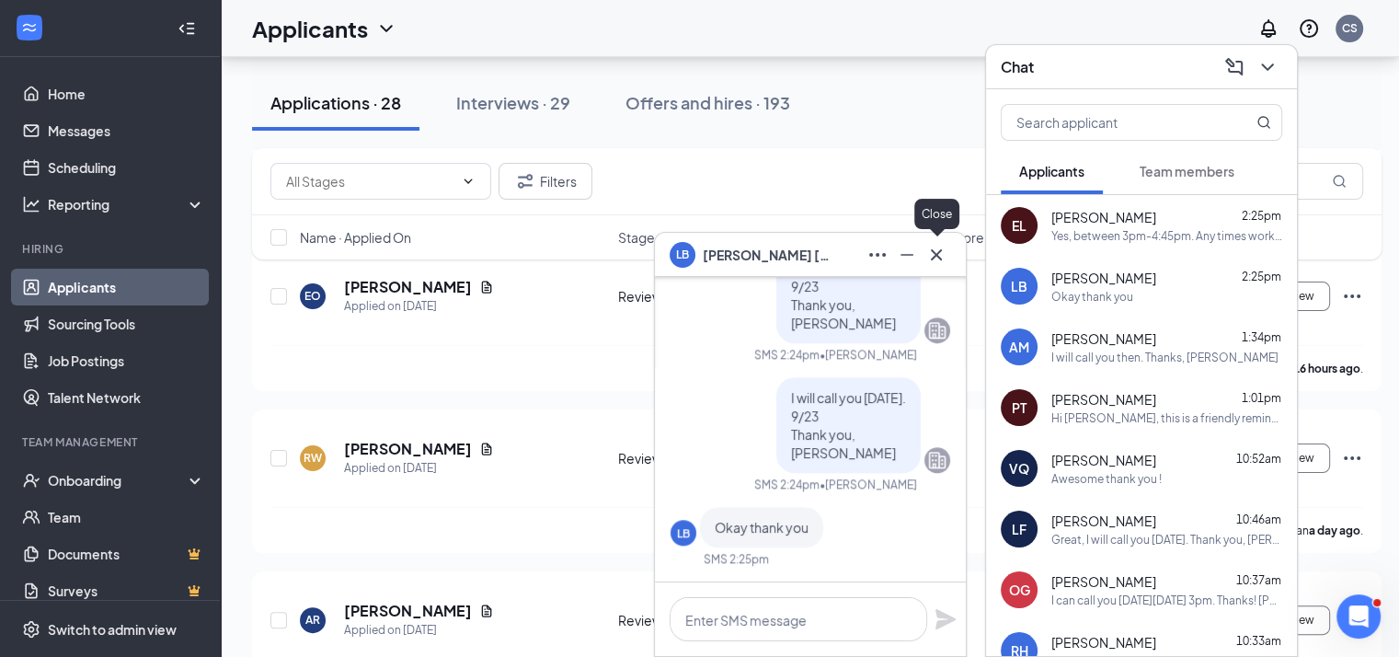
drag, startPoint x: 943, startPoint y: 252, endPoint x: 970, endPoint y: 213, distance: 47.5
click at [941, 255] on icon "Cross" at bounding box center [936, 255] width 22 height 22
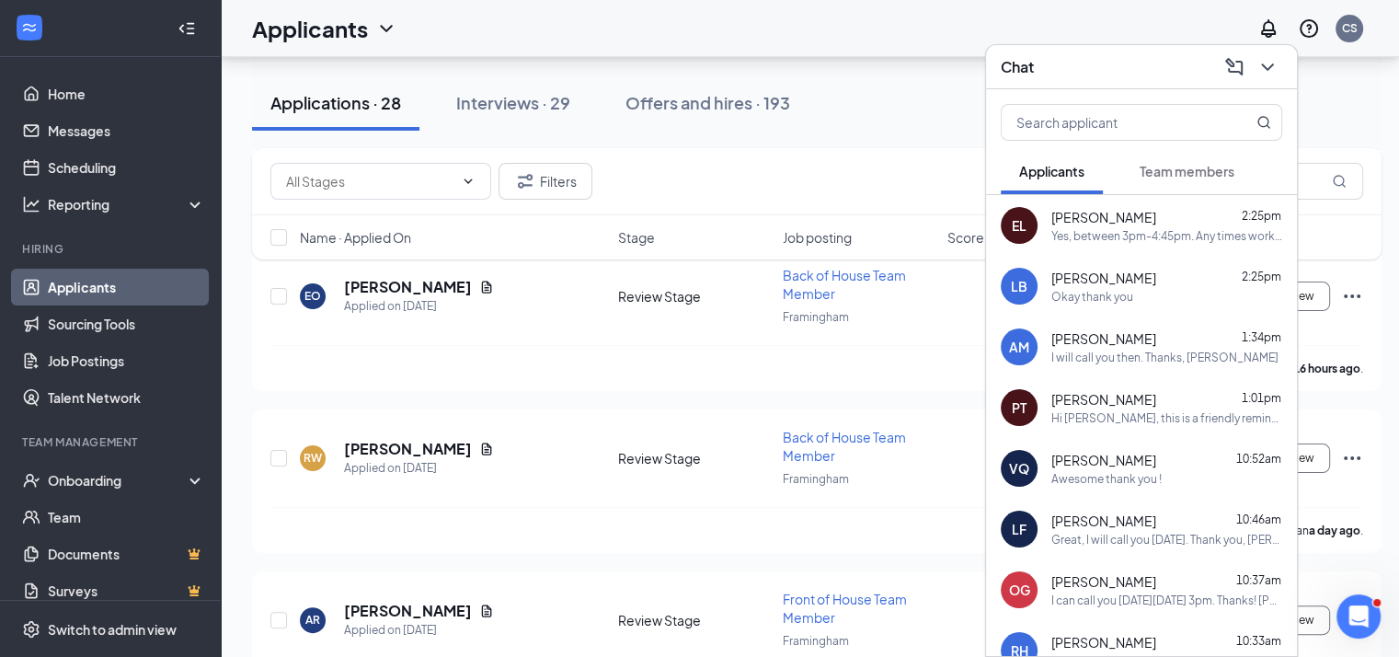
click at [1096, 66] on div "Chat" at bounding box center [1141, 66] width 281 height 29
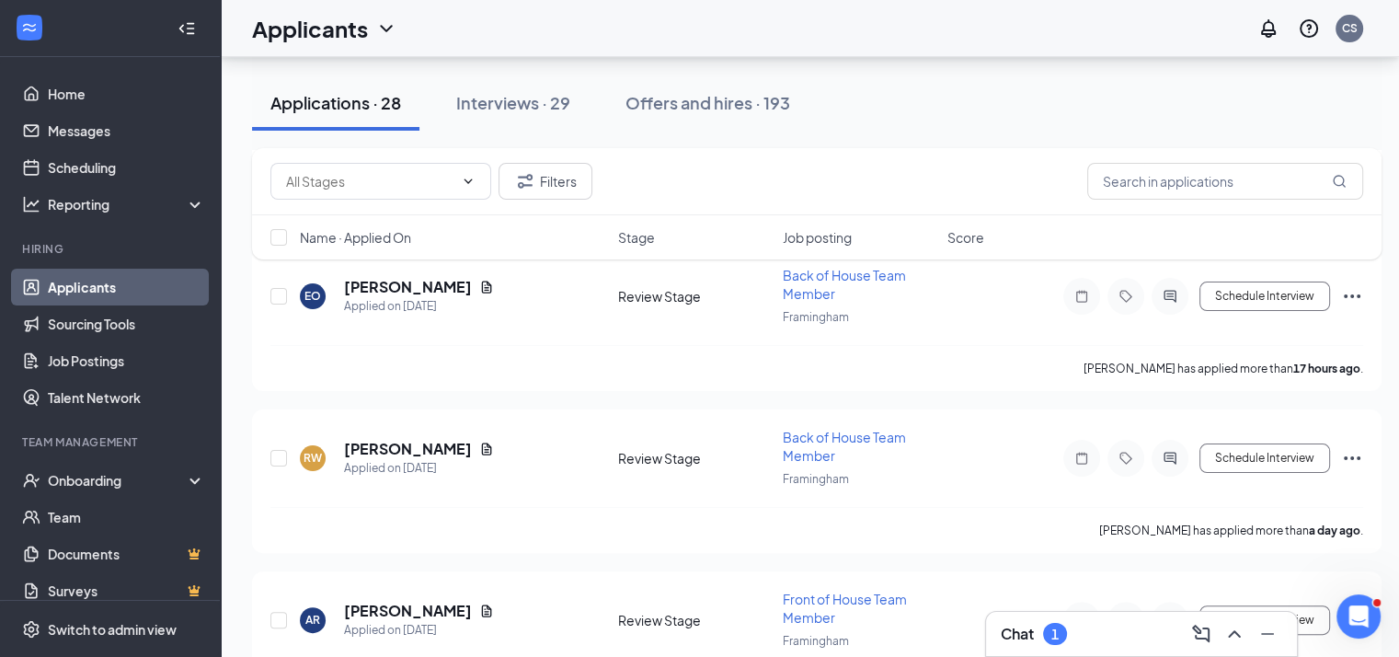
click at [1107, 638] on div "Chat 1" at bounding box center [1141, 633] width 281 height 29
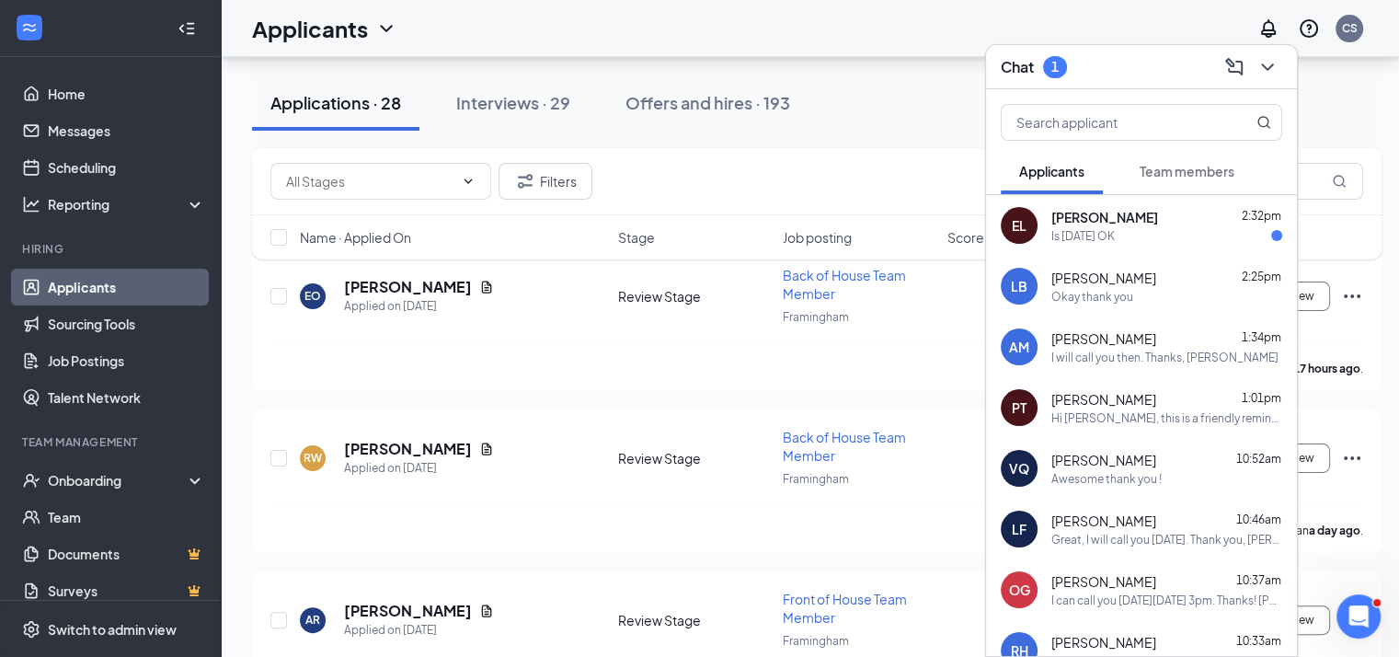
click at [1130, 211] on div "[PERSON_NAME] 2:32pm" at bounding box center [1166, 217] width 231 height 18
